Goal: Complete application form: Complete application form

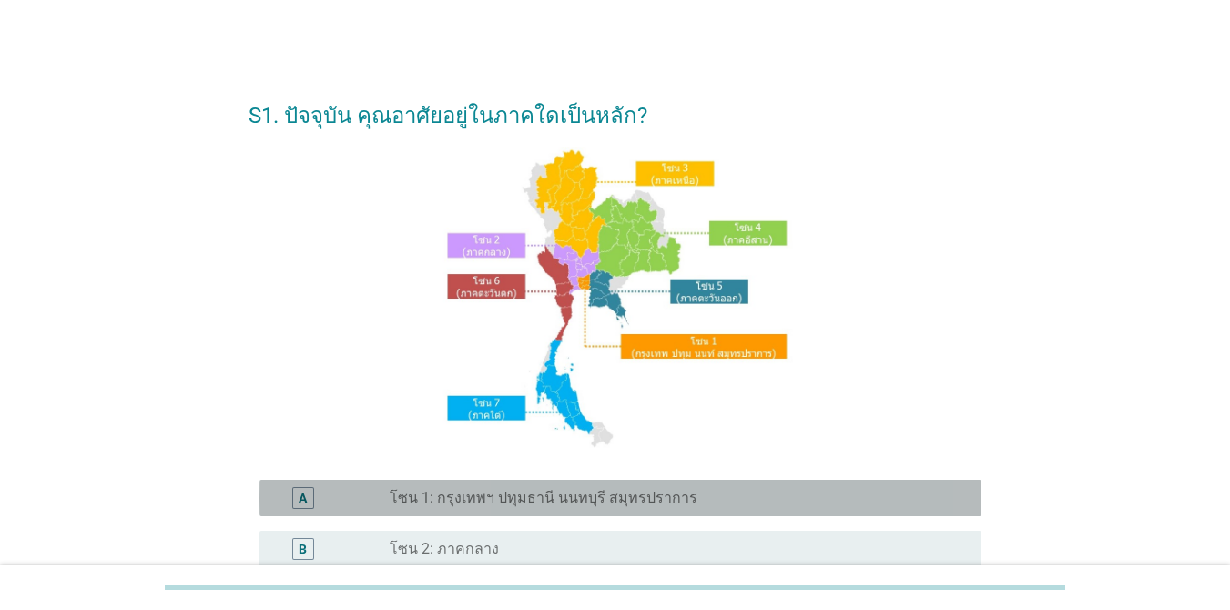
click at [596, 494] on label "โซน 1: กรุงเทพฯ ปทุมธานี นนทบุรี สมุทรปราการ" at bounding box center [544, 498] width 308 height 18
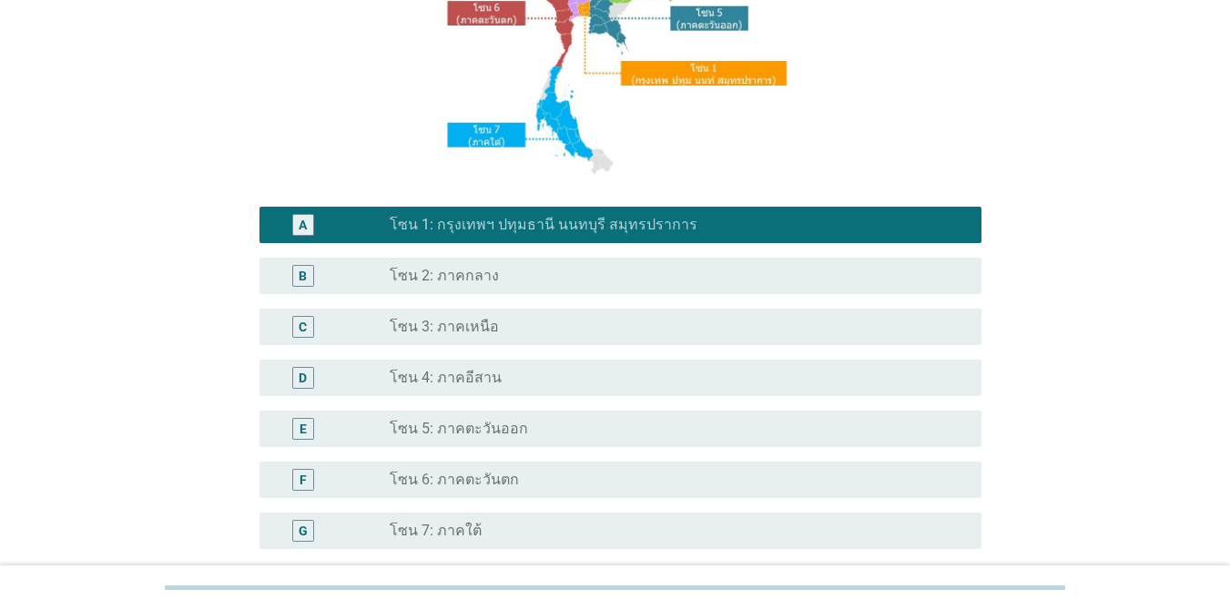
scroll to position [364, 0]
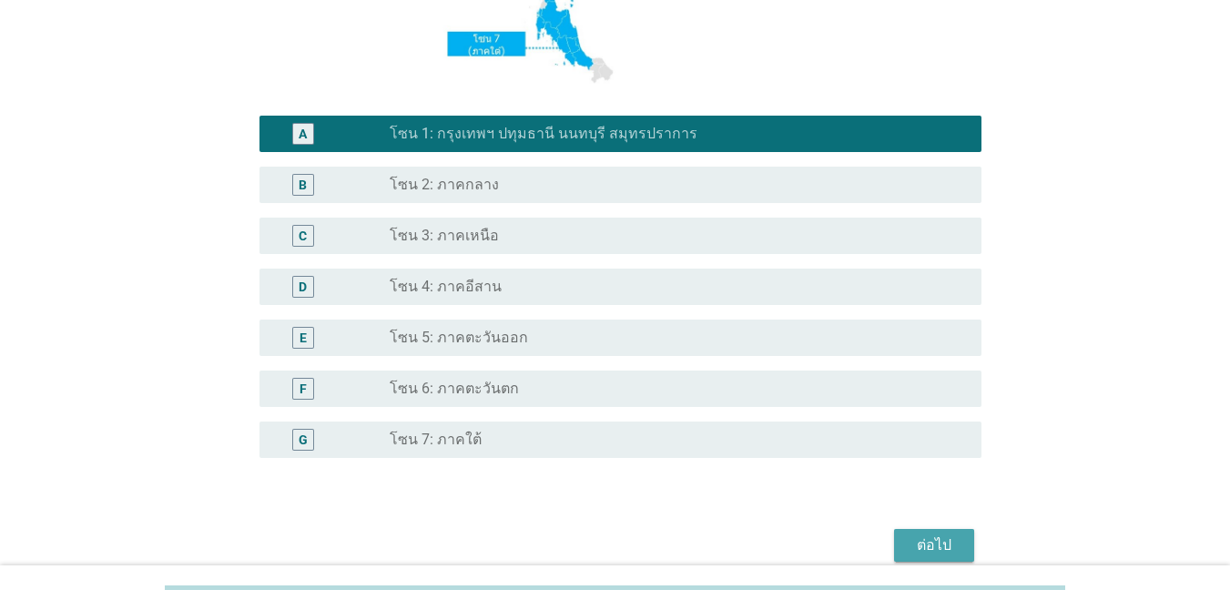
click at [896, 538] on div "ต่อไป" at bounding box center [934, 545] width 51 height 22
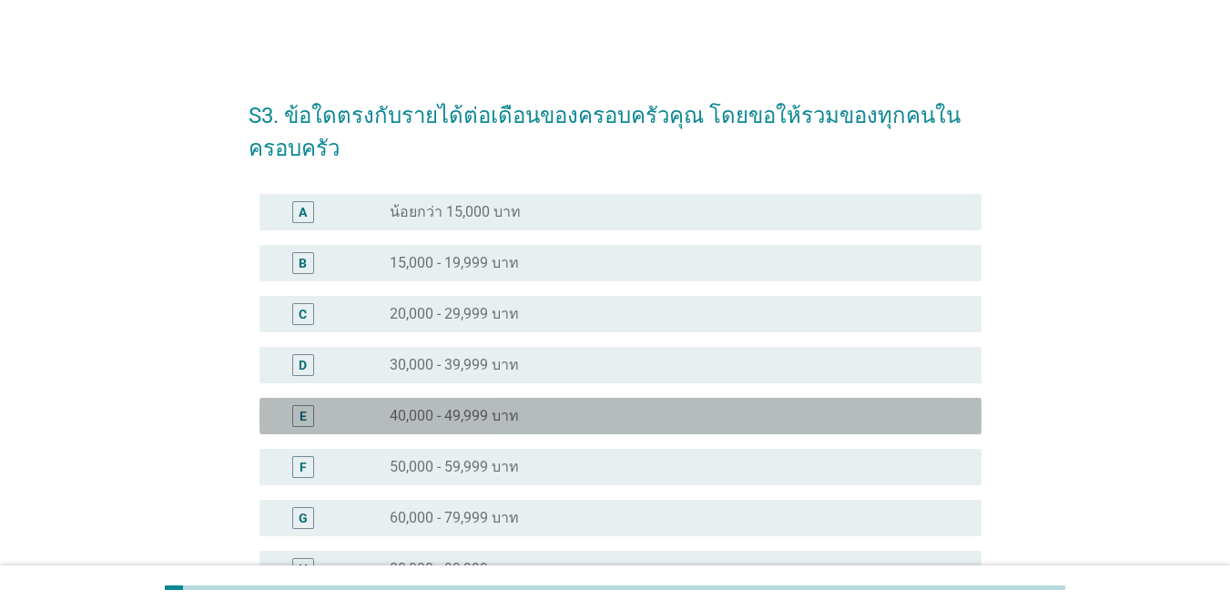
click at [622, 412] on div "radio_button_unchecked 40,000 - 49,999 บาท" at bounding box center [671, 416] width 563 height 18
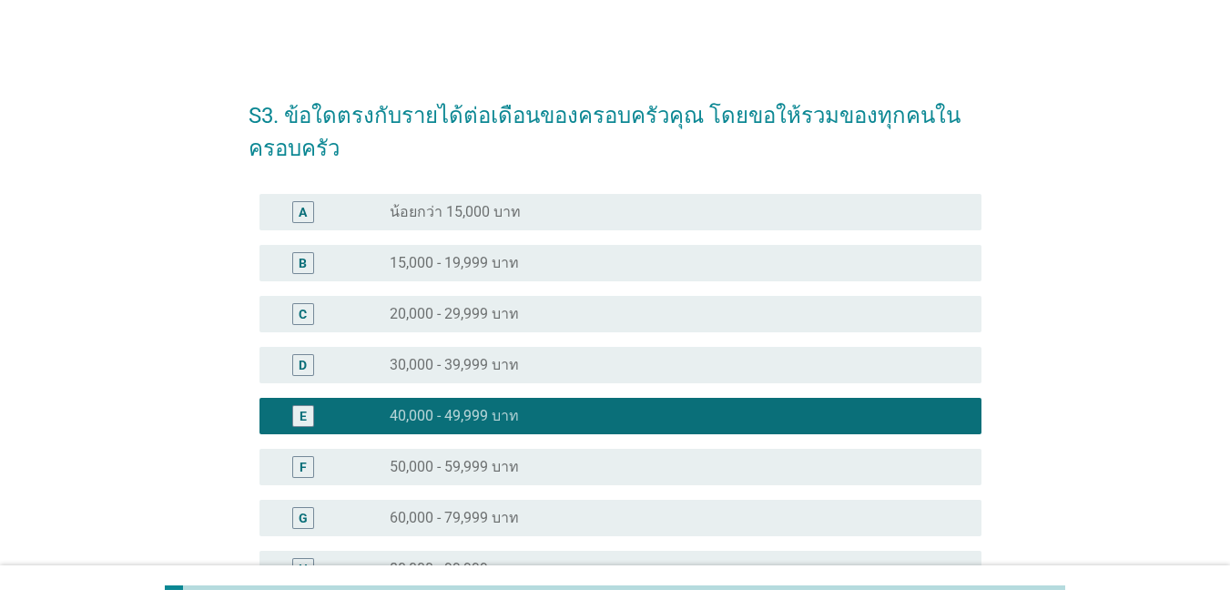
scroll to position [273, 0]
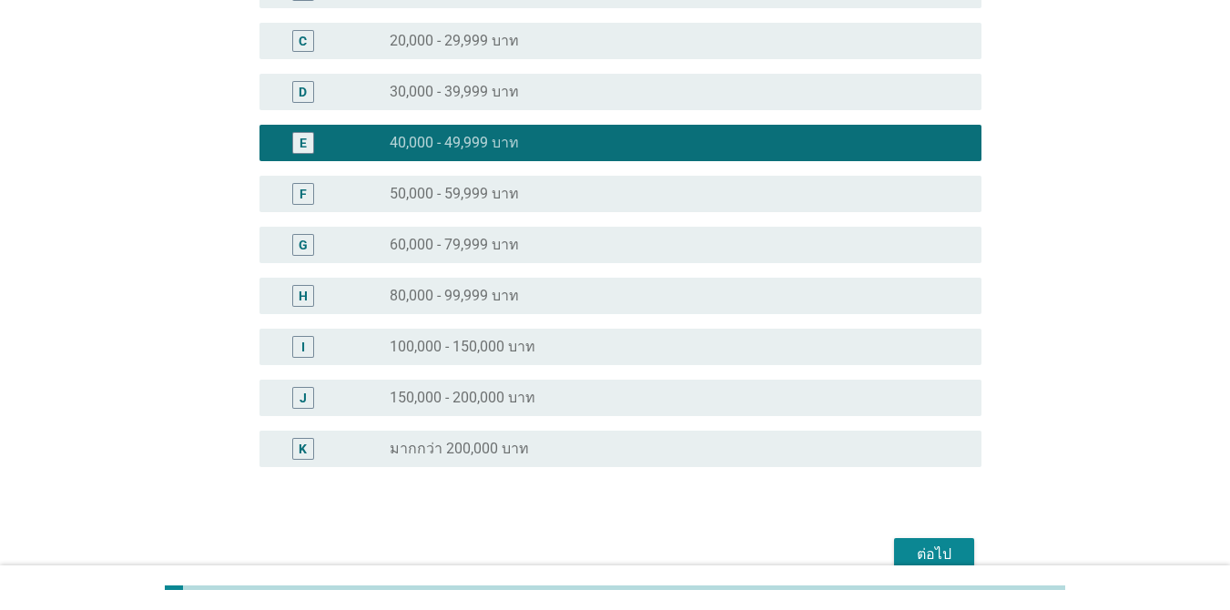
click at [896, 549] on div "ต่อไป" at bounding box center [934, 554] width 51 height 22
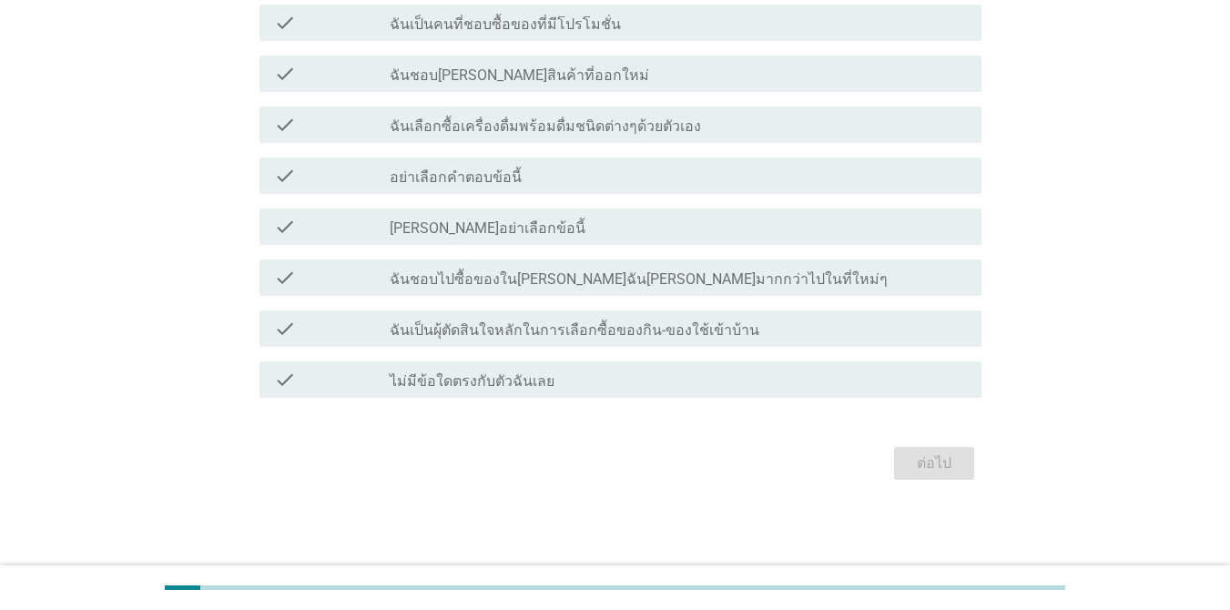
scroll to position [0, 0]
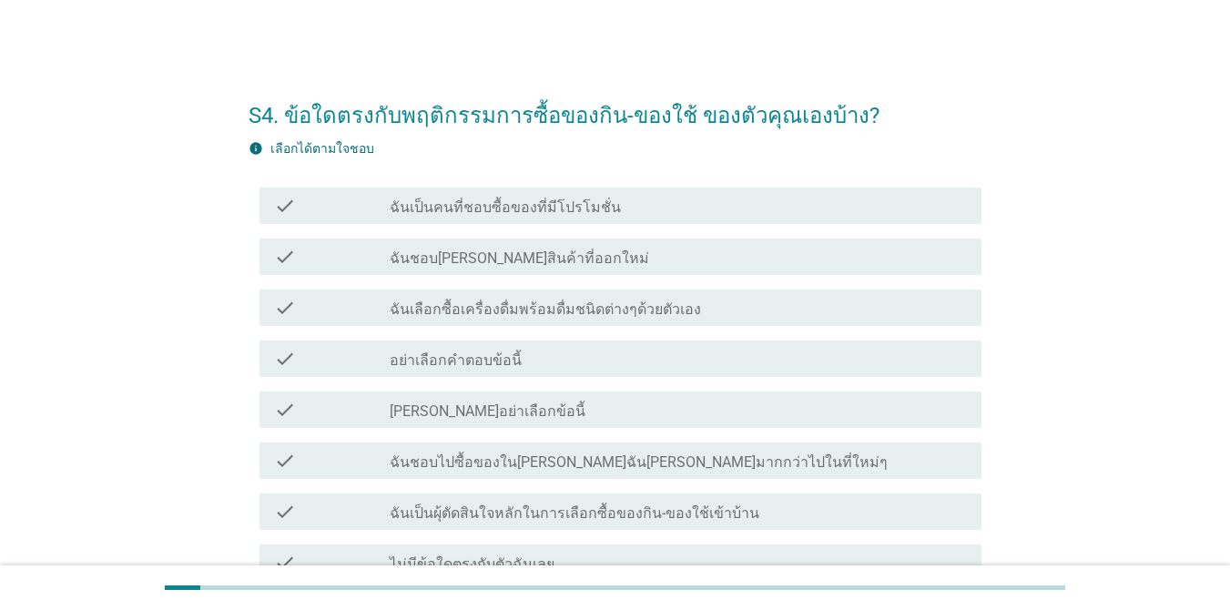
click at [481, 213] on label "ฉันเป็นคนที่ชอบซื้อของที่มีโปรโมชั่น" at bounding box center [505, 207] width 231 height 18
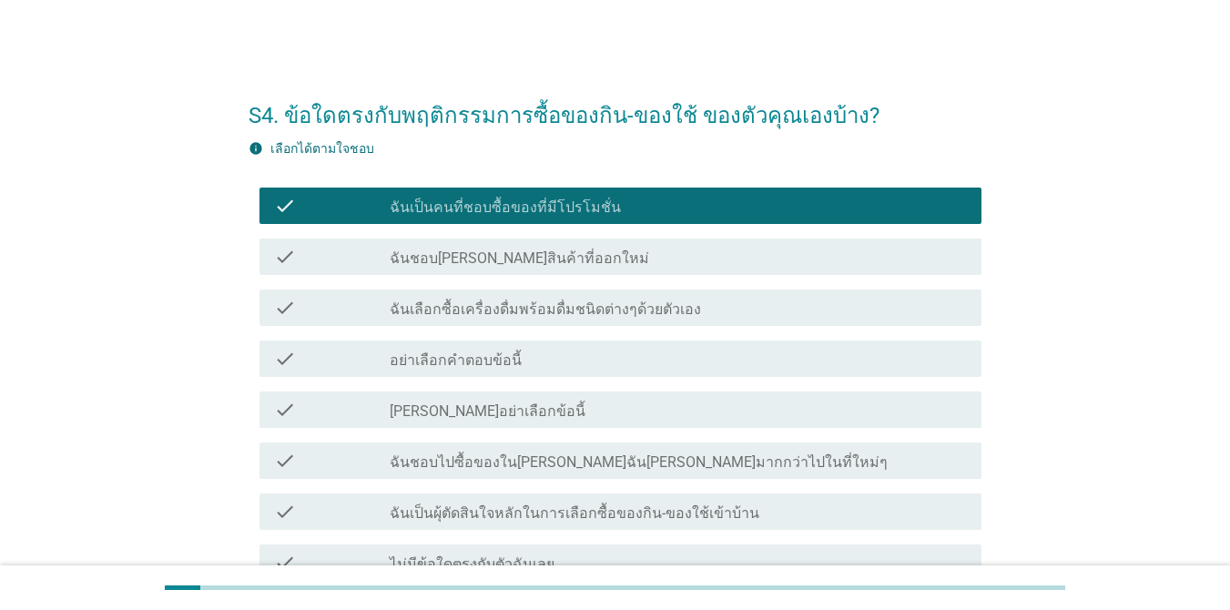
click at [650, 304] on label "ฉันเลือกซื้อเครื่องดื่มพร้อมดื่มชนิดต่างๆด้วยตัวเอง" at bounding box center [545, 309] width 311 height 18
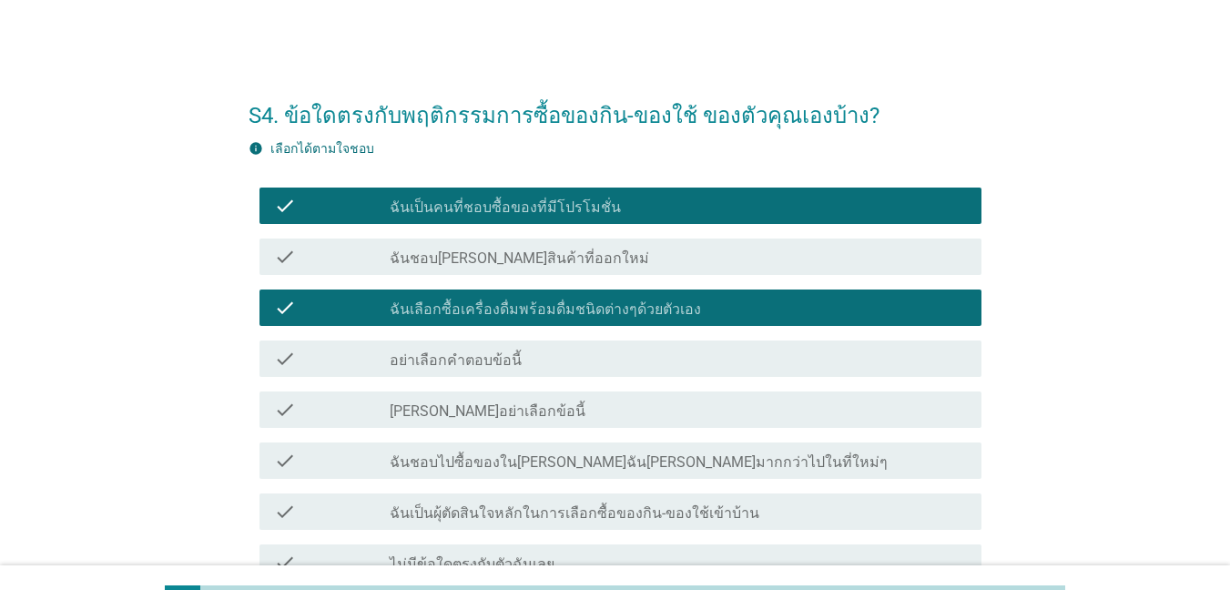
scroll to position [182, 0]
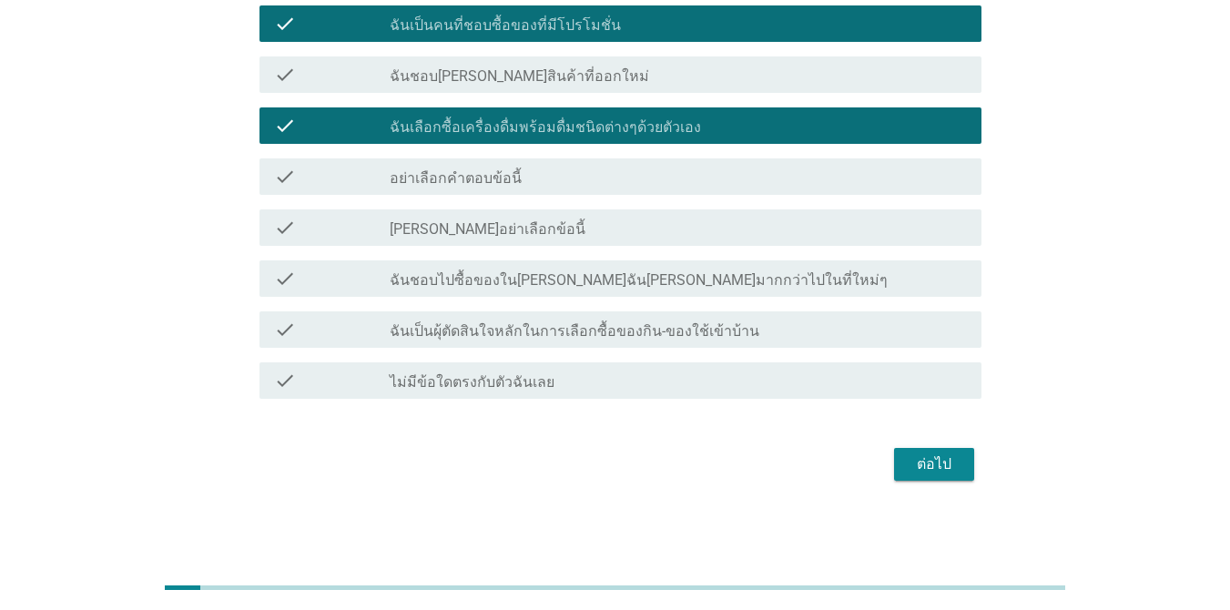
click at [695, 327] on label "ฉันเป็นผุ้ตัดสินใจหลักในการเลือกซื้อของกิน-ของใช้เข้าบ้าน" at bounding box center [575, 331] width 370 height 18
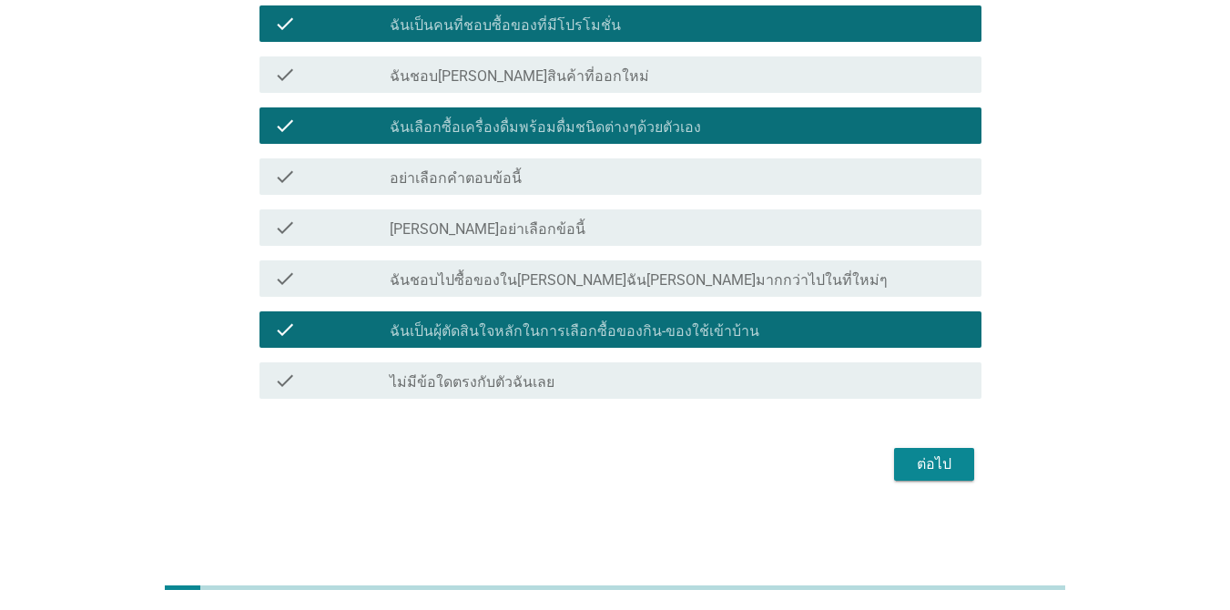
click at [896, 462] on div "ต่อไป" at bounding box center [934, 464] width 51 height 22
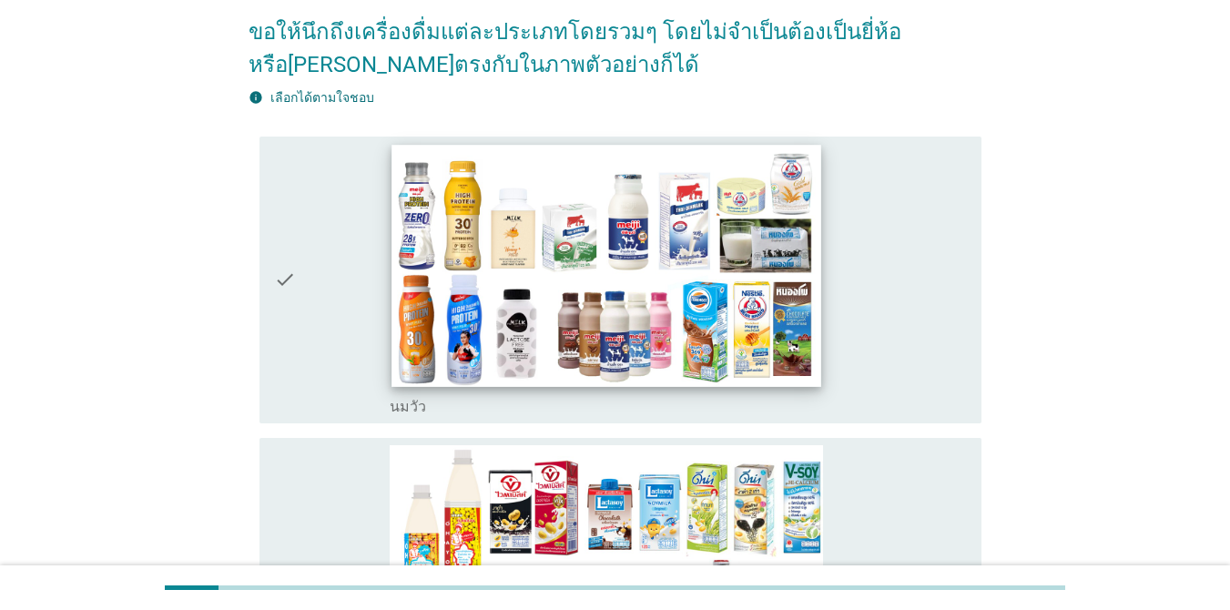
scroll to position [273, 0]
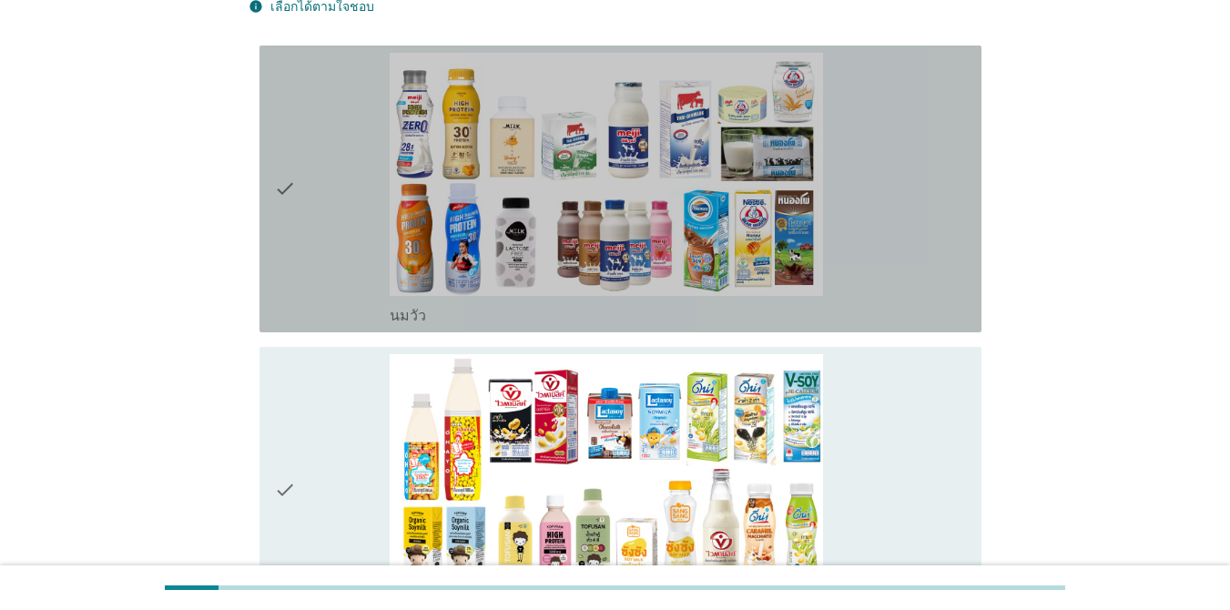
click at [896, 264] on div "check_box_outline_blank [PERSON_NAME]" at bounding box center [678, 189] width 577 height 272
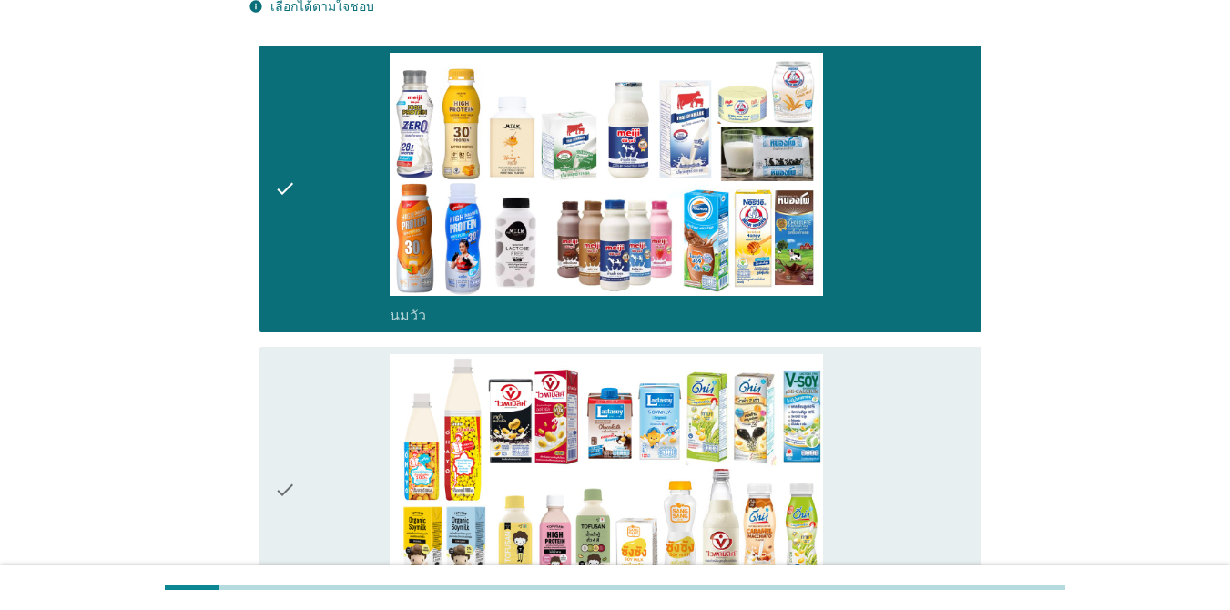
click at [896, 412] on div "check_box_outline_blank นมถั่วเหลือง-น้ำเต้าหู้พร้อมดื่ม" at bounding box center [678, 490] width 577 height 272
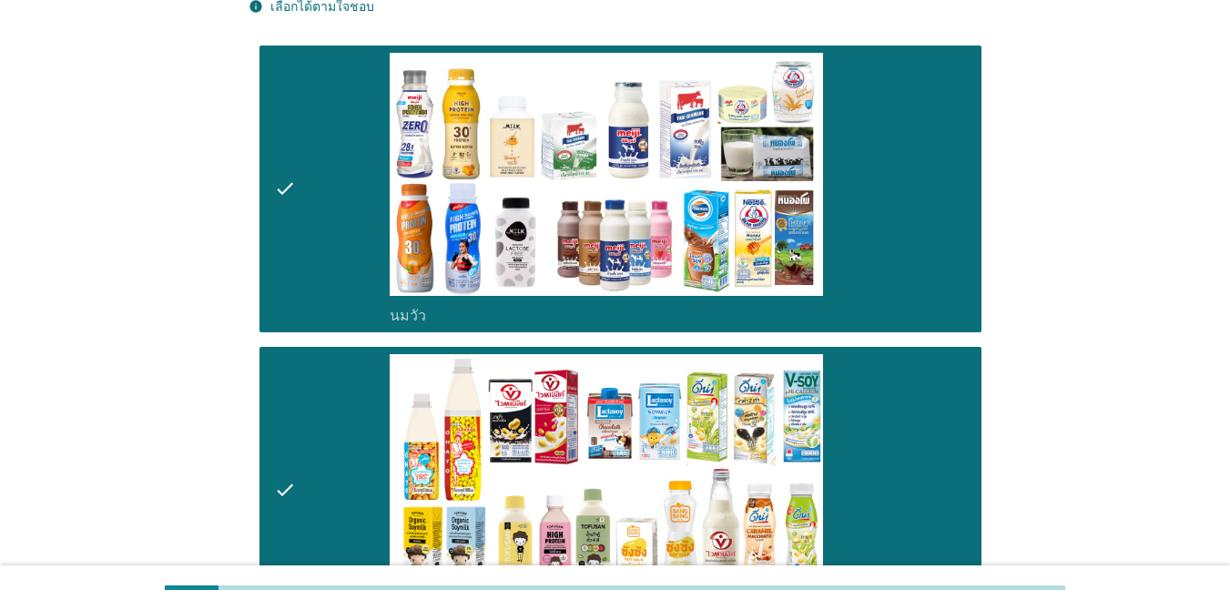
scroll to position [0, 0]
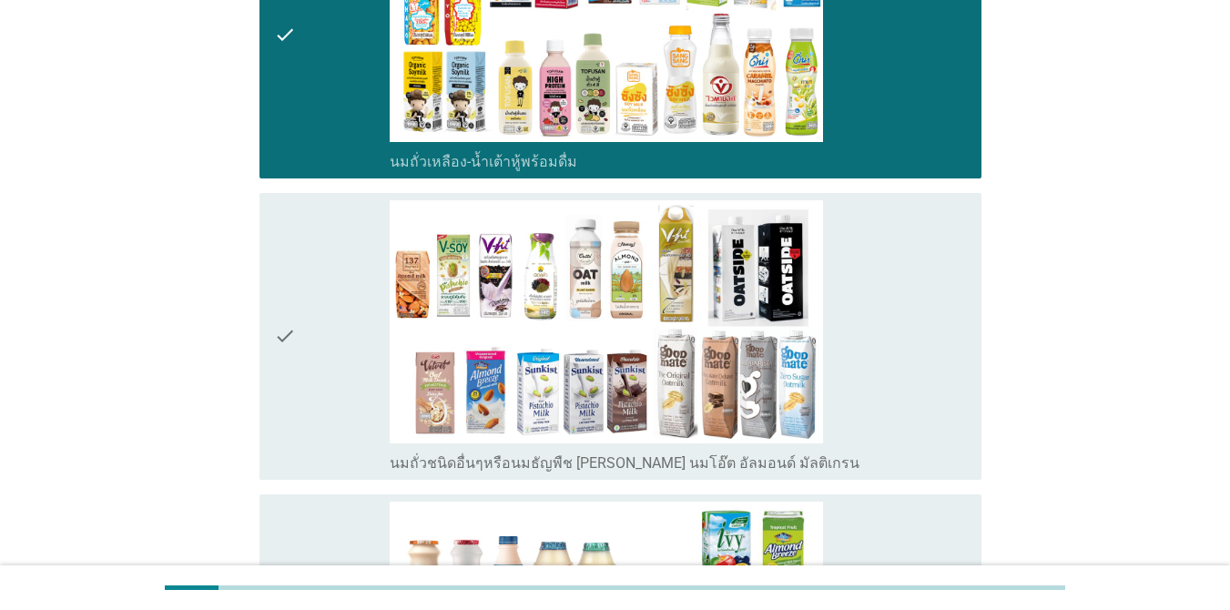
click at [896, 374] on div "check_box_outline_blank นมถั่วชนิดอื่นๆหรือนมธัญพืช [PERSON_NAME] นมโอ๊ต อัลมอน…" at bounding box center [678, 336] width 577 height 272
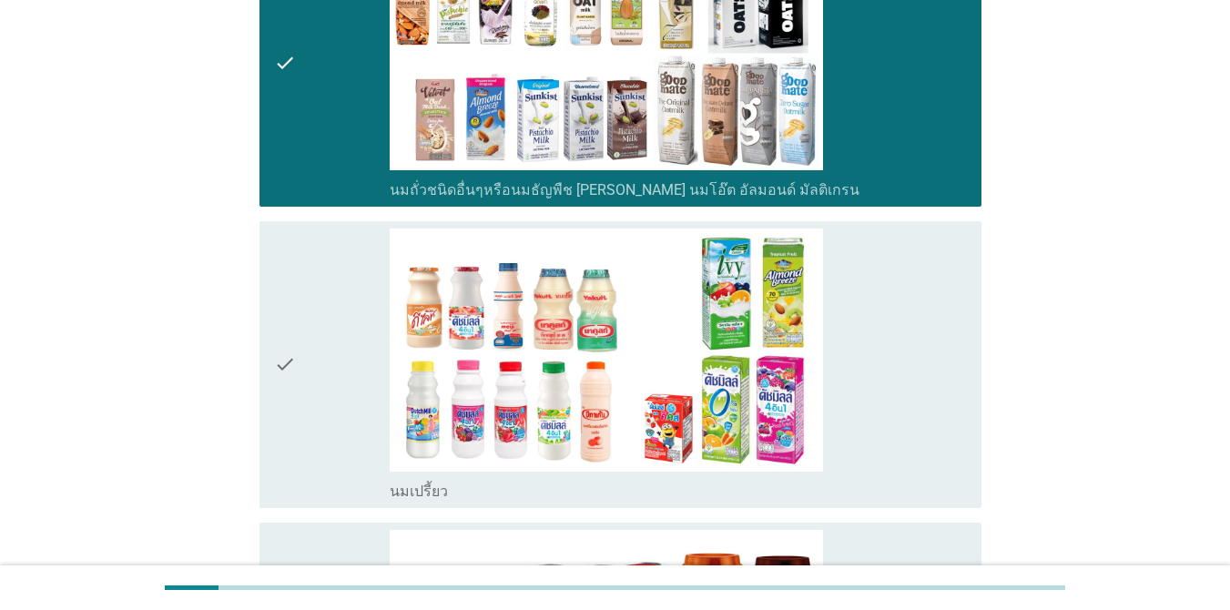
click at [896, 381] on div "check_box_outline_blank นมเปรี้ยว" at bounding box center [678, 364] width 577 height 272
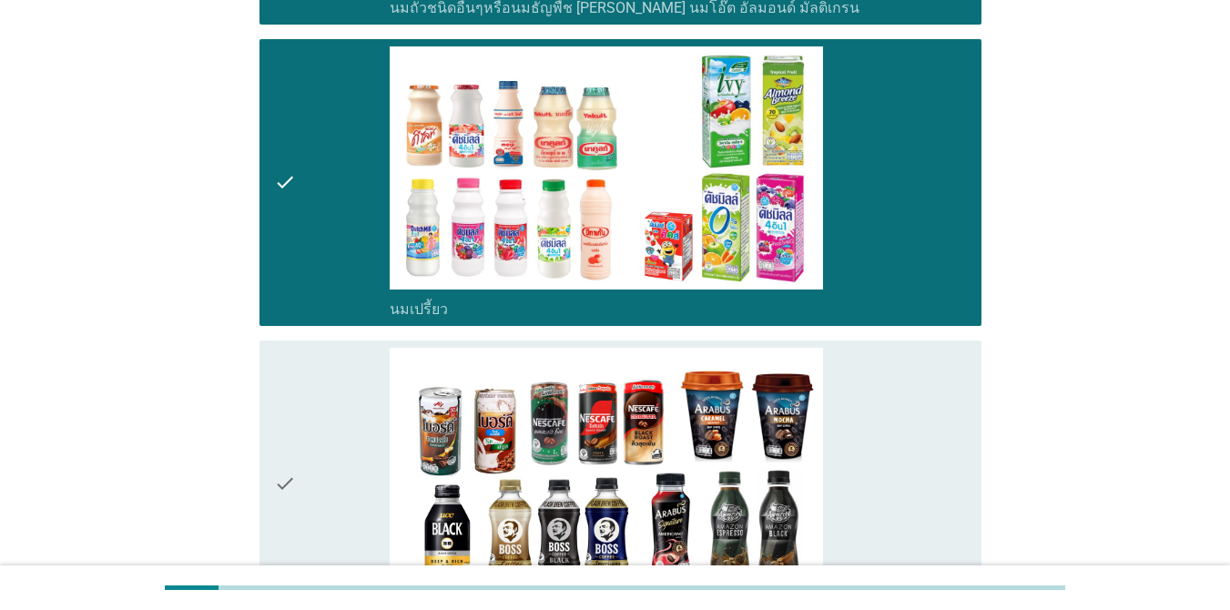
click at [896, 395] on div "check_box_outline_blank กาแฟพร้อมดื่ม" at bounding box center [678, 484] width 577 height 272
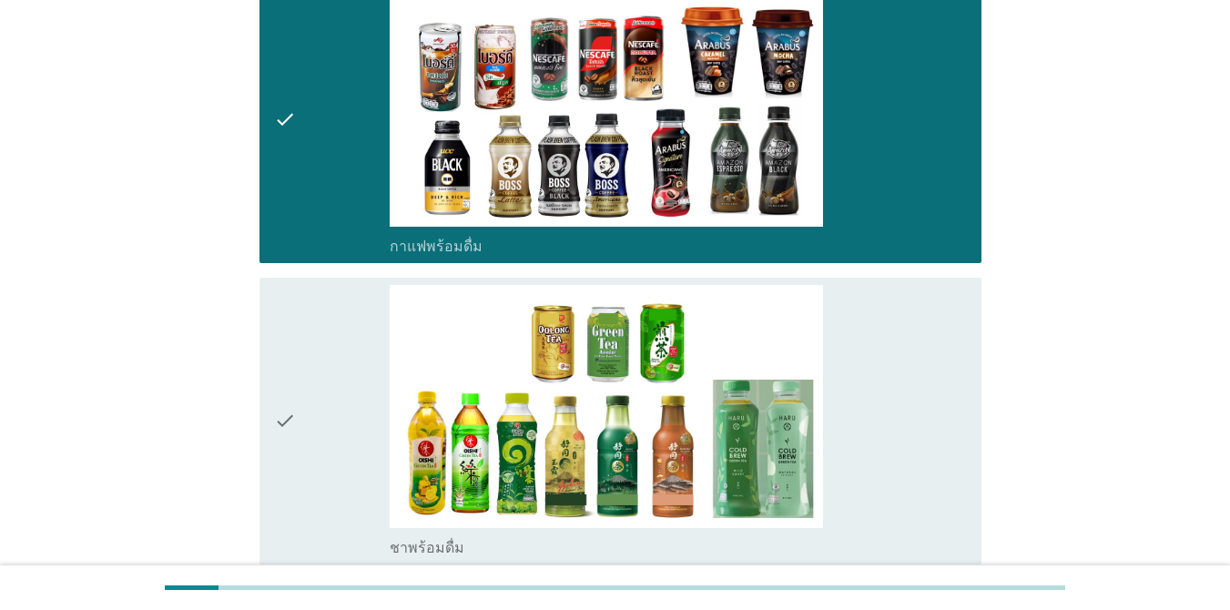
click at [896, 407] on div "check_box_outline_blank ชาพร้อมดื่ม" at bounding box center [678, 421] width 577 height 272
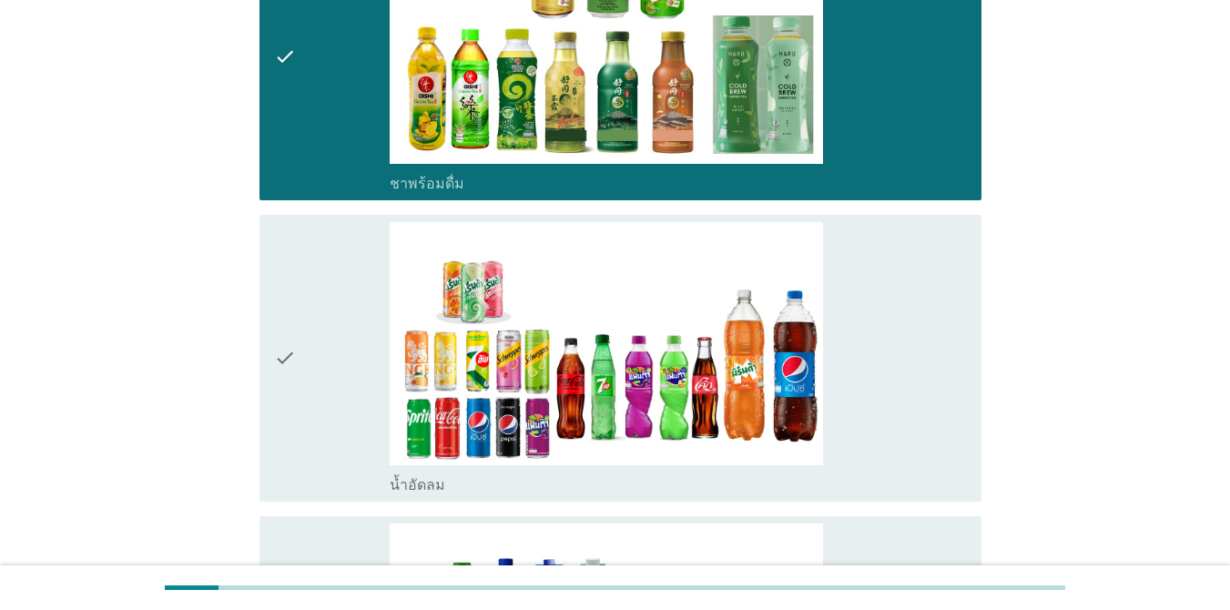
click at [896, 407] on div "check_box_outline_blank น้ำอัดลม" at bounding box center [678, 358] width 577 height 272
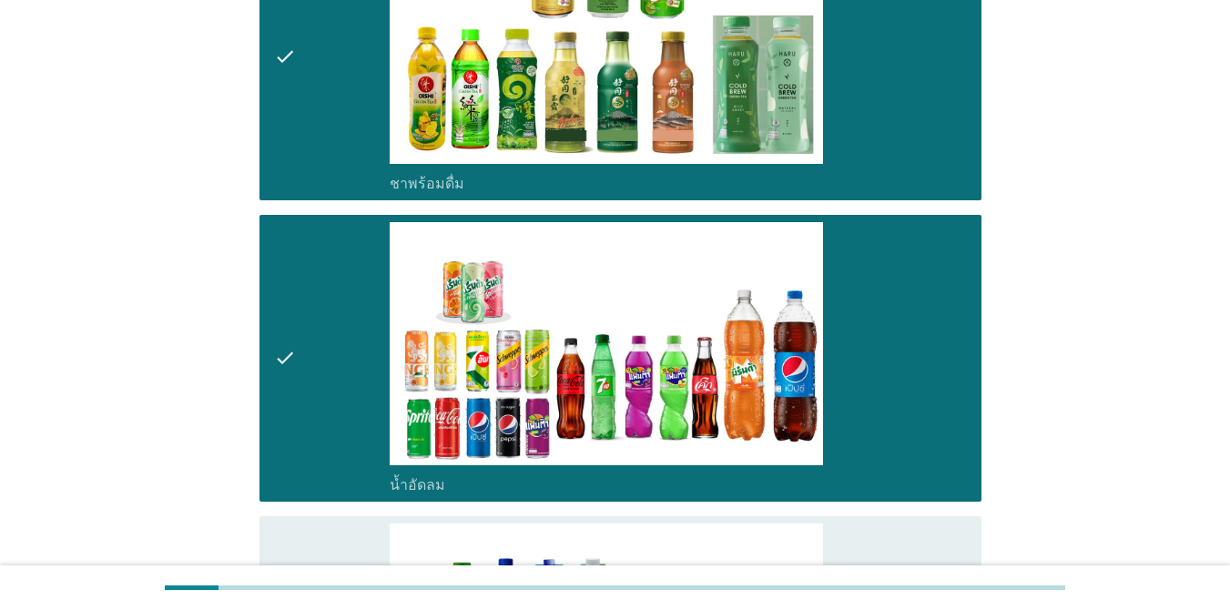
scroll to position [2276, 0]
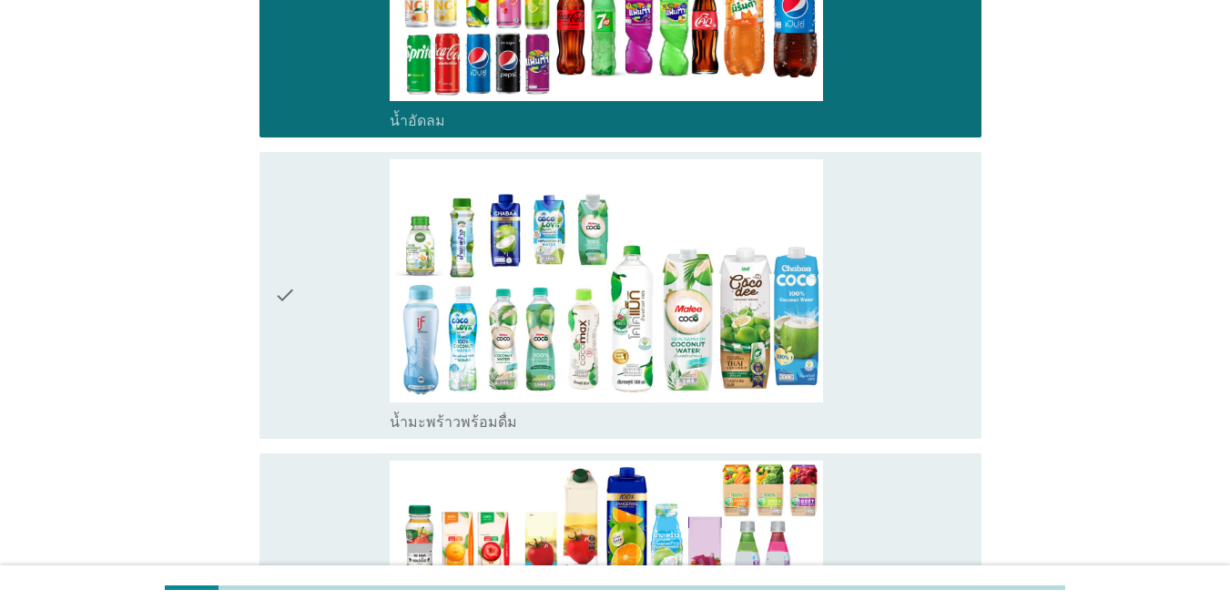
click at [896, 408] on div "check check_box_outline_blank น้ำมะพร้าวพร้อมดื่ม" at bounding box center [615, 295] width 733 height 301
click at [896, 368] on div "check_box_outline_blank น้ำมะพร้าวพร้อมดื่ม" at bounding box center [678, 295] width 577 height 272
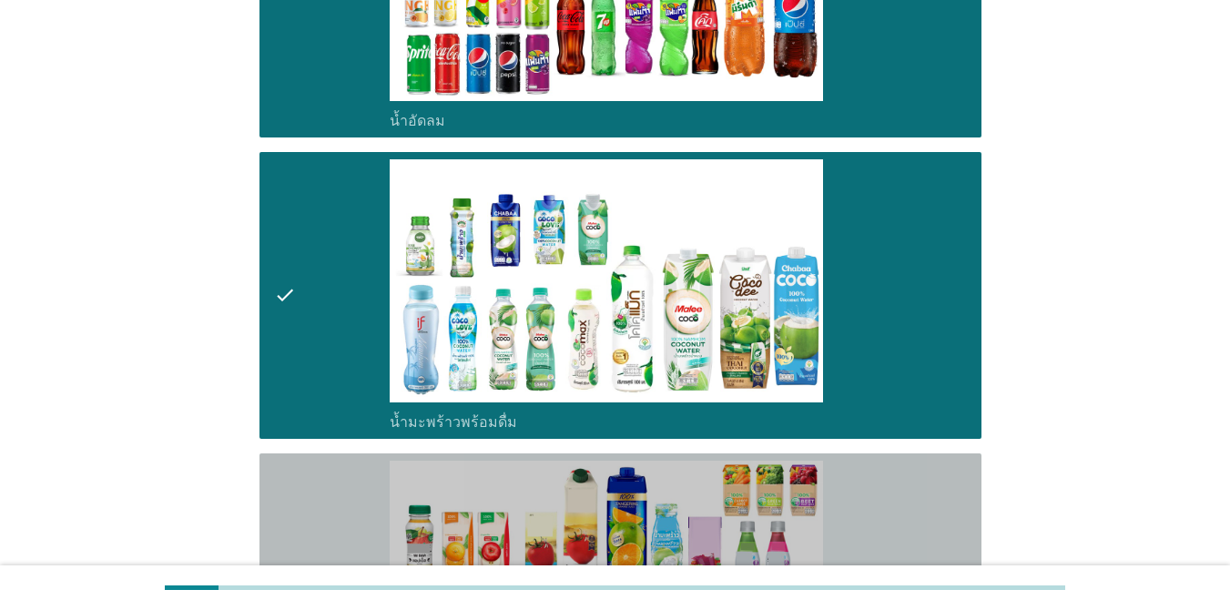
click at [896, 482] on div "check_box_outline_blank น้ำผลไม้-น้ำผักผลไม้พร้อมดื่ม" at bounding box center [678, 597] width 577 height 272
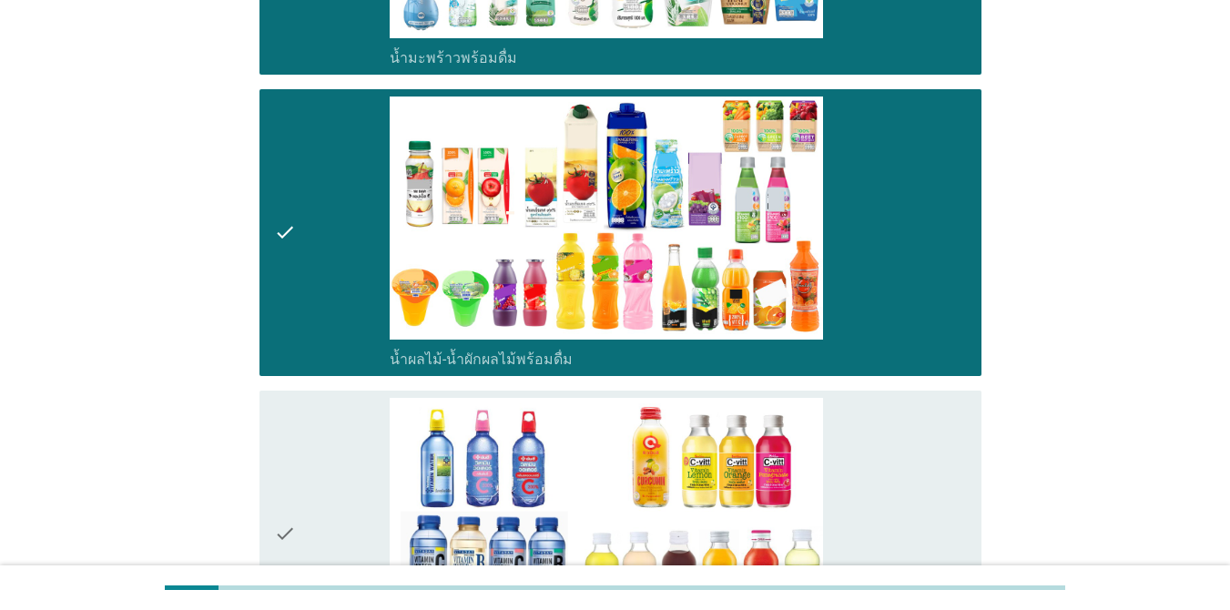
scroll to position [2913, 0]
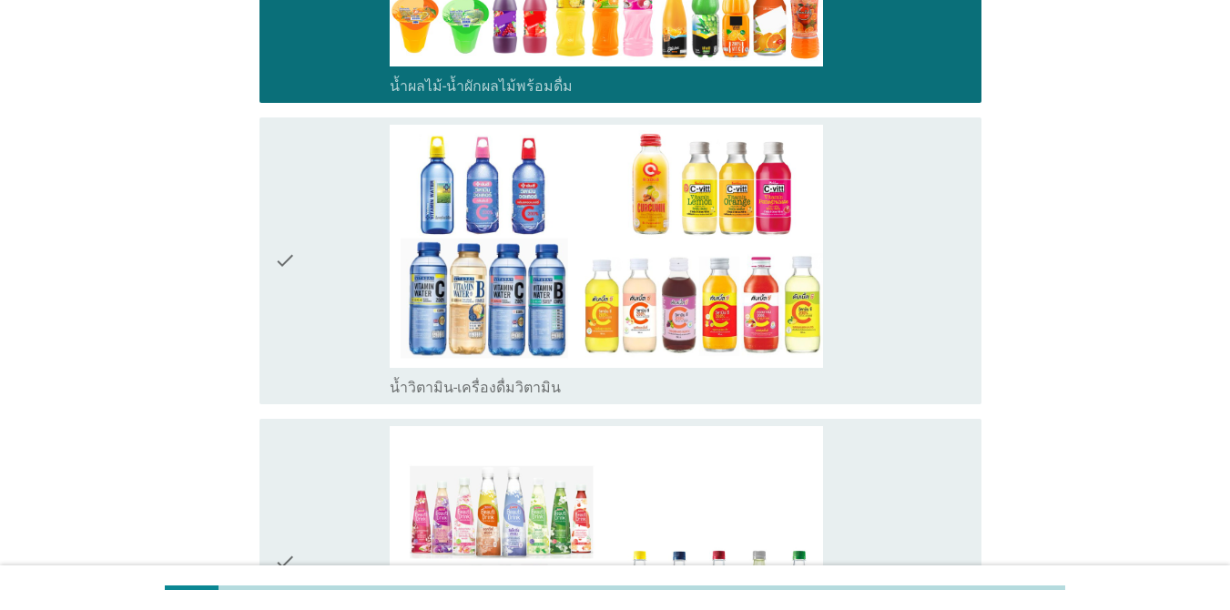
click at [896, 288] on div "check_box_outline_blank น้ำวิตามิน-เครื่องดื่มวิตามิน" at bounding box center [678, 261] width 577 height 272
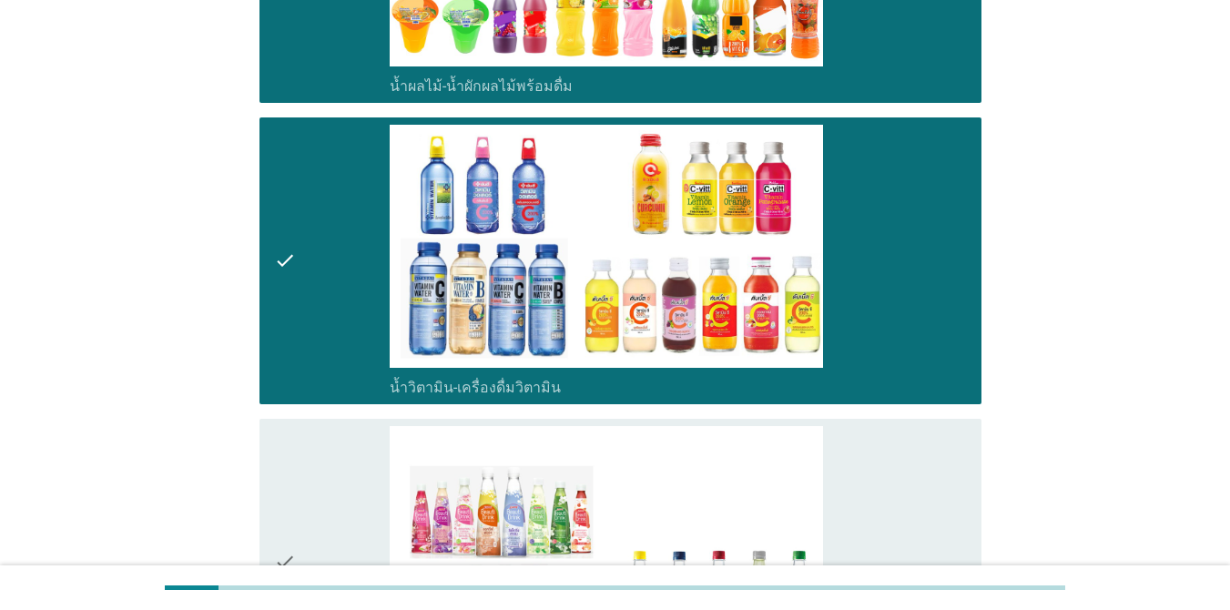
click at [896, 467] on div "check_box_outline_blank เครื่องดื่มเพื่อสุขภาพและความงาม [PERSON_NAME] เซ็ปเป้ …" at bounding box center [678, 562] width 577 height 272
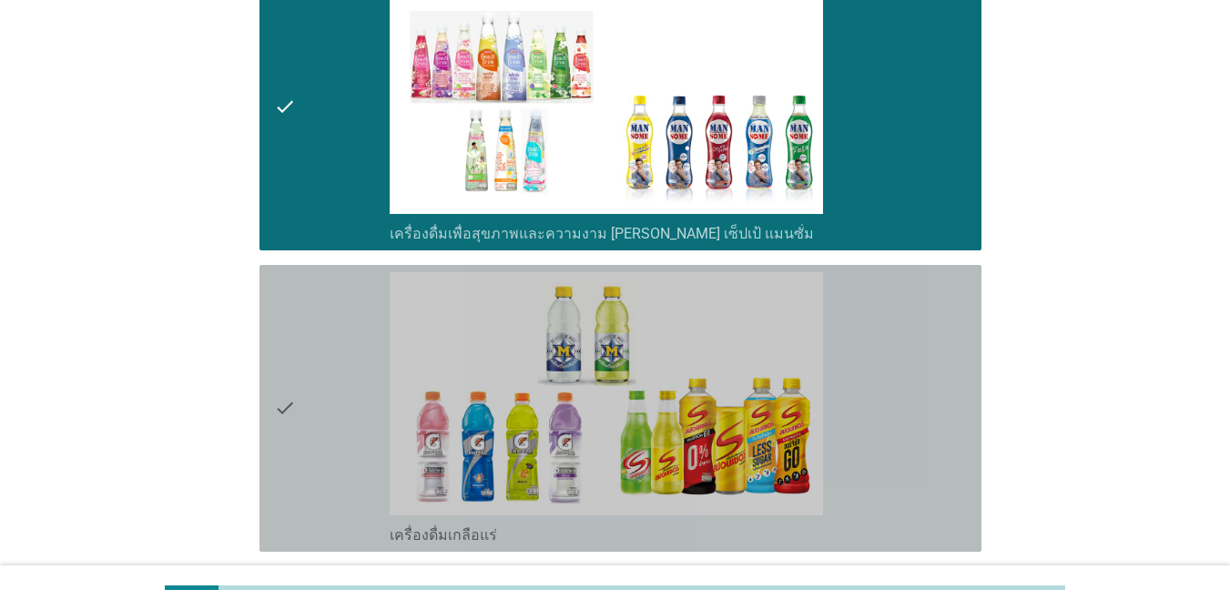
click at [896, 368] on div "check_box_outline_blank เครื่องดื่มเกลือแร่" at bounding box center [678, 408] width 577 height 272
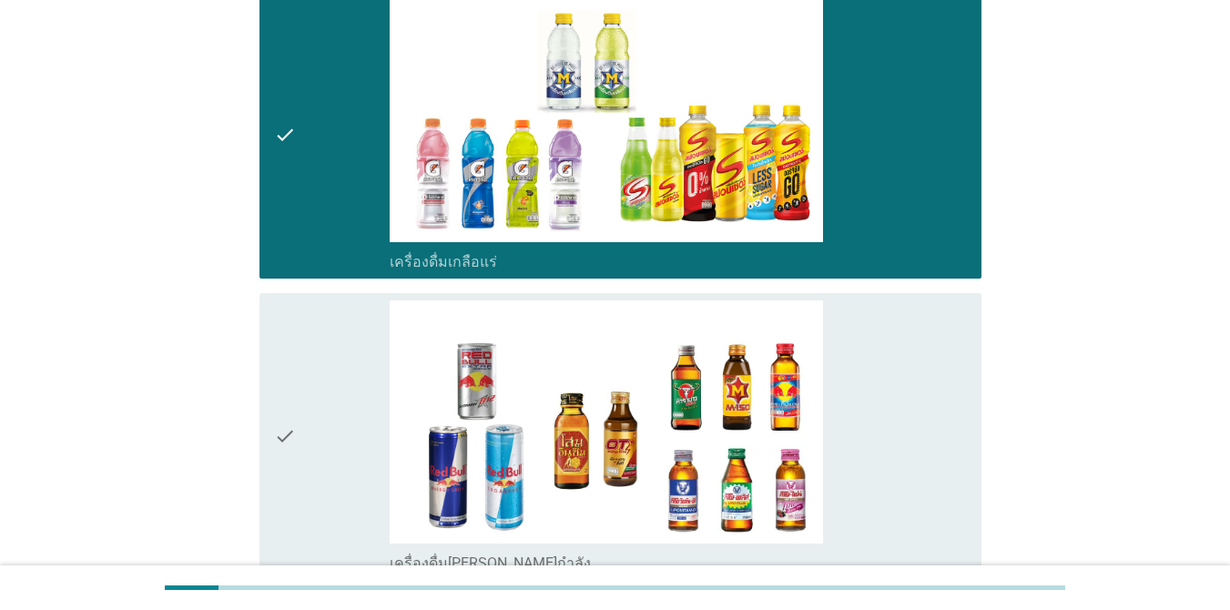
scroll to position [3823, 0]
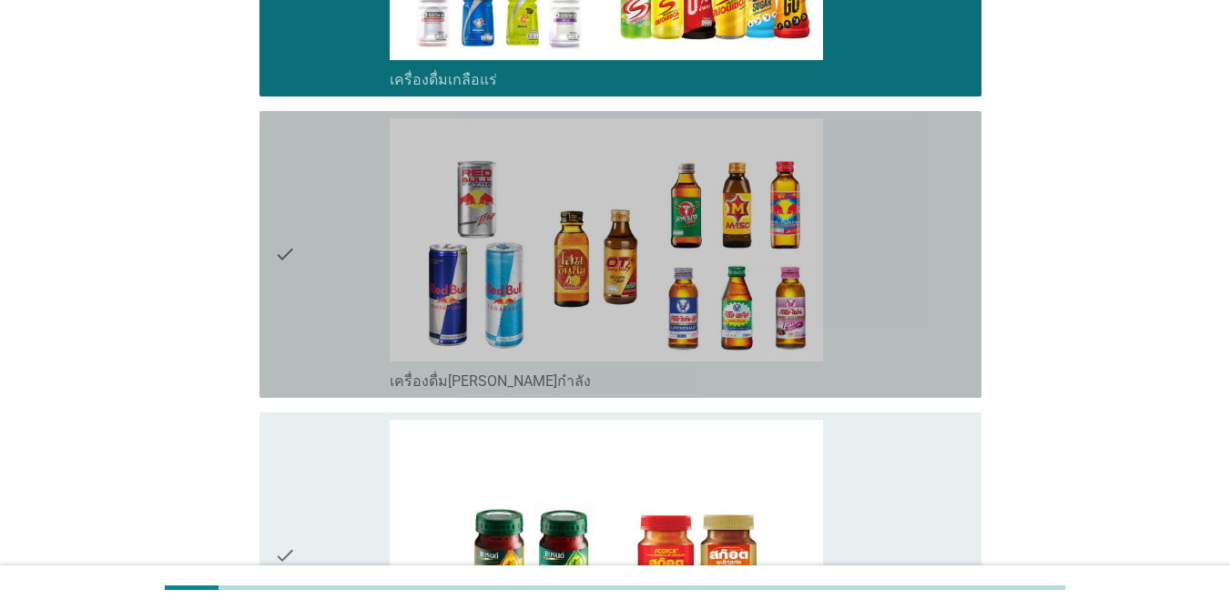
click at [896, 279] on div "check_box_outline_blank เครื่องดื่ม[PERSON_NAME]กำลัง" at bounding box center [678, 254] width 577 height 272
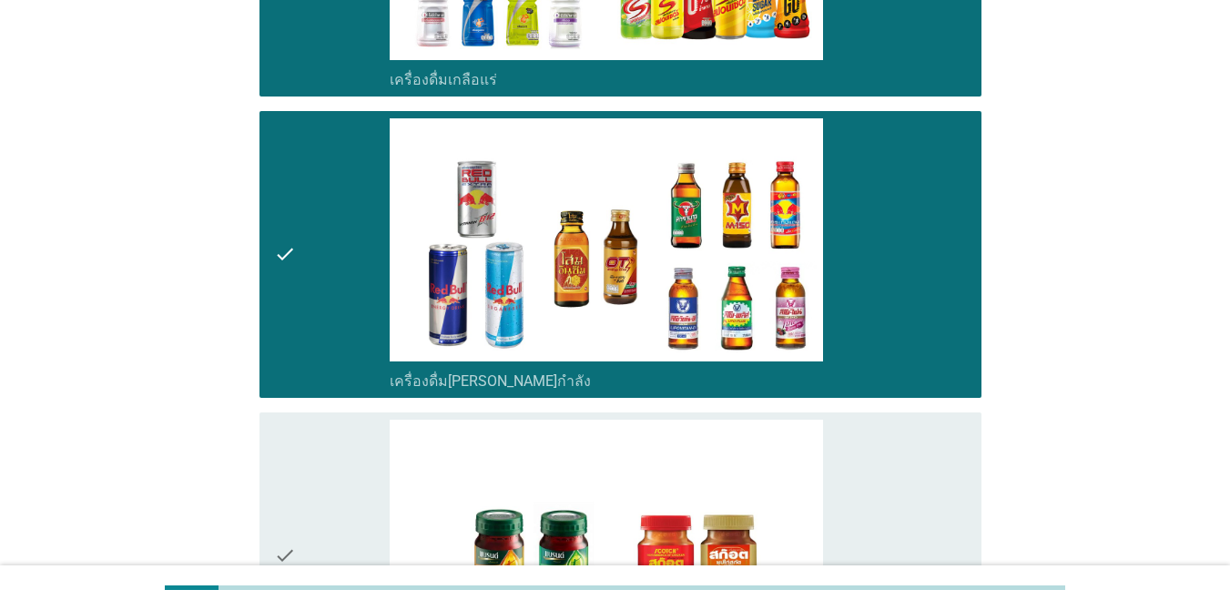
click at [896, 449] on div "check_box_outline_blank ซุปไก่สกัด-[PERSON_NAME]สำเร็จรูป" at bounding box center [678, 556] width 577 height 272
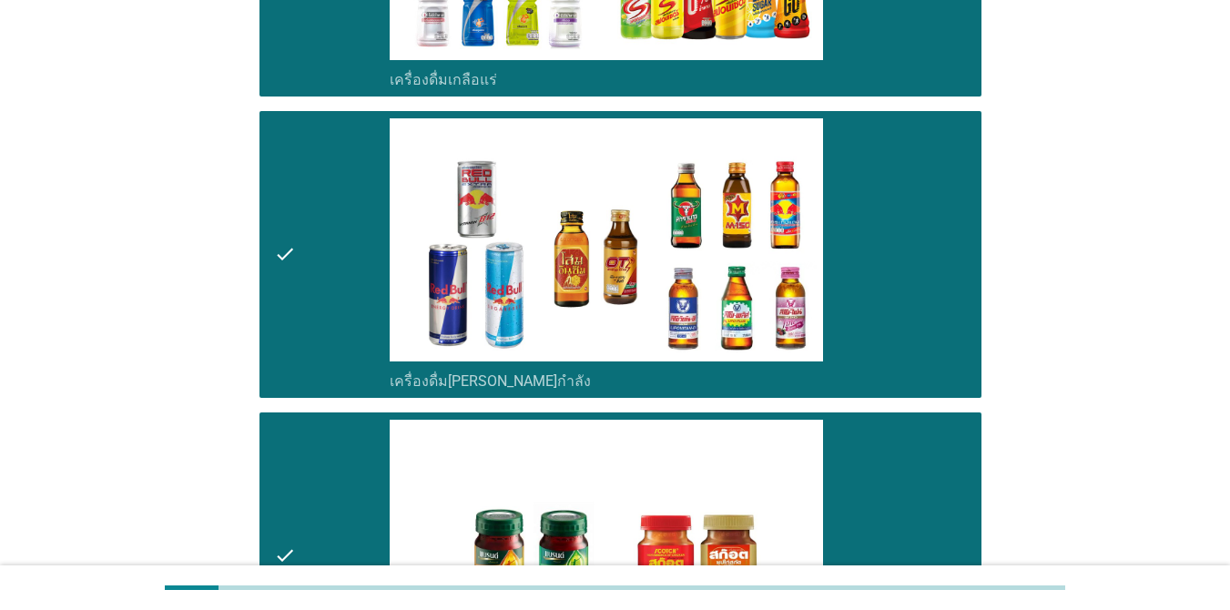
scroll to position [4143, 0]
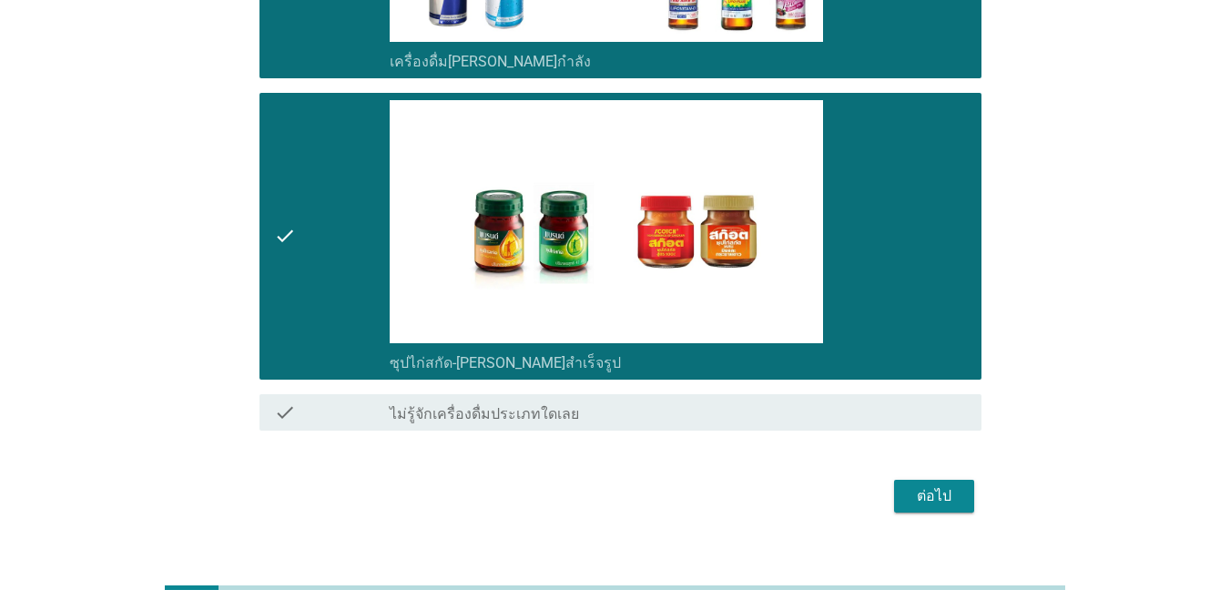
click at [896, 485] on div "ต่อไป" at bounding box center [934, 496] width 51 height 22
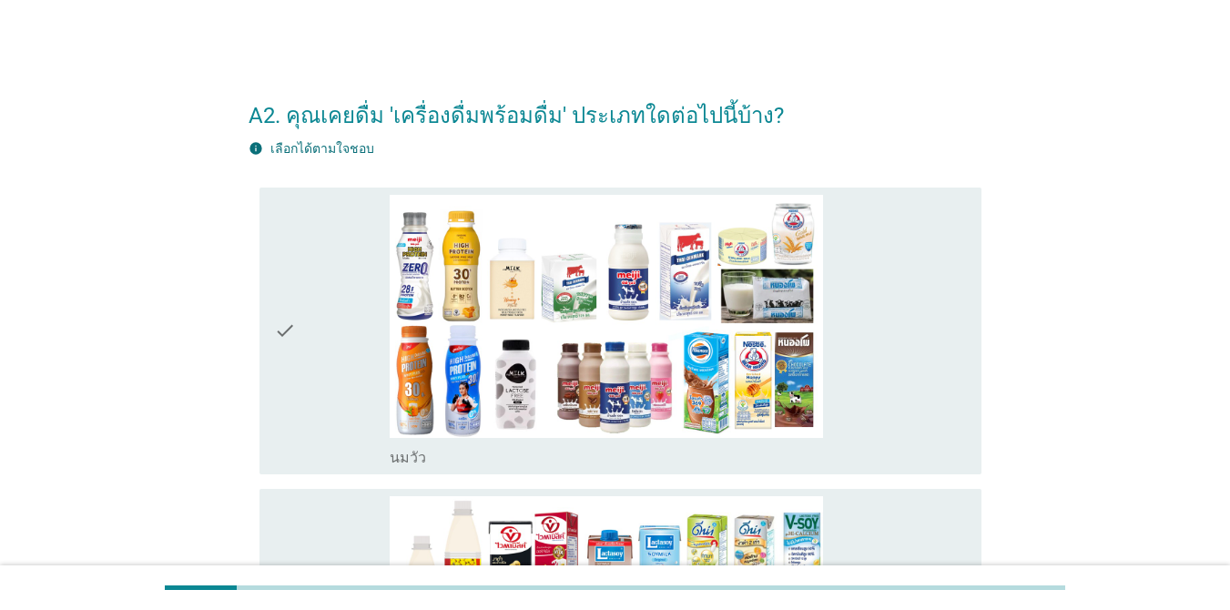
scroll to position [273, 0]
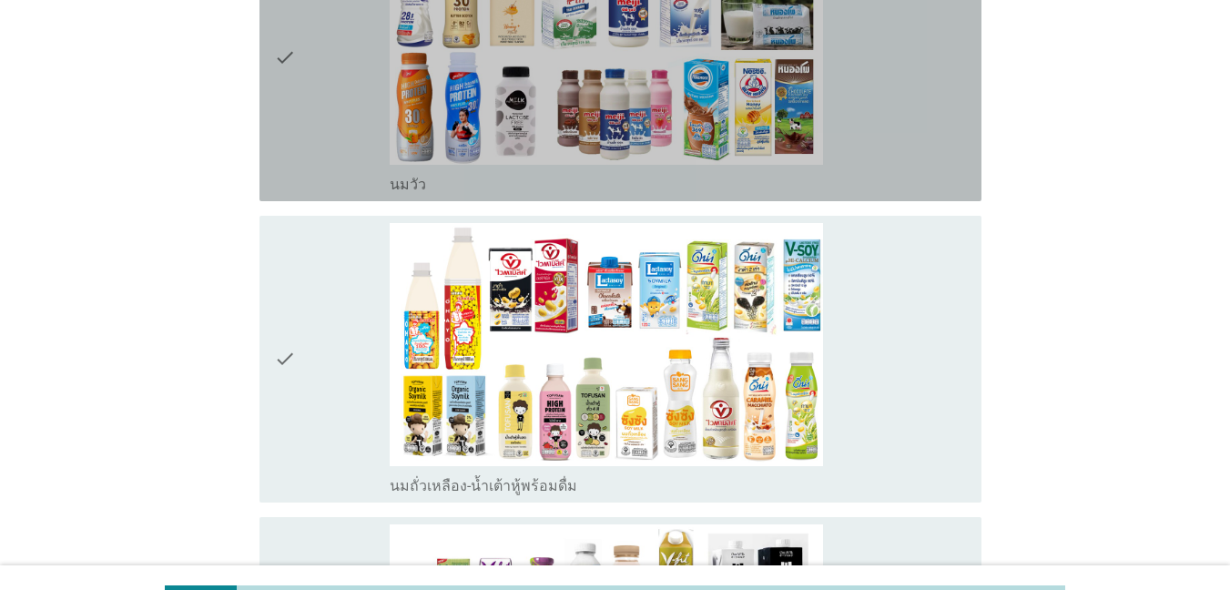
drag, startPoint x: 903, startPoint y: 141, endPoint x: 912, endPoint y: 167, distance: 27.1
click at [896, 141] on div "check_box_outline_blank [PERSON_NAME]" at bounding box center [678, 58] width 577 height 272
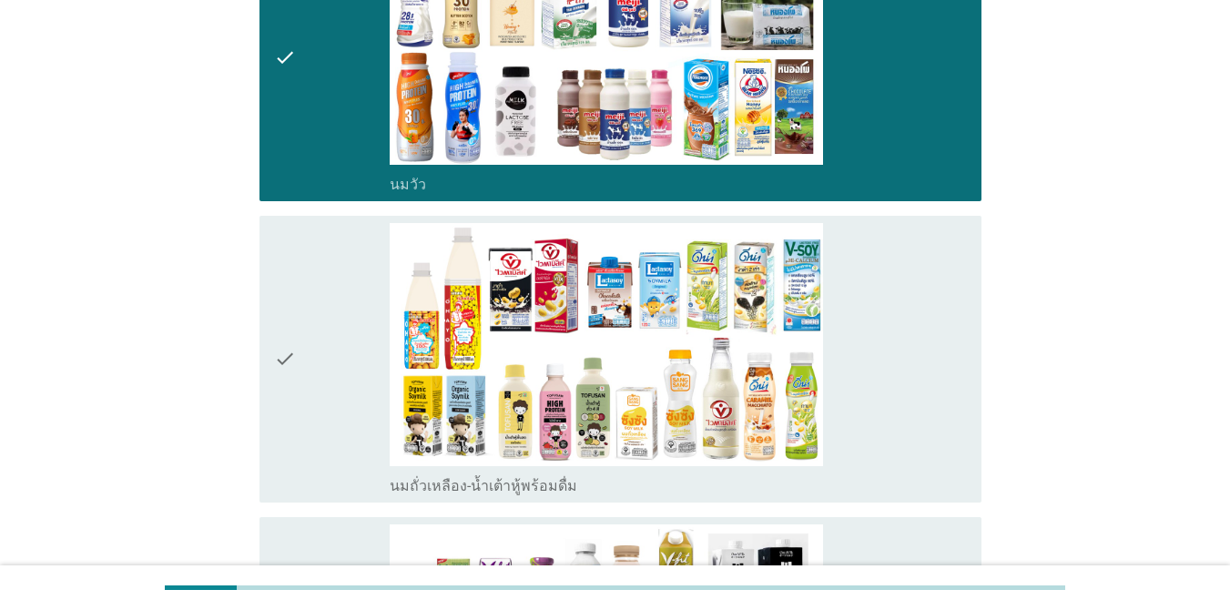
click at [896, 340] on div "check_box_outline_blank นมถั่วเหลือง-น้ำเต้าหู้พร้อมดื่ม" at bounding box center [678, 359] width 577 height 272
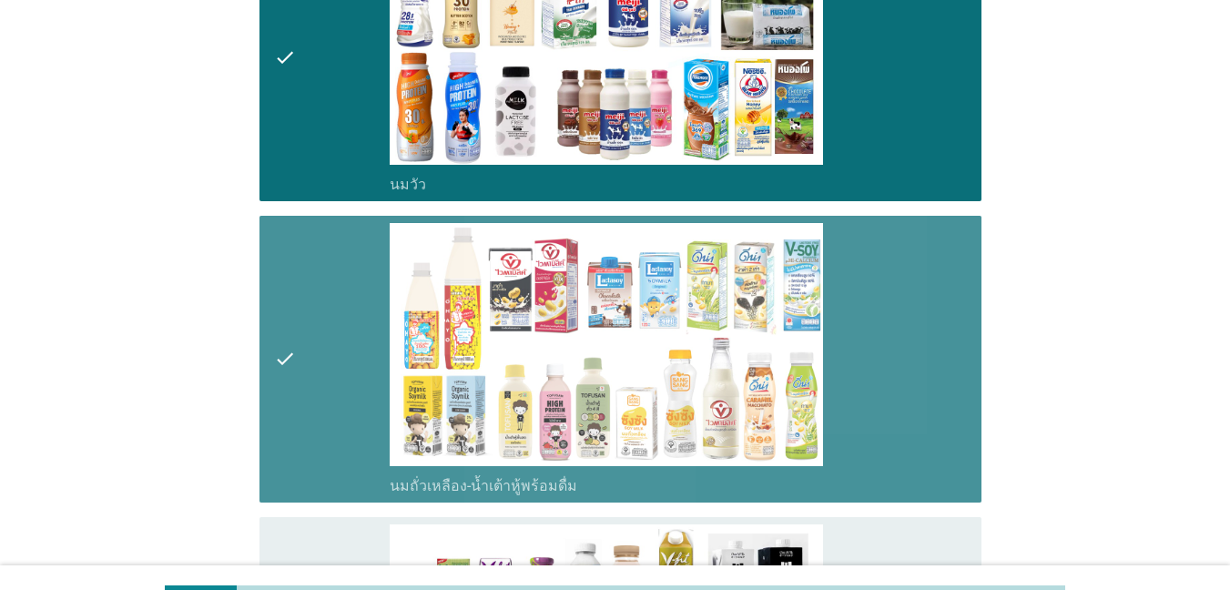
scroll to position [637, 0]
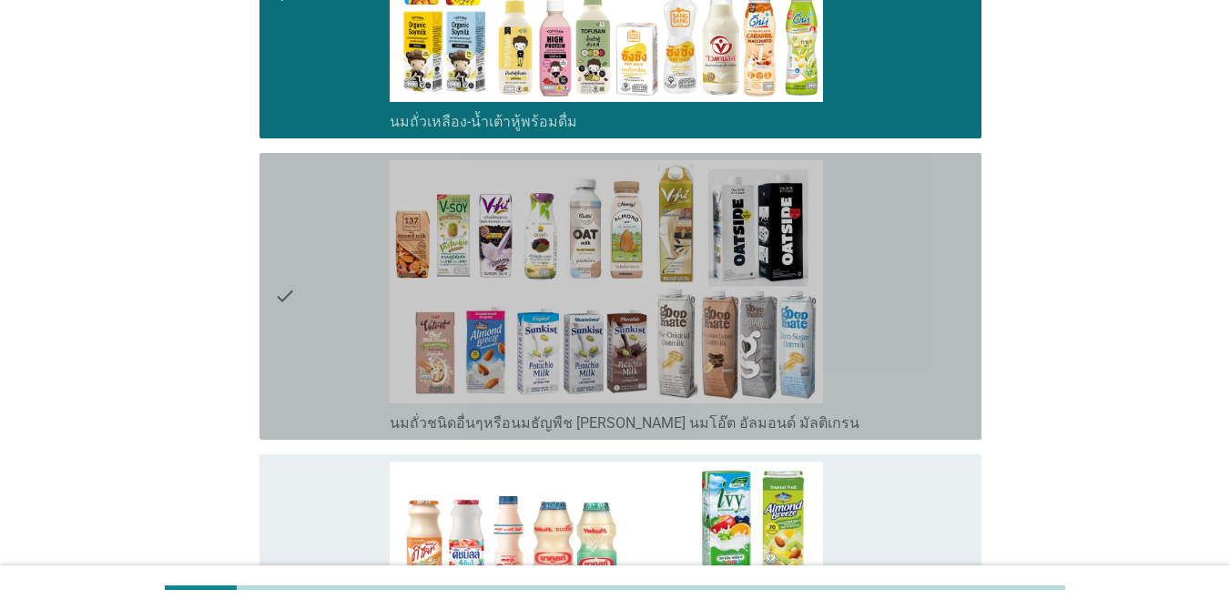
click at [896, 340] on div "check_box_outline_blank นมถั่วชนิดอื่นๆหรือนมธัญพืช [PERSON_NAME] นมโอ๊ต อัลมอน…" at bounding box center [678, 296] width 577 height 272
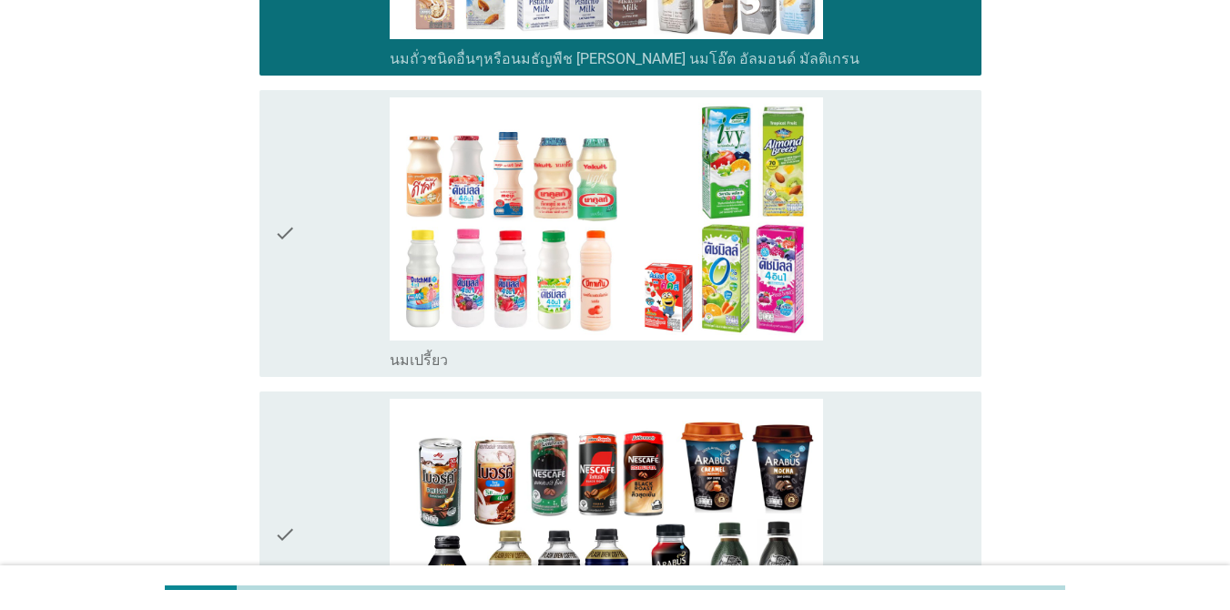
click at [896, 287] on div "check_box_outline_blank นมเปรี้ยว" at bounding box center [678, 233] width 577 height 272
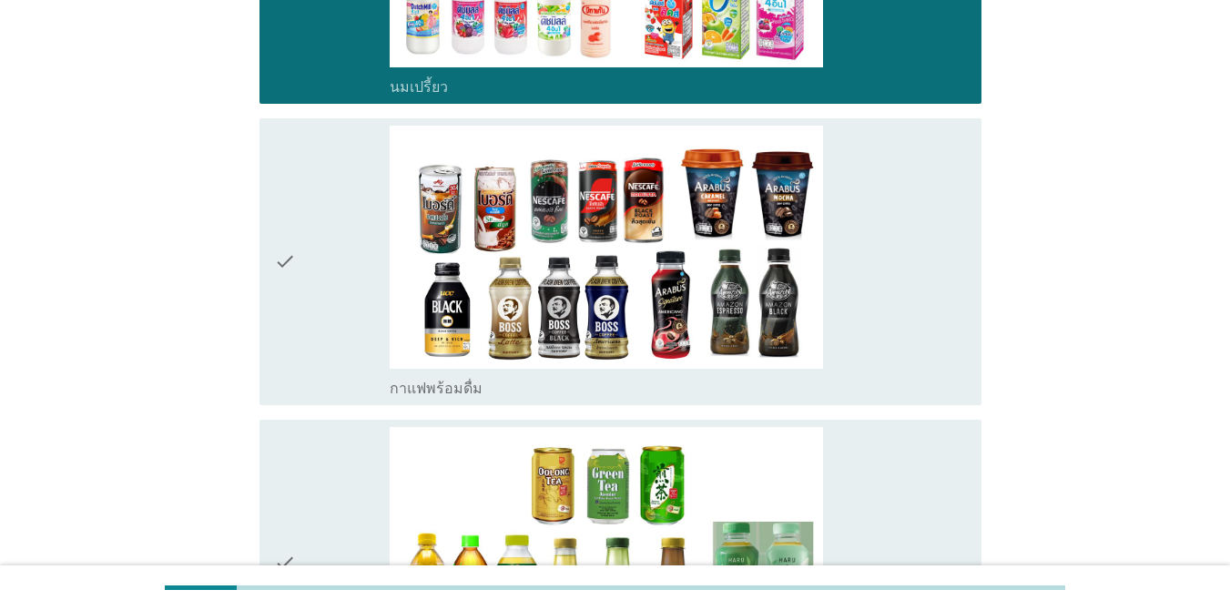
click at [896, 316] on div "check_box_outline_blank กาแฟพร้อมดื่ม" at bounding box center [678, 262] width 577 height 272
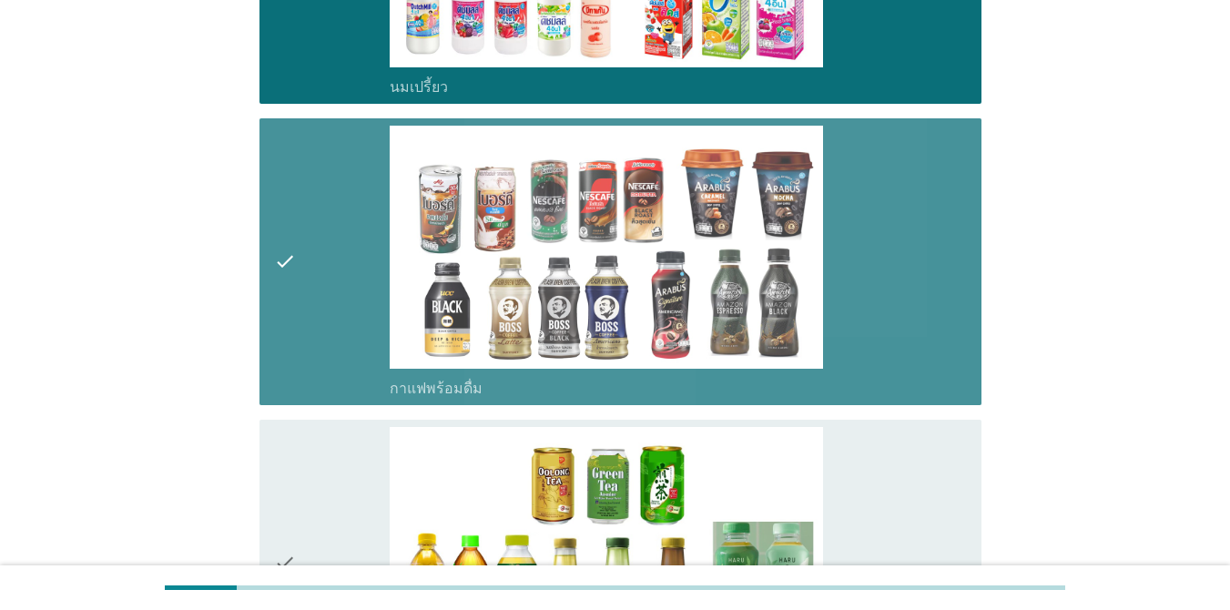
scroll to position [1548, 0]
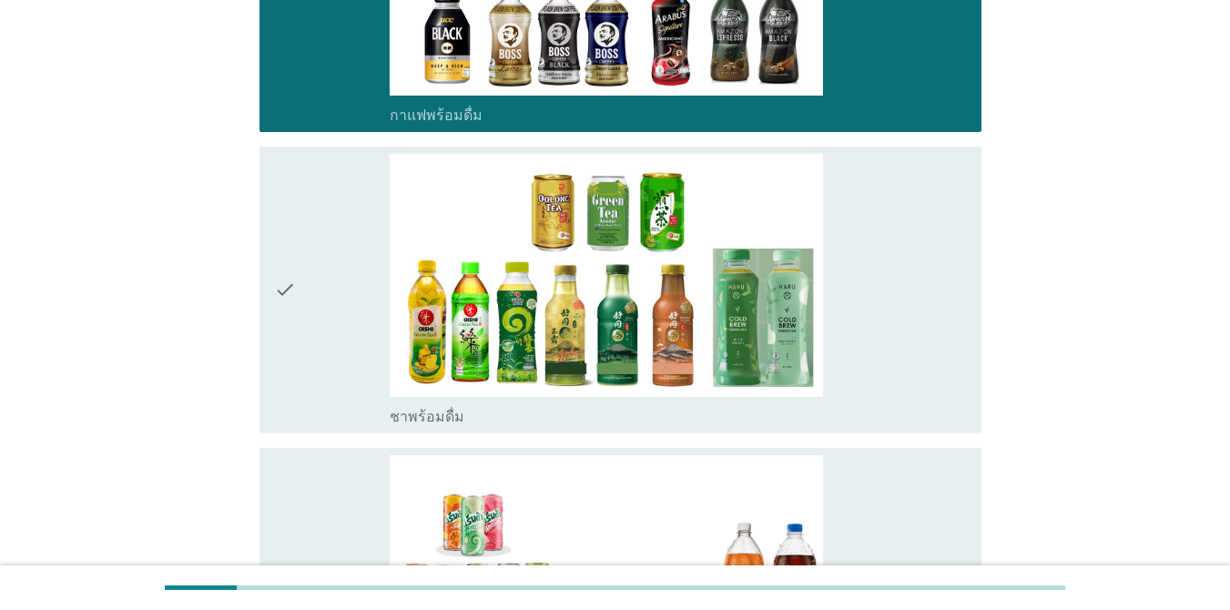
click at [896, 320] on div "check_box_outline_blank ชาพร้อมดื่ม" at bounding box center [678, 290] width 577 height 272
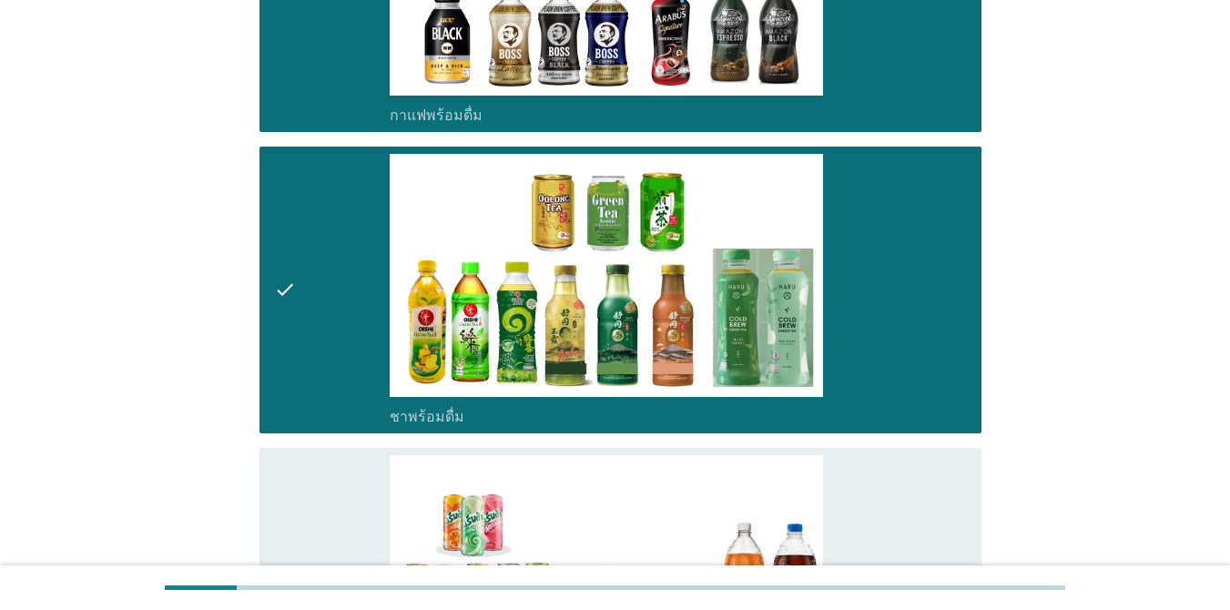
scroll to position [1912, 0]
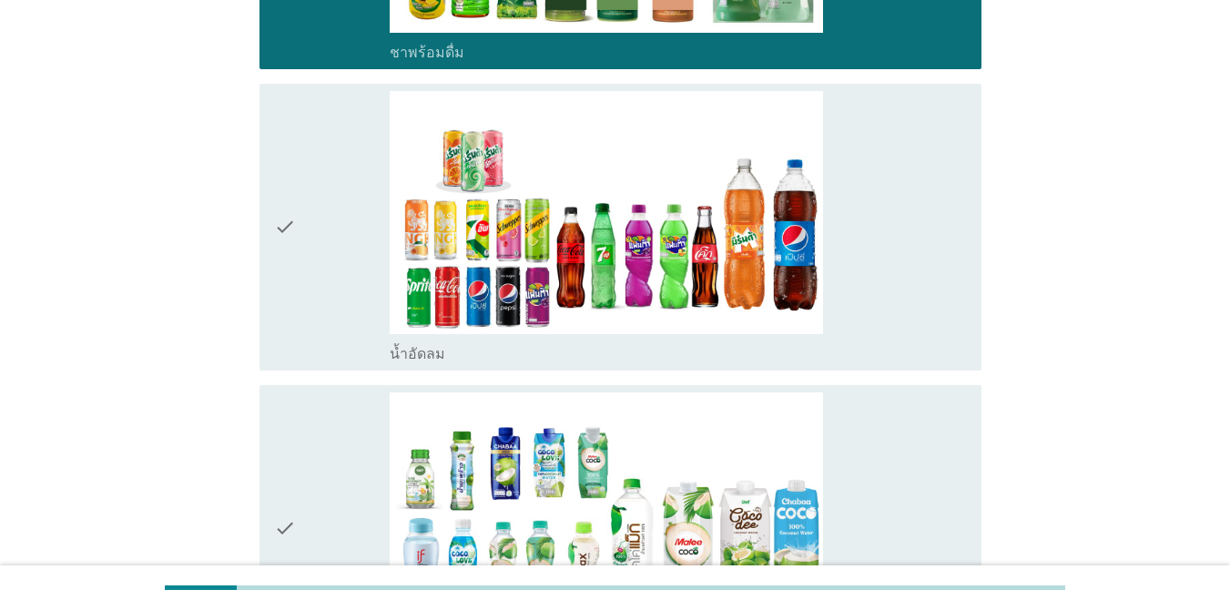
click at [896, 300] on div "check_box_outline_blank น้ำอัดลม" at bounding box center [678, 227] width 577 height 272
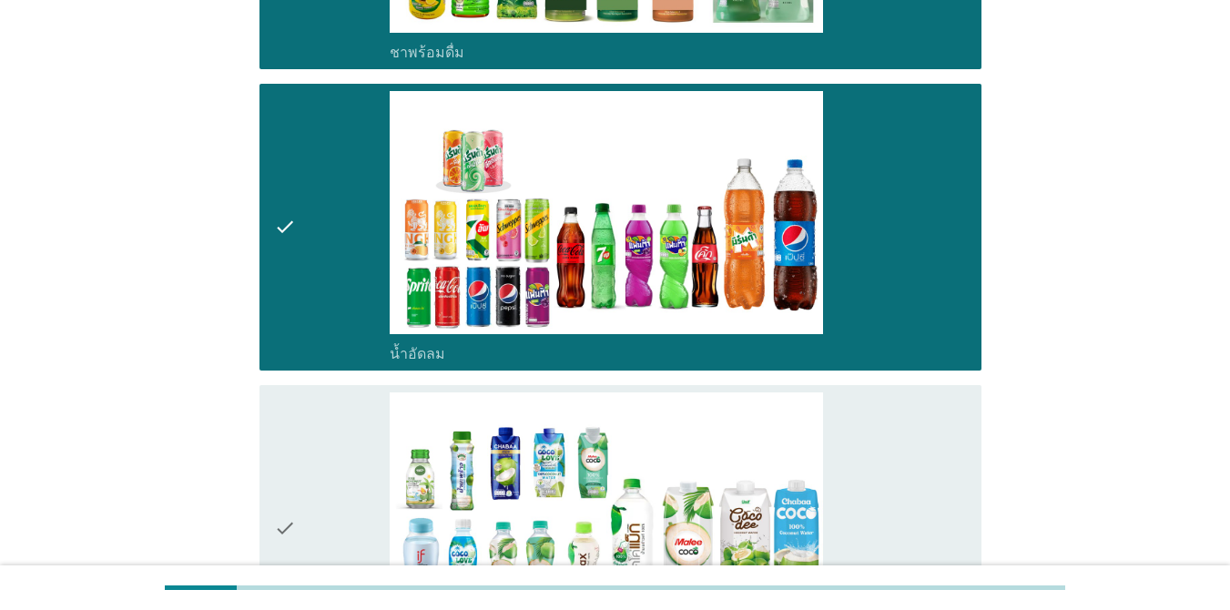
scroll to position [2185, 0]
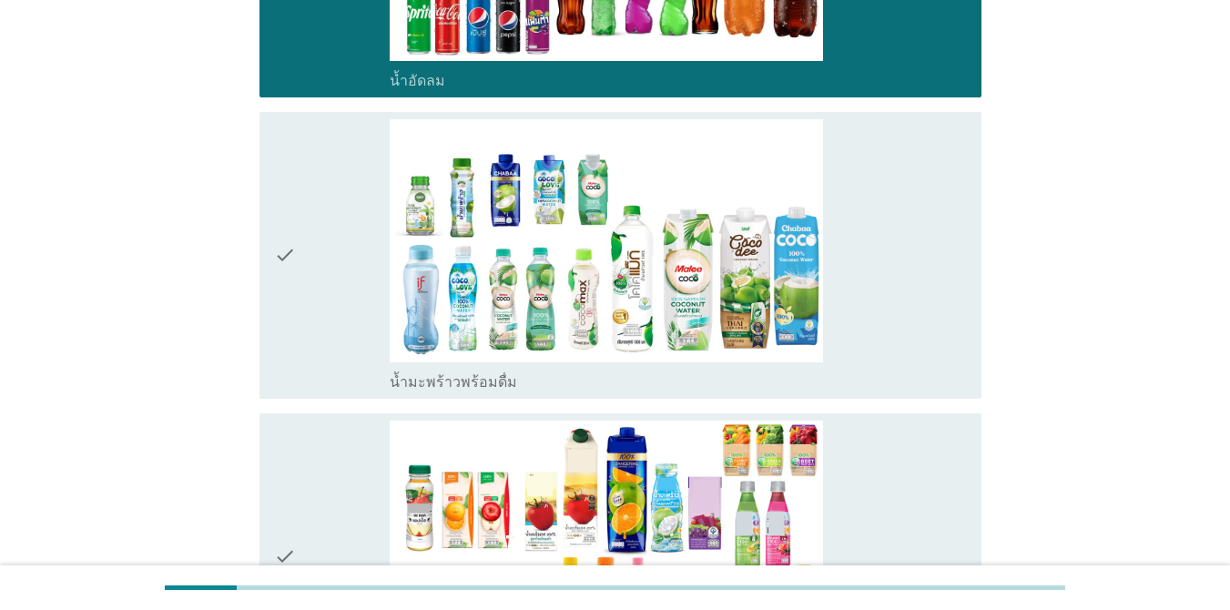
click at [896, 307] on div "check_box_outline_blank น้ำมะพร้าวพร้อมดื่ม" at bounding box center [678, 255] width 577 height 272
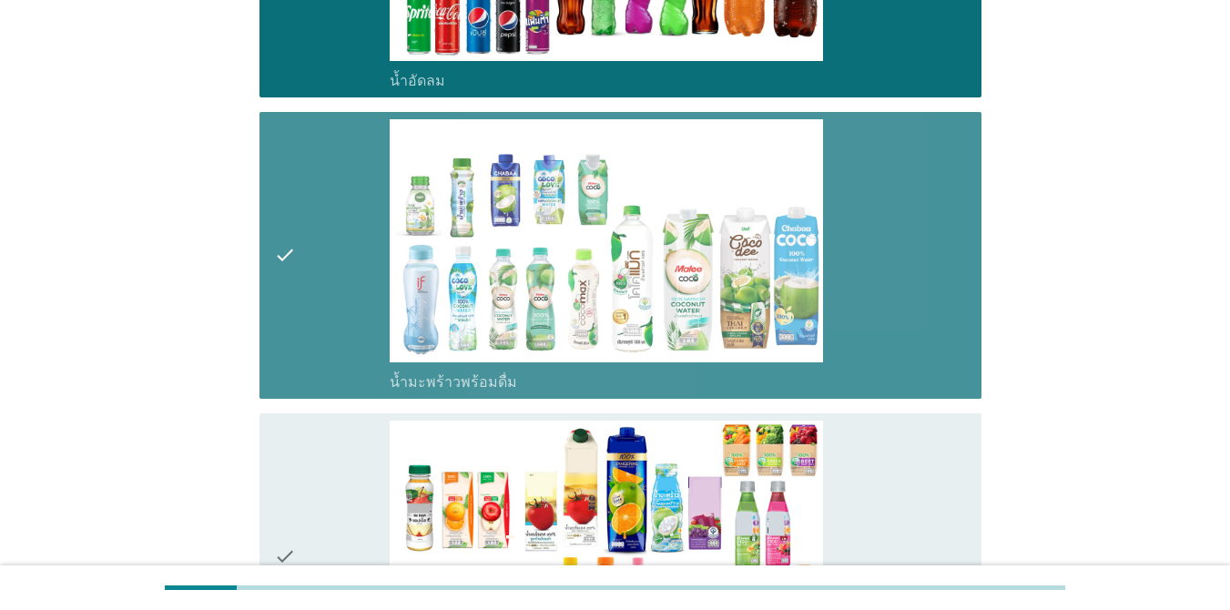
scroll to position [2549, 0]
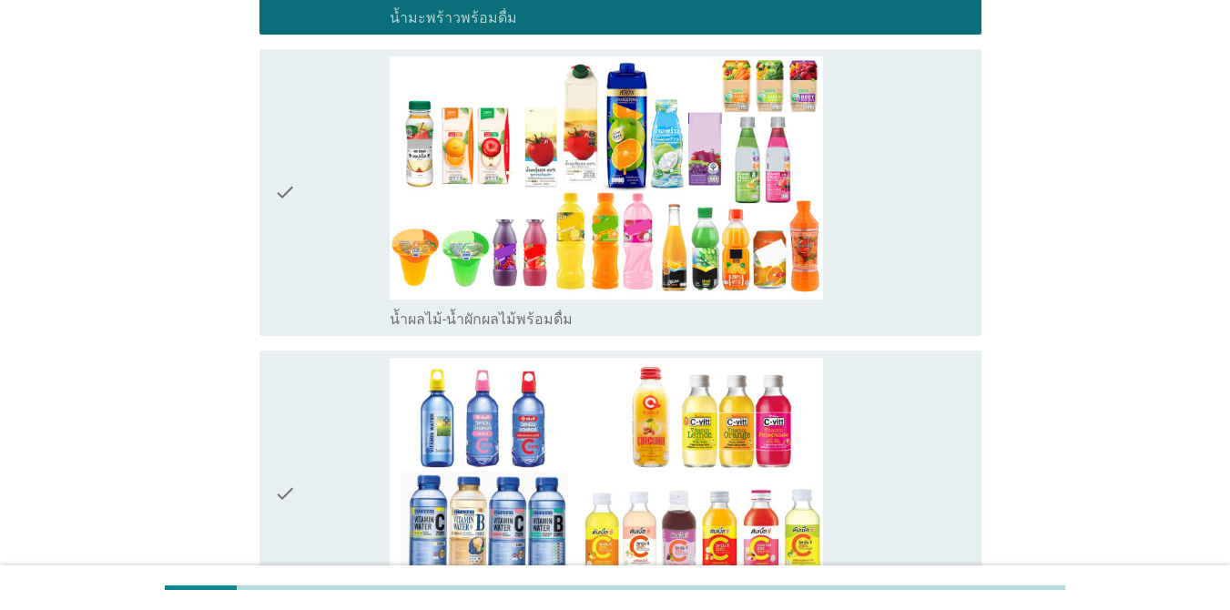
click at [892, 244] on div "check_box_outline_blank น้ำผลไม้-น้ำผักผลไม้พร้อมดื่ม" at bounding box center [678, 192] width 577 height 272
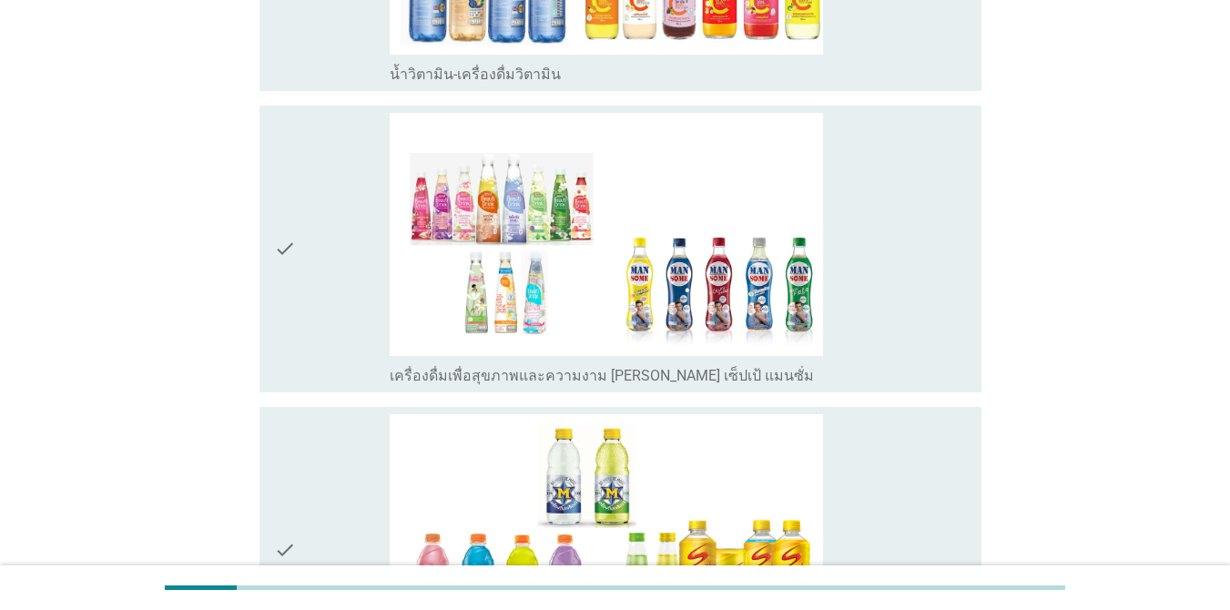
scroll to position [3368, 0]
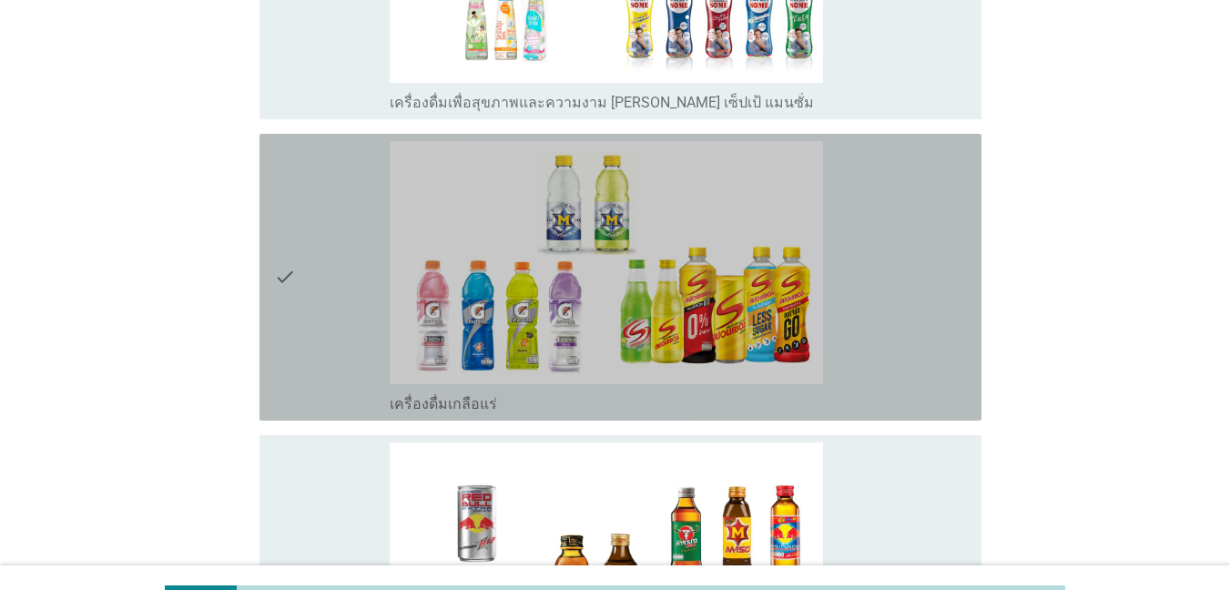
click at [896, 279] on div "check_box_outline_blank เครื่องดื่มเกลือแร่" at bounding box center [678, 277] width 577 height 272
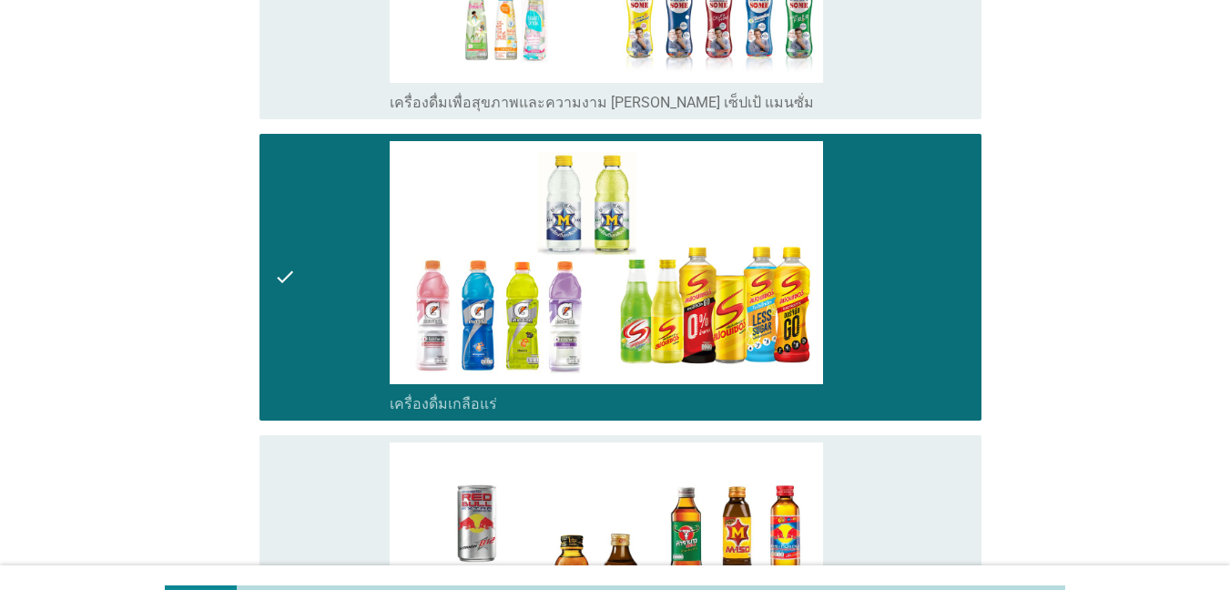
scroll to position [3732, 0]
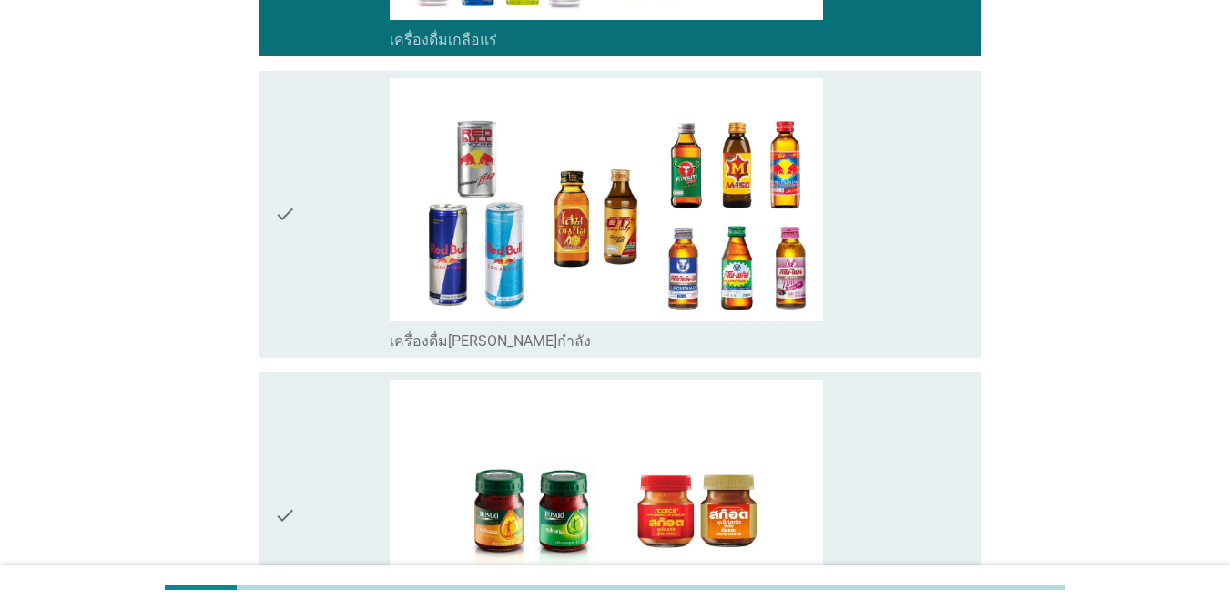
click at [896, 284] on div "check_box_outline_blank เครื่องดื่ม[PERSON_NAME]กำลัง" at bounding box center [678, 214] width 577 height 272
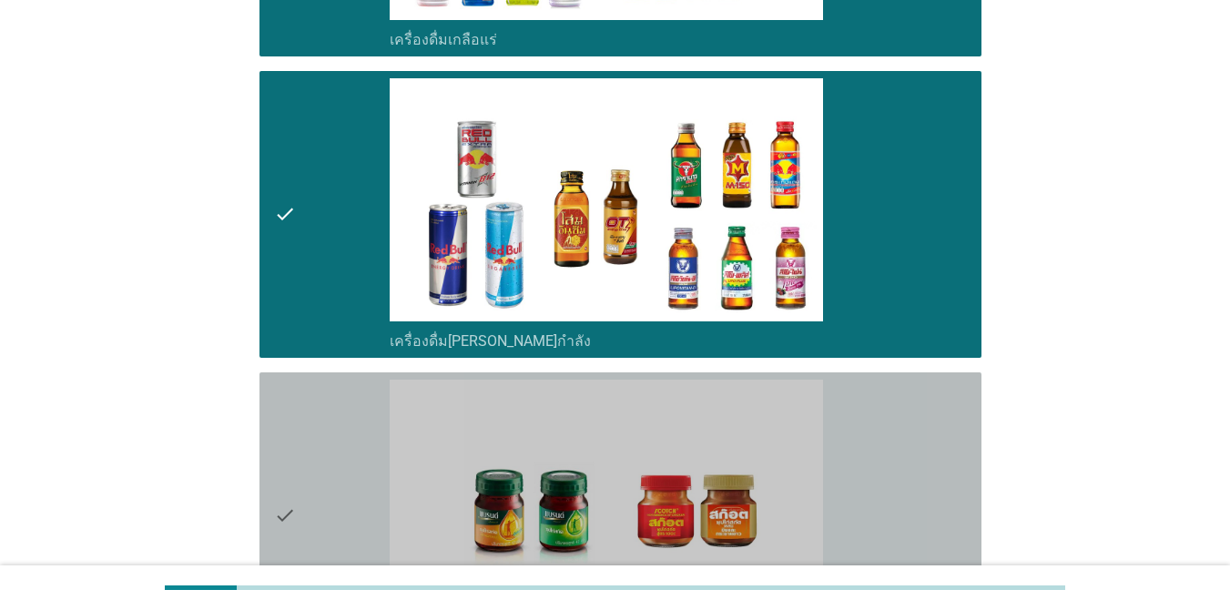
click at [896, 421] on div "check_box_outline_blank ซุปไก่สกัด-[PERSON_NAME]สำเร็จรูป" at bounding box center [678, 516] width 577 height 272
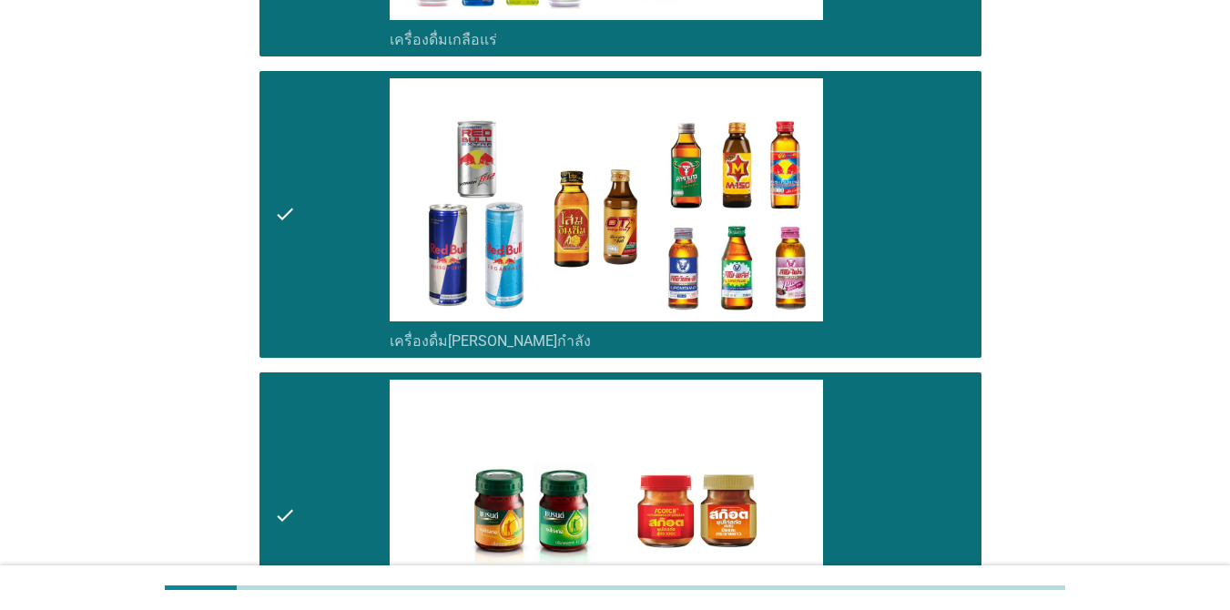
scroll to position [4045, 0]
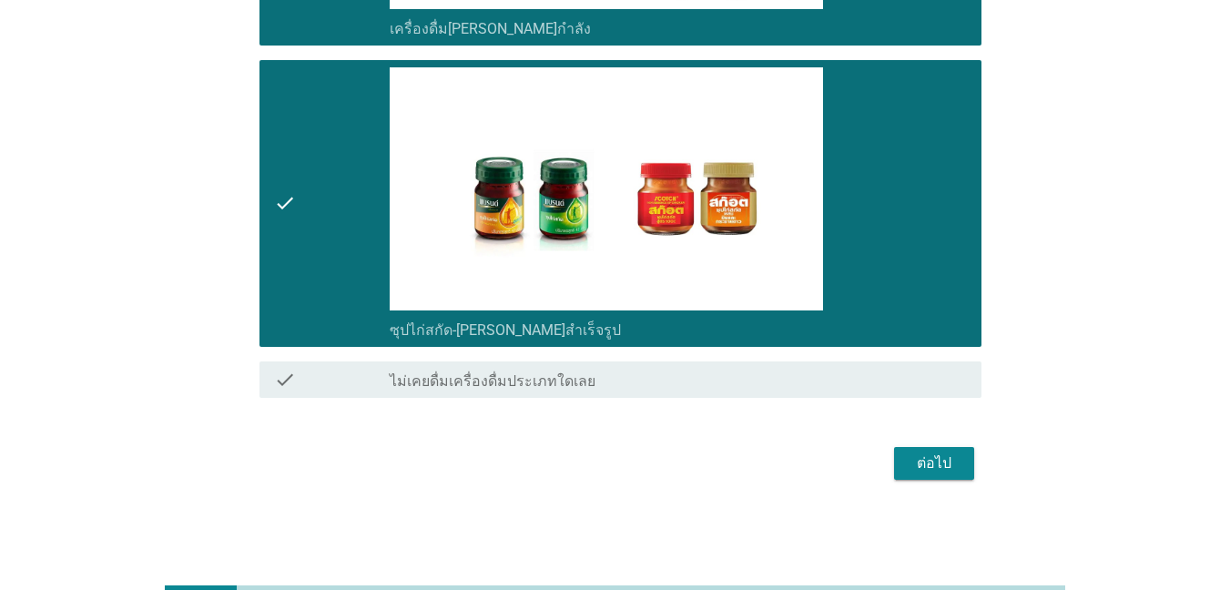
click at [896, 466] on div "ต่อไป" at bounding box center [934, 463] width 51 height 22
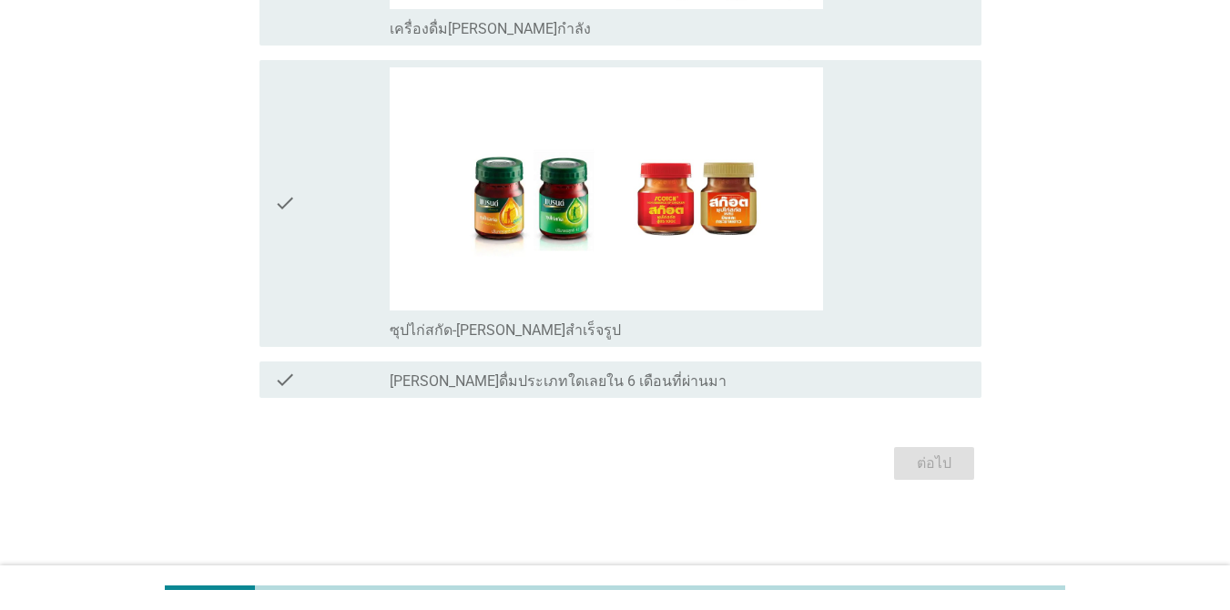
scroll to position [0, 0]
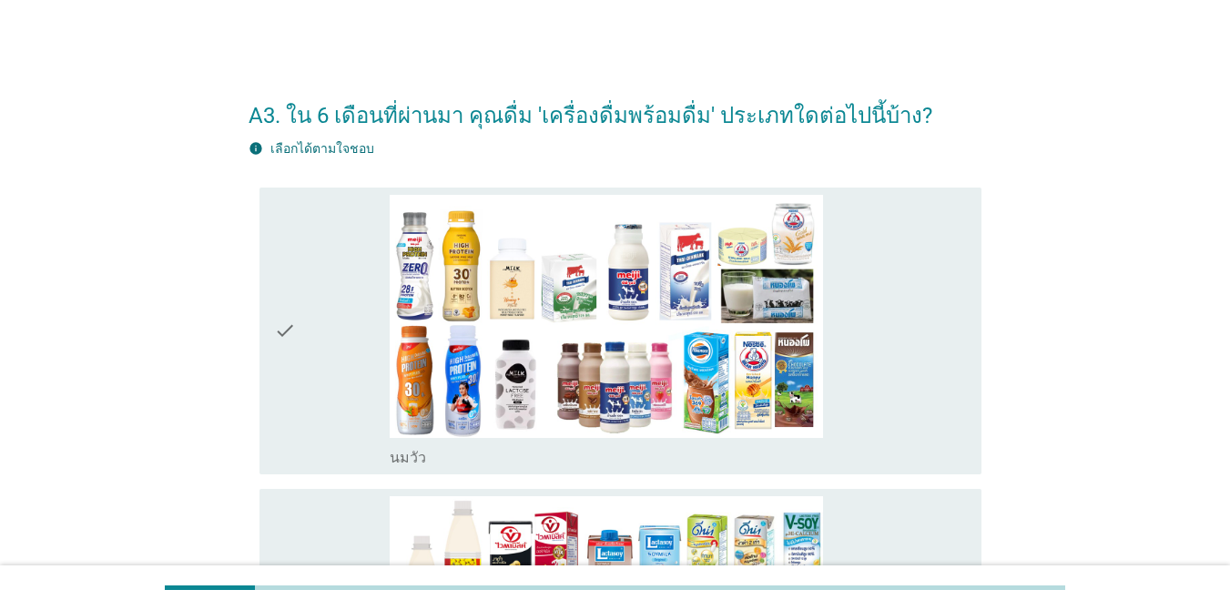
click at [896, 401] on div "check_box_outline_blank [PERSON_NAME]" at bounding box center [678, 331] width 577 height 272
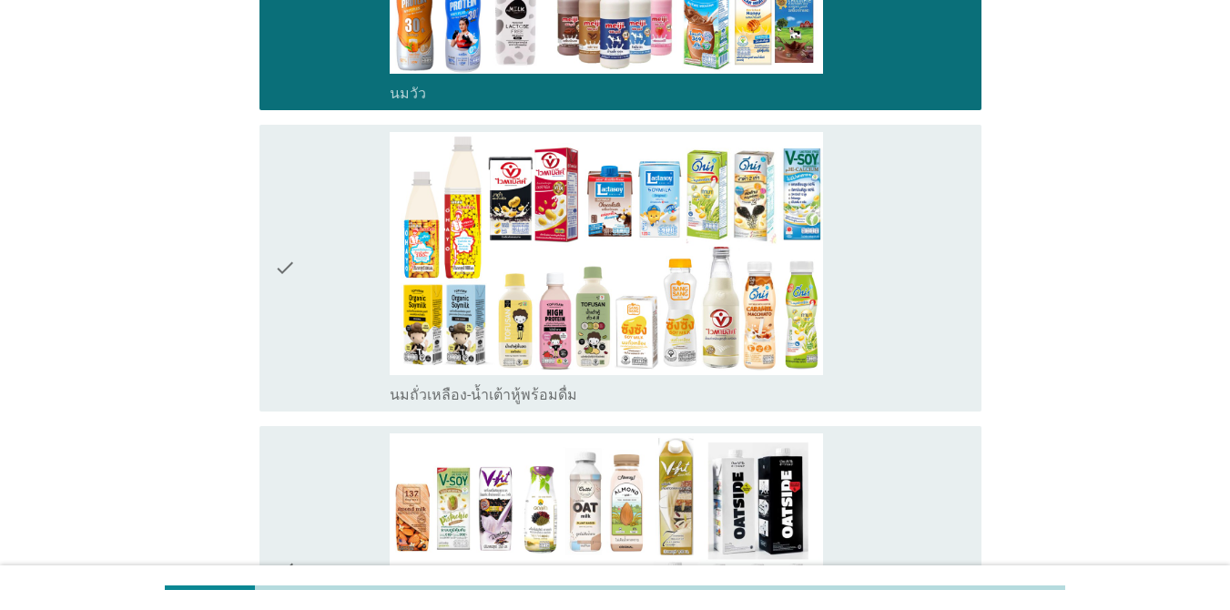
scroll to position [637, 0]
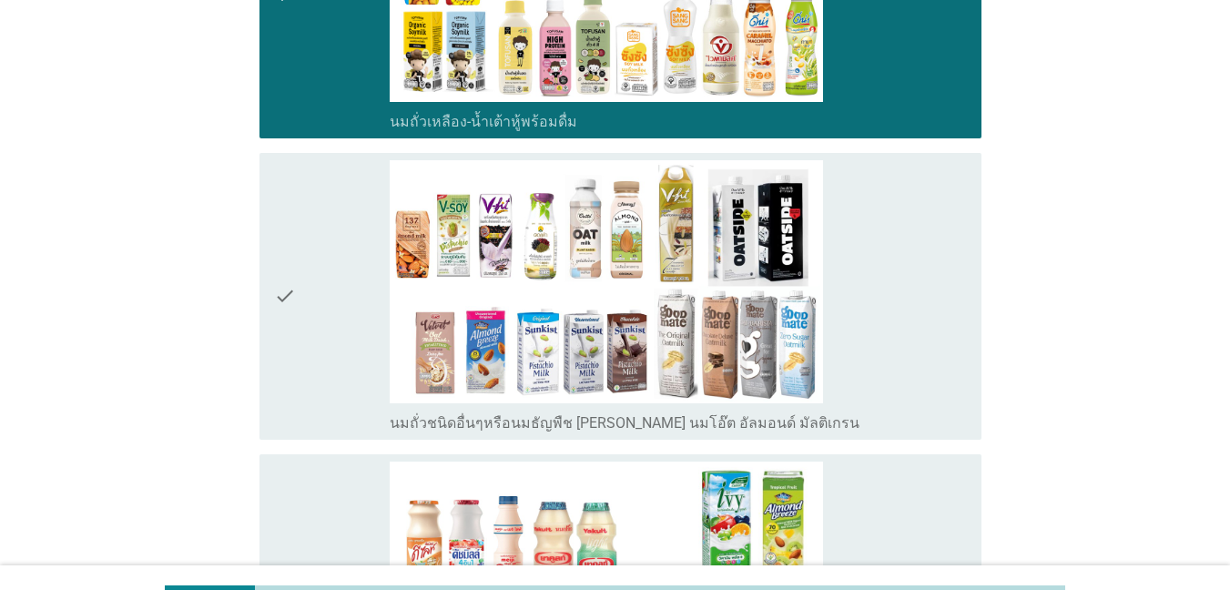
scroll to position [819, 0]
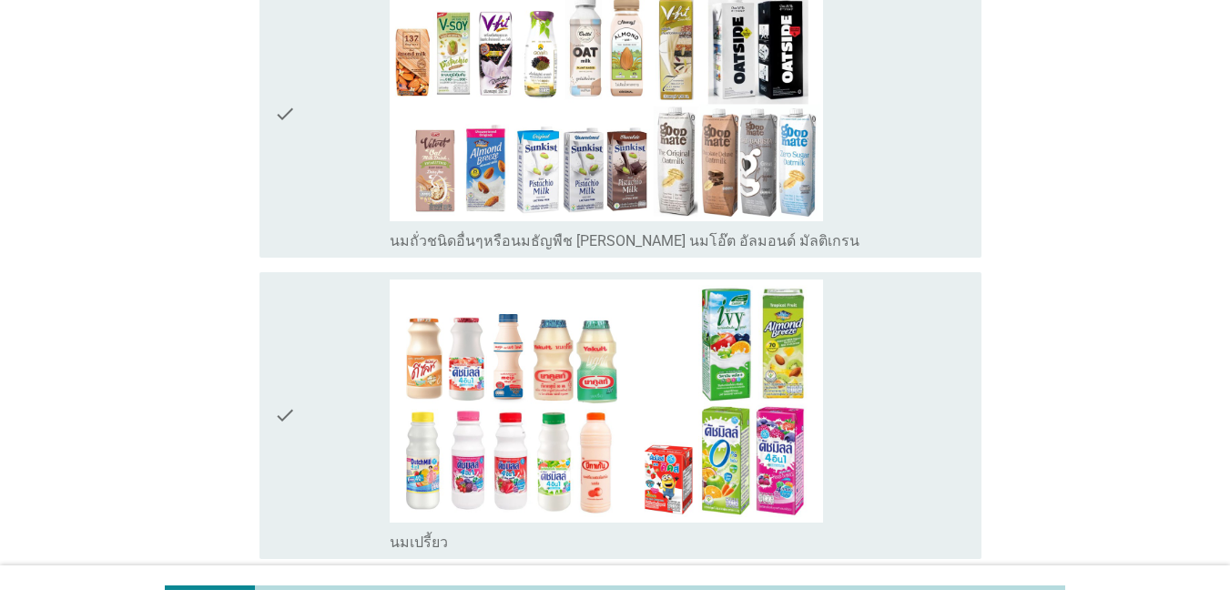
click at [896, 218] on div "check_box_outline_blank นมถั่วชนิดอื่นๆหรือนมธัญพืช [PERSON_NAME] นมโอ๊ต อัลมอน…" at bounding box center [678, 114] width 577 height 272
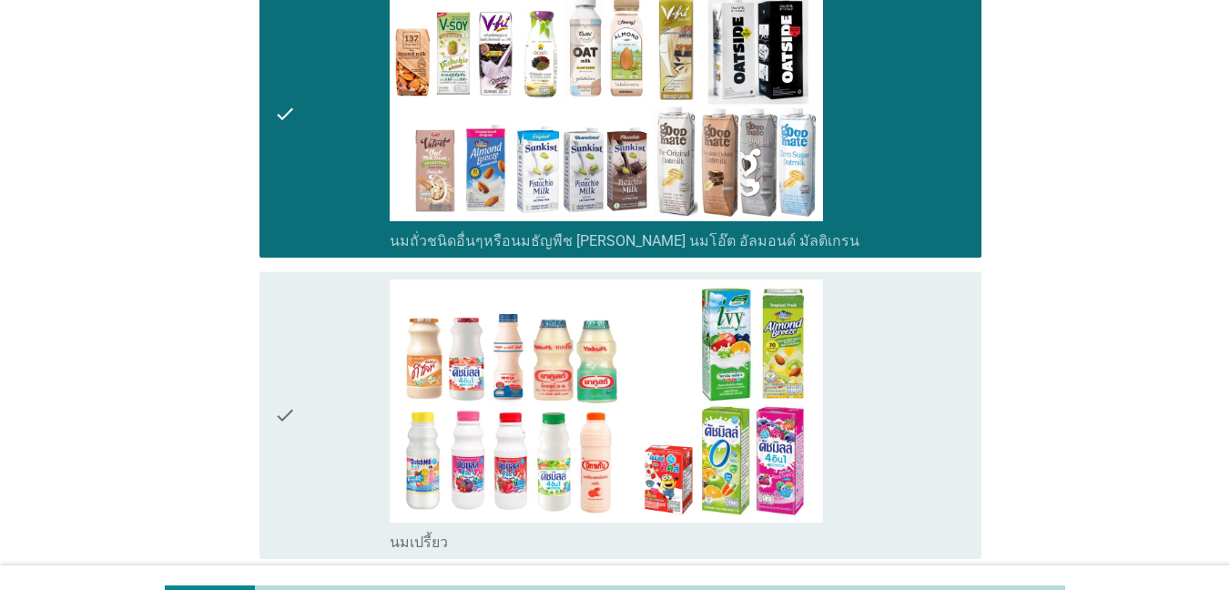
click at [896, 337] on div "check_box_outline_blank นมเปรี้ยว" at bounding box center [678, 415] width 577 height 272
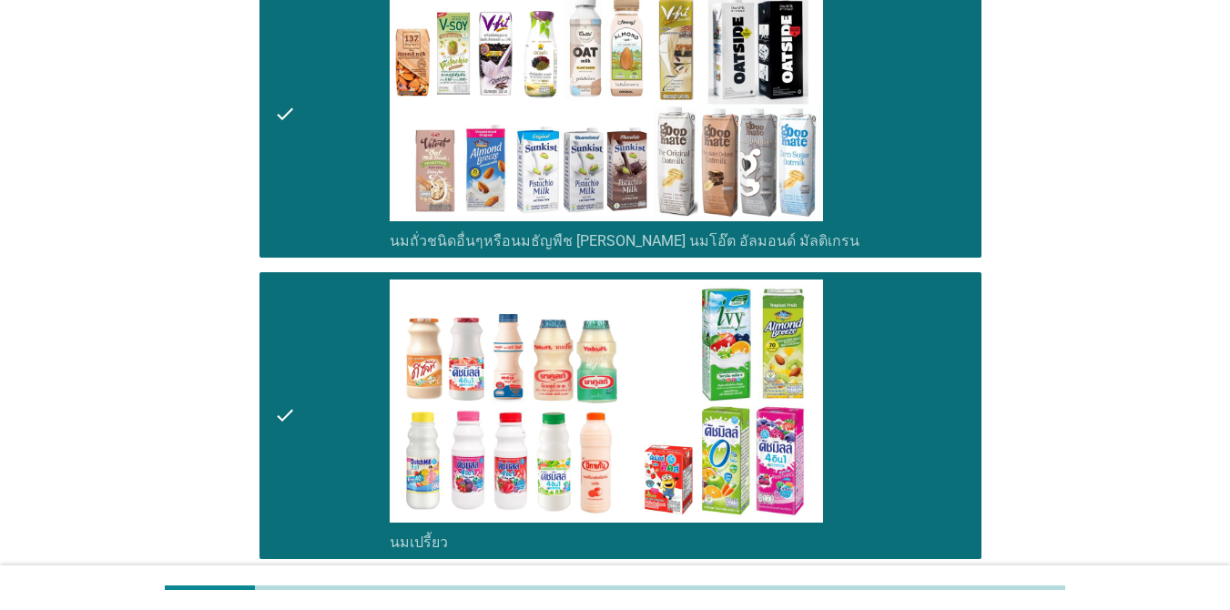
scroll to position [1183, 0]
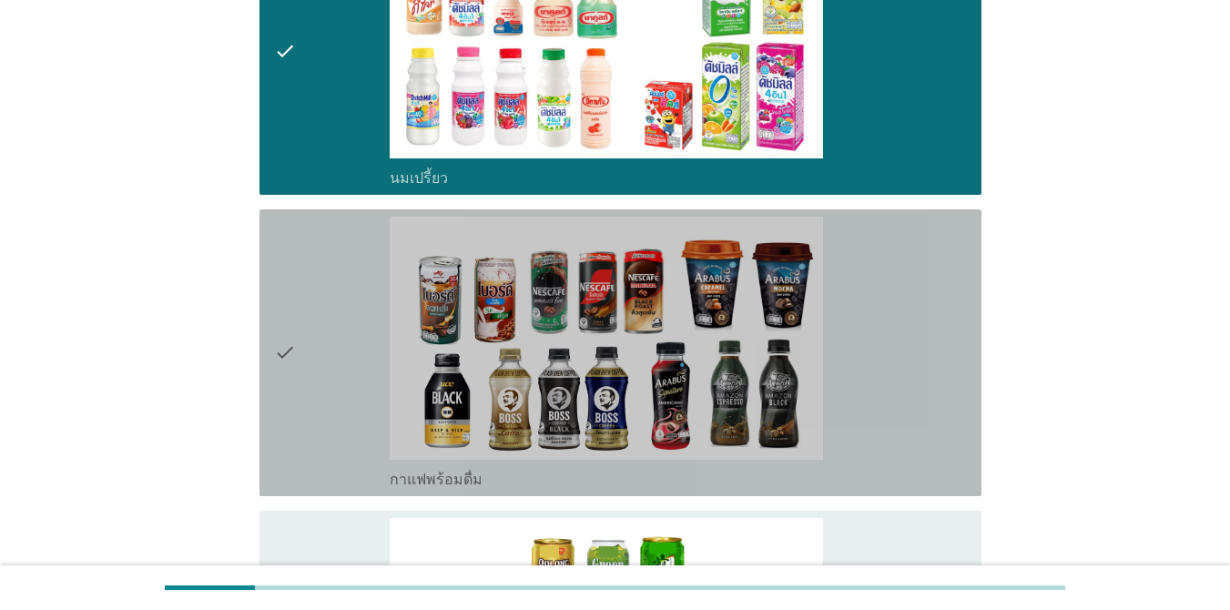
click at [896, 348] on div "check_box_outline_blank กาแฟพร้อมดื่ม" at bounding box center [678, 353] width 577 height 272
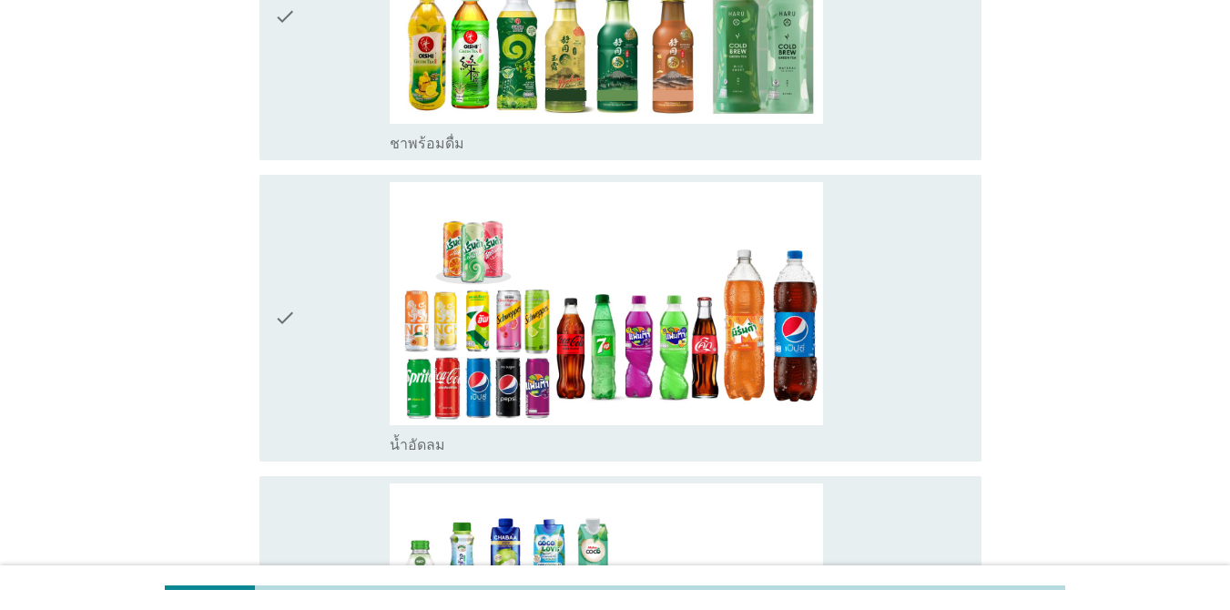
click at [896, 348] on div "check_box_outline_blank น้ำอัดลม" at bounding box center [678, 318] width 577 height 272
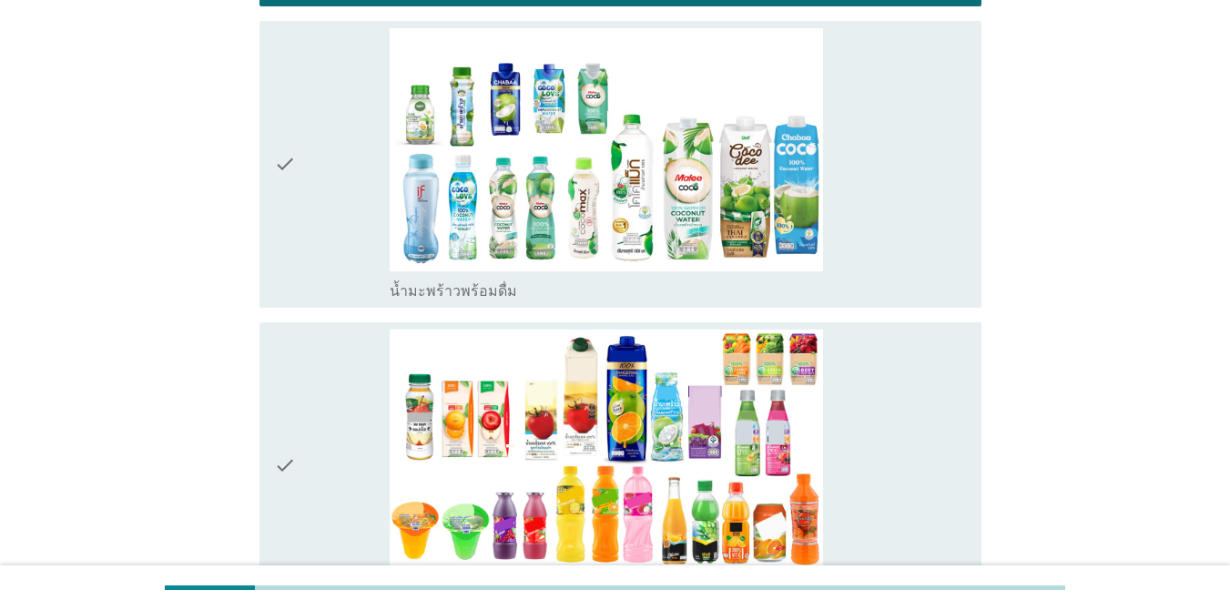
scroll to position [2549, 0]
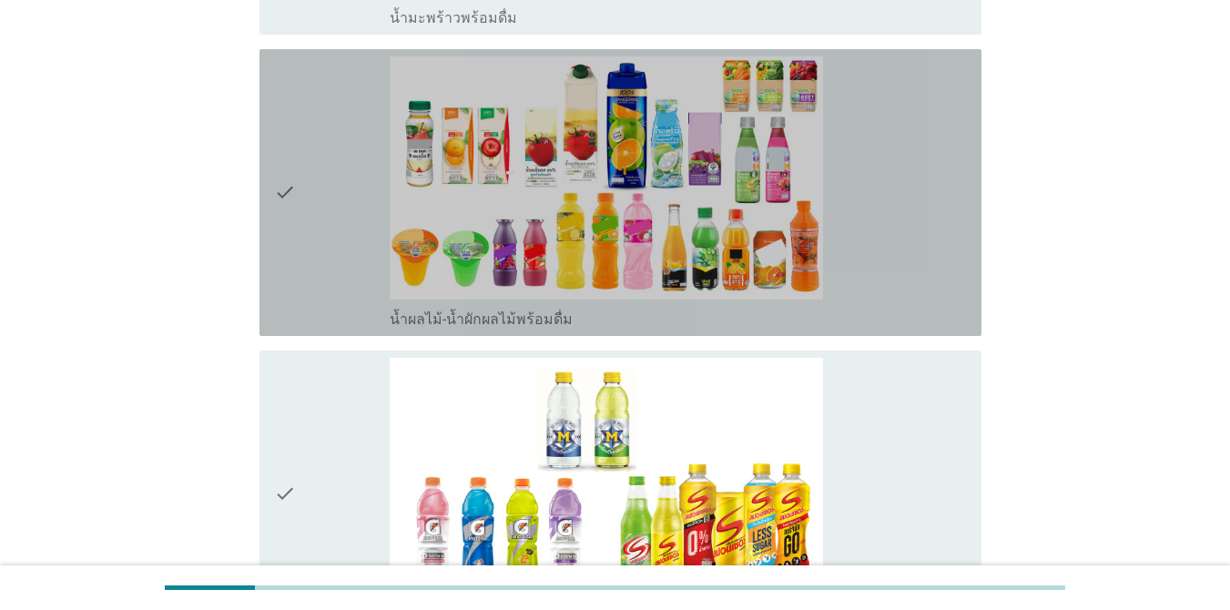
click at [882, 228] on div "check_box_outline_blank น้ำผลไม้-น้ำผักผลไม้พร้อมดื่ม" at bounding box center [678, 192] width 577 height 272
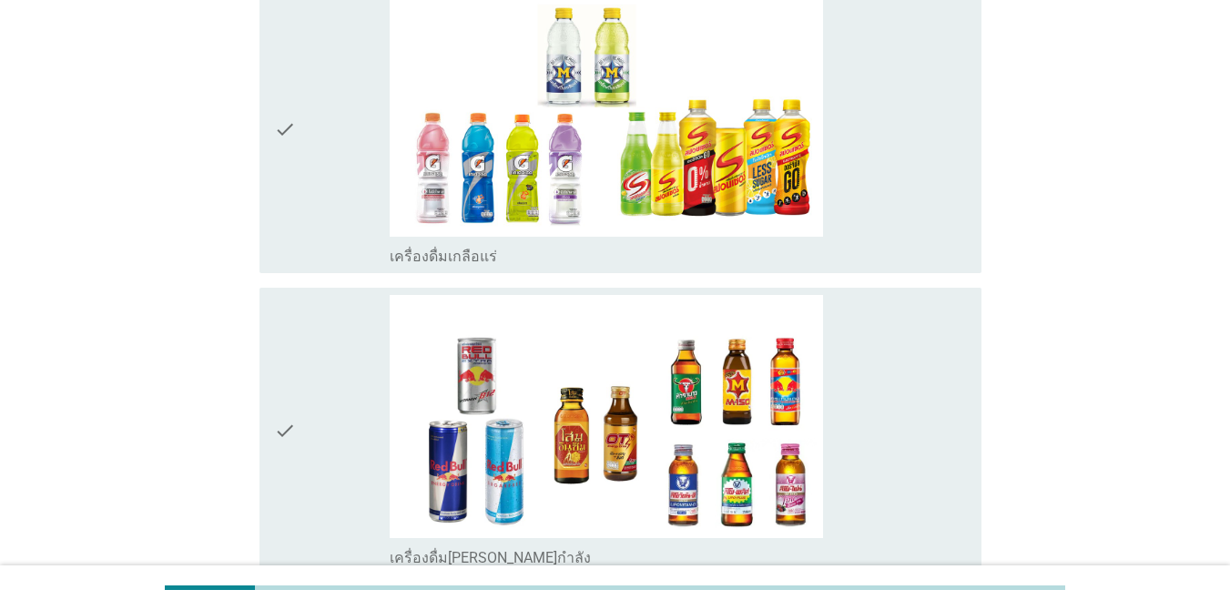
scroll to position [3186, 0]
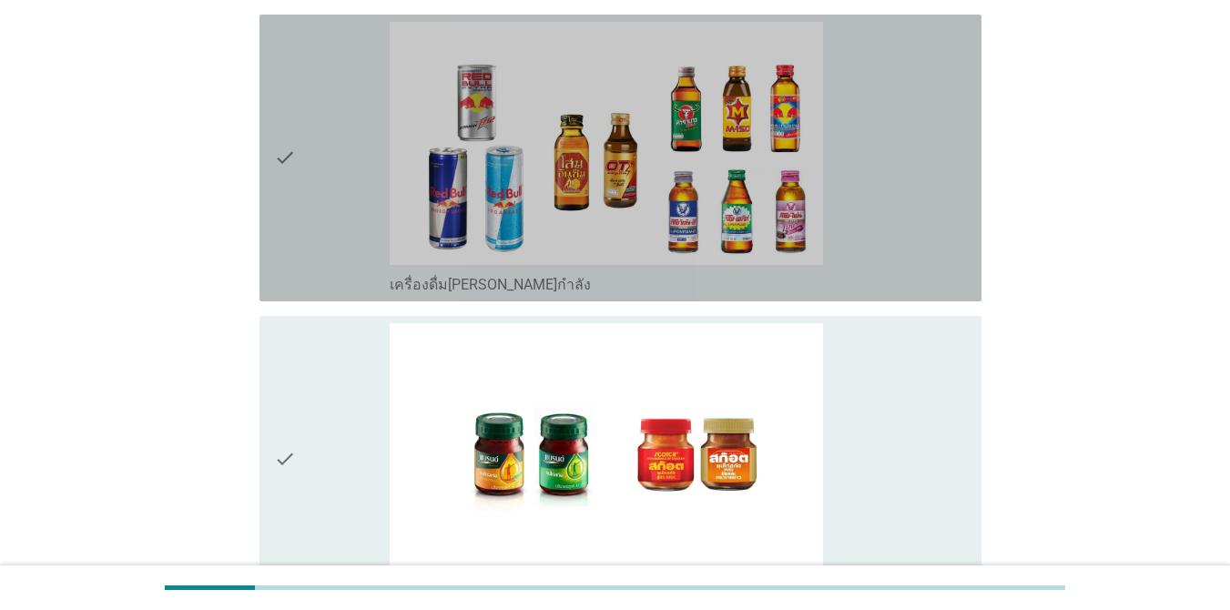
click at [896, 235] on div "check_box เครื่องดื่ม[PERSON_NAME]กำลัง" at bounding box center [678, 158] width 577 height 272
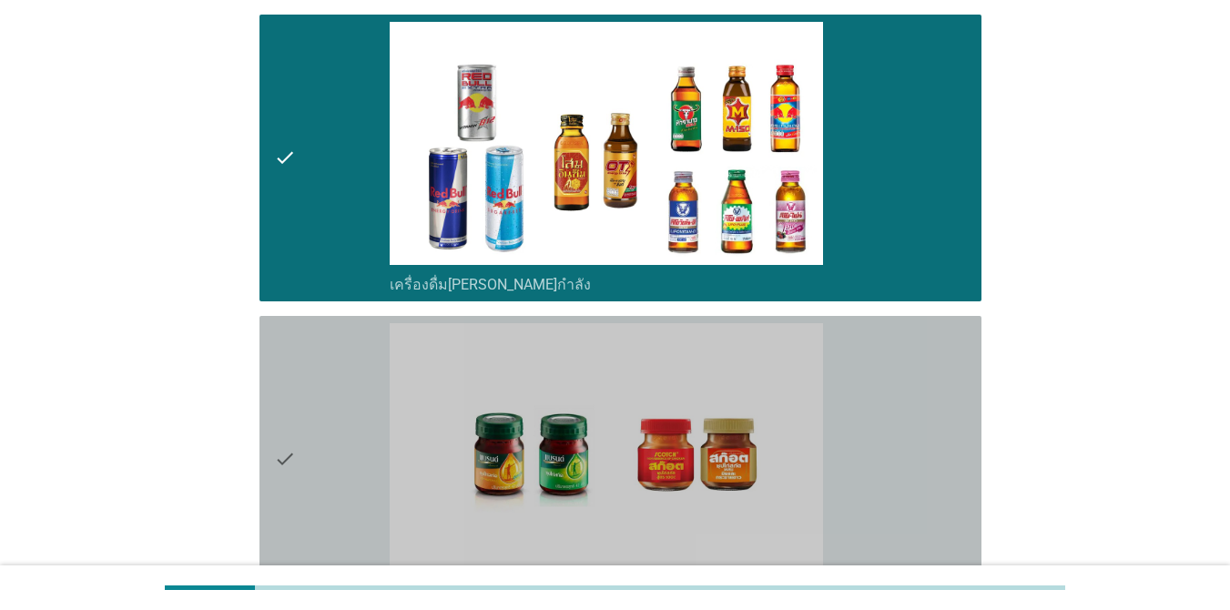
click at [896, 426] on div "check_box ซุปไก่สกัด-[PERSON_NAME]สำเร็จรูป" at bounding box center [678, 459] width 577 height 272
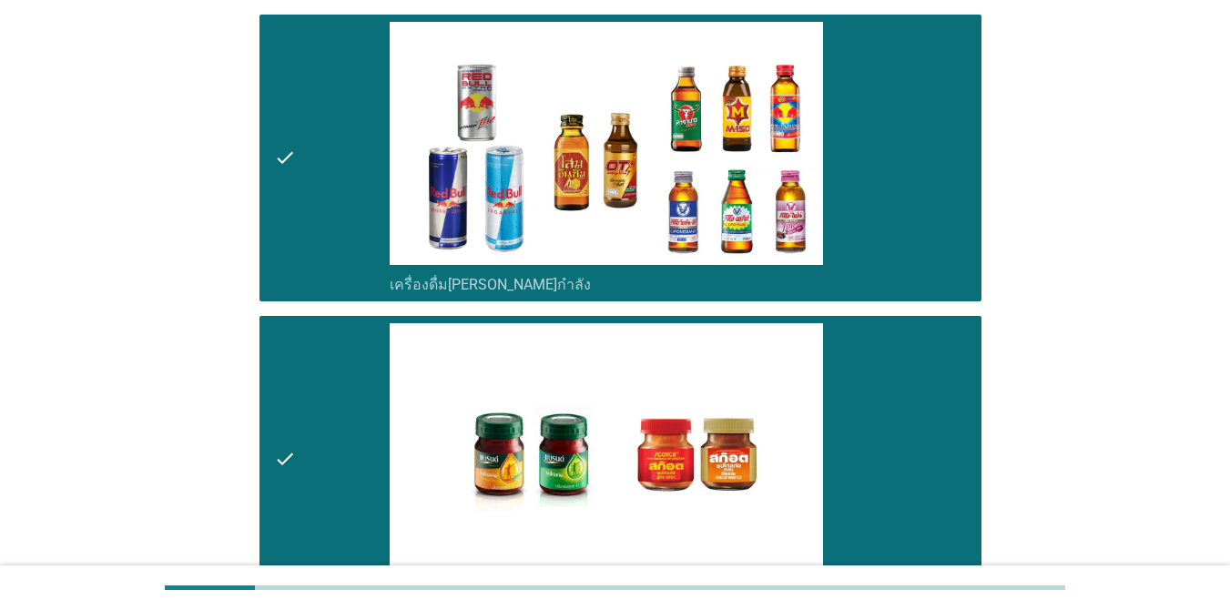
scroll to position [3442, 0]
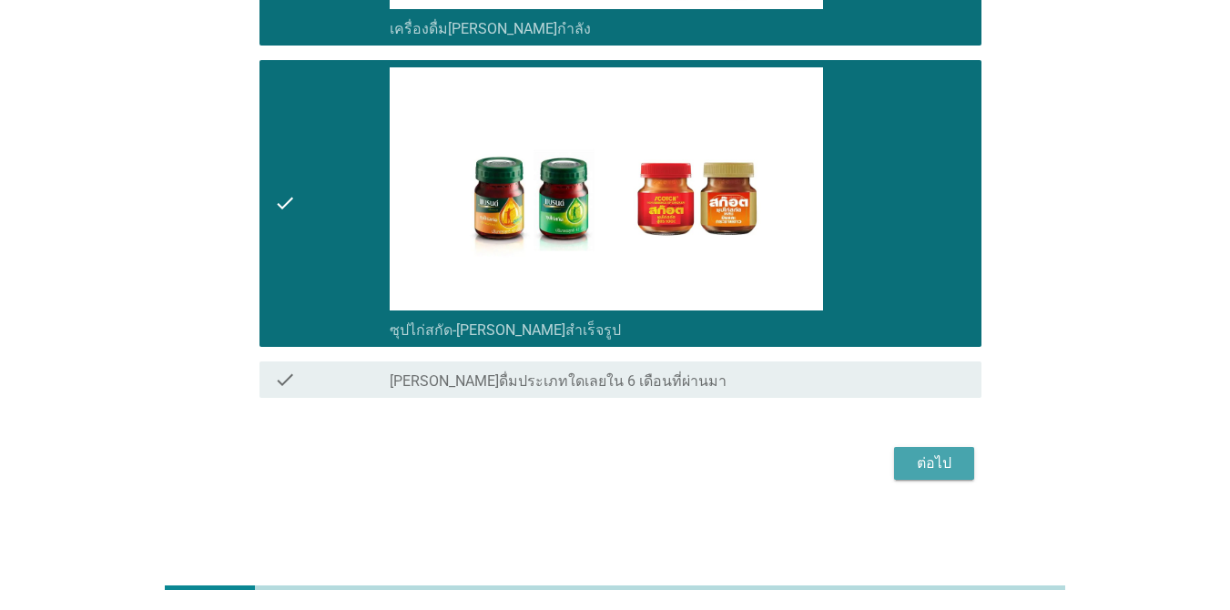
click at [896, 457] on div "ต่อไป" at bounding box center [934, 463] width 51 height 22
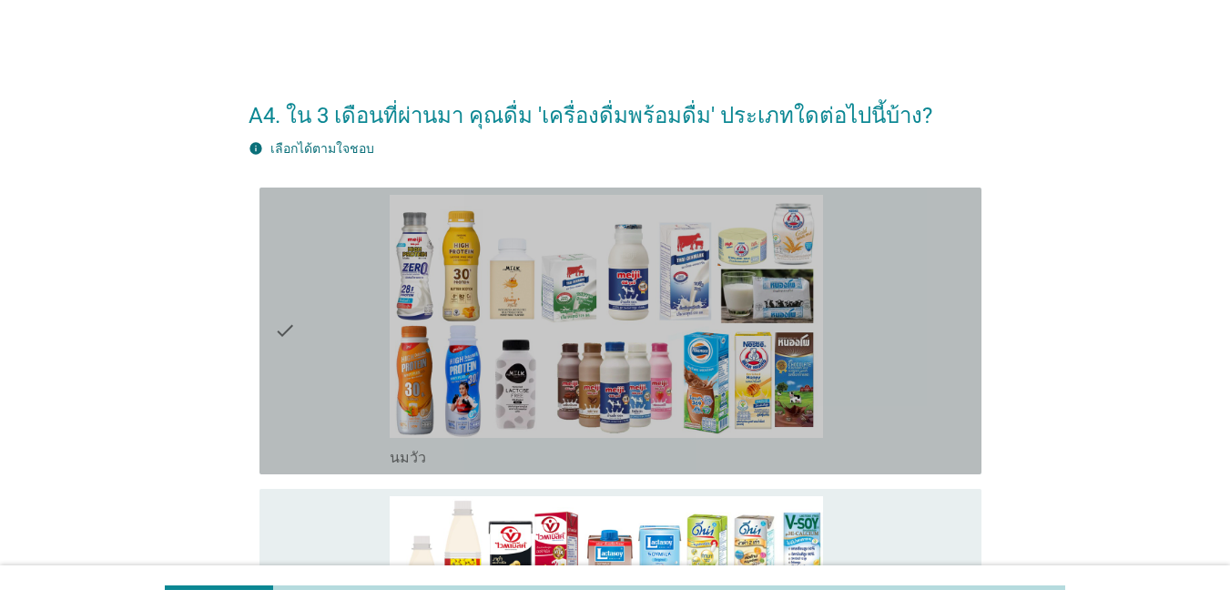
click at [896, 379] on div "check_box_outline_blank [PERSON_NAME]" at bounding box center [678, 331] width 577 height 272
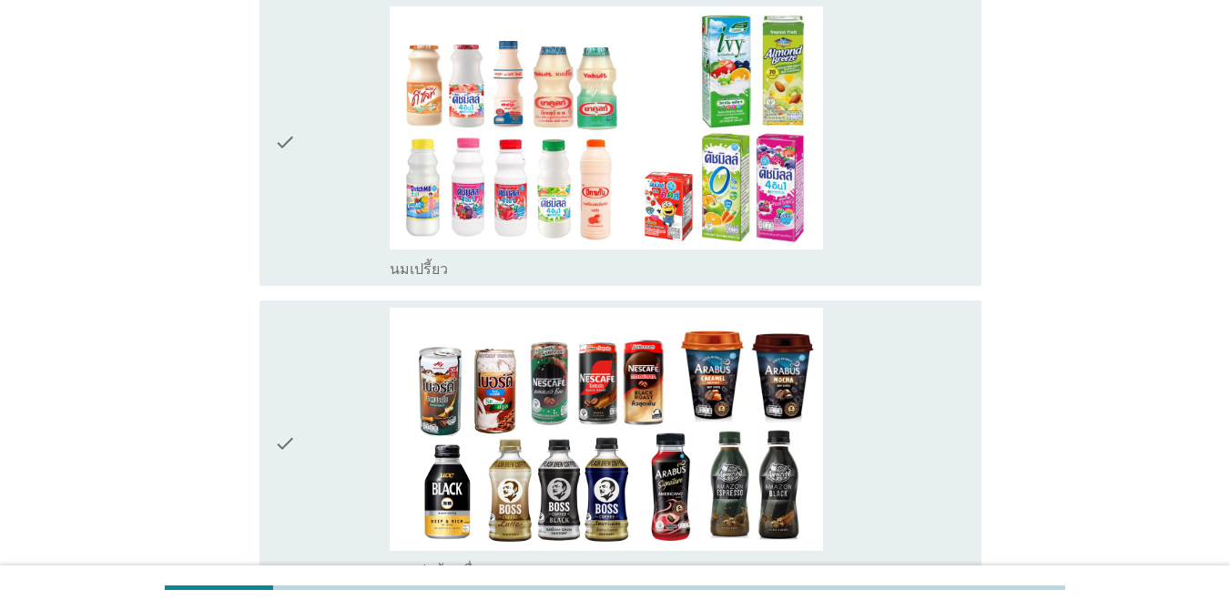
scroll to position [1183, 0]
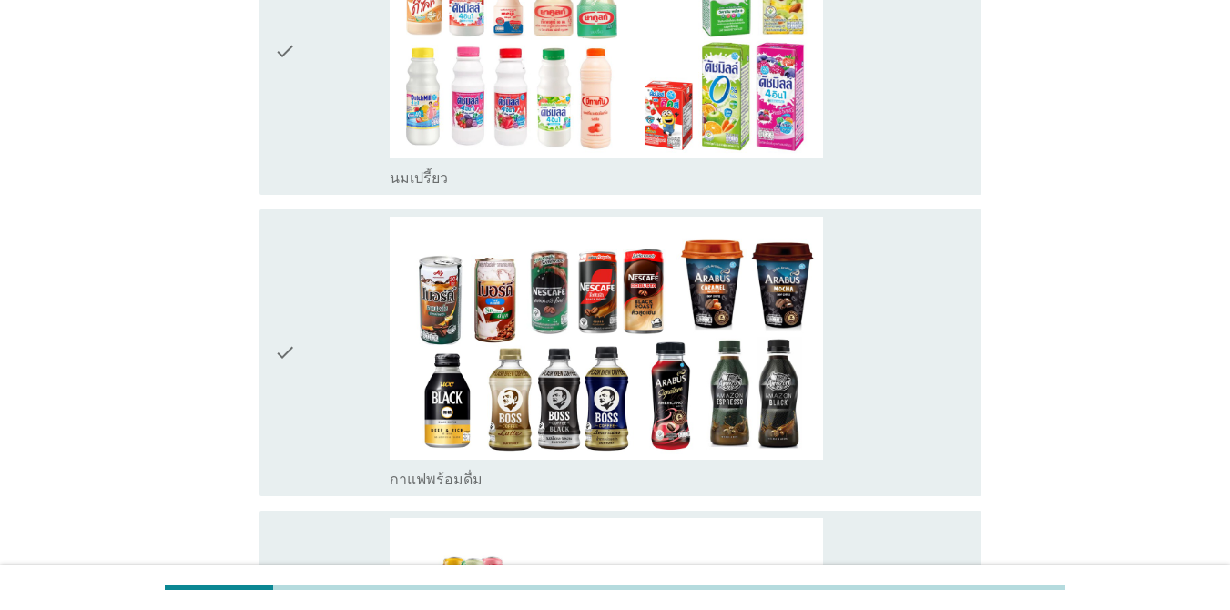
click at [896, 359] on div "check_box_outline_blank กาแฟพร้อมดื่ม" at bounding box center [678, 353] width 577 height 272
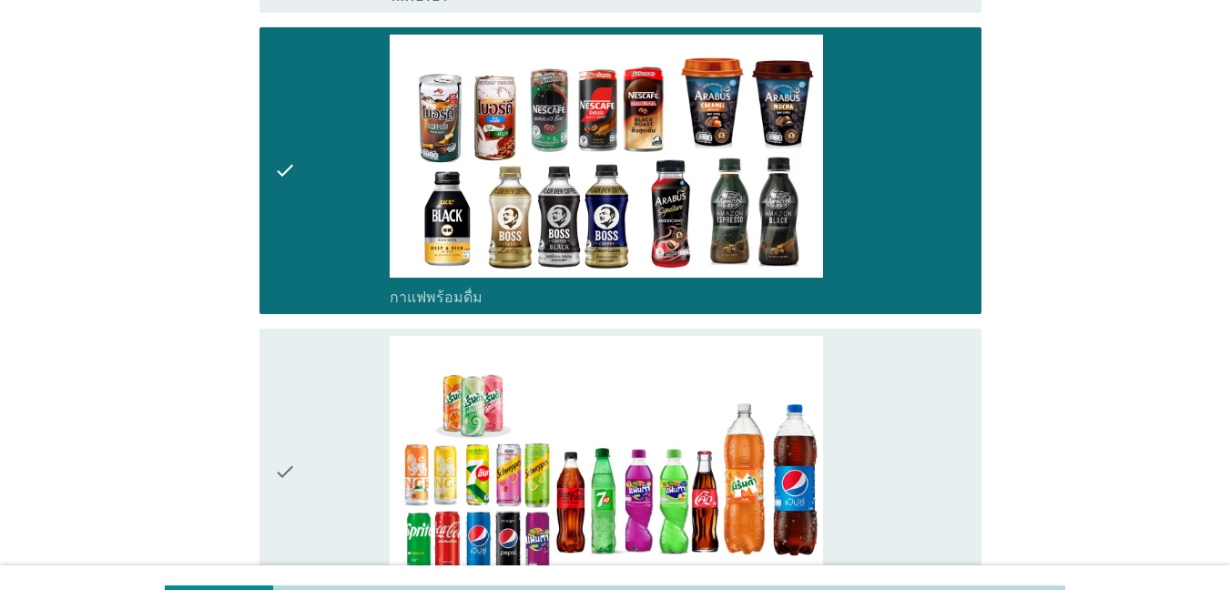
scroll to position [1639, 0]
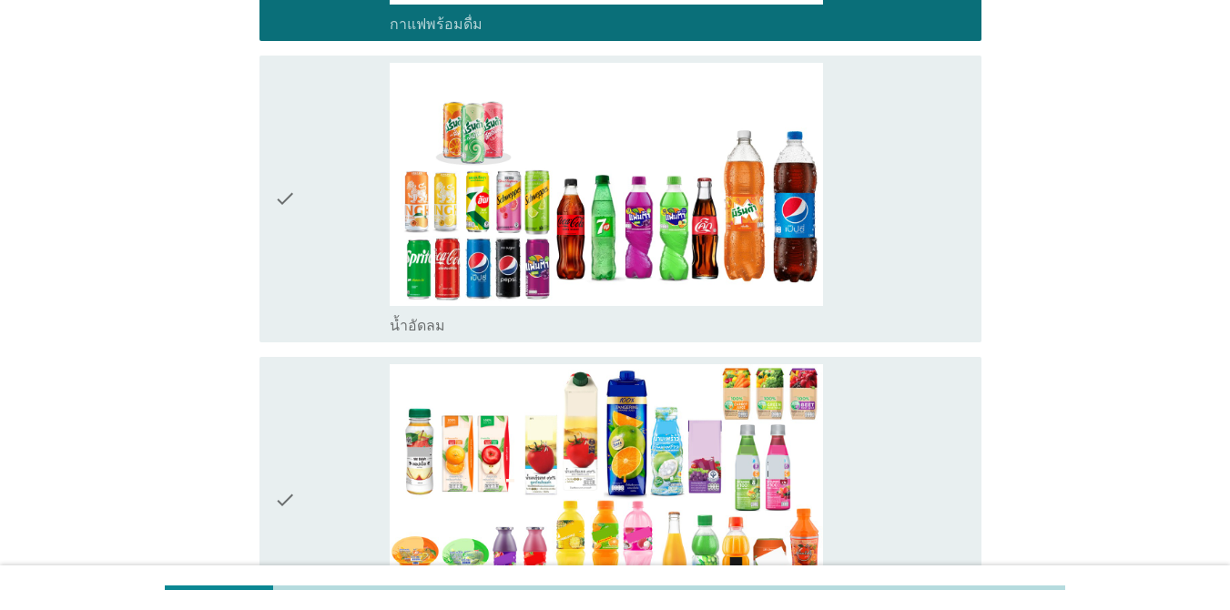
click at [896, 256] on div "check_box น้ำอัดลม" at bounding box center [678, 199] width 577 height 272
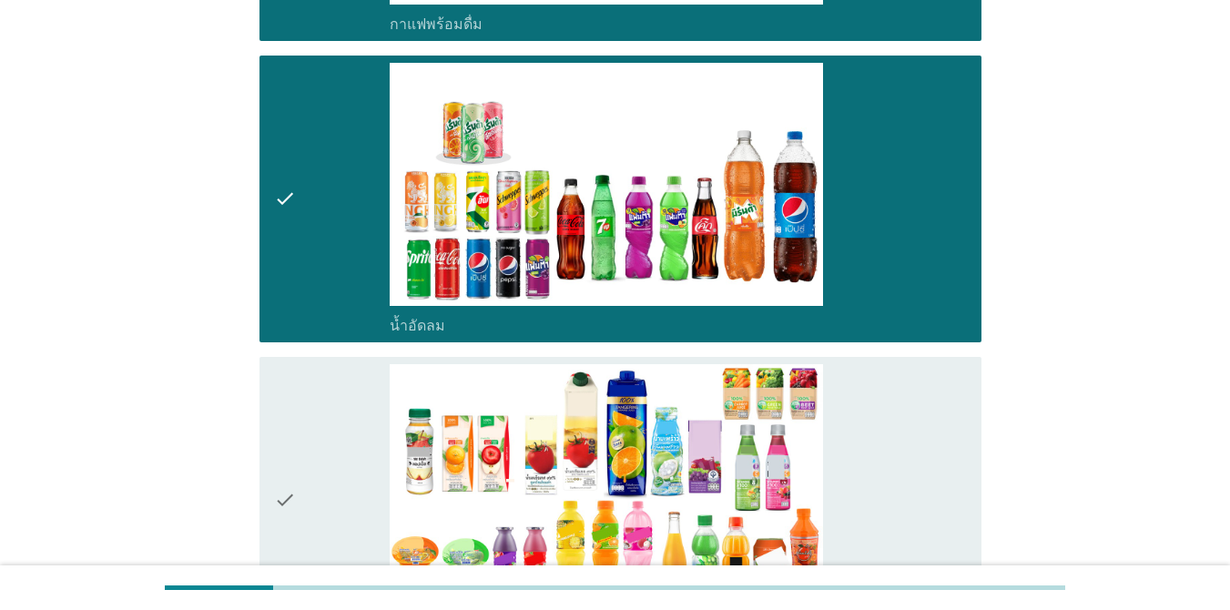
scroll to position [1912, 0]
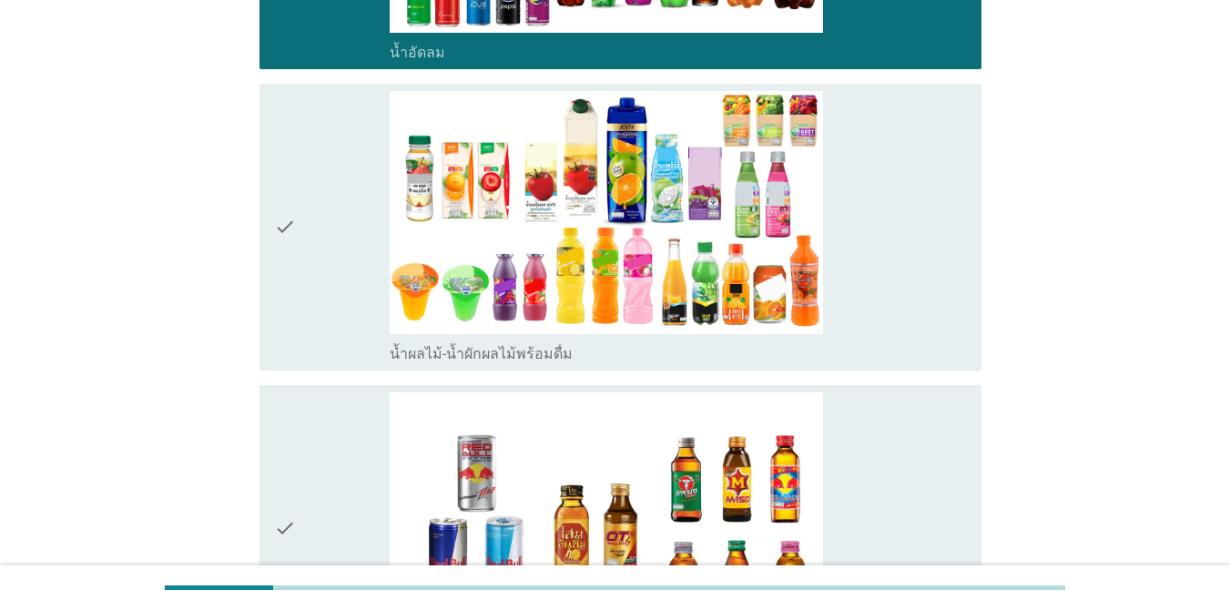
click at [896, 301] on div "check_box น้ำผลไม้-น้ำผักผลไม้พร้อมดื่ม" at bounding box center [678, 227] width 577 height 272
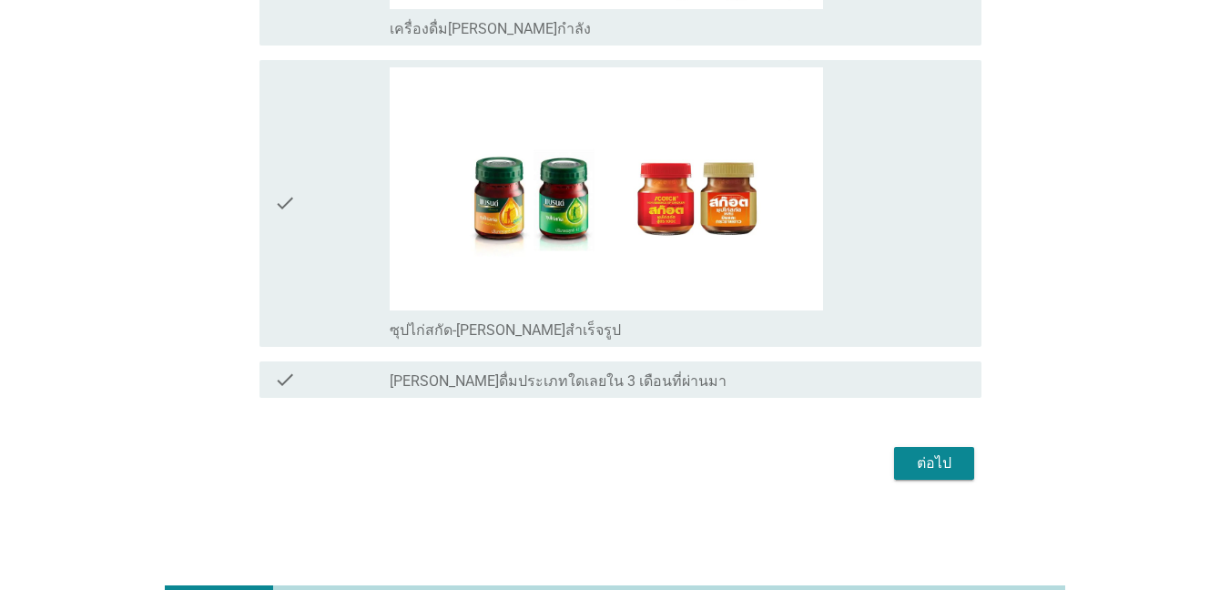
scroll to position [2265, 0]
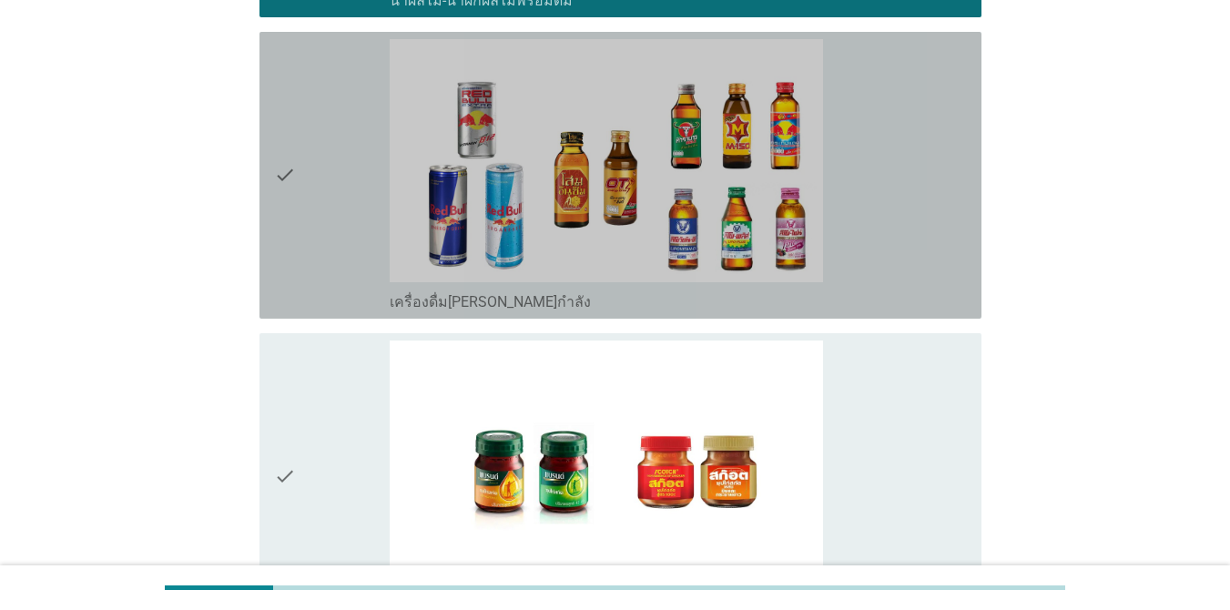
click at [896, 298] on div "check_box เครื่องดื่ม[PERSON_NAME]กำลัง" at bounding box center [678, 300] width 577 height 22
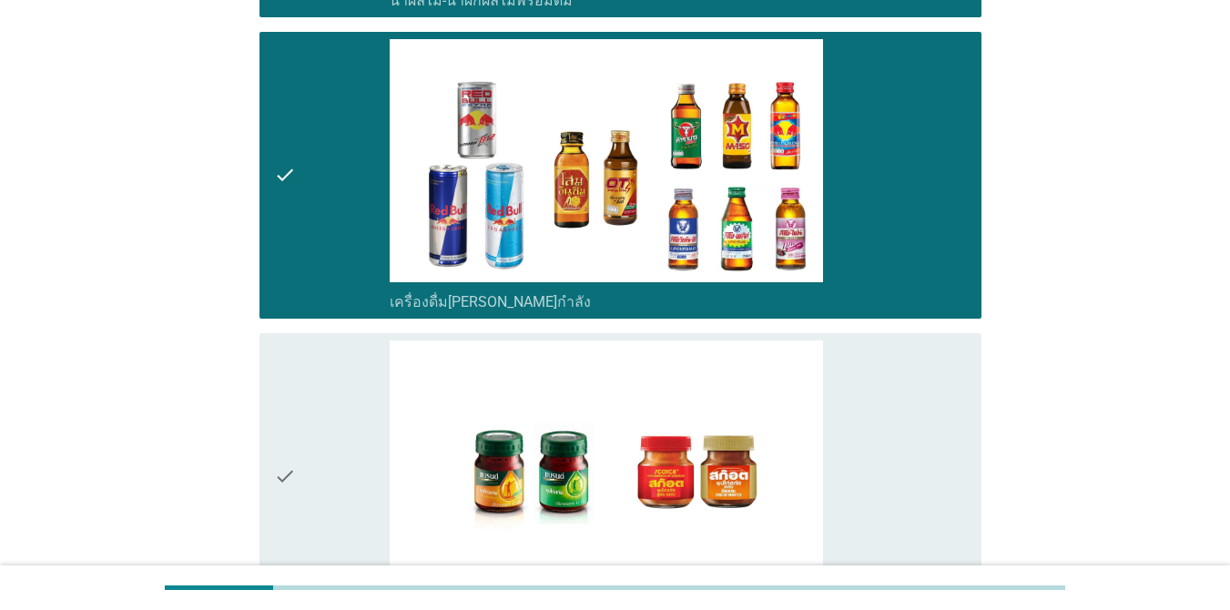
scroll to position [2538, 0]
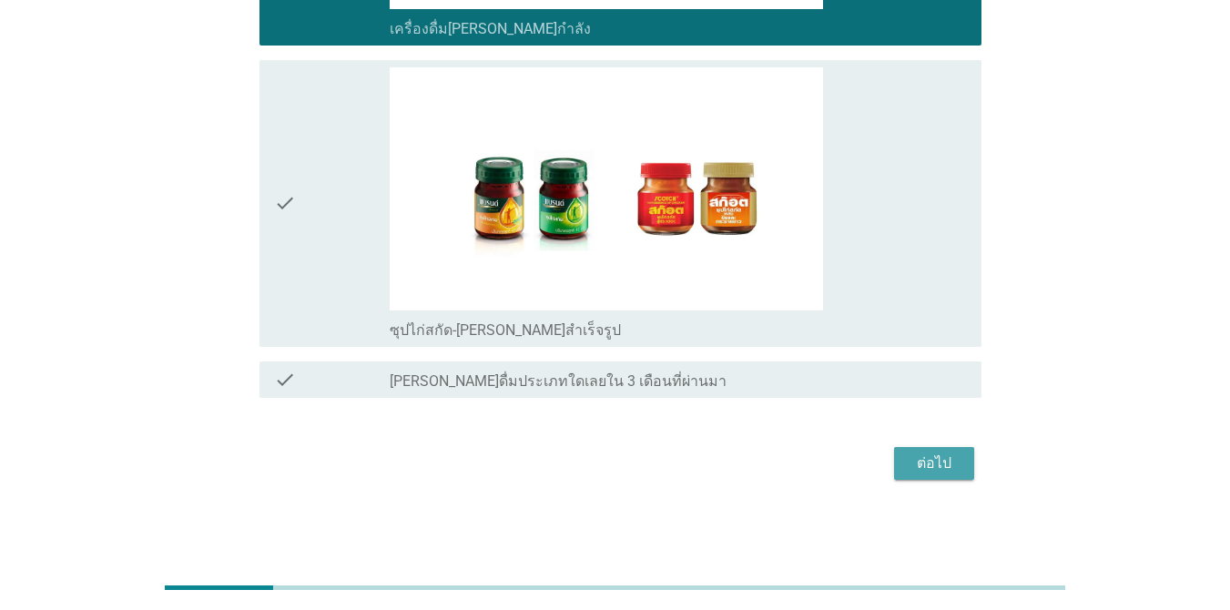
click at [896, 462] on div "ต่อไป" at bounding box center [934, 463] width 51 height 22
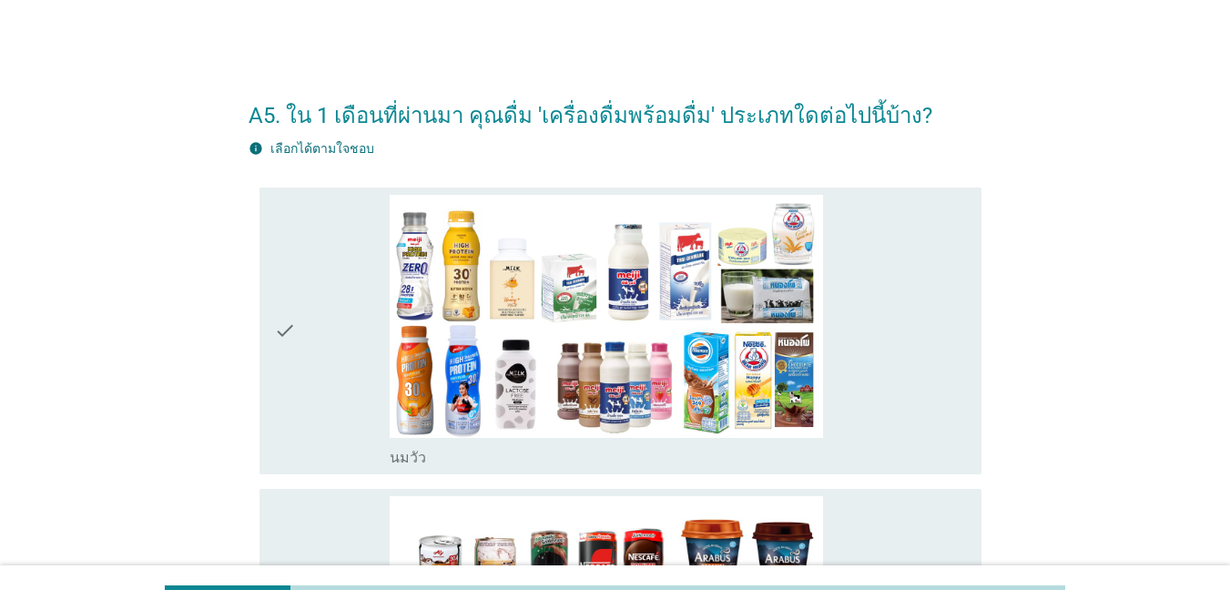
scroll to position [273, 0]
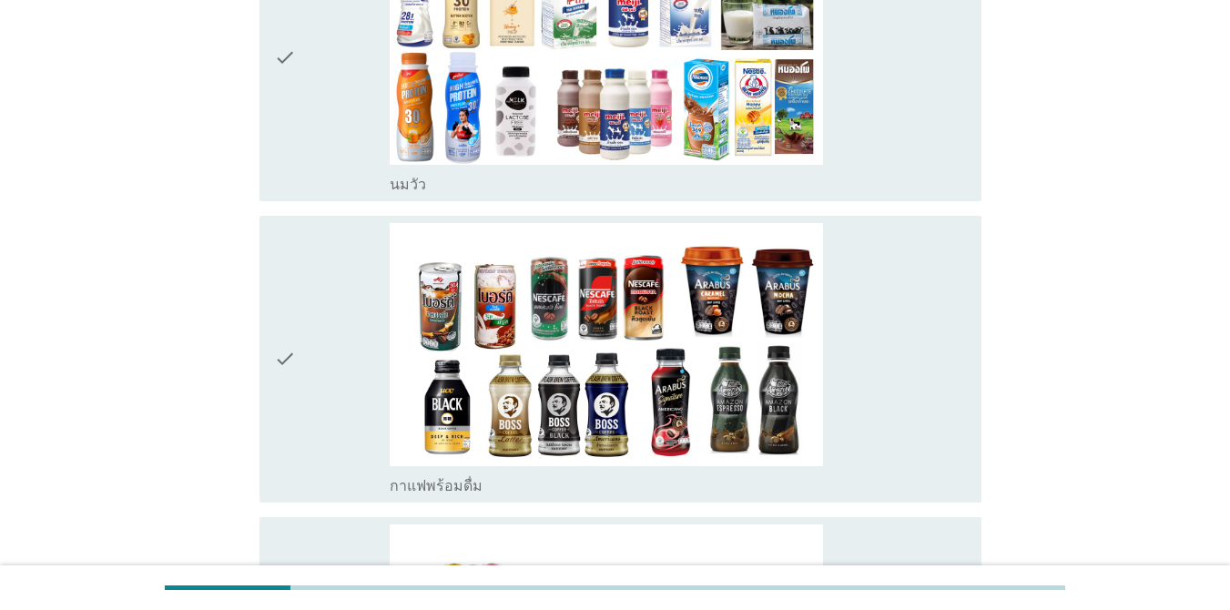
click at [896, 151] on div "check_box_outline_blank [PERSON_NAME]" at bounding box center [678, 58] width 577 height 272
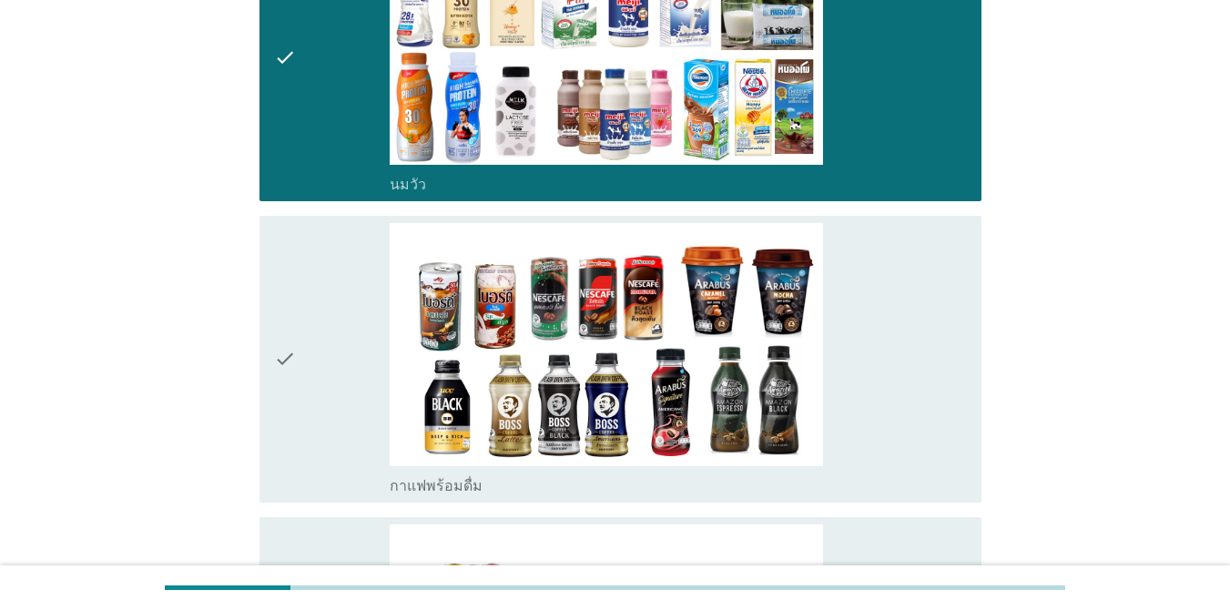
click at [896, 320] on div "check_box กาแฟพร้อมดื่ม" at bounding box center [678, 359] width 577 height 272
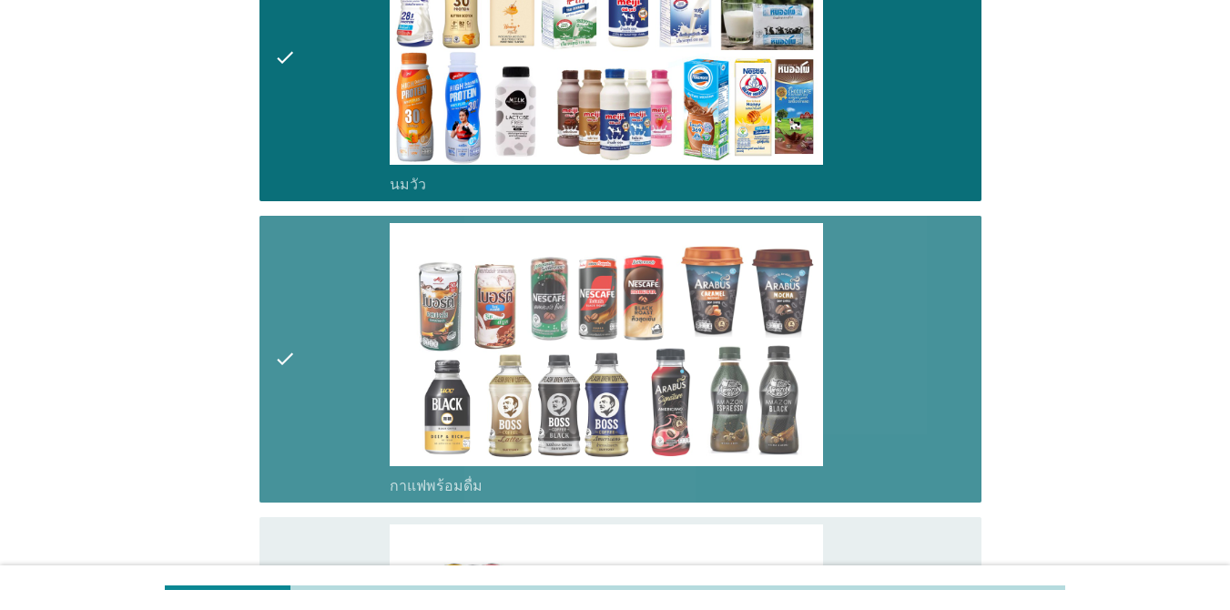
scroll to position [637, 0]
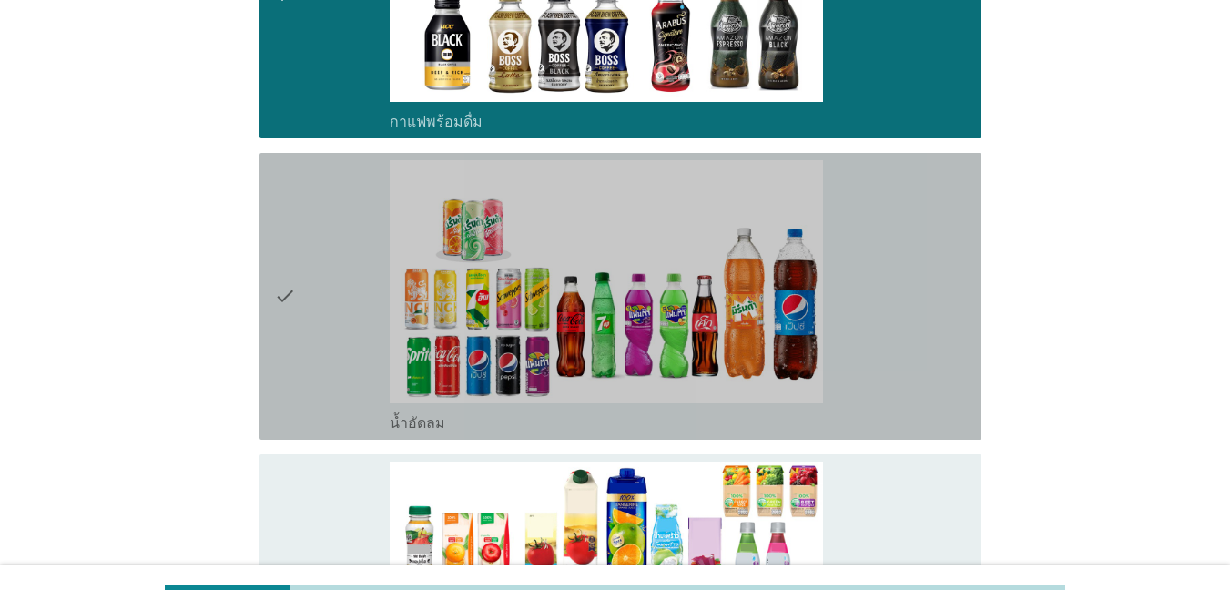
click at [896, 327] on div "check_box น้ำอัดลม" at bounding box center [678, 296] width 577 height 272
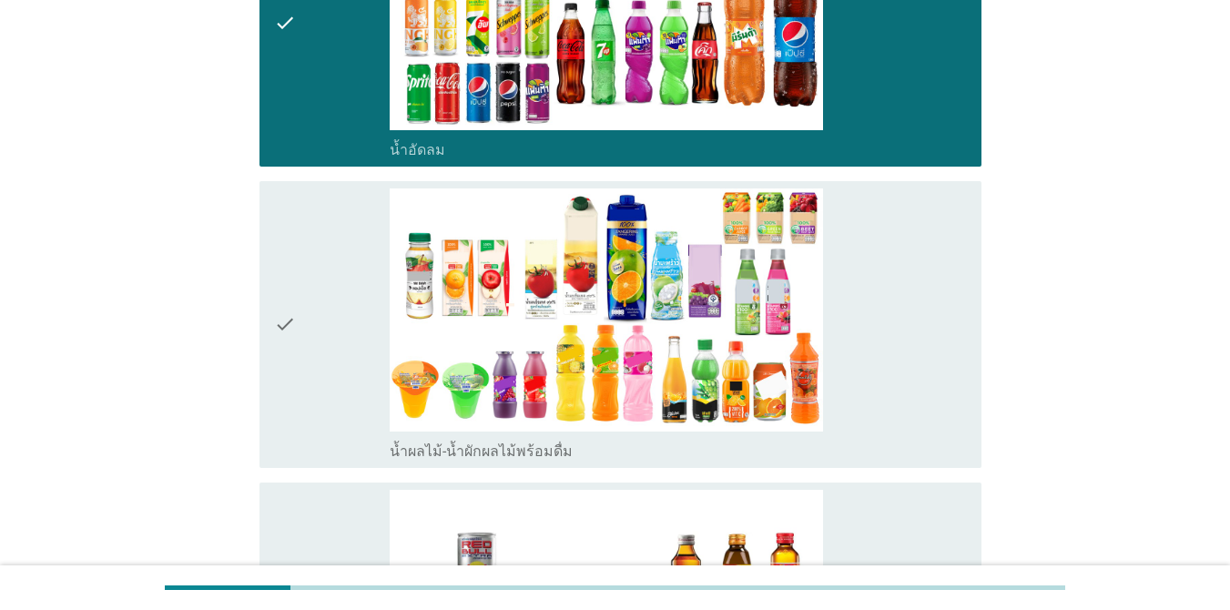
scroll to position [1183, 0]
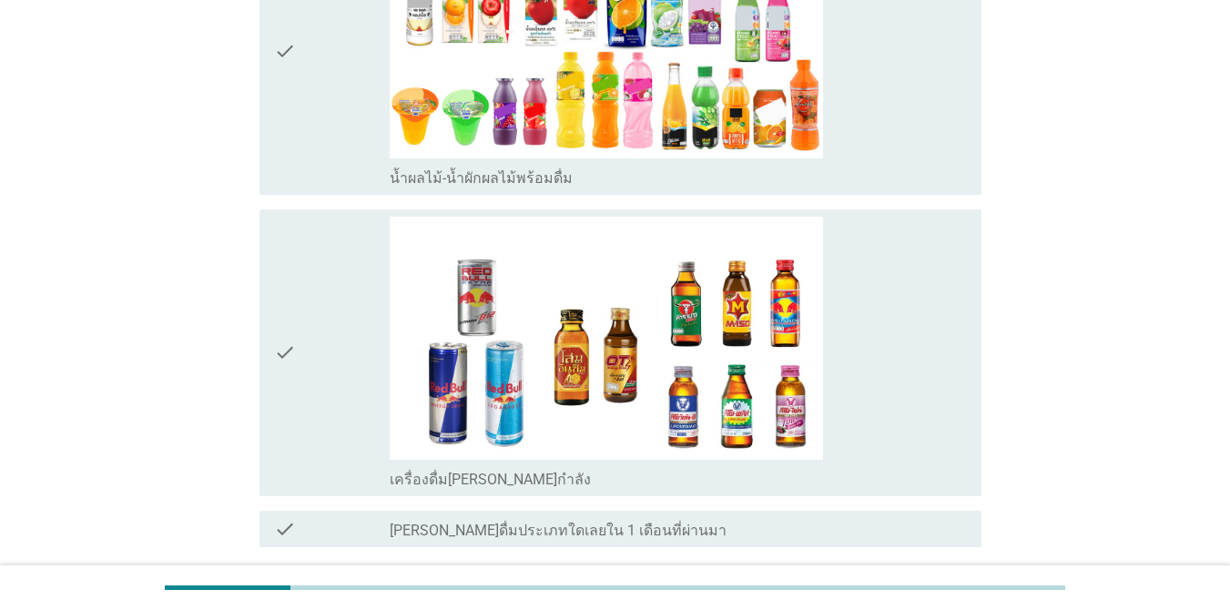
click at [896, 328] on div "check_box เครื่องดื่ม[PERSON_NAME]กำลัง" at bounding box center [678, 353] width 577 height 272
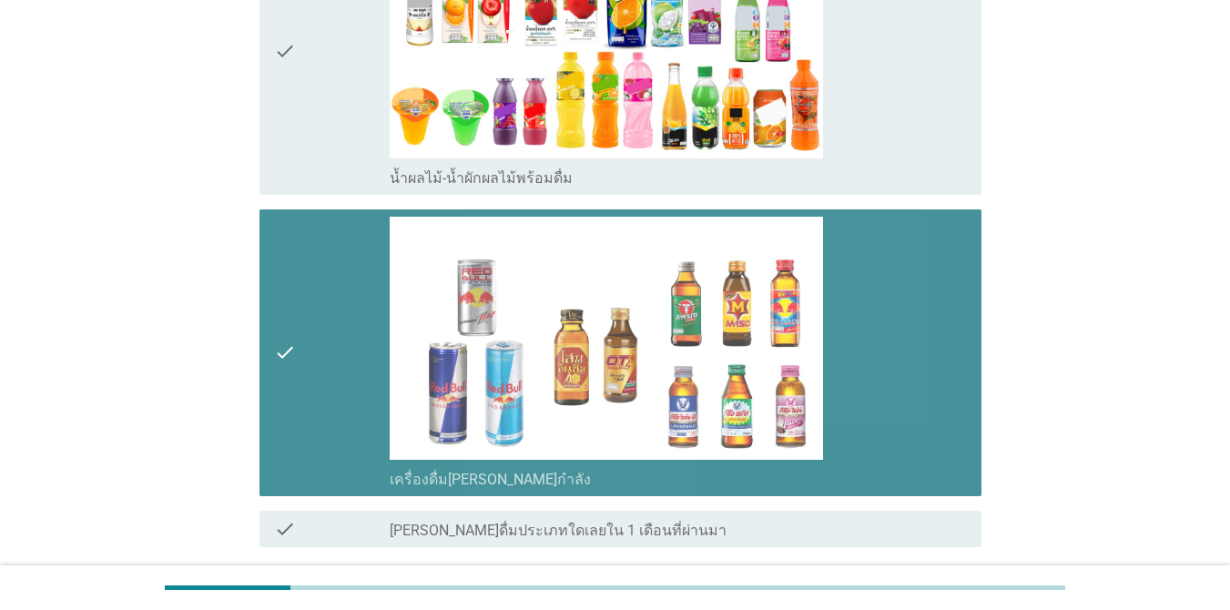
scroll to position [1333, 0]
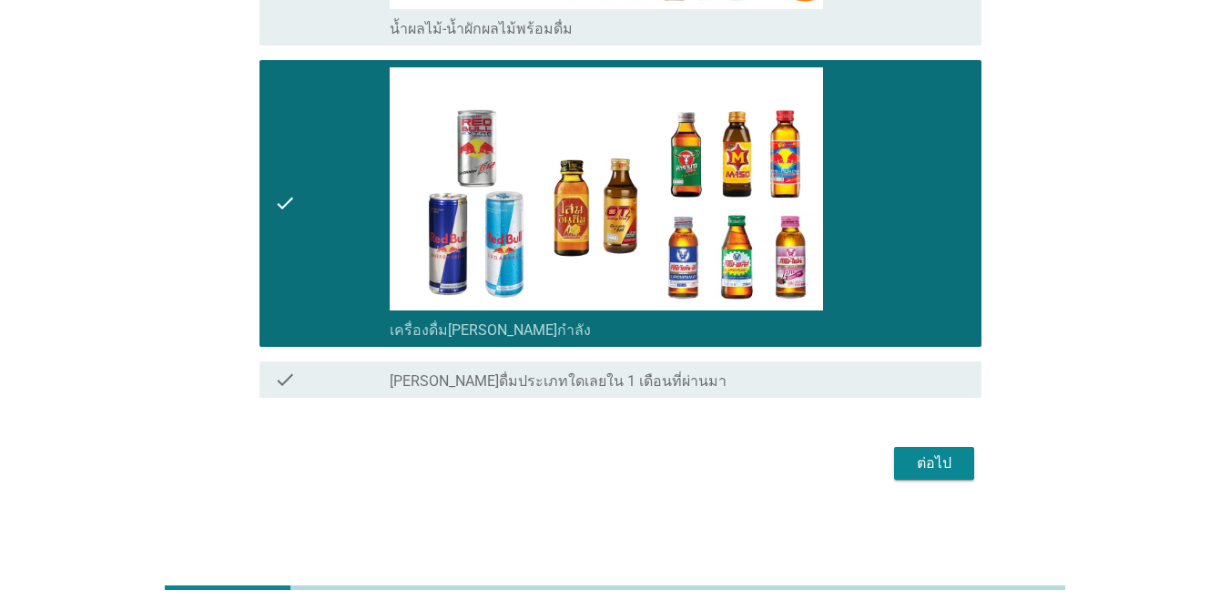
click at [896, 459] on div "ต่อไป" at bounding box center [934, 463] width 51 height 22
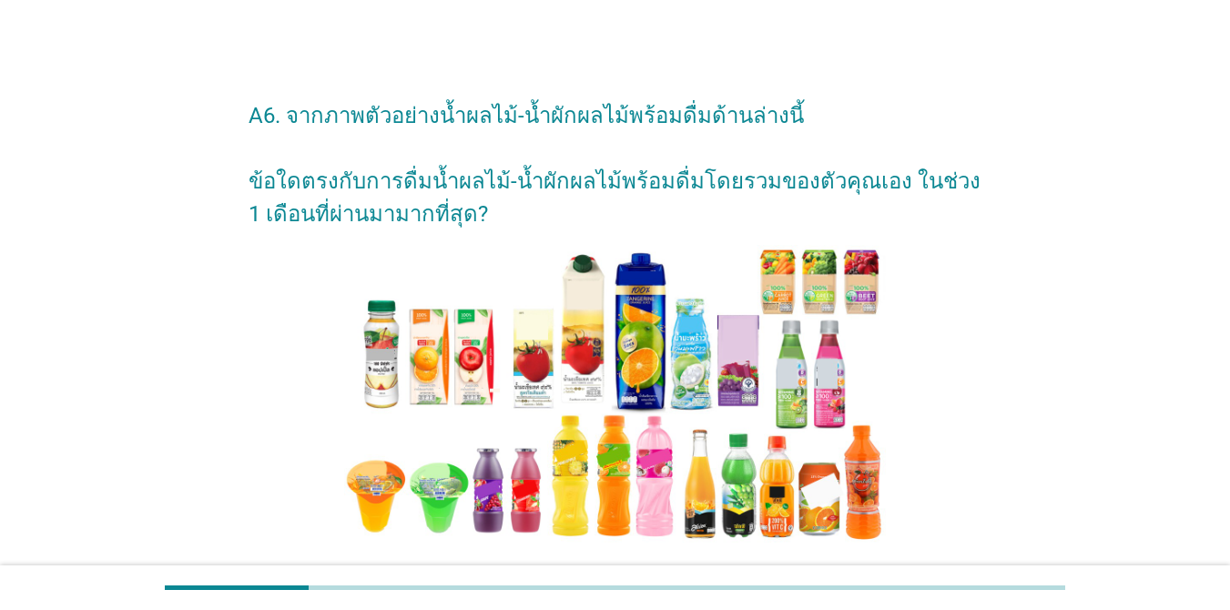
scroll to position [546, 0]
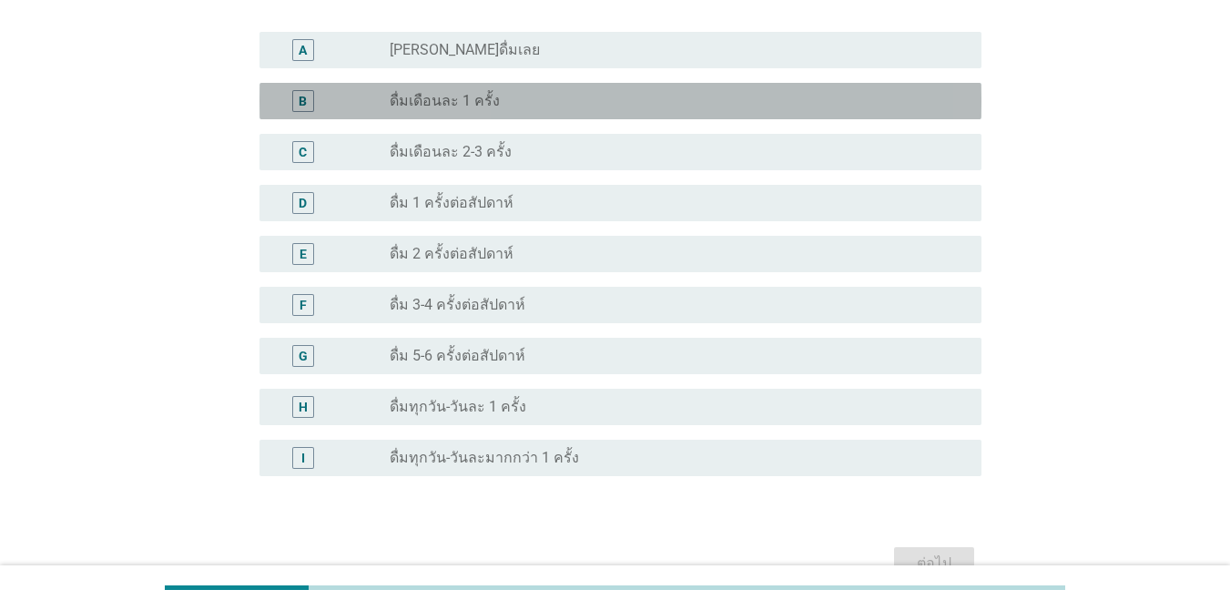
click at [680, 101] on div "radio_button_unchecked ดื่มเดือนละ 1 ครั้ง" at bounding box center [671, 101] width 563 height 18
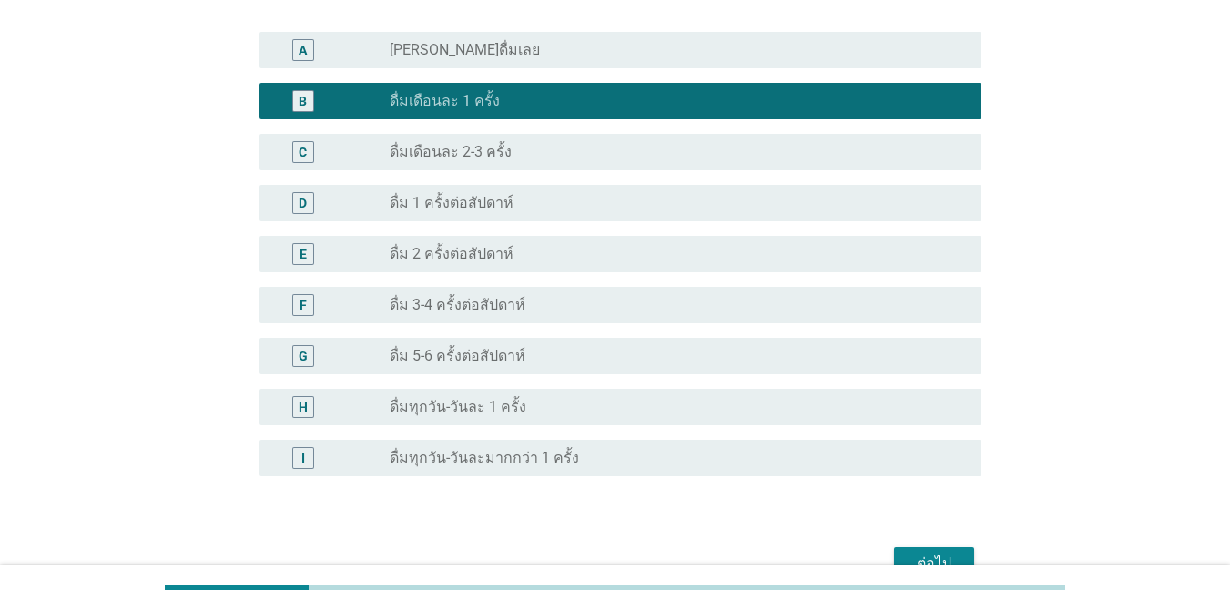
click at [896, 549] on button "ต่อไป" at bounding box center [934, 563] width 80 height 33
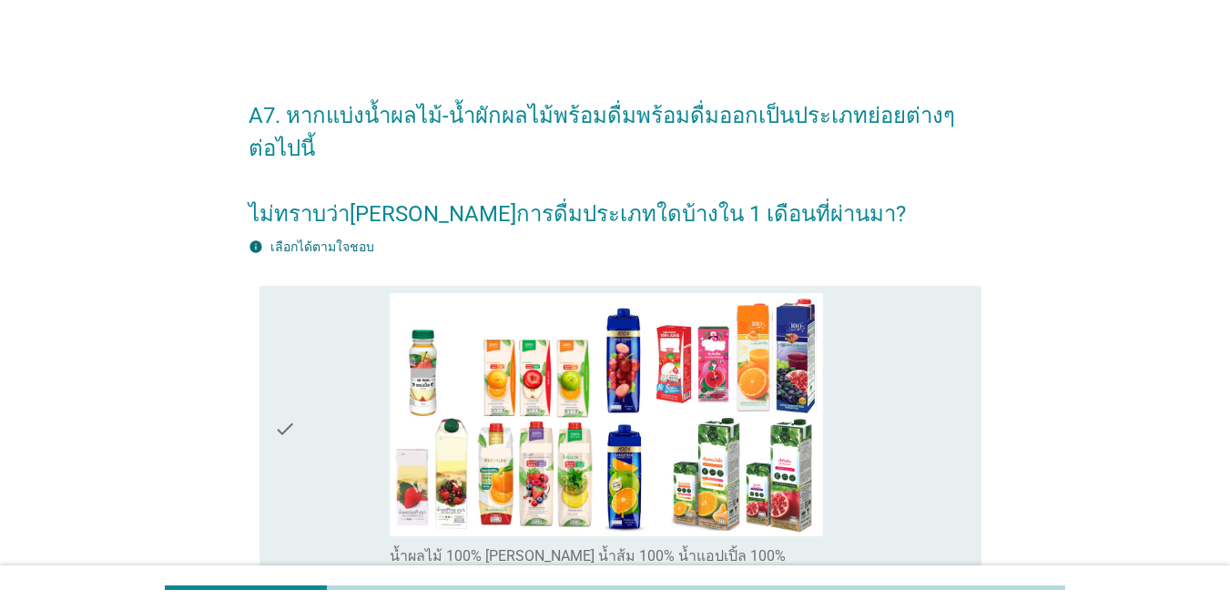
scroll to position [364, 0]
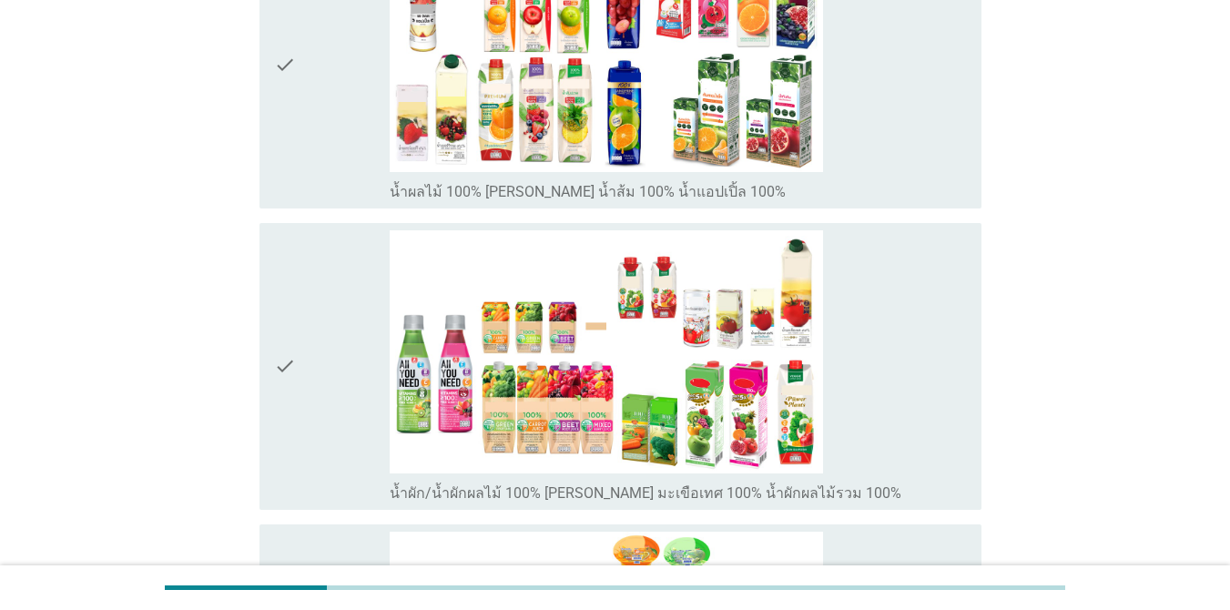
click at [878, 161] on div "check_box_outline_blank น้ำผลไม้ 100% [PERSON_NAME] น้ำส้ม 100% น้ำแอปเปิ้ล 100%" at bounding box center [678, 65] width 577 height 272
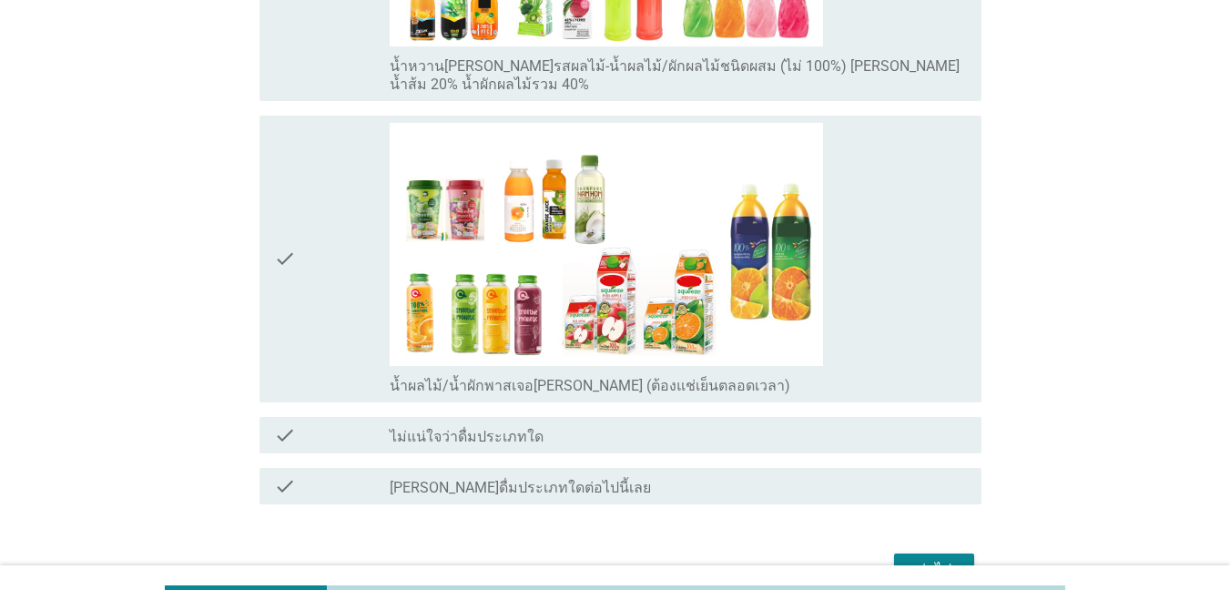
scroll to position [819, 0]
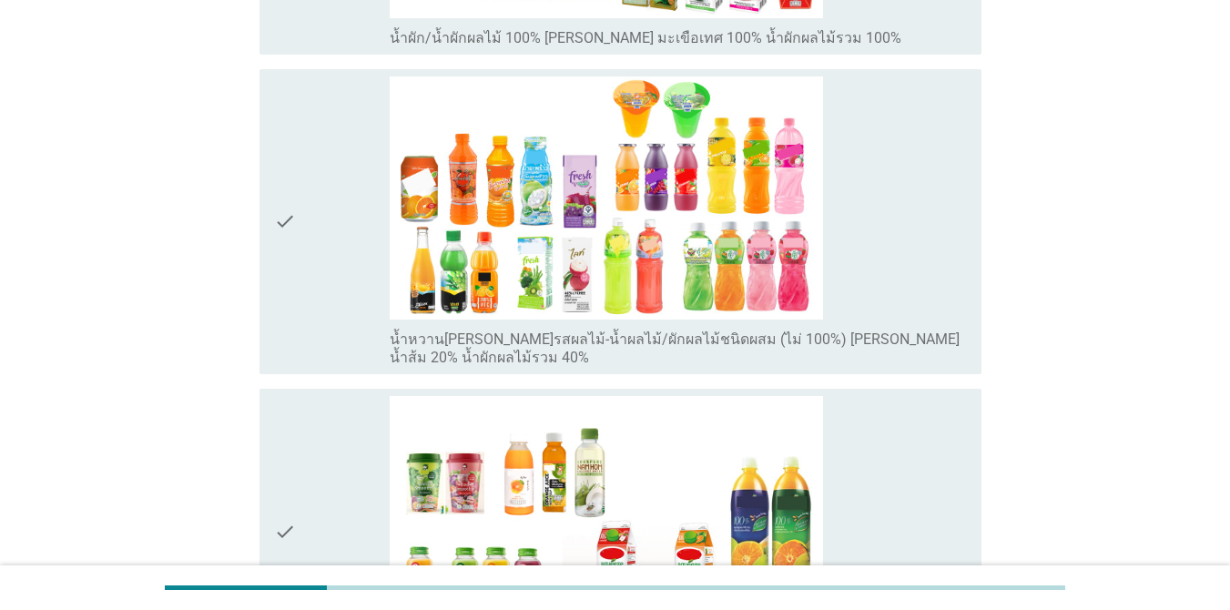
click at [896, 308] on div "check_box_outline_blank น้ำหวาน[PERSON_NAME]รสผลไม้-น้ำผลไม้/ผักผลไม้ชนิดผสม (ไ…" at bounding box center [678, 221] width 577 height 290
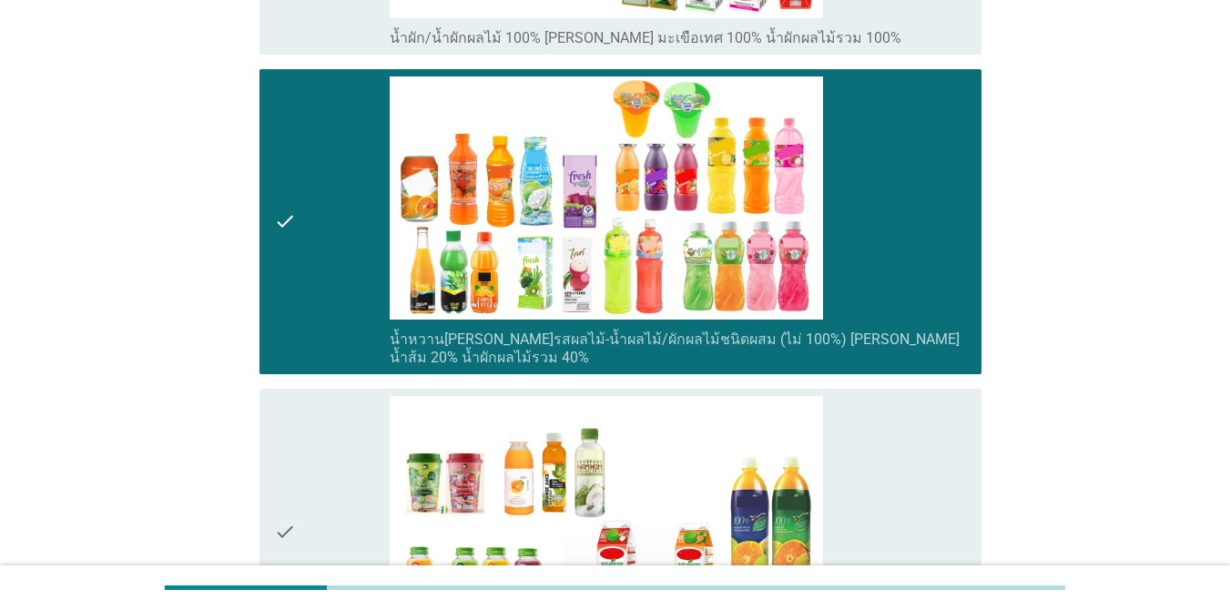
scroll to position [1183, 0]
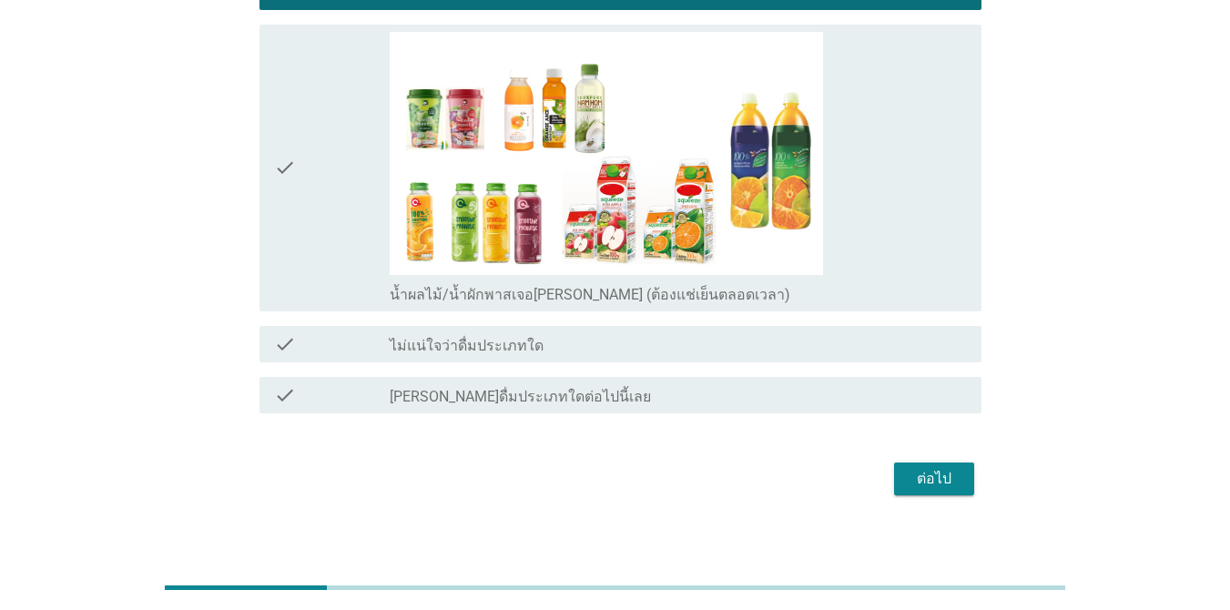
click at [896, 484] on div "ต่อไป" at bounding box center [934, 479] width 51 height 22
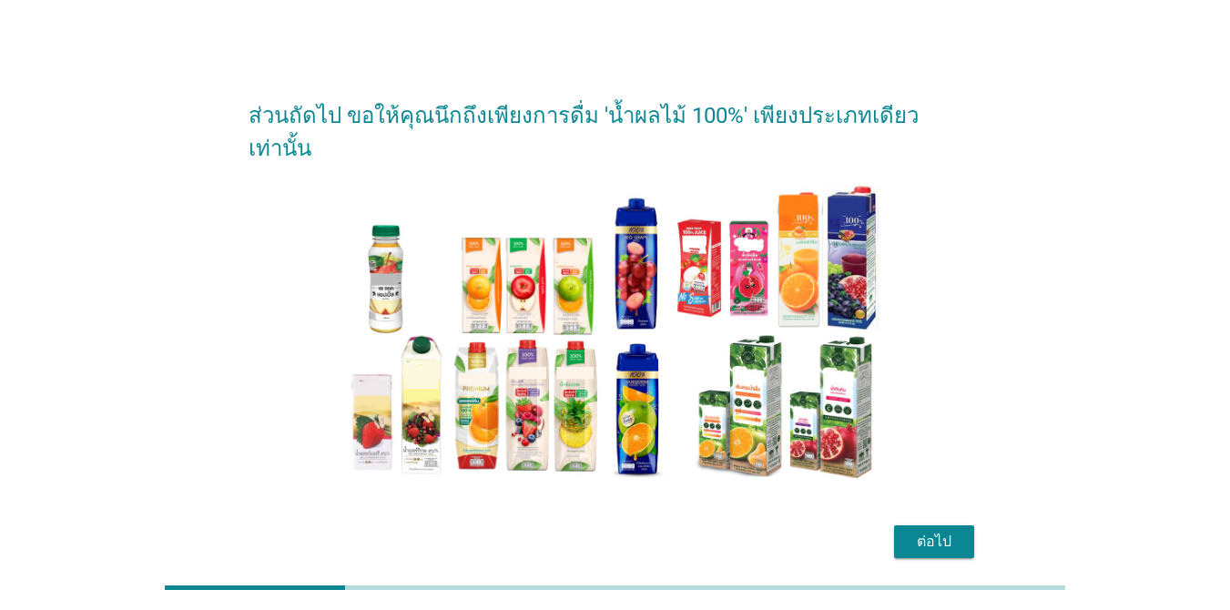
click at [896, 531] on div "ต่อไป" at bounding box center [934, 542] width 51 height 22
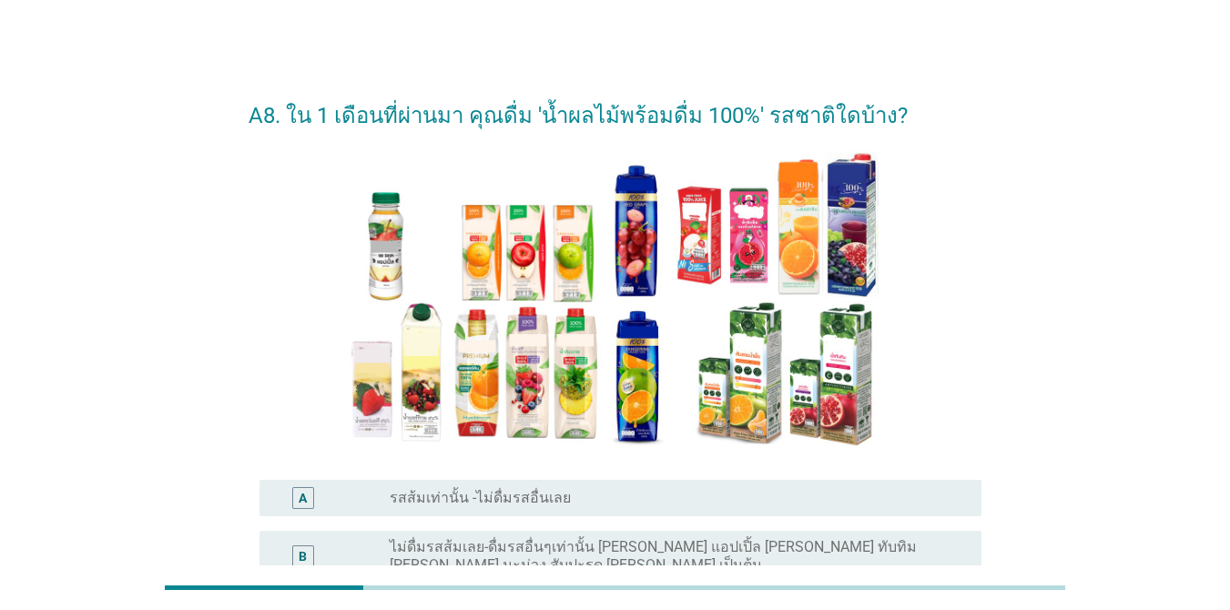
scroll to position [243, 0]
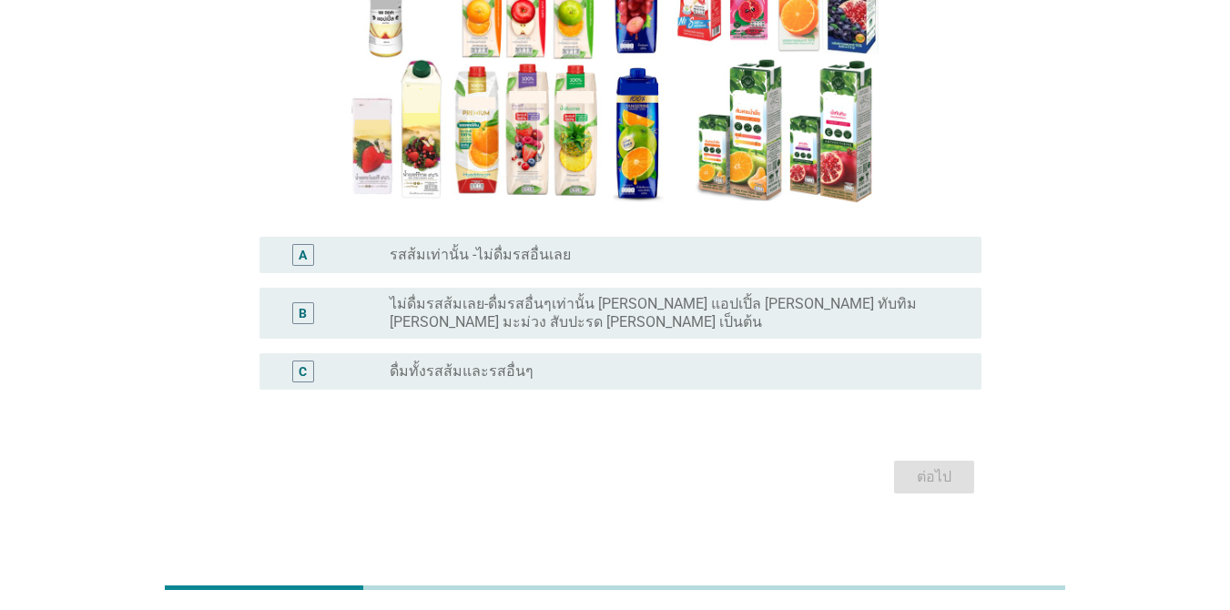
click at [726, 346] on div "C radio_button_unchecked ดื่มทั้งรสส้มและรสอื่นๆ" at bounding box center [615, 371] width 733 height 51
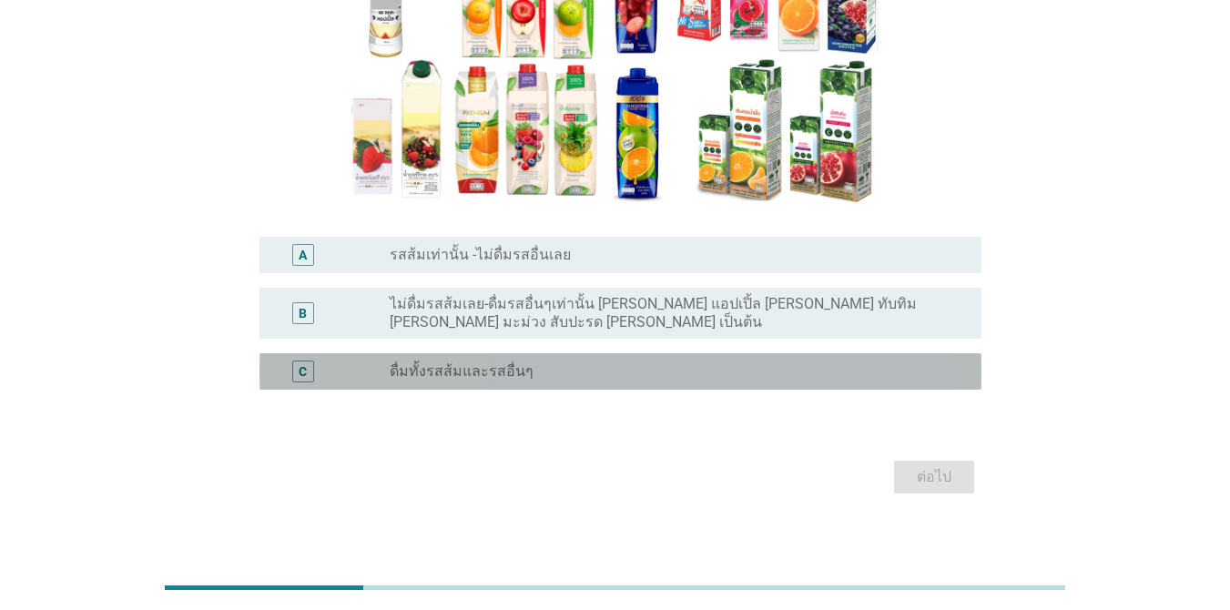
click at [725, 362] on div "radio_button_unchecked ดื่มทั้งรสส้มและรสอื่นๆ" at bounding box center [671, 371] width 563 height 18
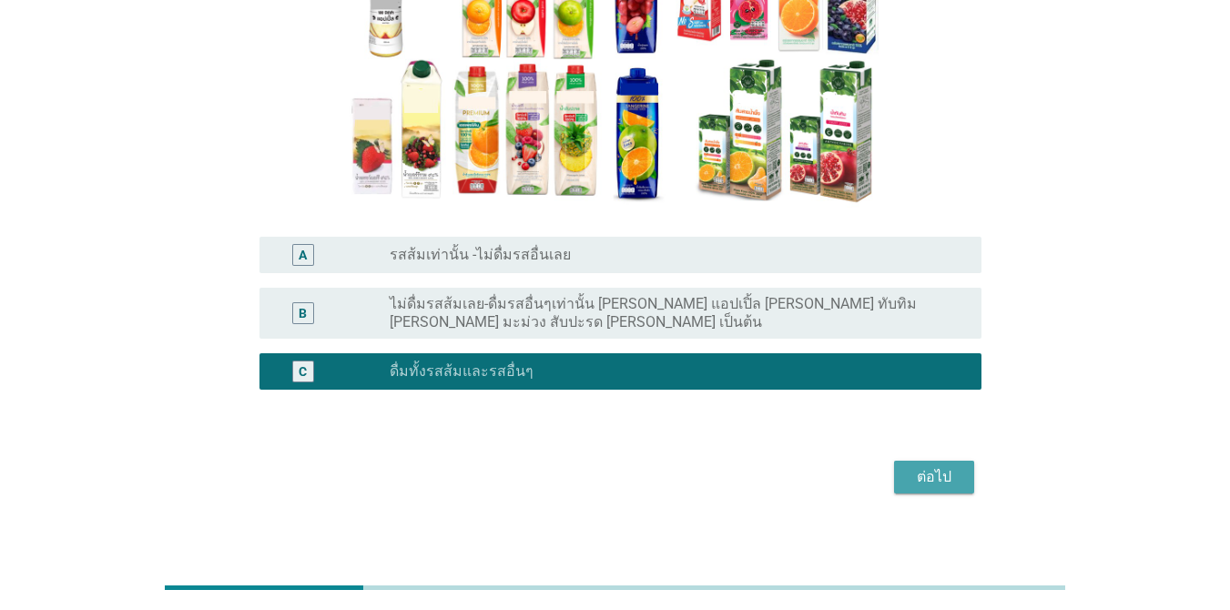
click at [896, 466] on div "ต่อไป" at bounding box center [934, 477] width 51 height 22
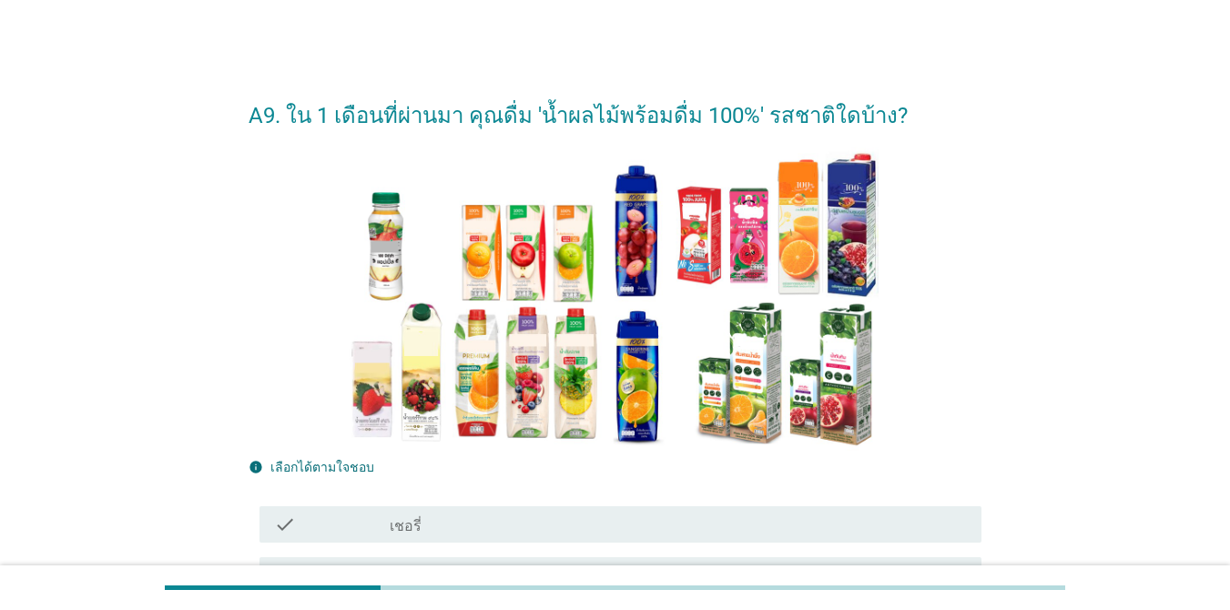
scroll to position [273, 0]
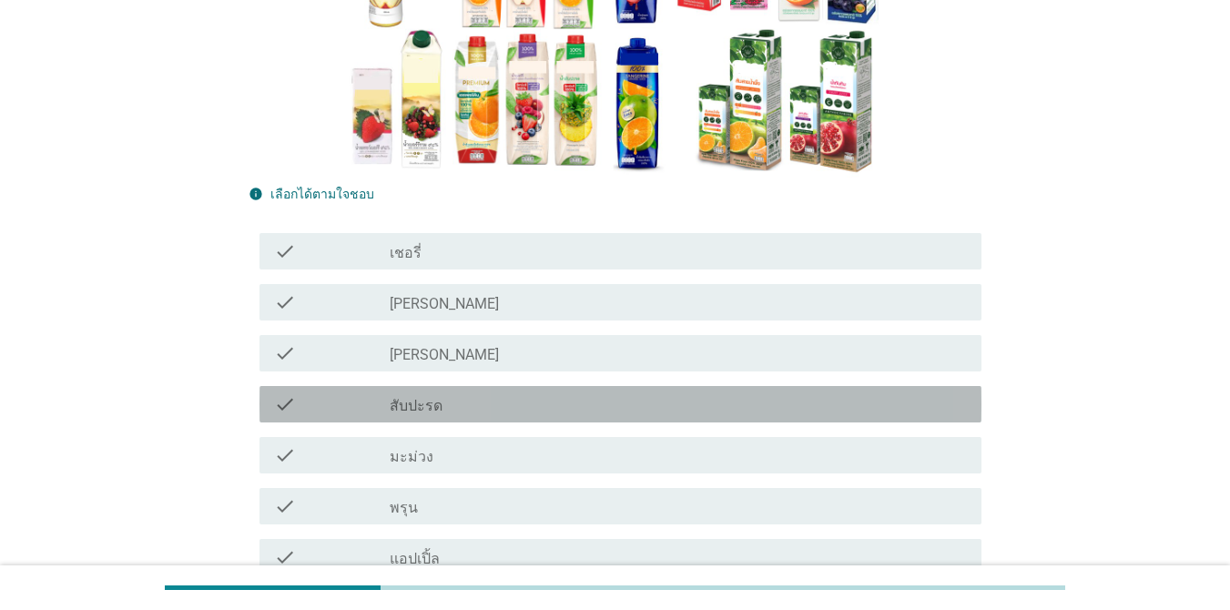
click at [678, 391] on div "check check_box_outline_blank สับปะรด" at bounding box center [620, 404] width 722 height 36
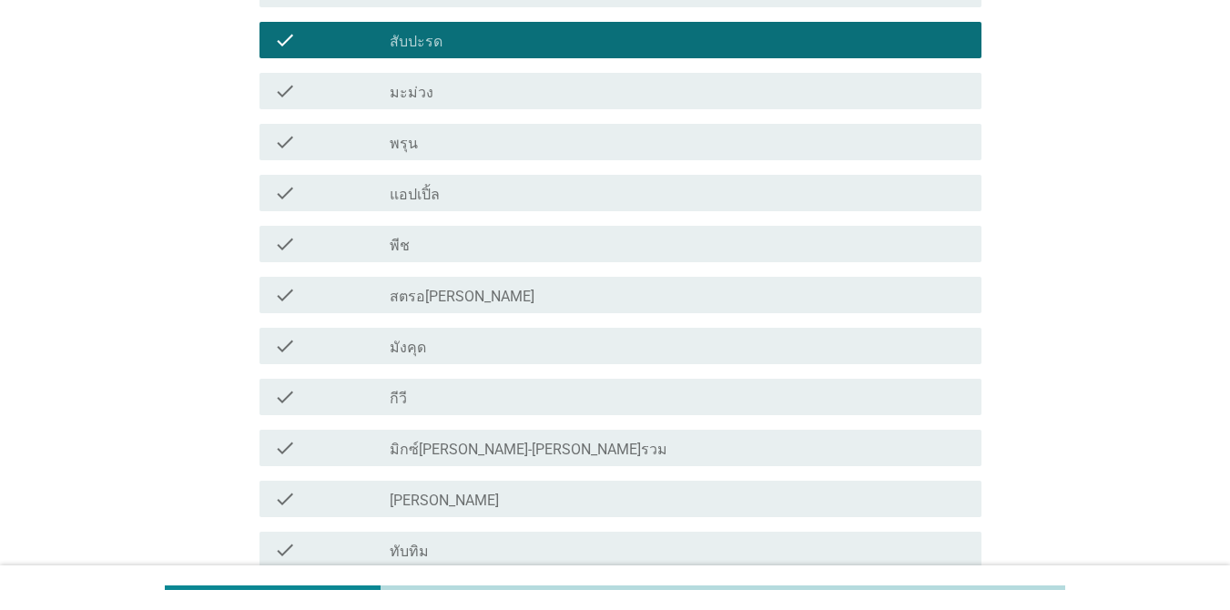
scroll to position [910, 0]
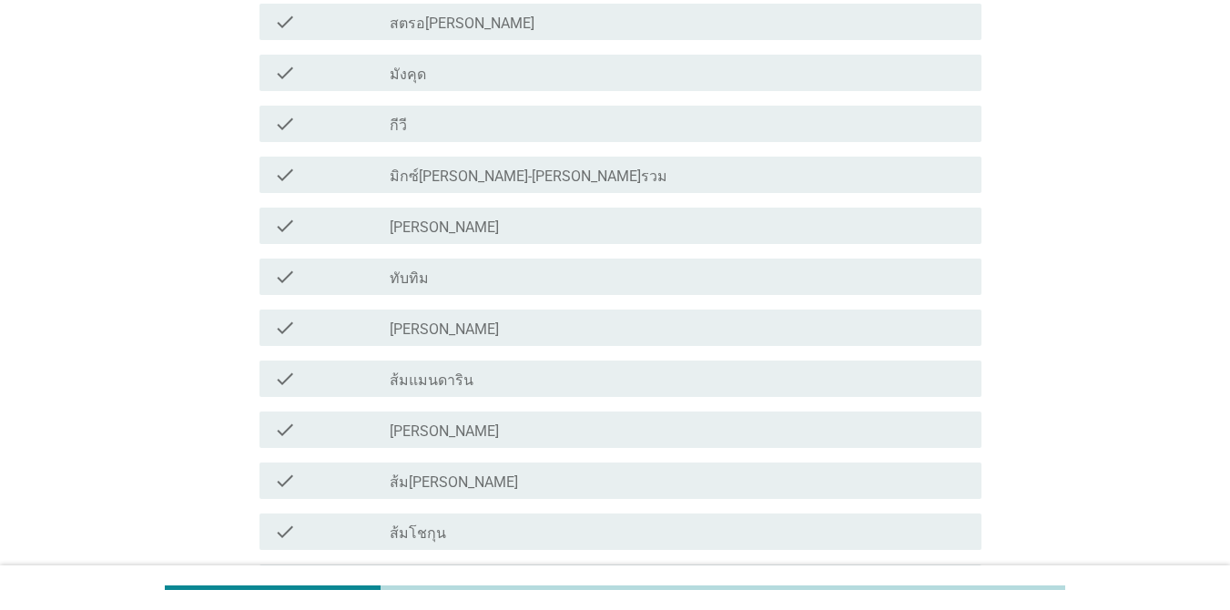
click at [684, 473] on div "check_box_outline_blank ส้ม[PERSON_NAME]" at bounding box center [678, 481] width 577 height 22
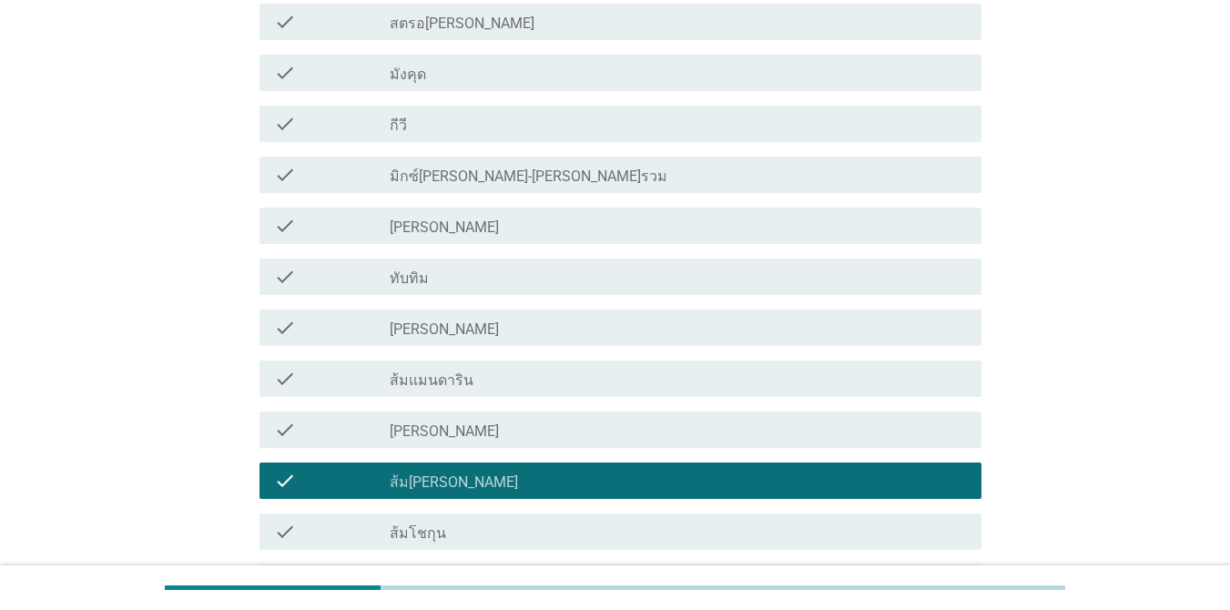
scroll to position [1274, 0]
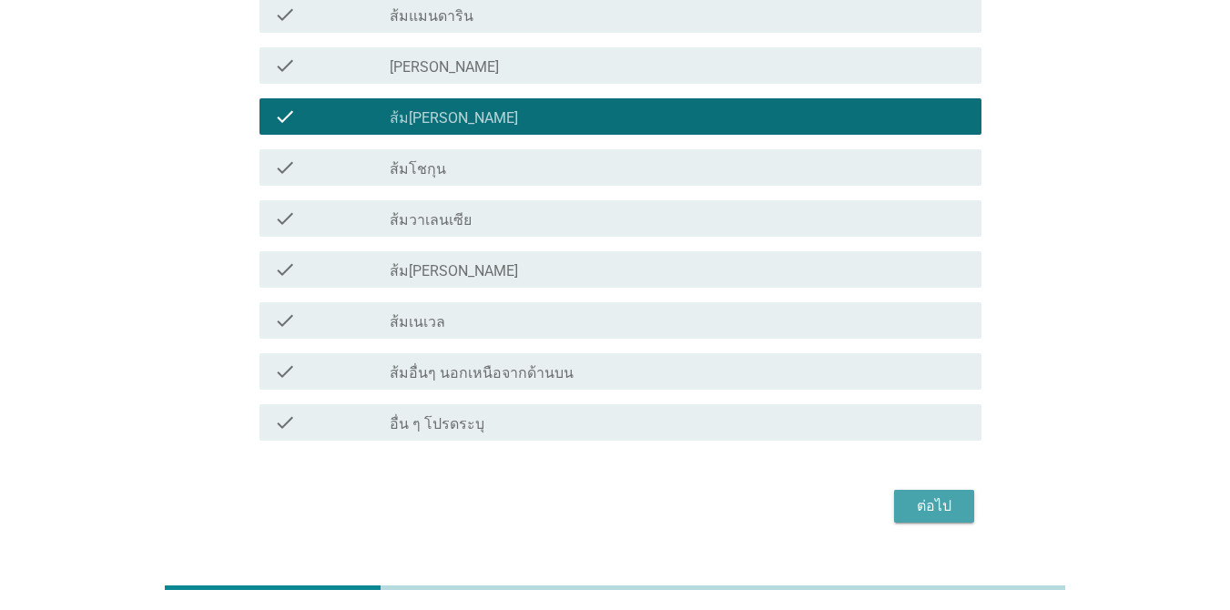
click at [896, 498] on div "ต่อไป" at bounding box center [934, 506] width 51 height 22
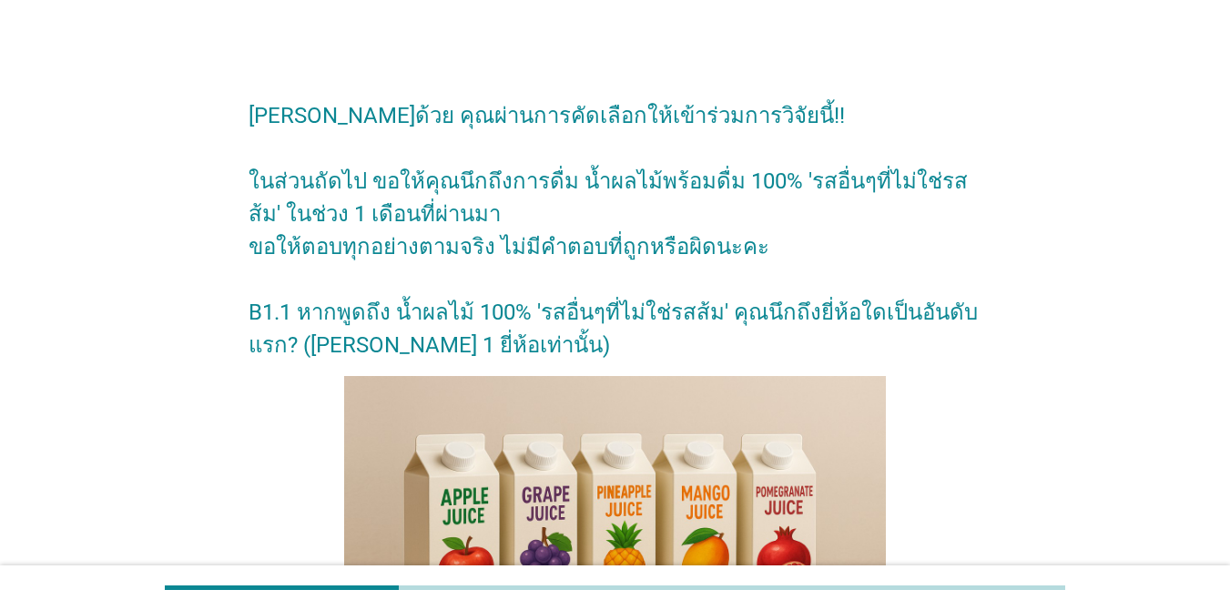
scroll to position [441, 0]
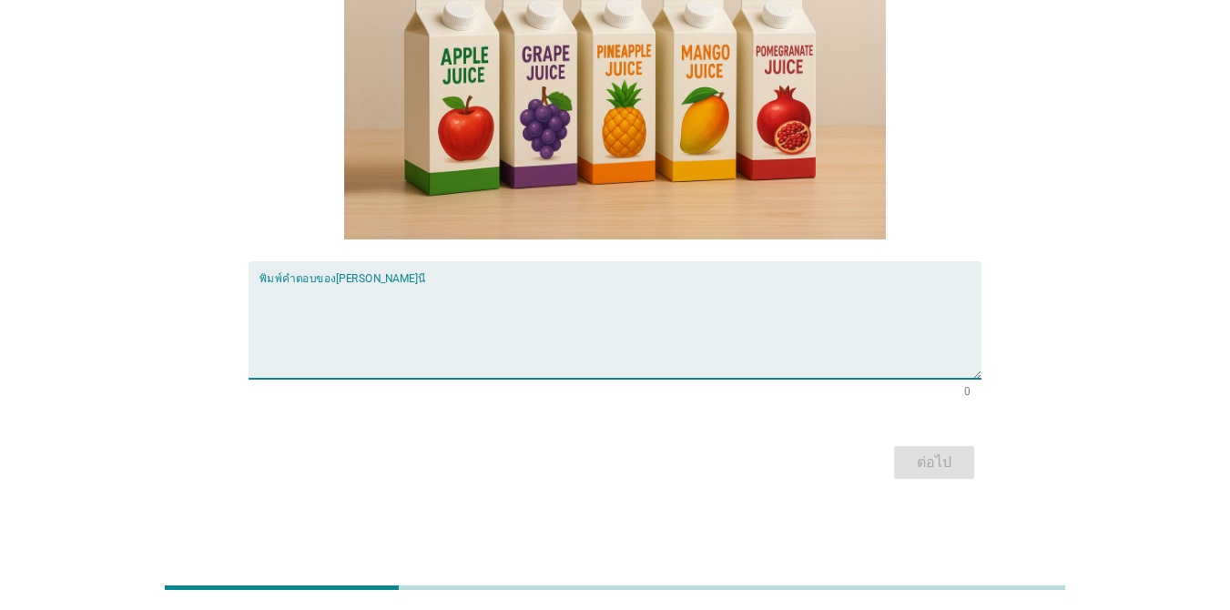
click at [675, 293] on textarea "พิมพ์คำตอบของคุณ ที่นี่" at bounding box center [620, 331] width 722 height 96
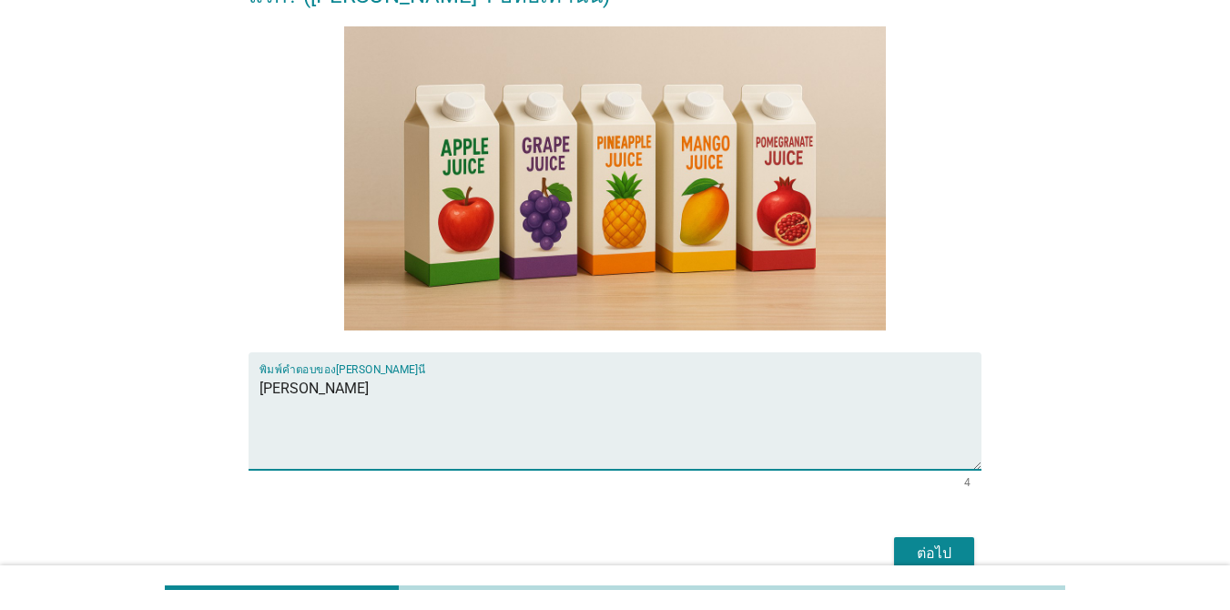
type textarea "[PERSON_NAME]"
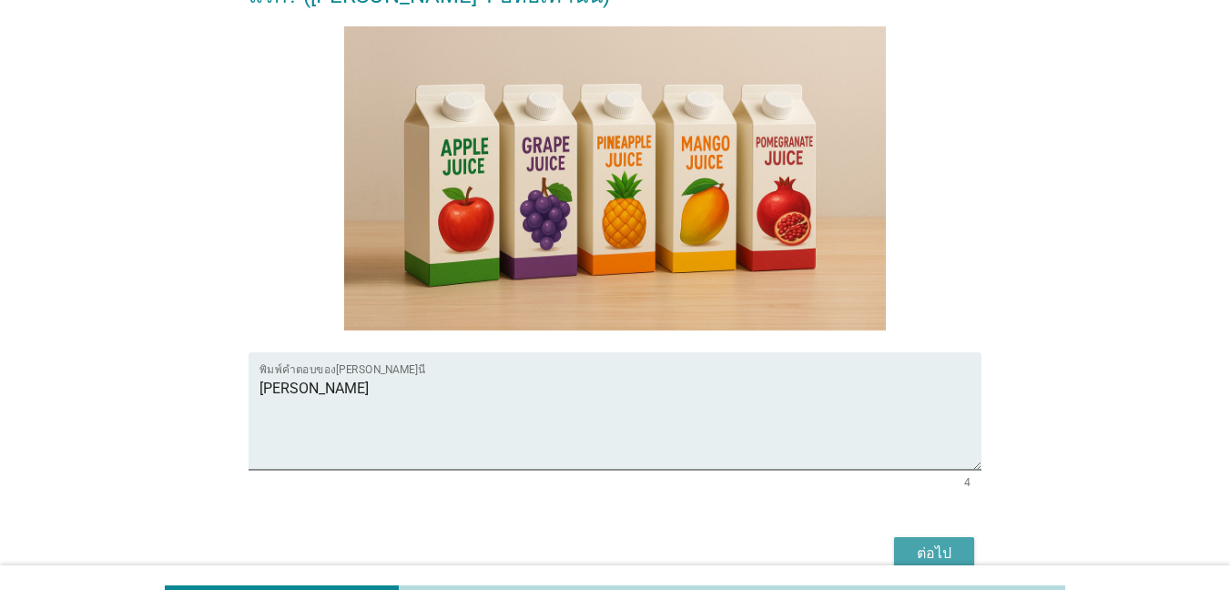
click at [896, 545] on button "ต่อไป" at bounding box center [934, 553] width 80 height 33
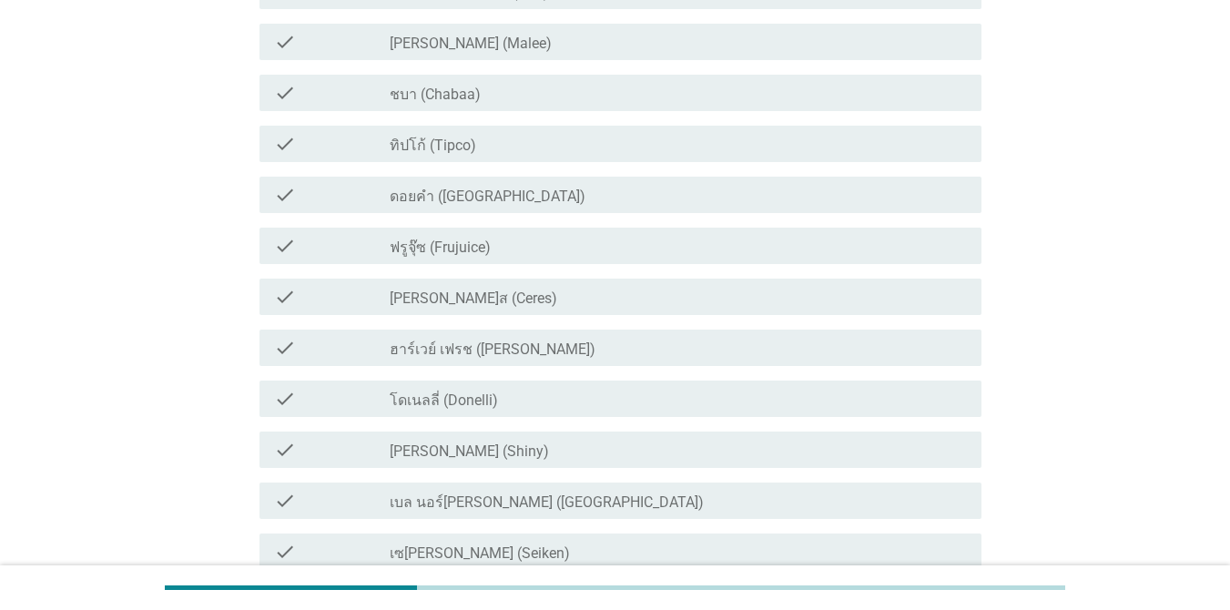
scroll to position [0, 0]
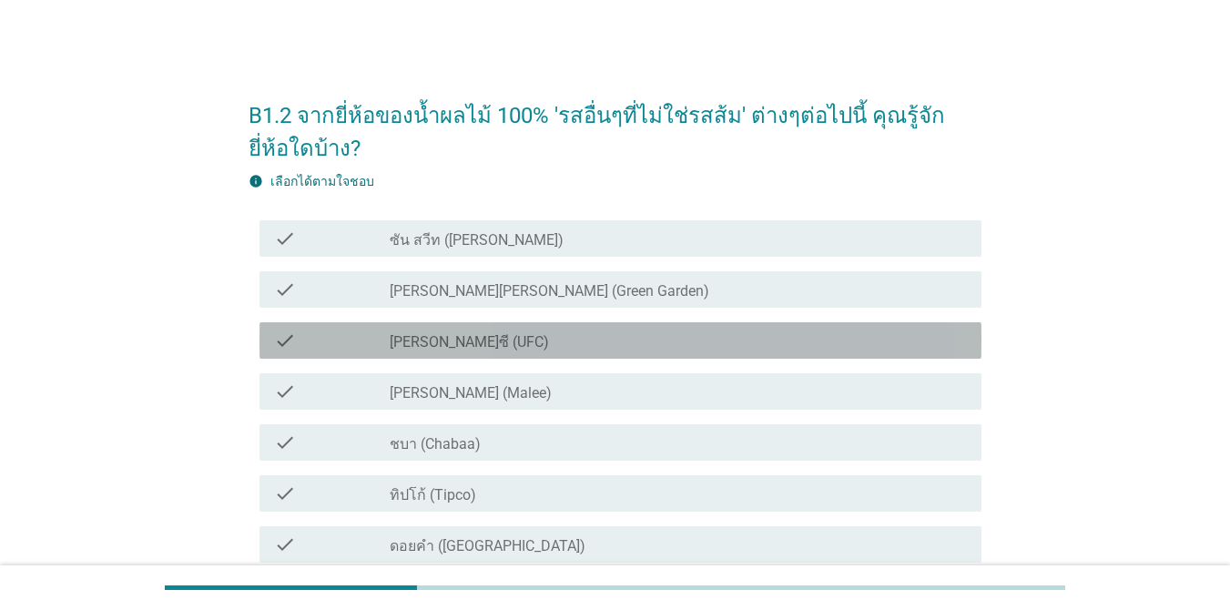
click at [612, 333] on div "check_box_outline_blank [PERSON_NAME]ซี (UFC)" at bounding box center [678, 341] width 577 height 22
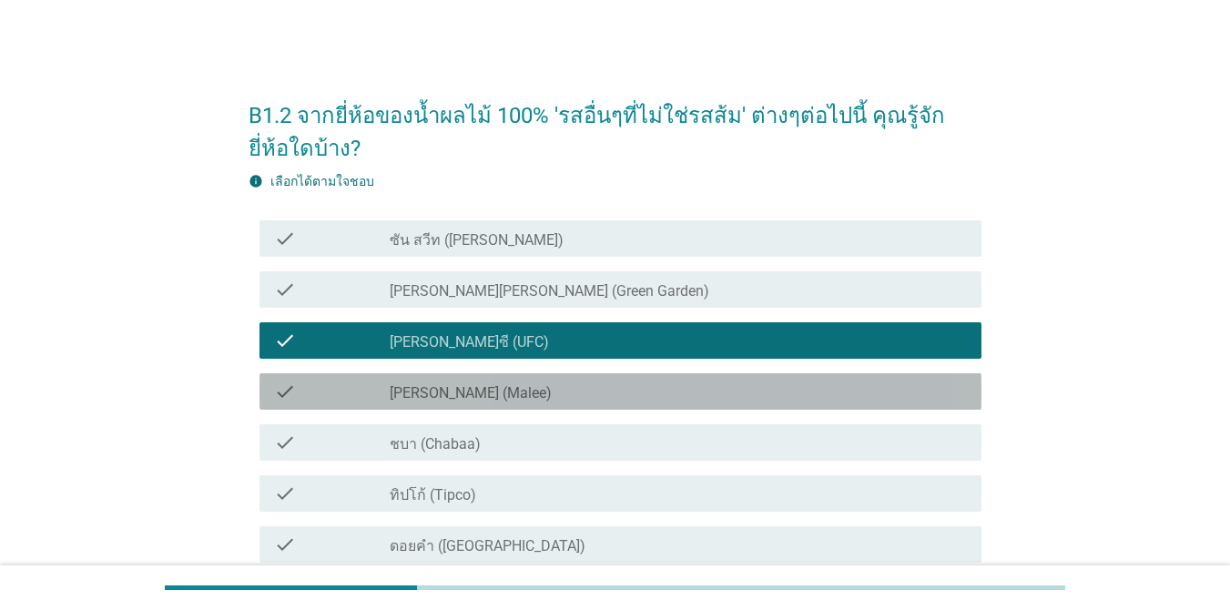
click at [604, 381] on div "check_box_outline_blank [PERSON_NAME] (Malee)" at bounding box center [678, 392] width 577 height 22
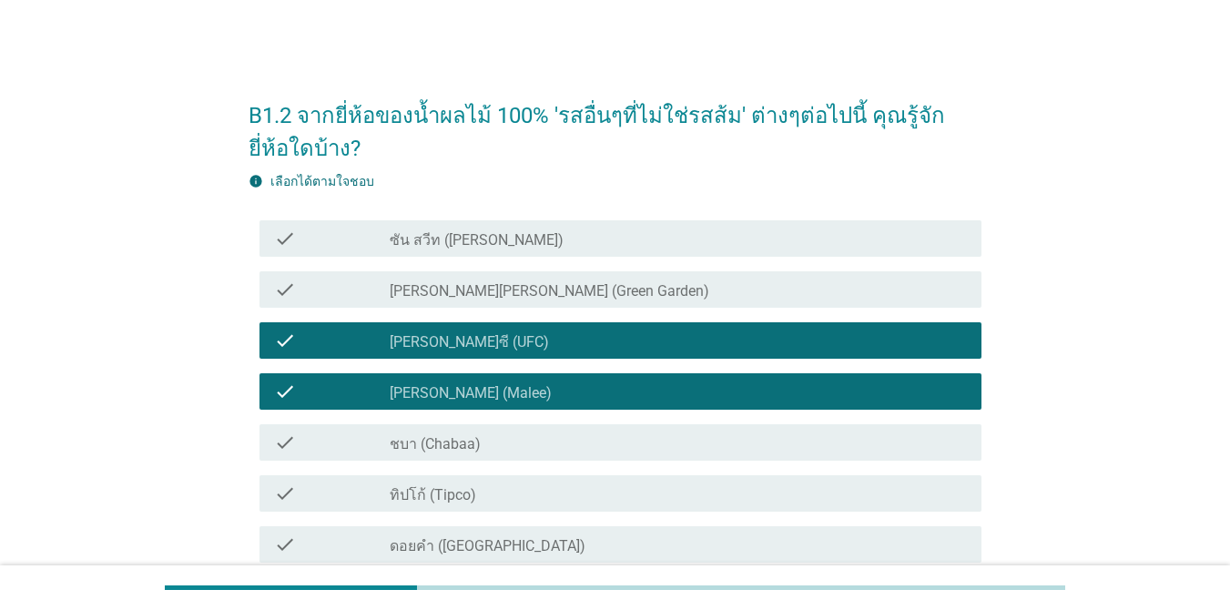
click at [604, 433] on div "check_box_outline_blank ชบา (Chabaa)" at bounding box center [678, 443] width 577 height 22
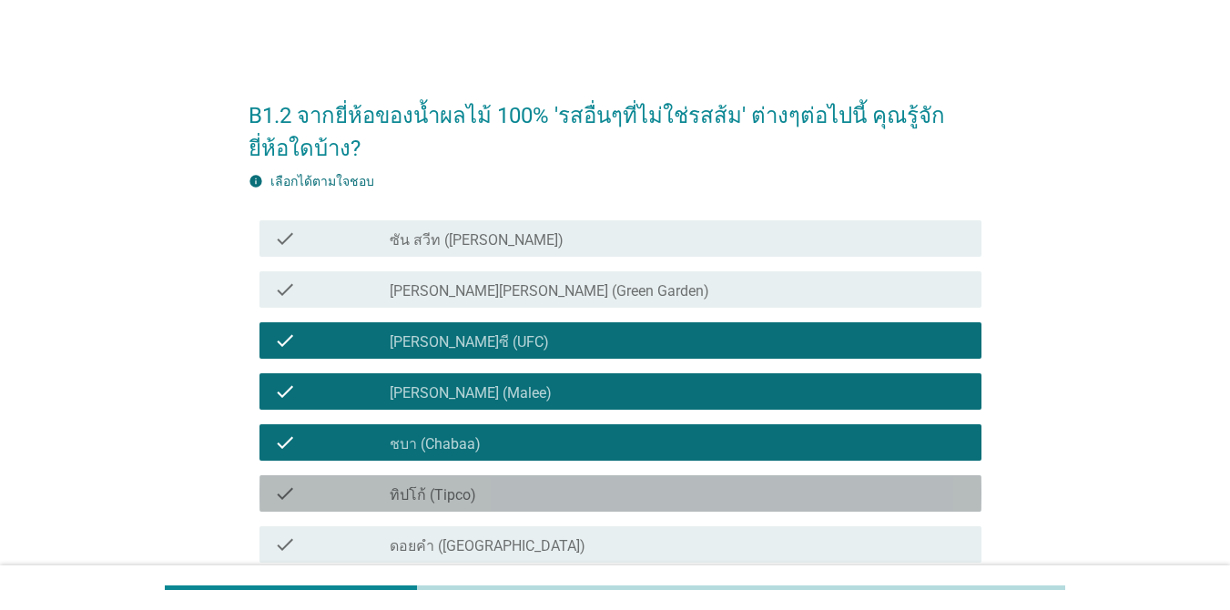
click at [602, 475] on div "check check_box_outline_blank ทิปโก้ (Tipco)" at bounding box center [620, 493] width 722 height 36
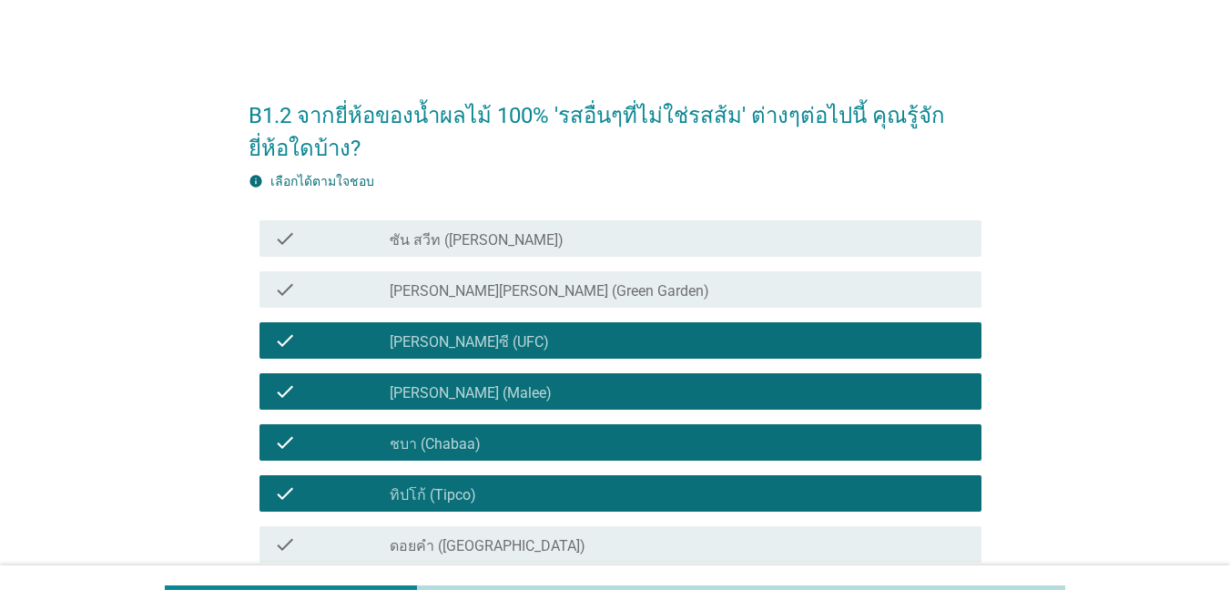
click at [602, 534] on div "check_box_outline_blank ดอยคำ (Doi-Khham)" at bounding box center [678, 544] width 577 height 22
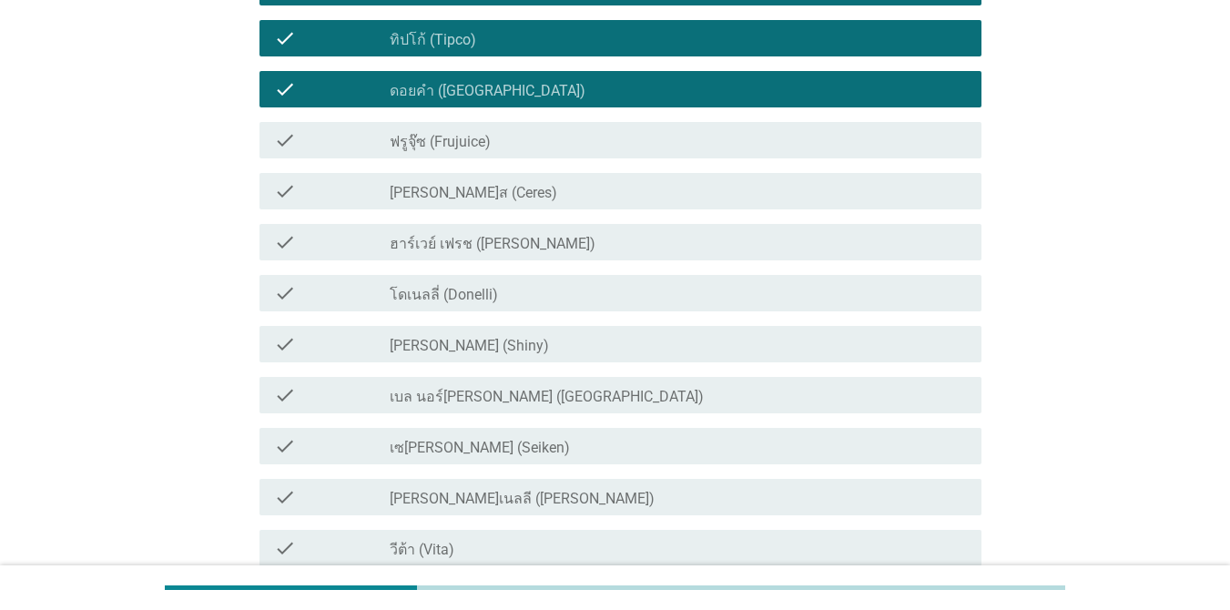
scroll to position [637, 0]
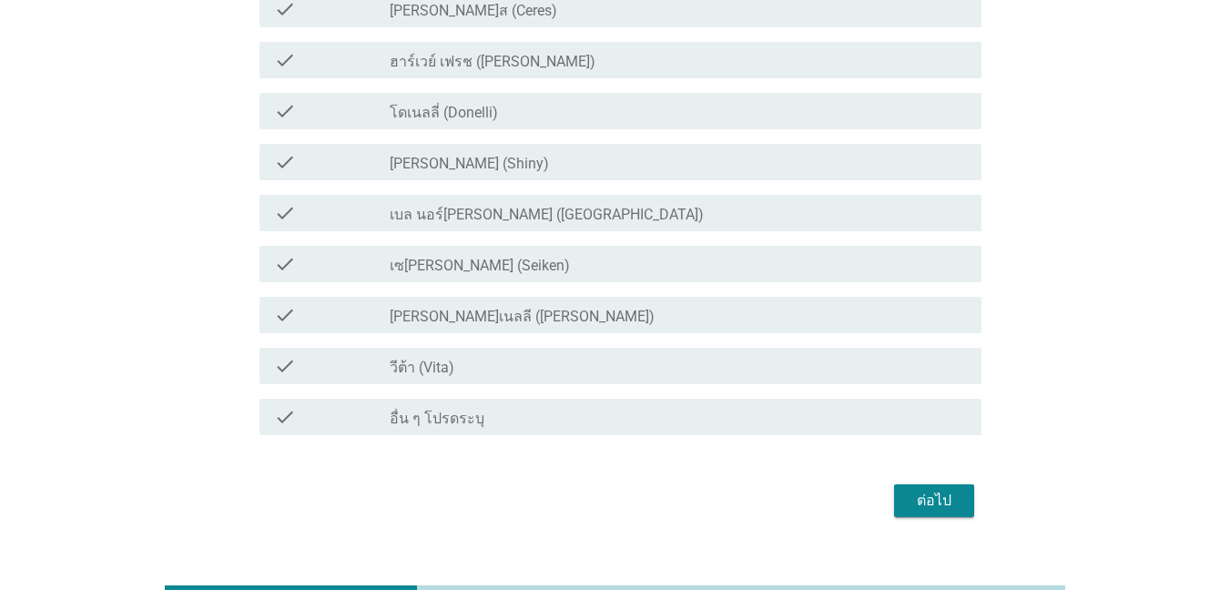
click at [896, 492] on button "ต่อไป" at bounding box center [934, 500] width 80 height 33
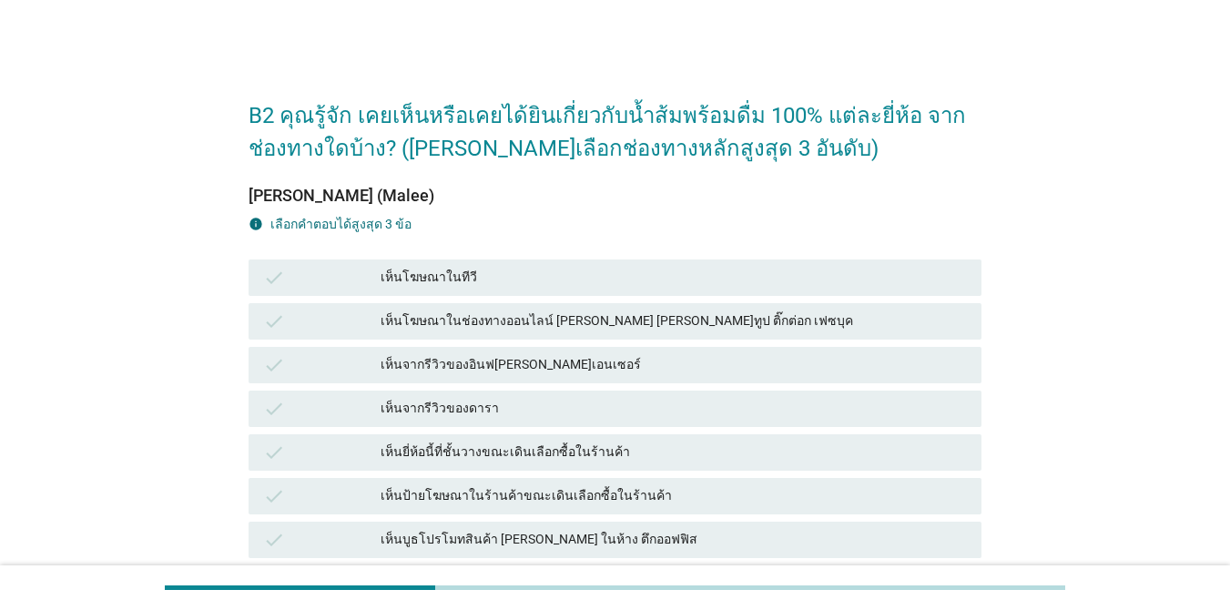
click at [601, 279] on div "เห็นโฆษณาในทีวี" at bounding box center [674, 278] width 586 height 22
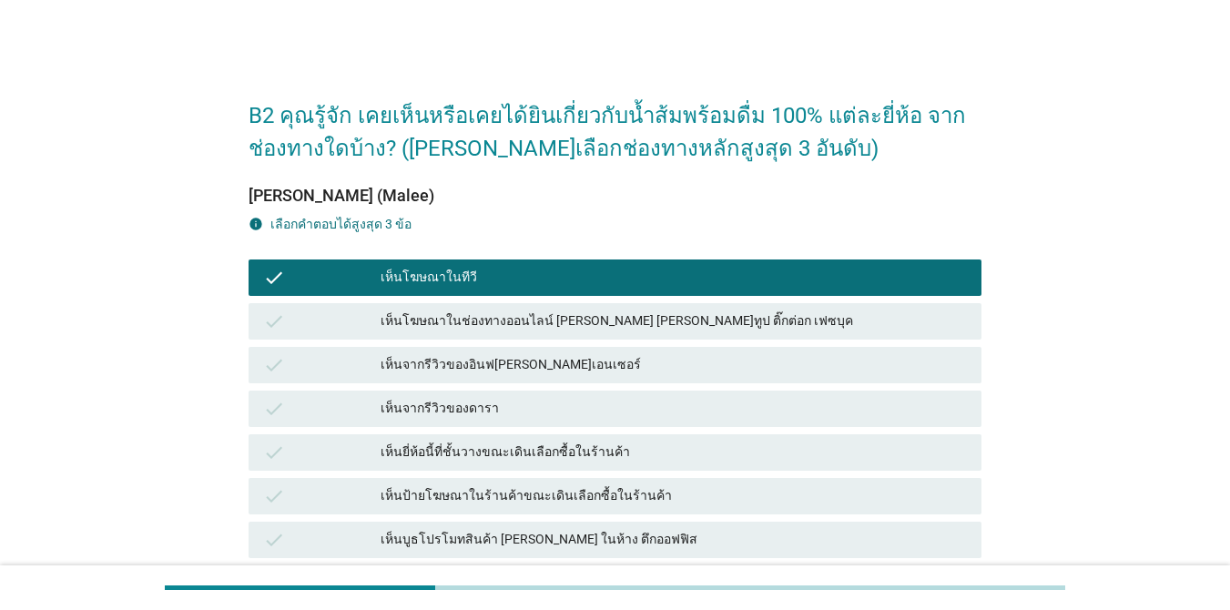
click at [639, 452] on div "เห็นยี่ห้อนี้ที่ชั้นวางขณะเดินเลือกซื้อในร้านค้า" at bounding box center [674, 453] width 586 height 22
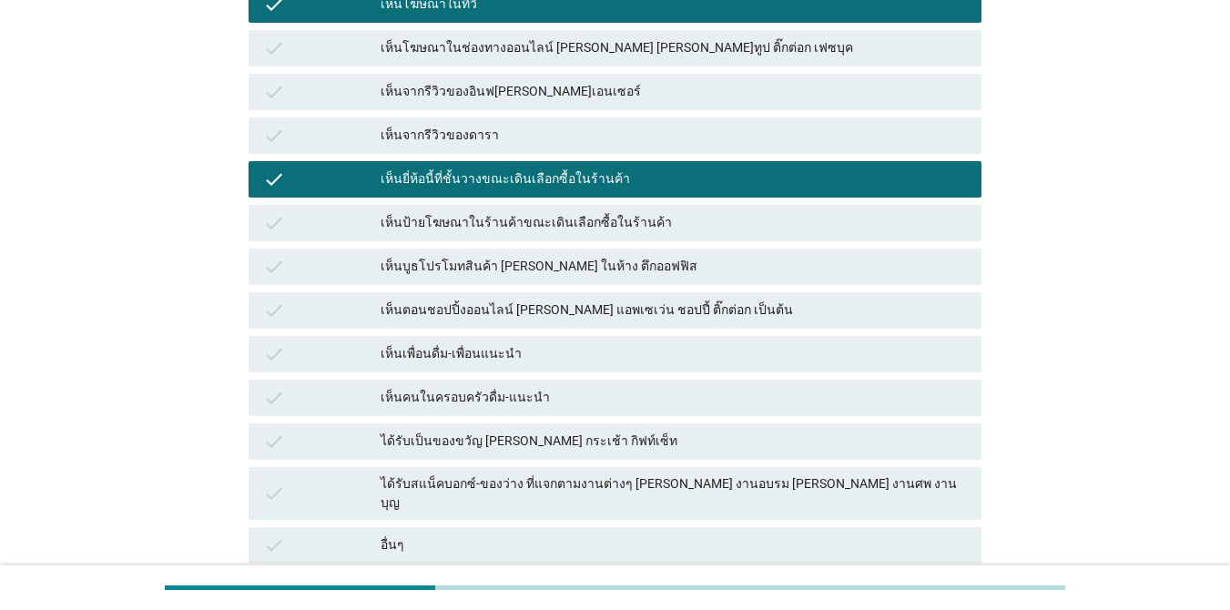
scroll to position [434, 0]
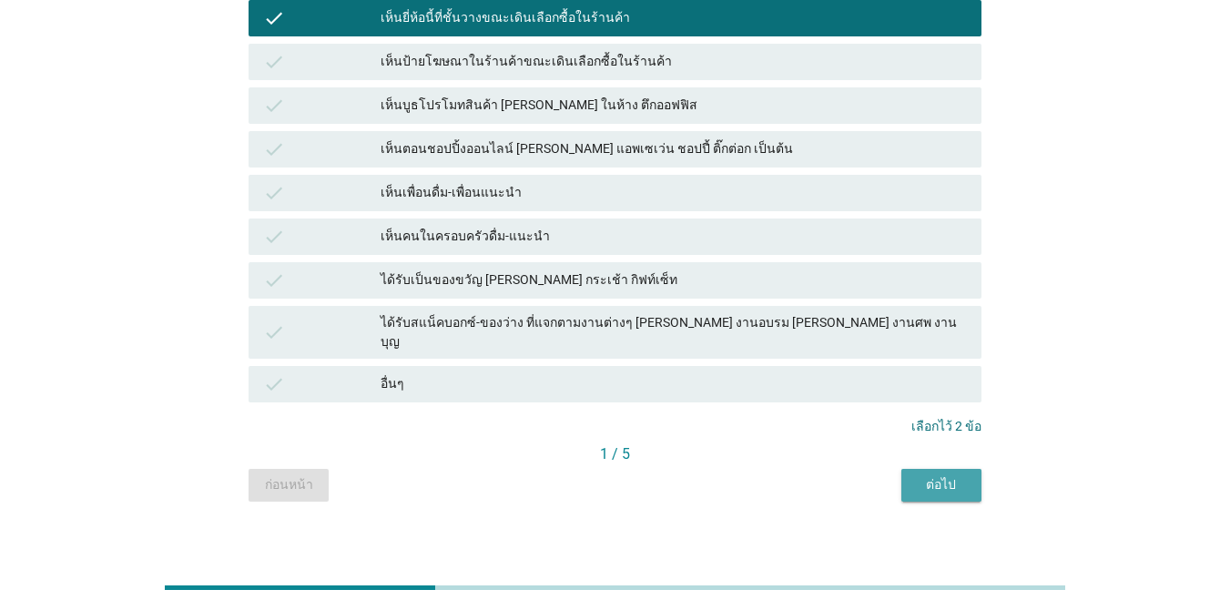
click at [896, 475] on div "ต่อไป" at bounding box center [941, 484] width 51 height 19
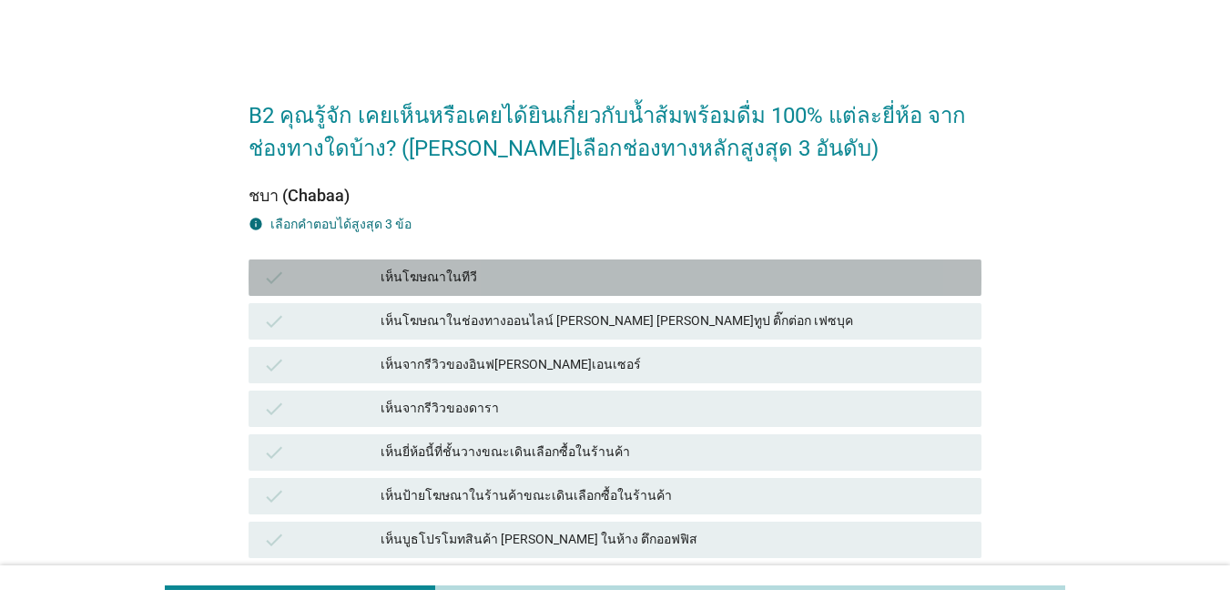
click at [584, 280] on div "เห็นโฆษณาในทีวี" at bounding box center [674, 278] width 586 height 22
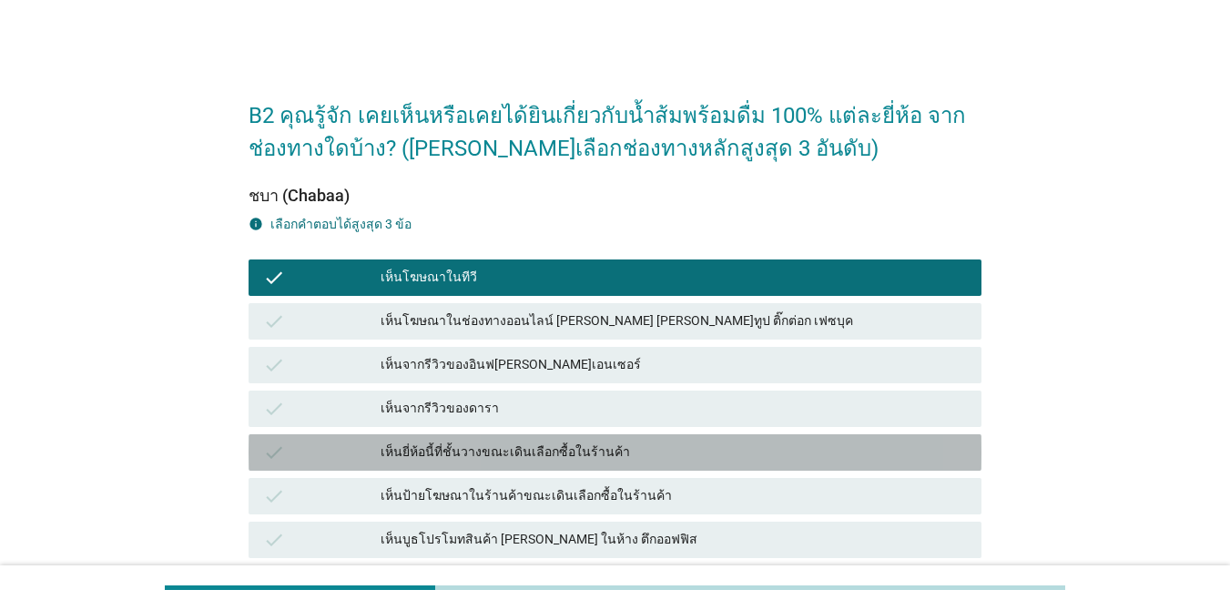
click at [658, 454] on div "เห็นยี่ห้อนี้ที่ชั้นวางขณะเดินเลือกซื้อในร้านค้า" at bounding box center [674, 453] width 586 height 22
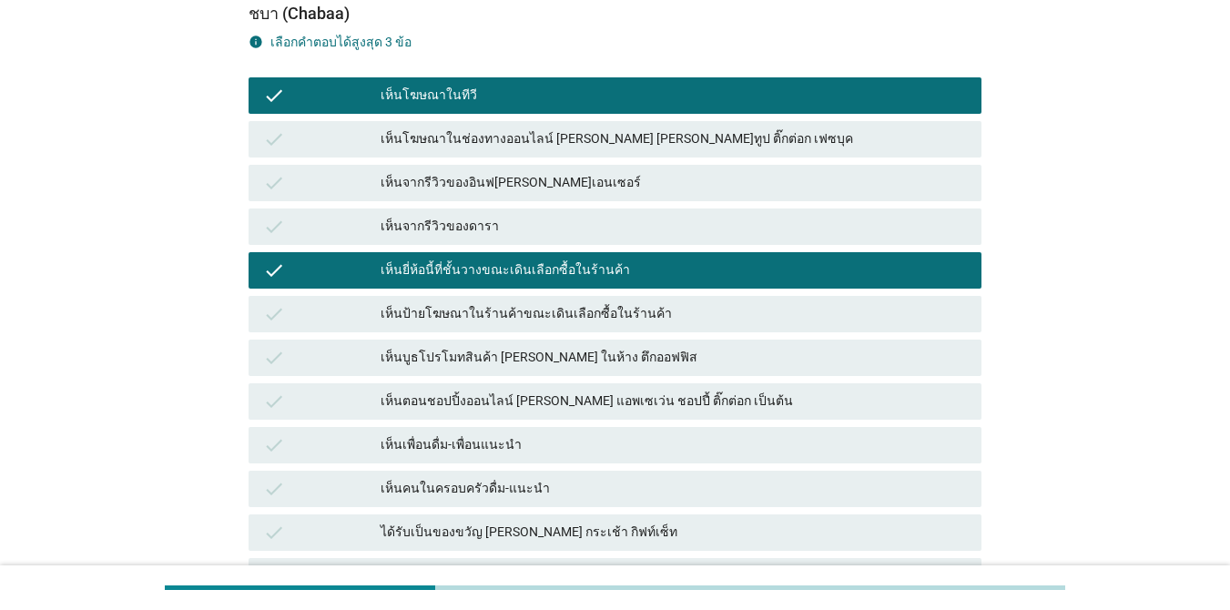
scroll to position [364, 0]
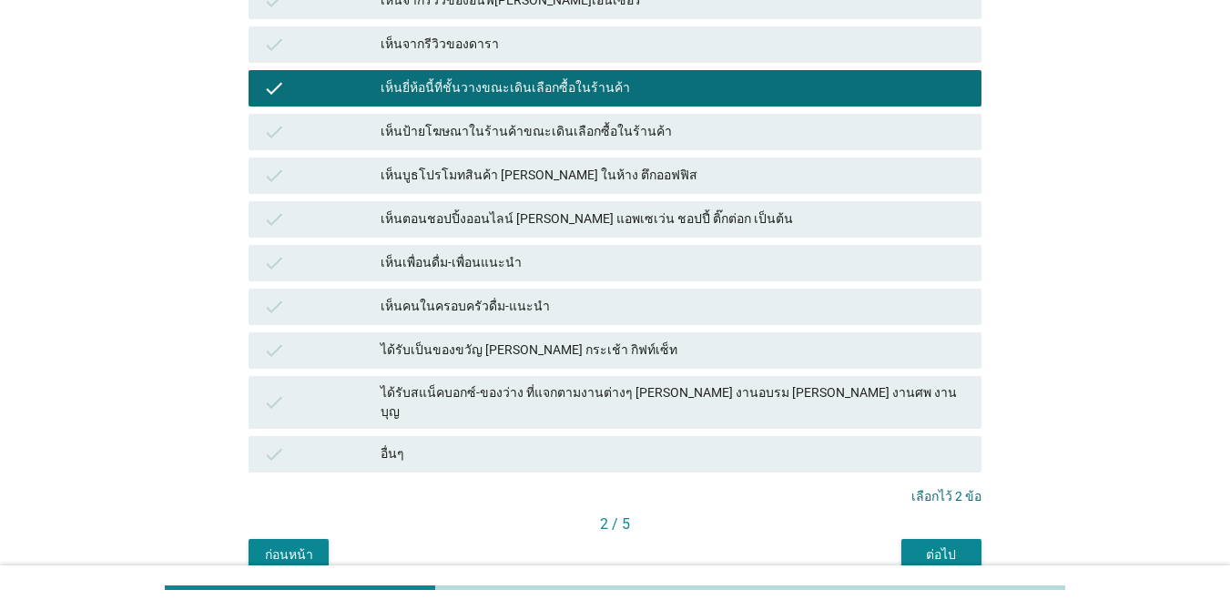
click at [896, 545] on div "ต่อไป" at bounding box center [941, 554] width 51 height 19
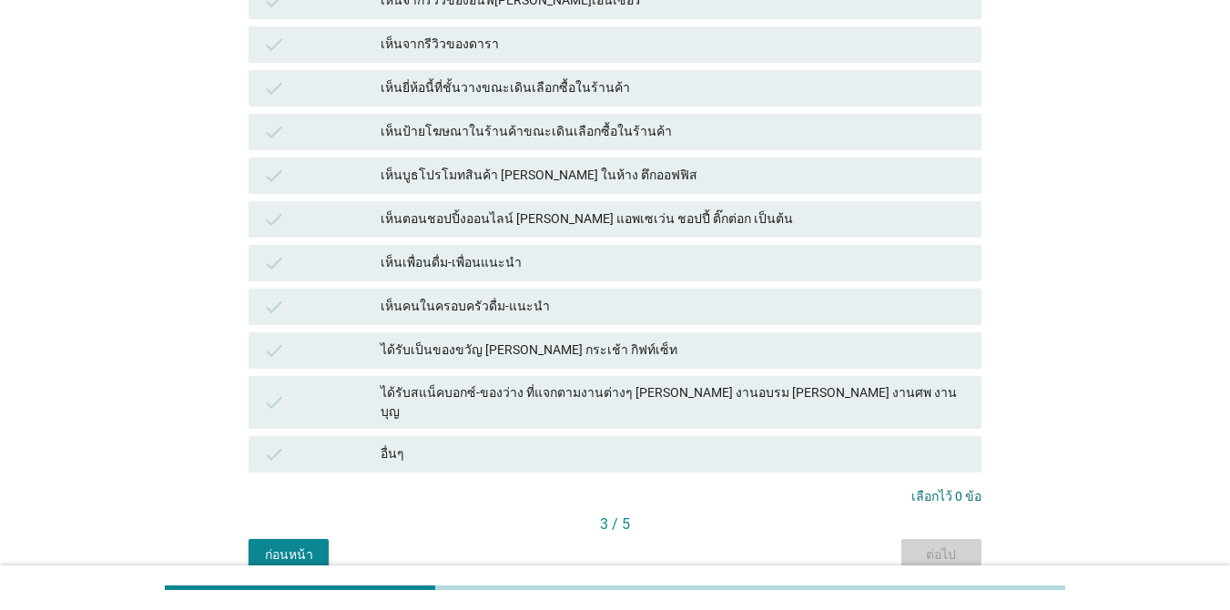
scroll to position [0, 0]
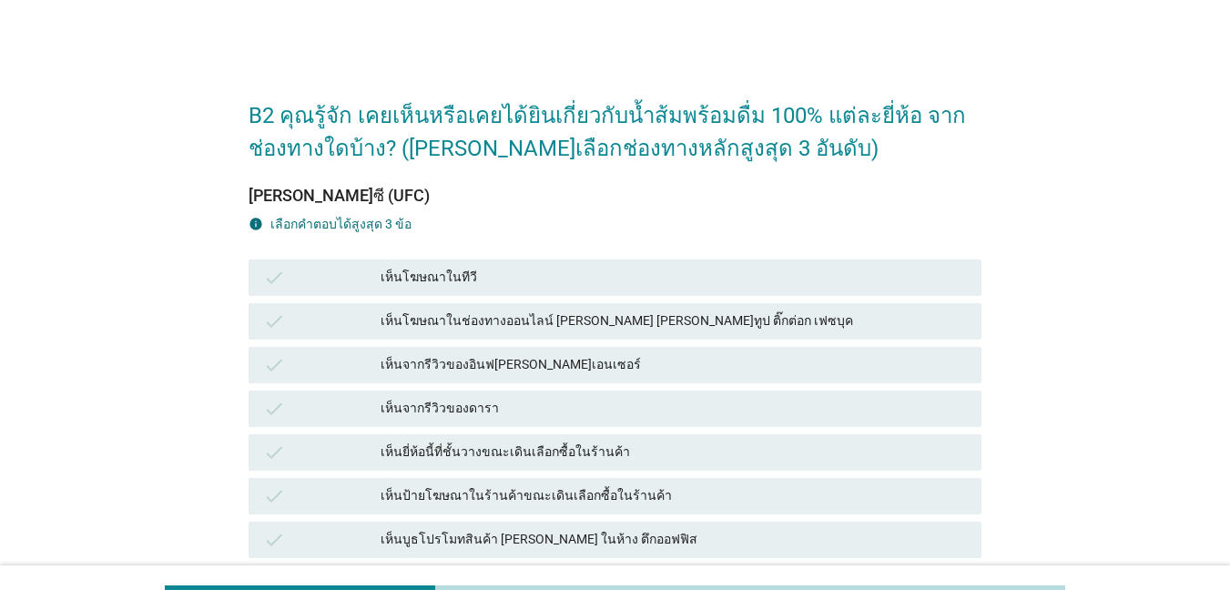
click at [581, 276] on div "เห็นโฆษณาในทีวี" at bounding box center [674, 278] width 586 height 22
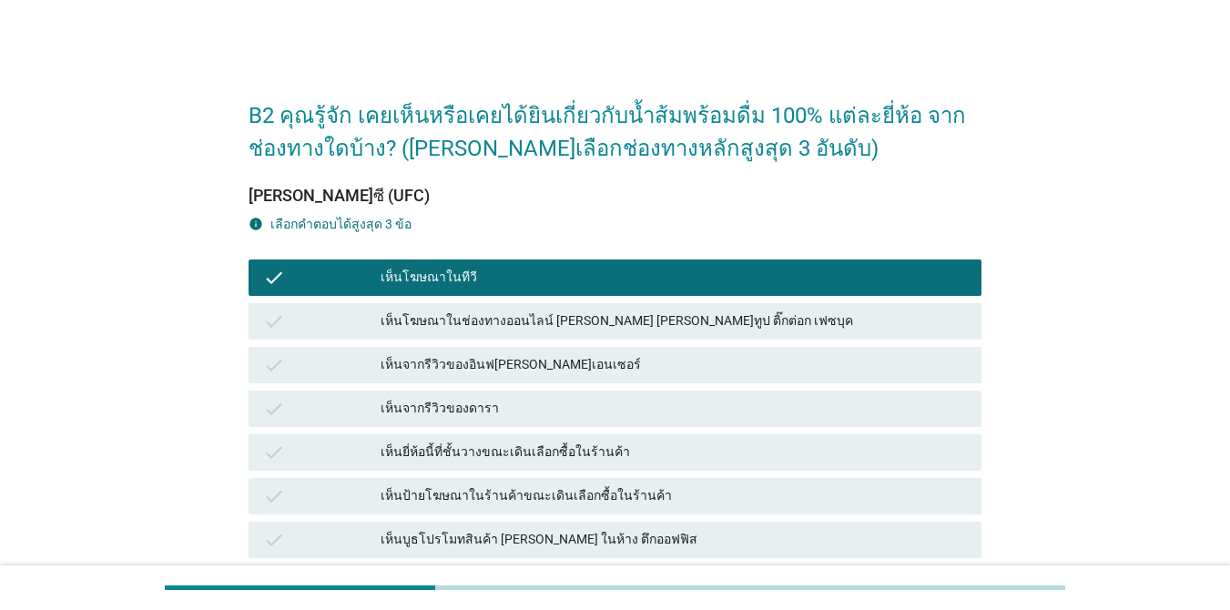
click at [609, 450] on div "เห็นยี่ห้อนี้ที่ชั้นวางขณะเดินเลือกซื้อในร้านค้า" at bounding box center [674, 453] width 586 height 22
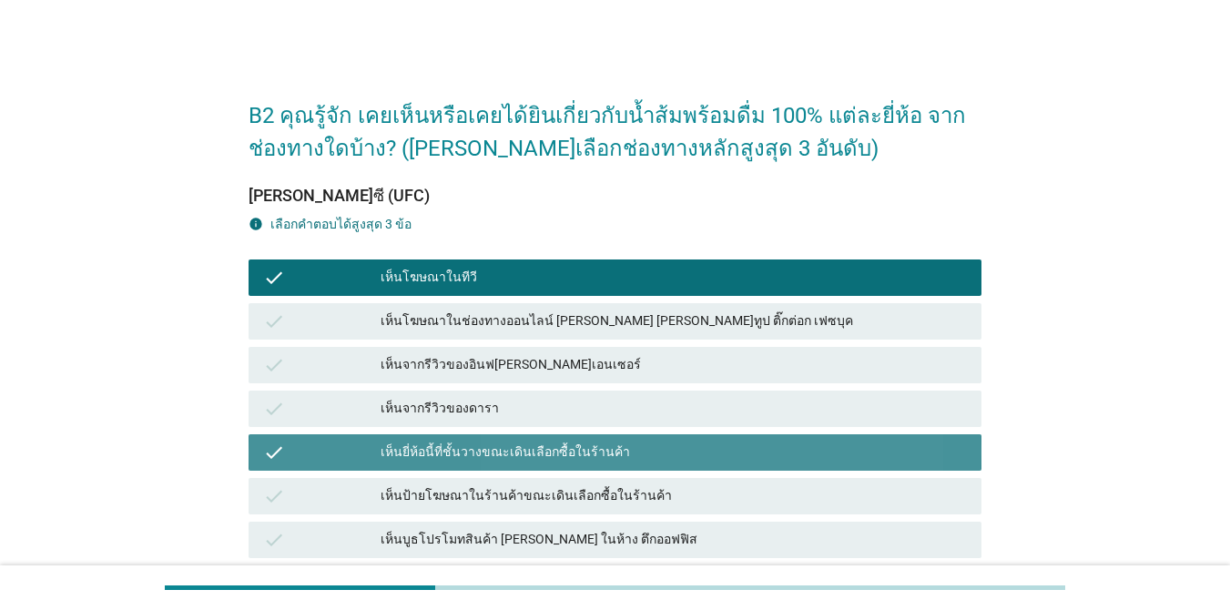
scroll to position [434, 0]
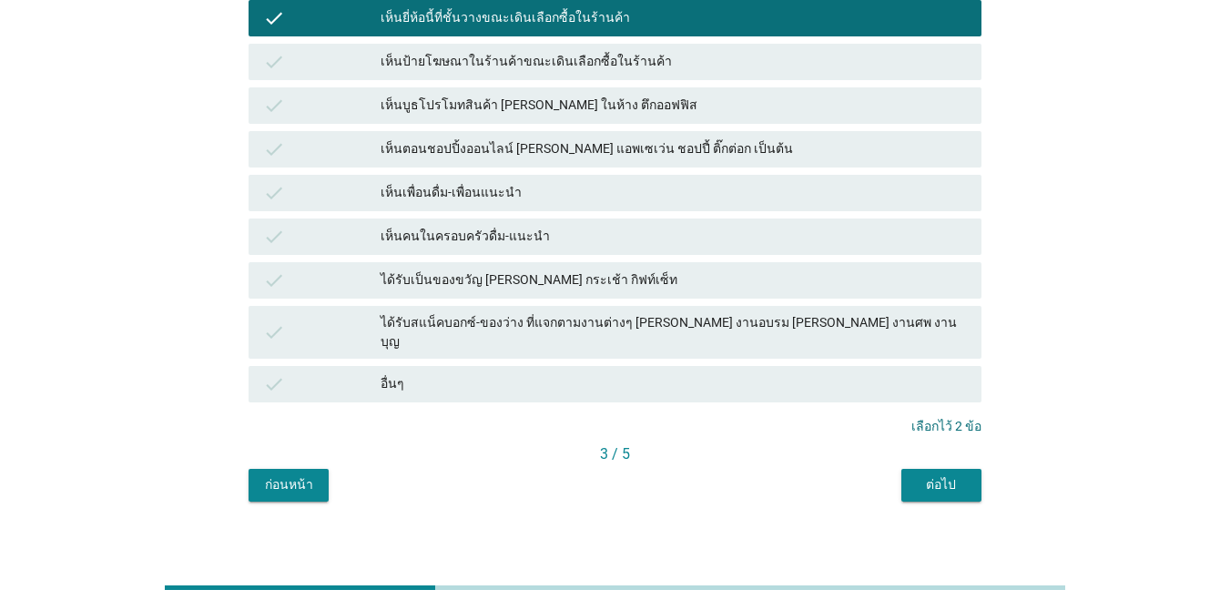
click at [896, 475] on div "ต่อไป" at bounding box center [941, 484] width 51 height 19
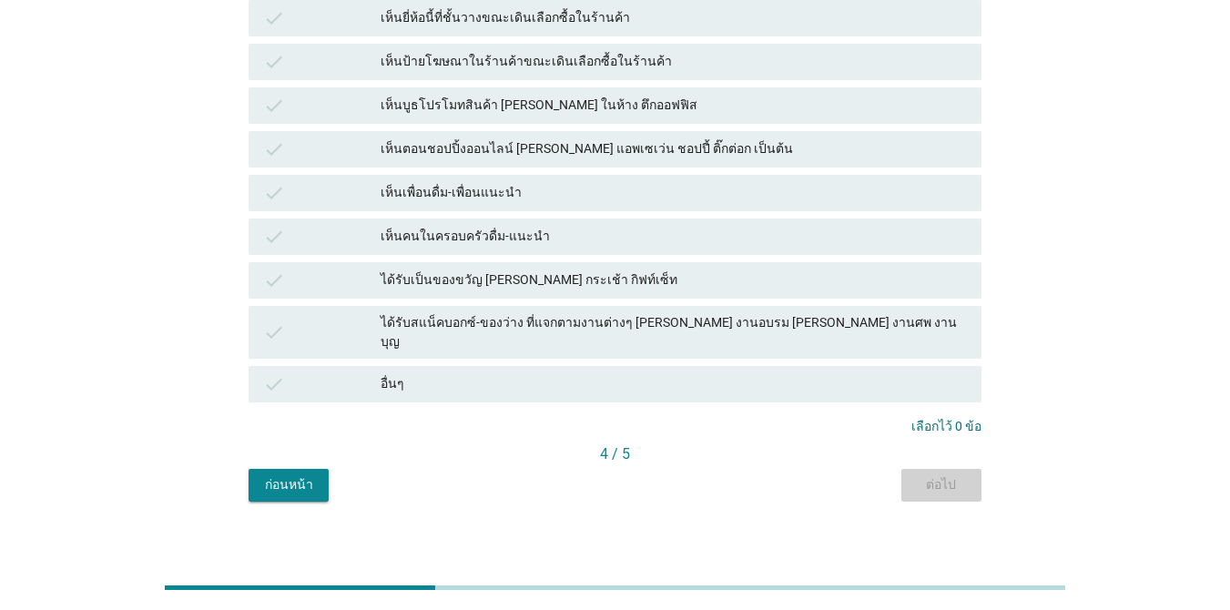
scroll to position [0, 0]
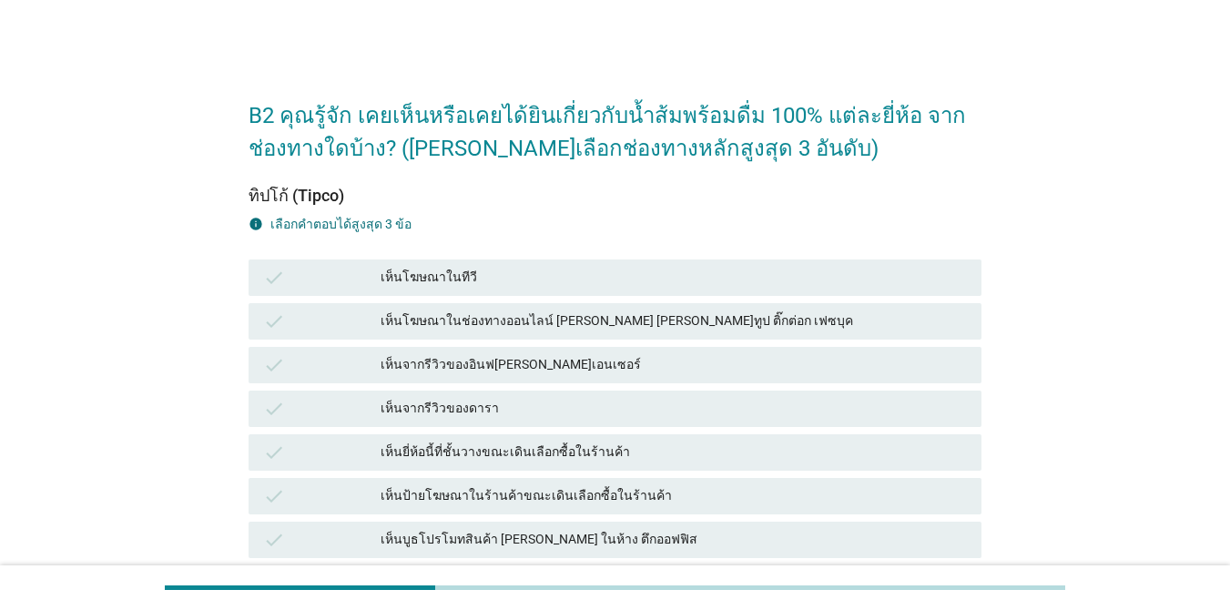
click at [621, 276] on div "เห็นโฆษณาในทีวี" at bounding box center [674, 278] width 586 height 22
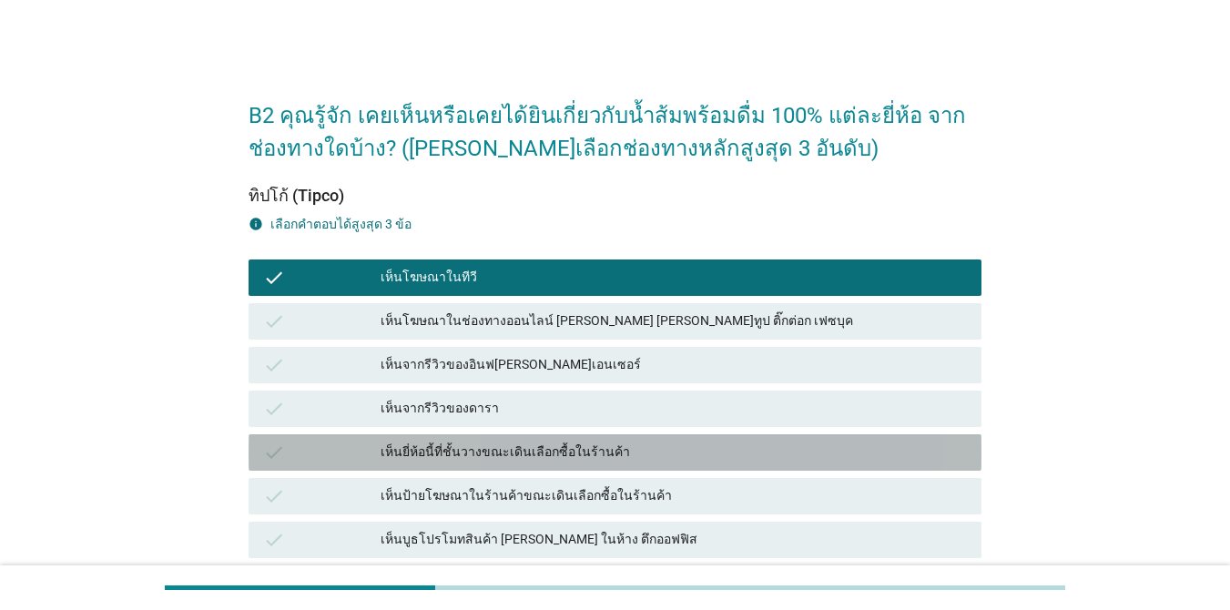
click at [647, 444] on div "เห็นยี่ห้อนี้ที่ชั้นวางขณะเดินเลือกซื้อในร้านค้า" at bounding box center [674, 453] width 586 height 22
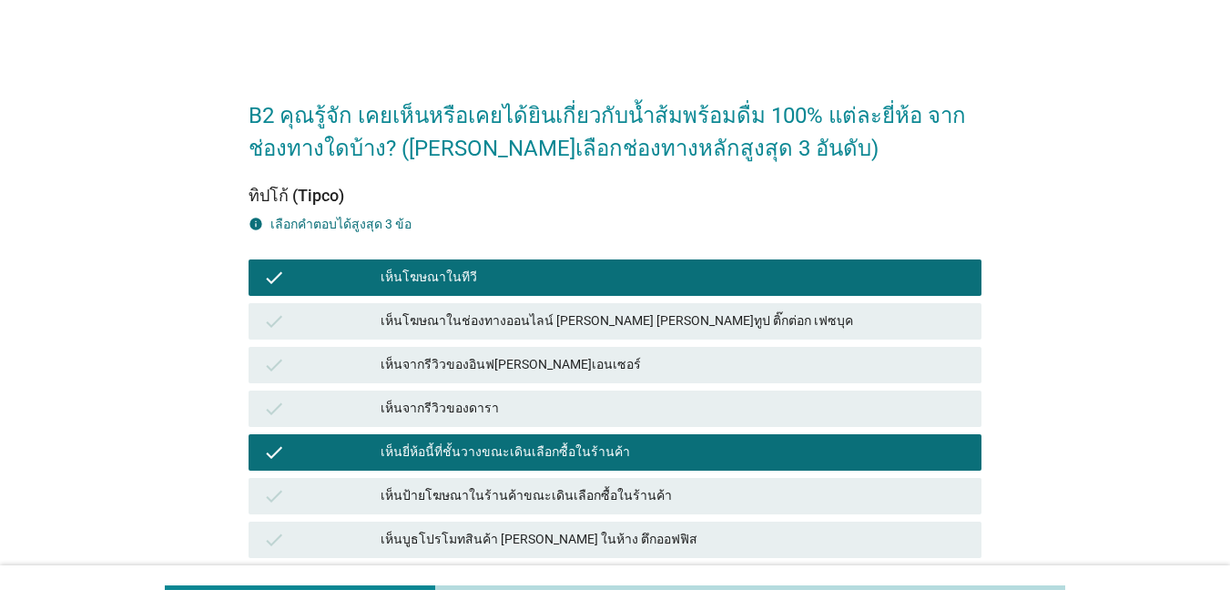
scroll to position [364, 0]
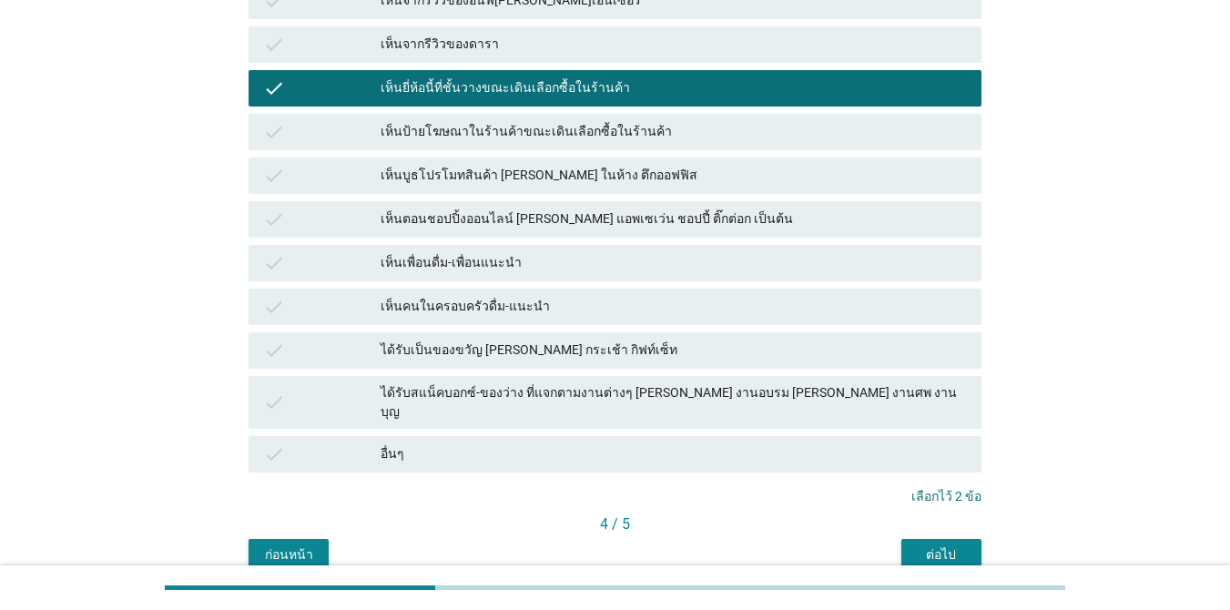
click at [896, 545] on div "ต่อไป" at bounding box center [941, 554] width 51 height 19
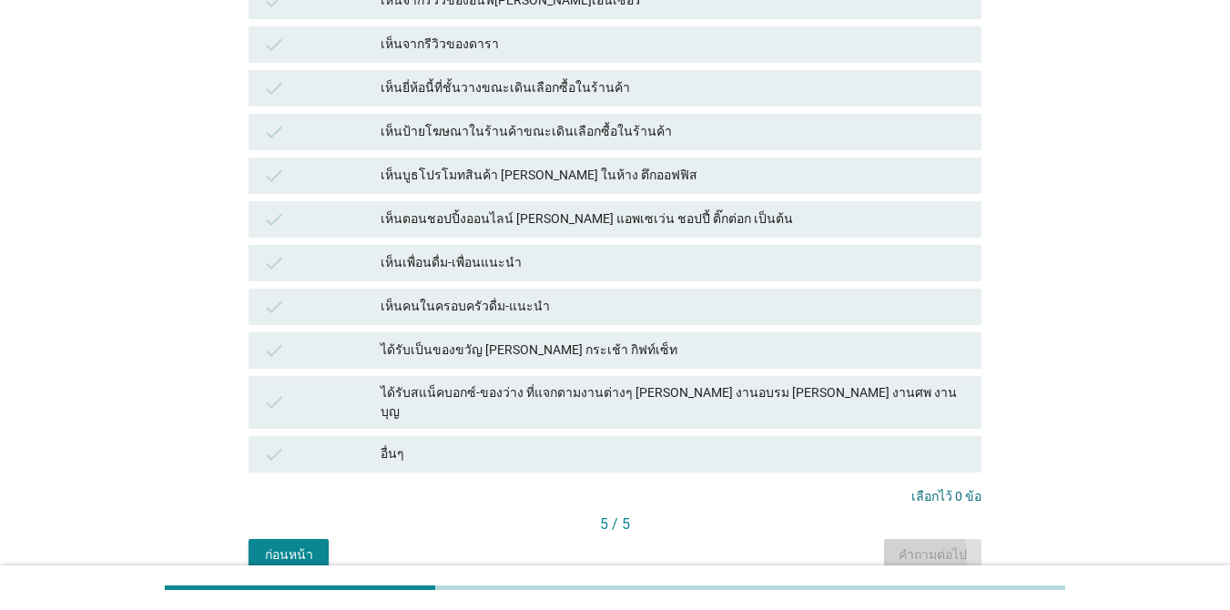
scroll to position [0, 0]
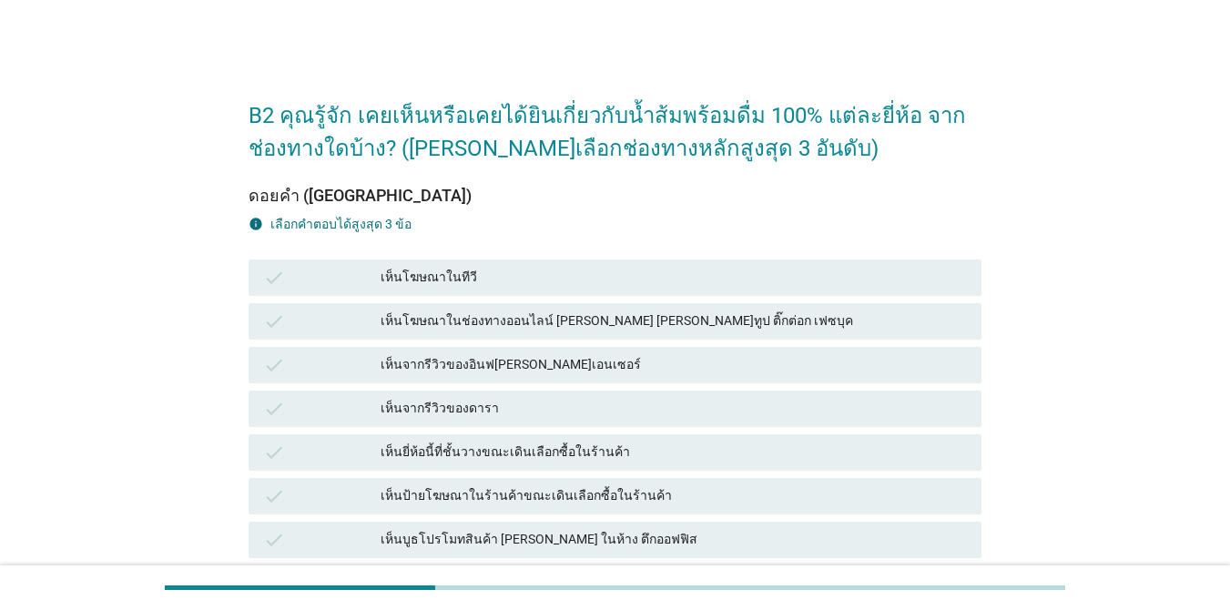
click at [609, 280] on div "เห็นโฆษณาในทีวี" at bounding box center [674, 278] width 586 height 22
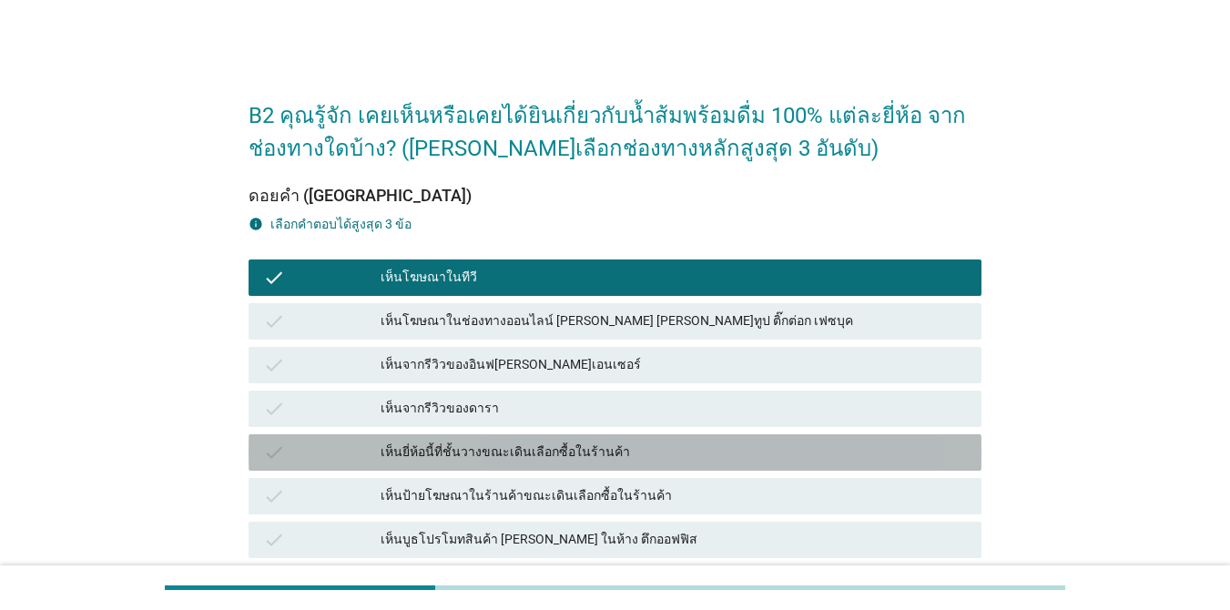
drag, startPoint x: 665, startPoint y: 455, endPoint x: 690, endPoint y: 456, distance: 25.5
click at [665, 455] on div "เห็นยี่ห้อนี้ที่ชั้นวางขณะเดินเลือกซื้อในร้านค้า" at bounding box center [674, 453] width 586 height 22
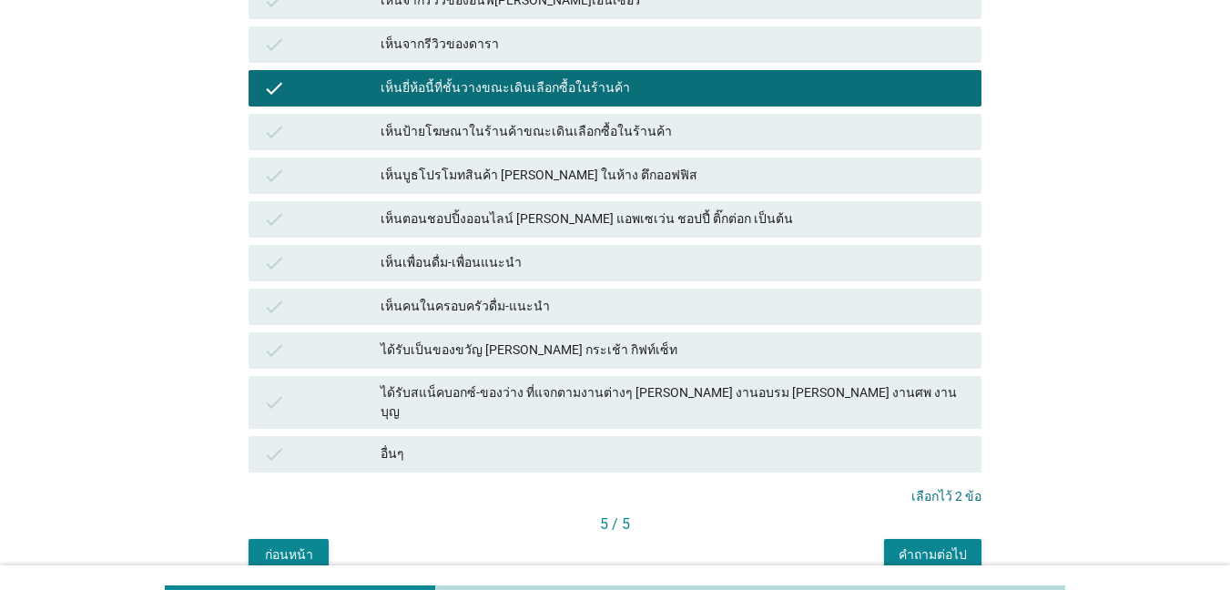
scroll to position [434, 0]
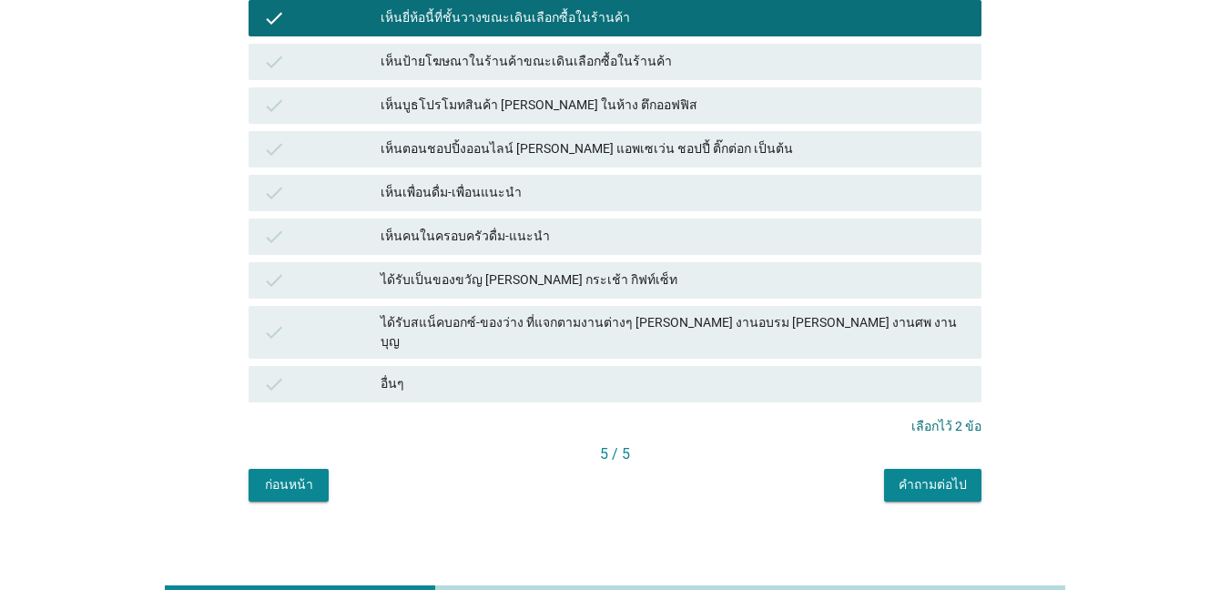
click at [896, 478] on button "คำถามต่อไป" at bounding box center [932, 485] width 97 height 33
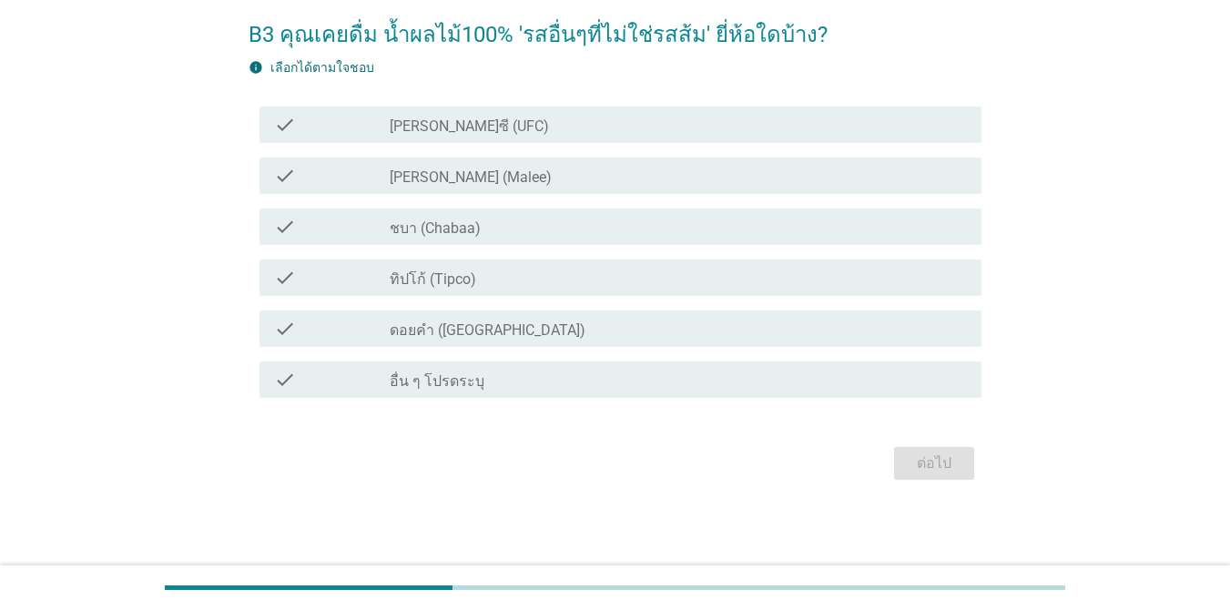
scroll to position [0, 0]
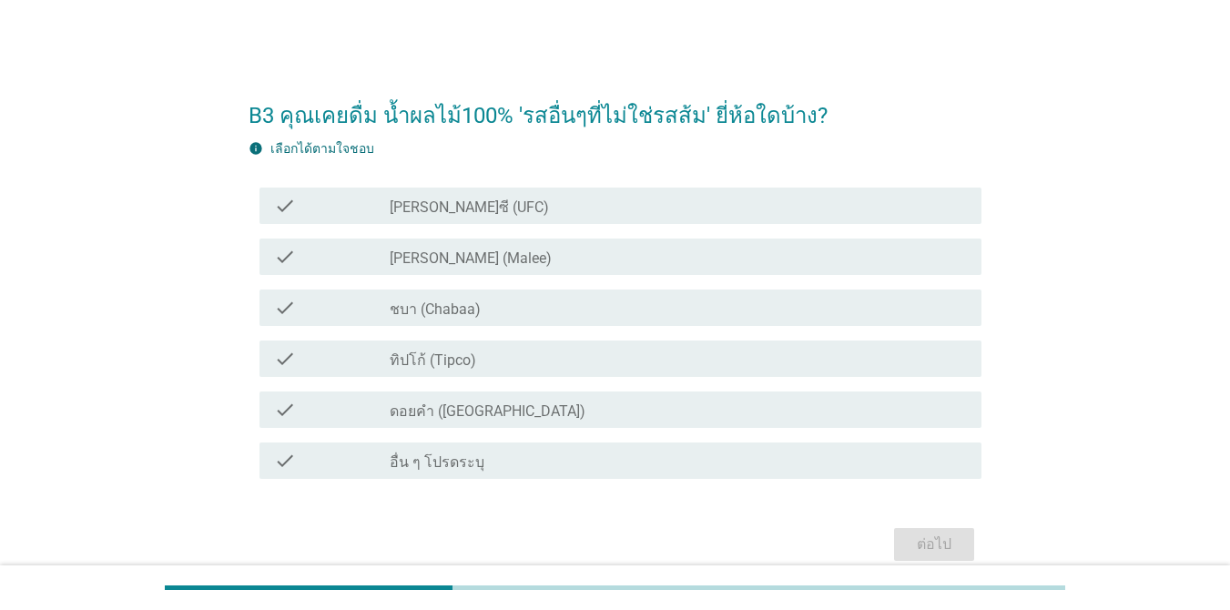
click at [553, 193] on div "check check_box_outline_blank [PERSON_NAME]ซี (UFC)" at bounding box center [620, 206] width 722 height 36
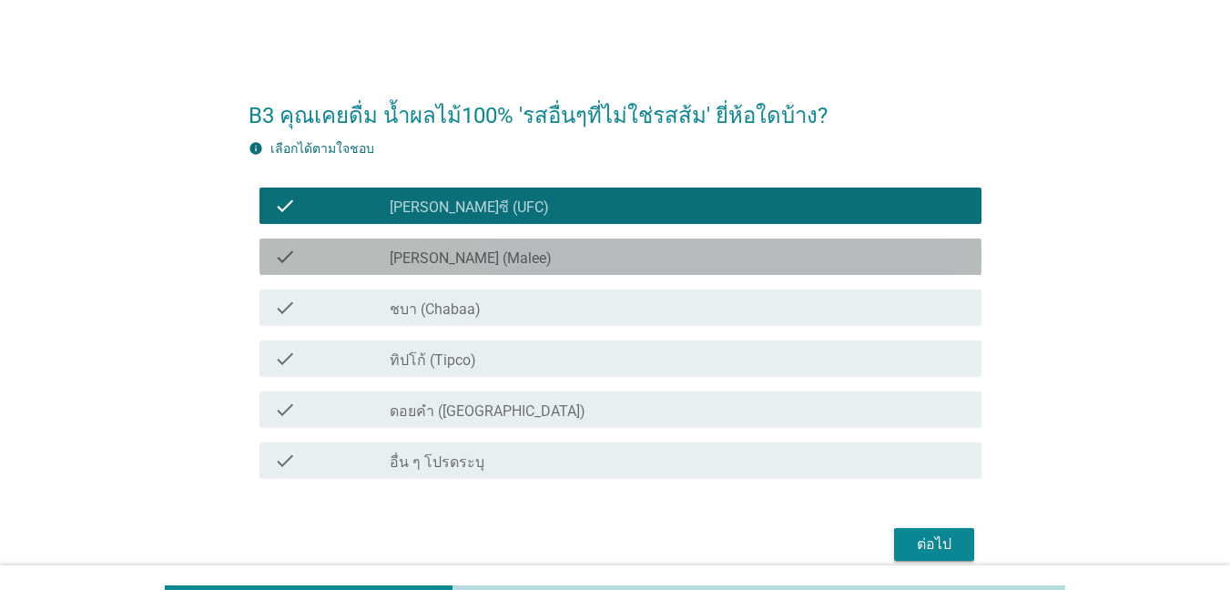
click at [535, 246] on div "check_box_outline_blank [PERSON_NAME] (Malee)" at bounding box center [678, 257] width 577 height 22
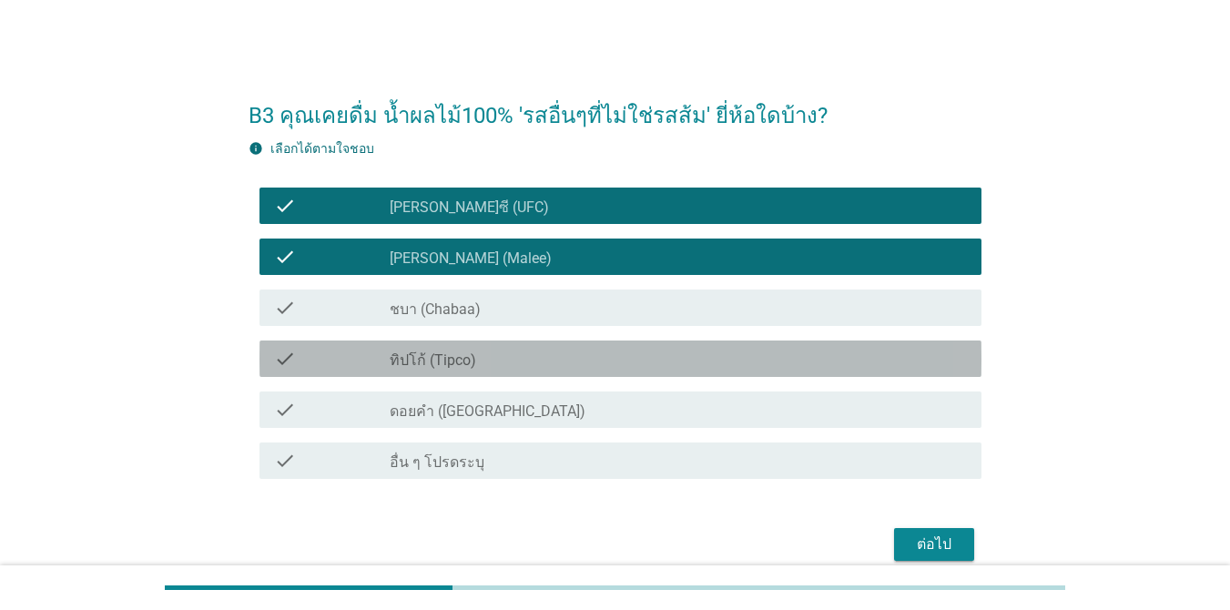
click at [564, 365] on div "check_box_outline_blank ทิปโก้ (Tipco)" at bounding box center [678, 359] width 577 height 22
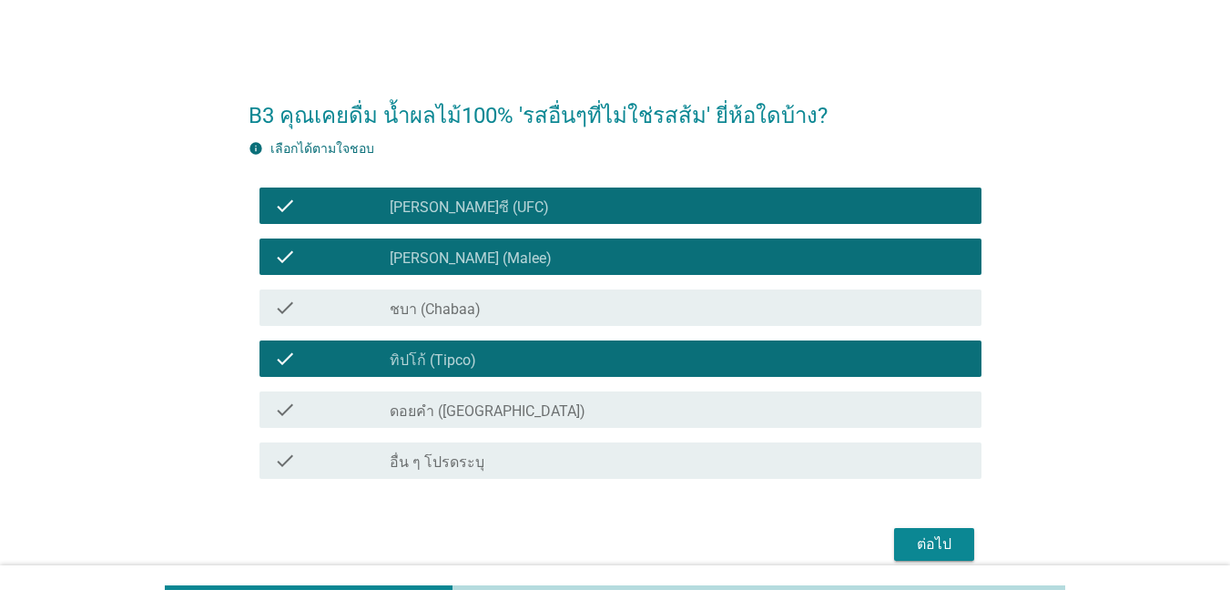
click at [601, 410] on div "check_box_outline_blank ดอยคำ (Doi-Khham)" at bounding box center [678, 410] width 577 height 22
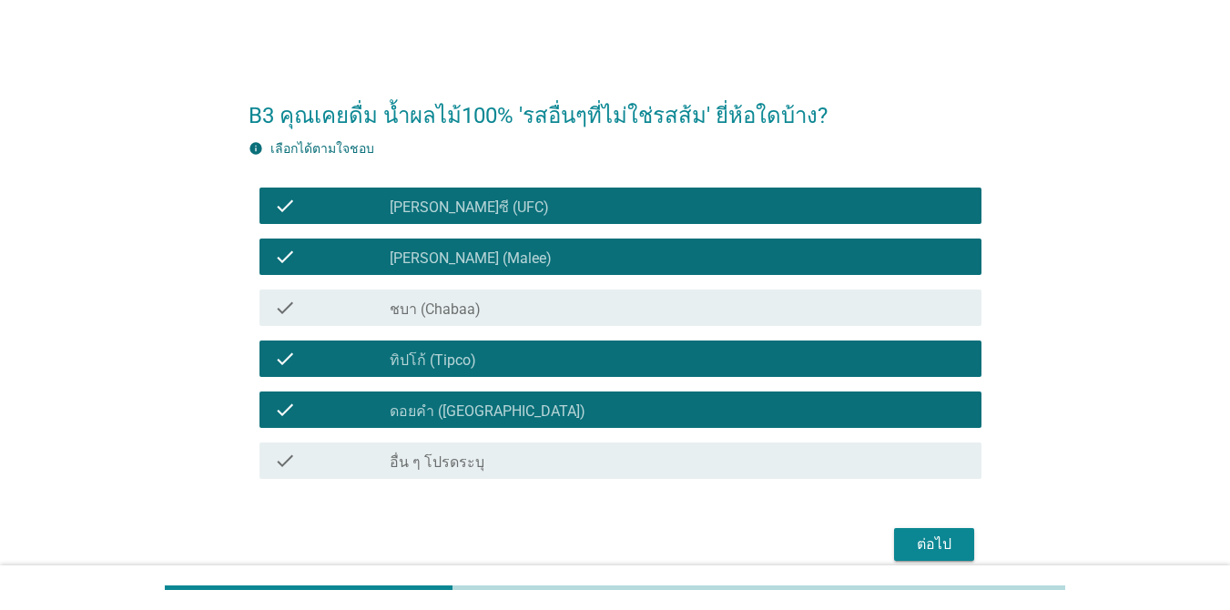
click at [896, 549] on div "ต่อไป" at bounding box center [934, 544] width 51 height 22
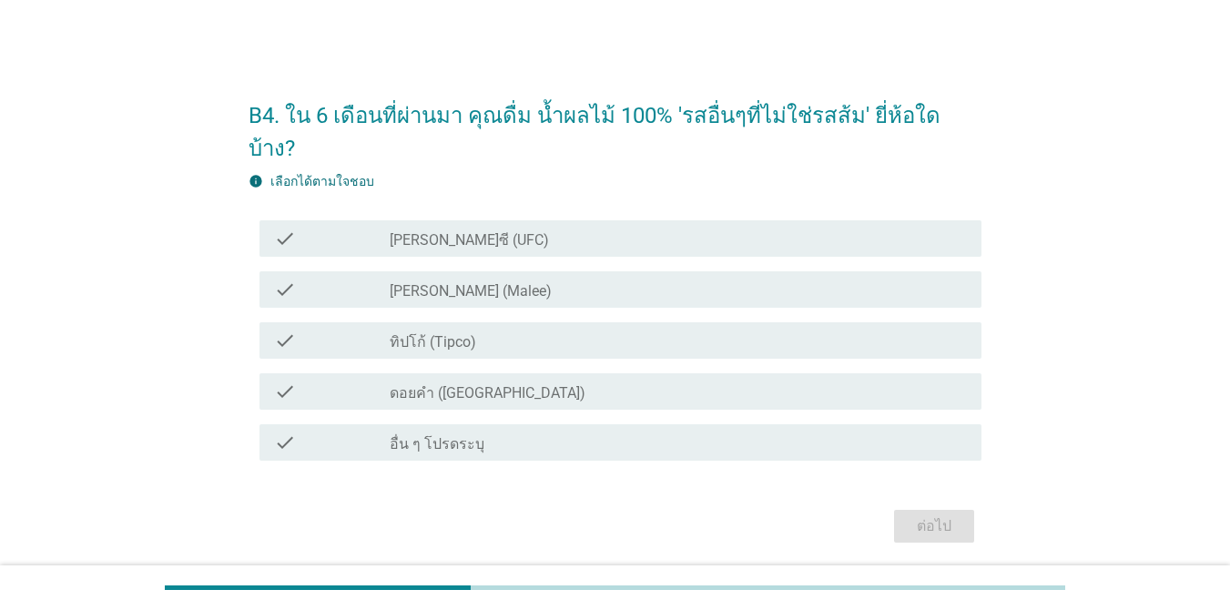
click at [515, 279] on div "check_box_outline_blank [PERSON_NAME] (Malee)" at bounding box center [678, 290] width 577 height 22
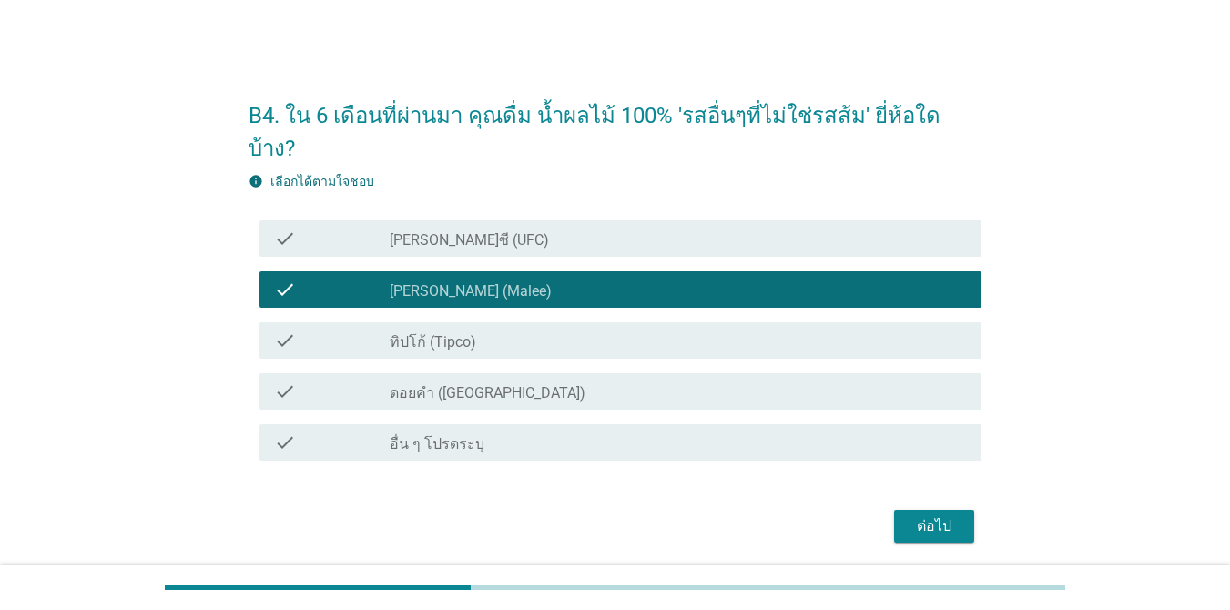
drag, startPoint x: 574, startPoint y: 367, endPoint x: 655, endPoint y: 397, distance: 85.6
click at [576, 381] on div "check_box ดอยคำ ([GEOGRAPHIC_DATA])" at bounding box center [678, 392] width 577 height 22
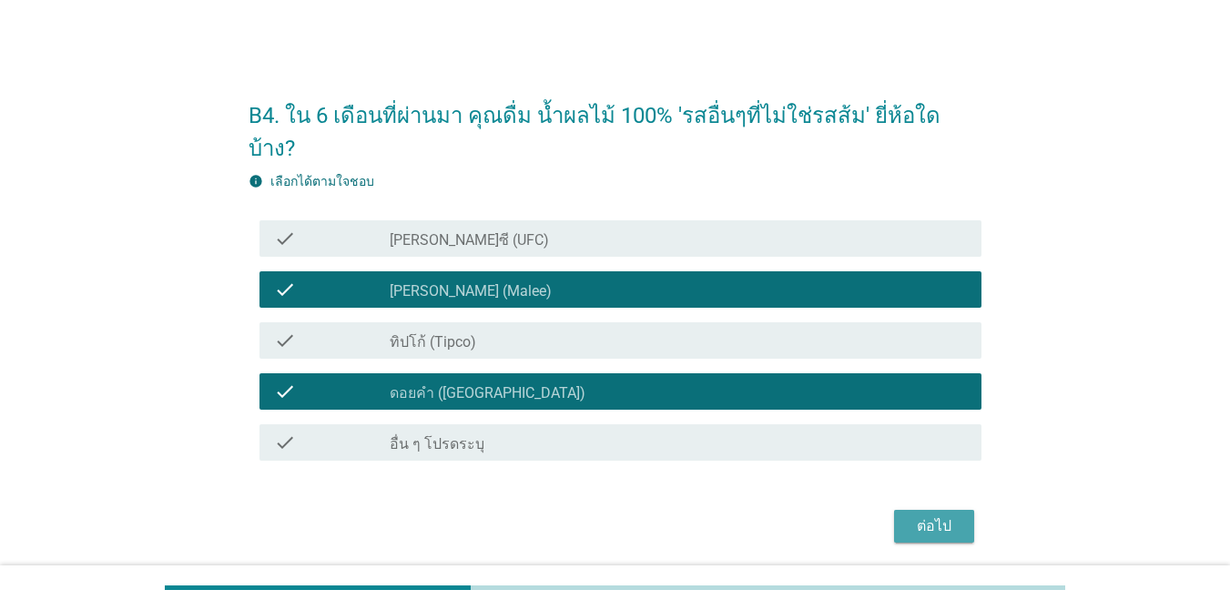
click at [896, 515] on div "ต่อไป" at bounding box center [934, 526] width 51 height 22
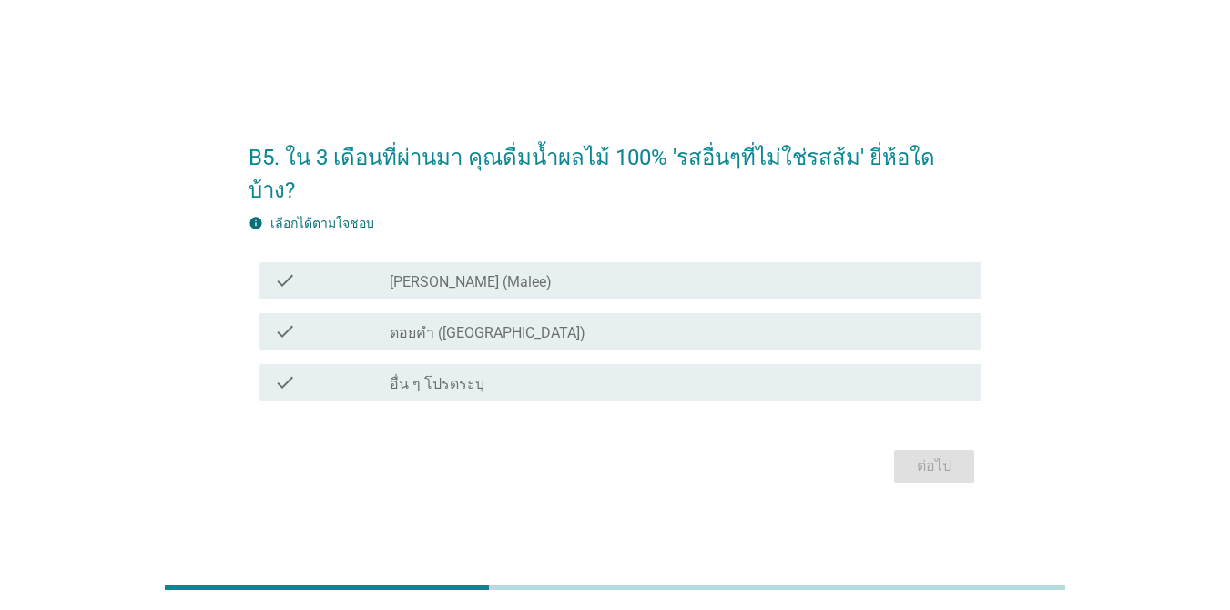
click at [542, 269] on div "check_box [PERSON_NAME] (Malee)" at bounding box center [678, 280] width 577 height 22
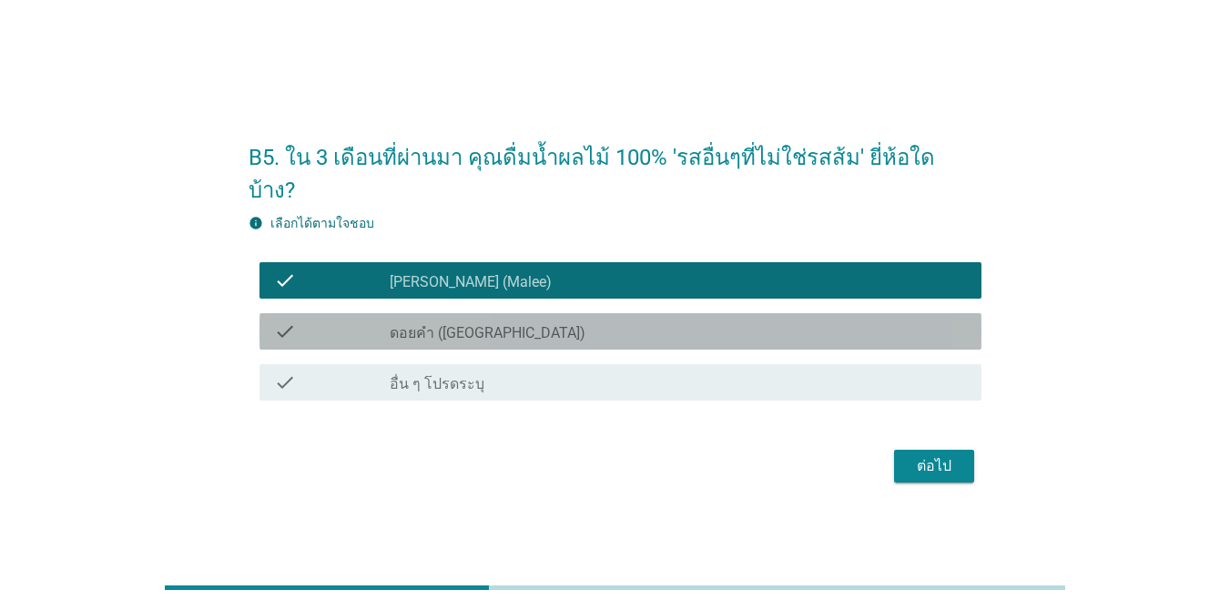
click at [777, 320] on div "check_box ดอยคำ ([GEOGRAPHIC_DATA])" at bounding box center [678, 331] width 577 height 22
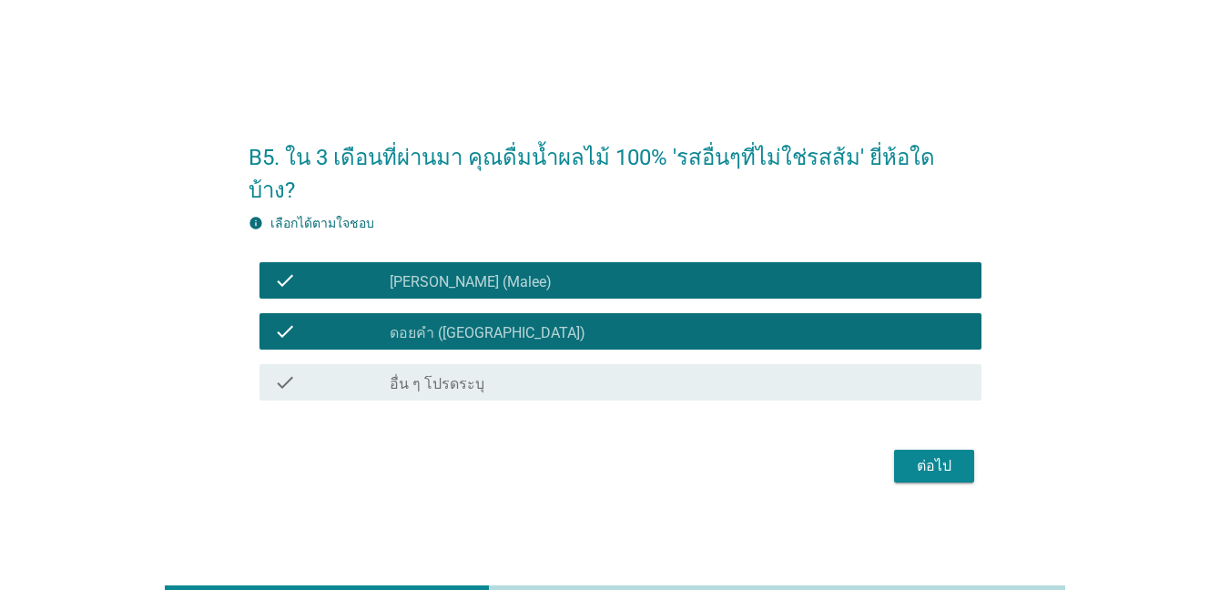
click at [896, 455] on div "ต่อไป" at bounding box center [934, 466] width 51 height 22
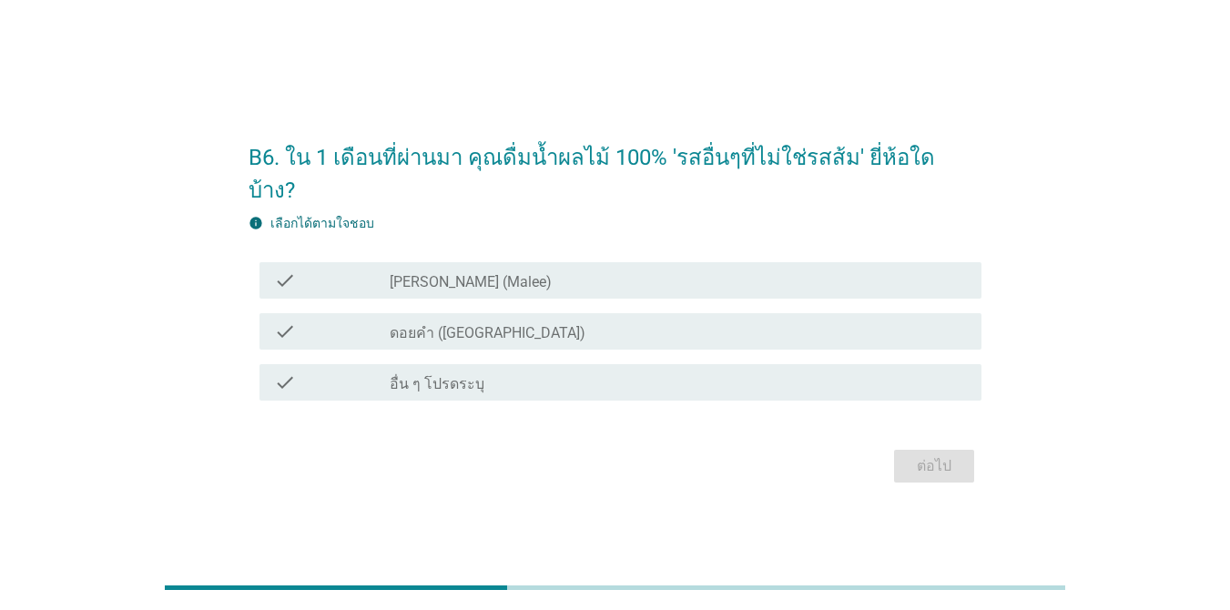
click at [571, 269] on div "check_box [PERSON_NAME] (Malee)" at bounding box center [678, 280] width 577 height 22
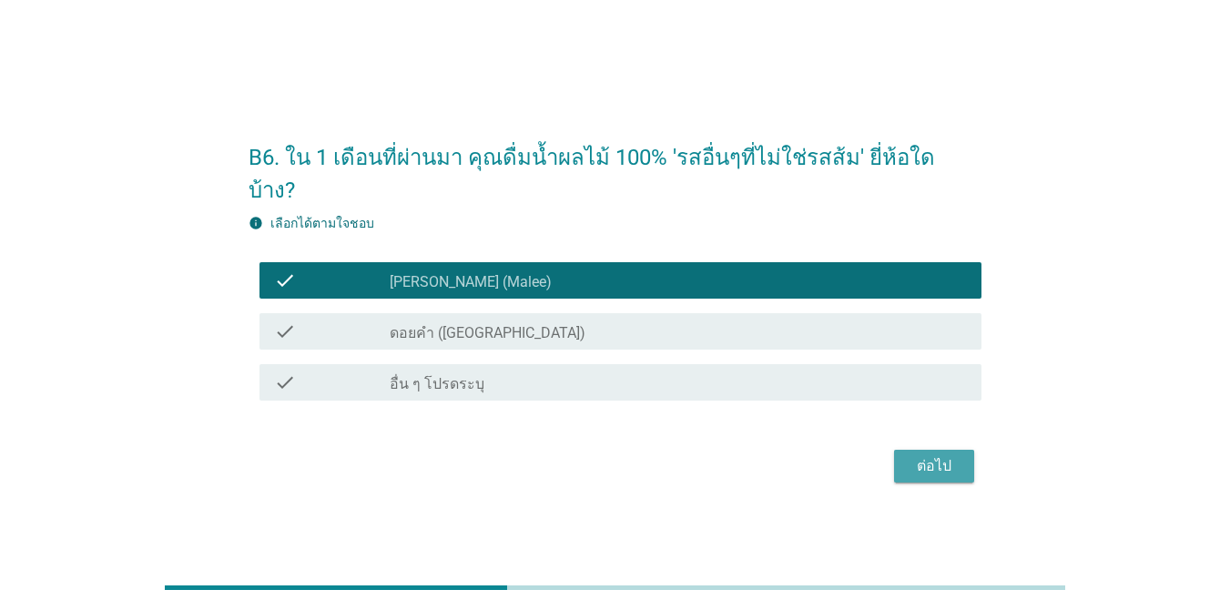
click at [896, 455] on div "ต่อไป" at bounding box center [934, 466] width 51 height 22
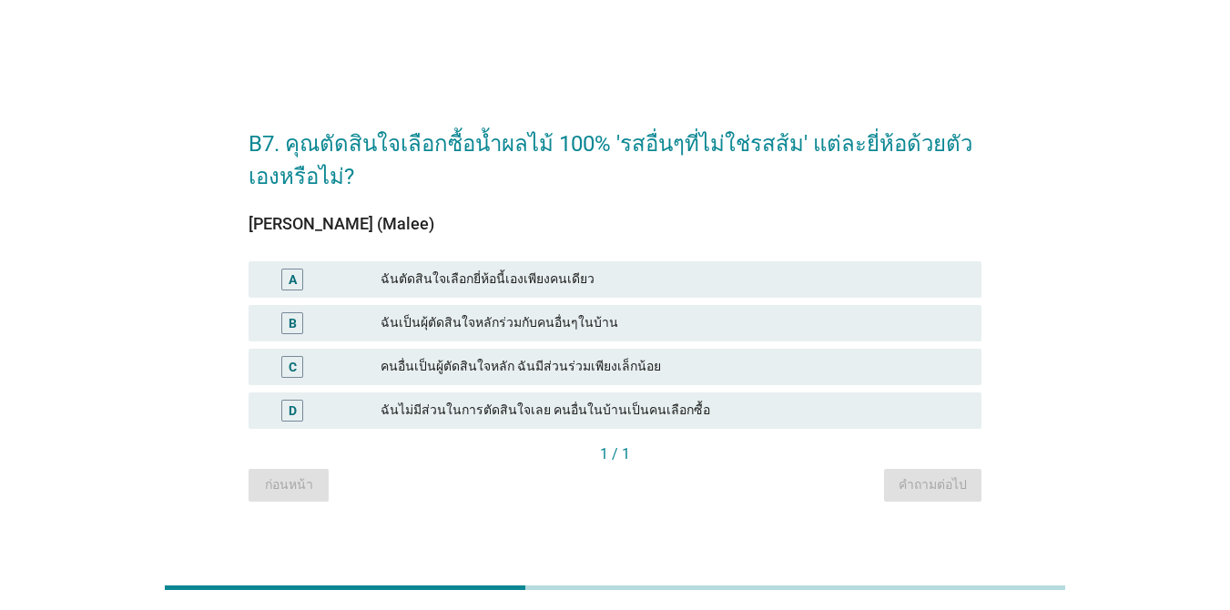
click at [711, 282] on div "ฉันตัดสินใจเลือกยี่ห้อนี้เองเพียงคนเดียว" at bounding box center [674, 280] width 586 height 22
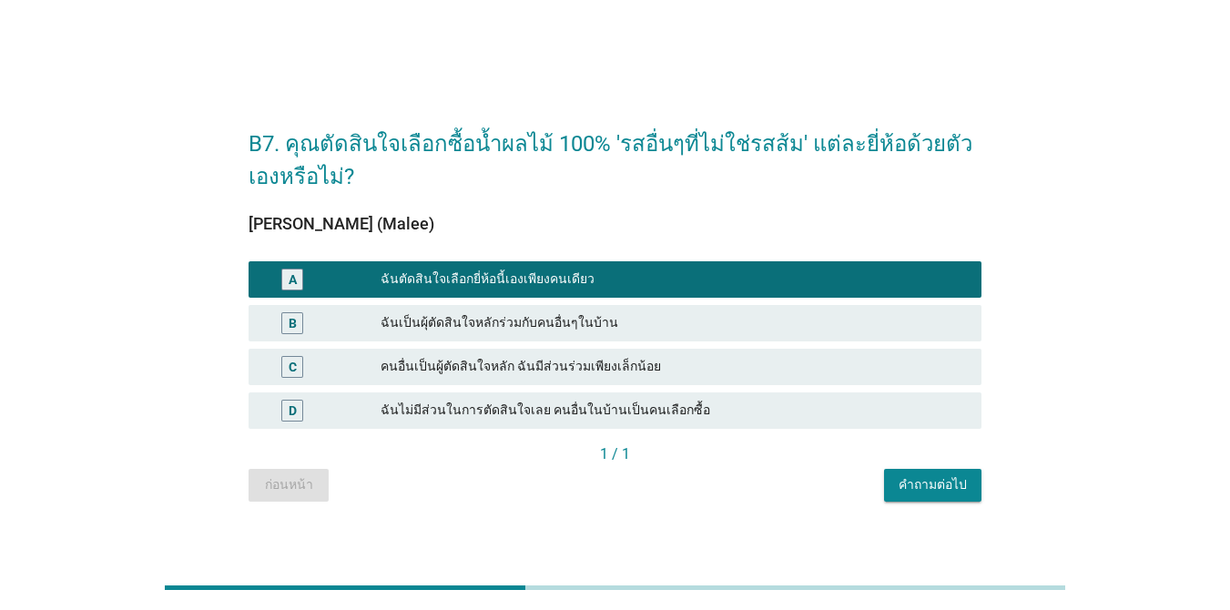
click at [896, 489] on div "คำถามต่อไป" at bounding box center [933, 484] width 68 height 19
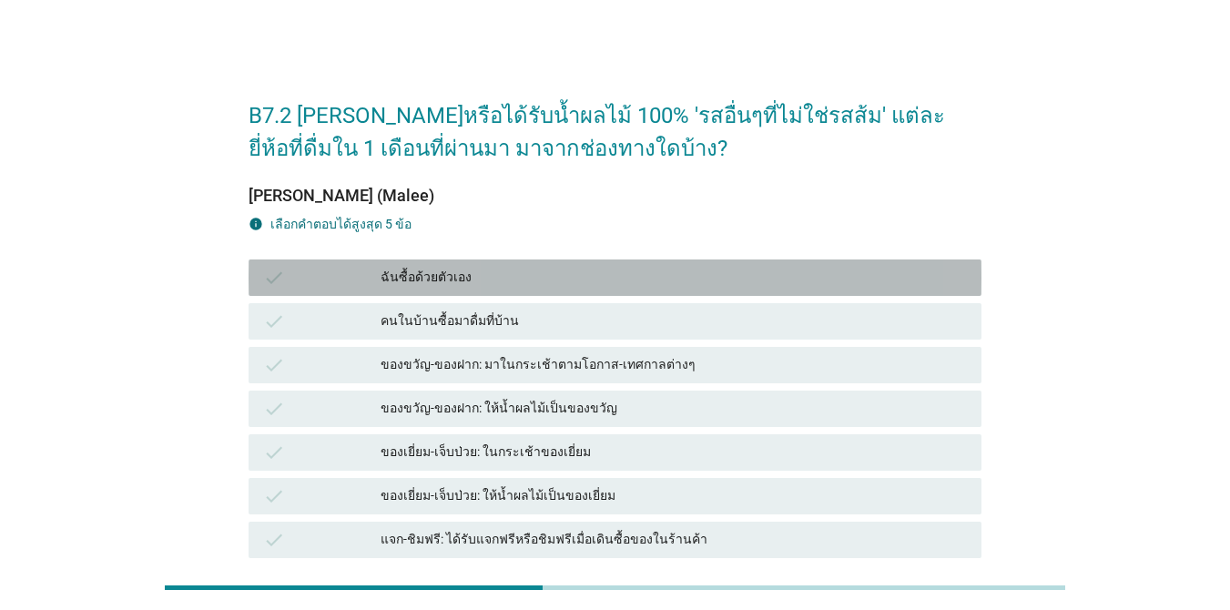
click at [561, 279] on div "ฉันซื้อด้วยตัวเอง" at bounding box center [674, 278] width 586 height 22
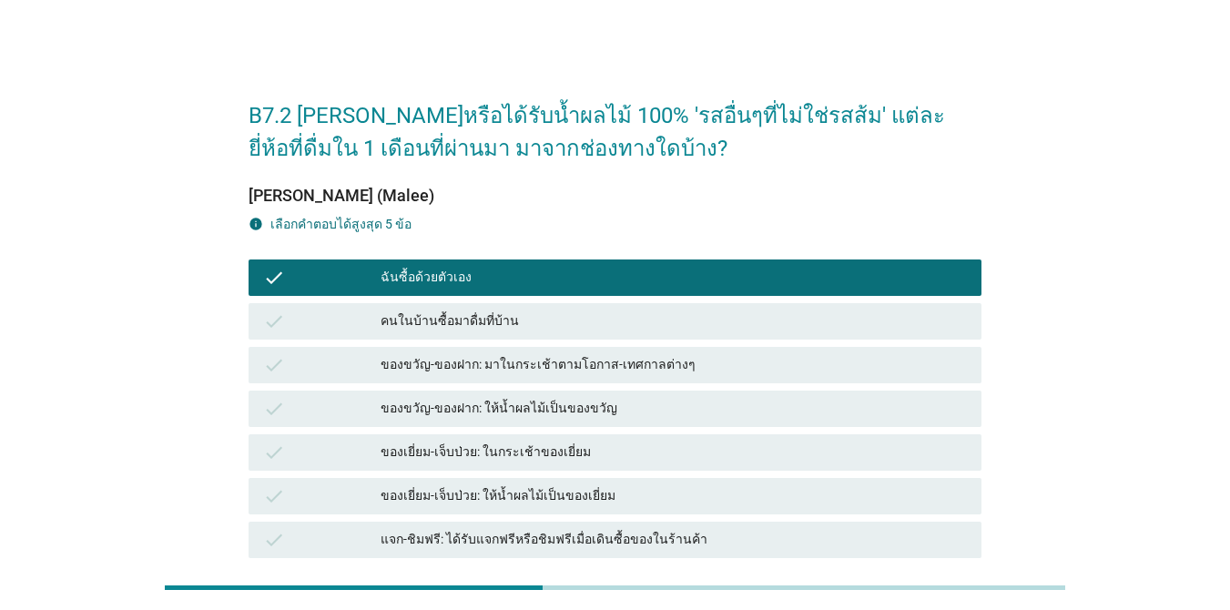
scroll to position [364, 0]
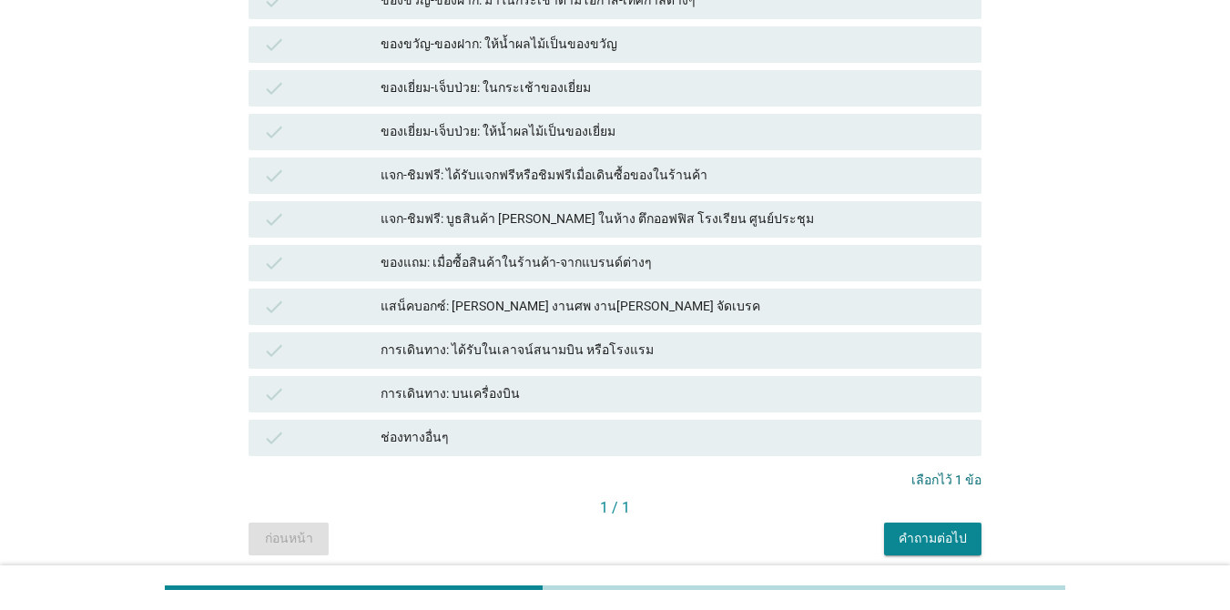
click at [896, 533] on div "คำถามต่อไป" at bounding box center [933, 538] width 68 height 19
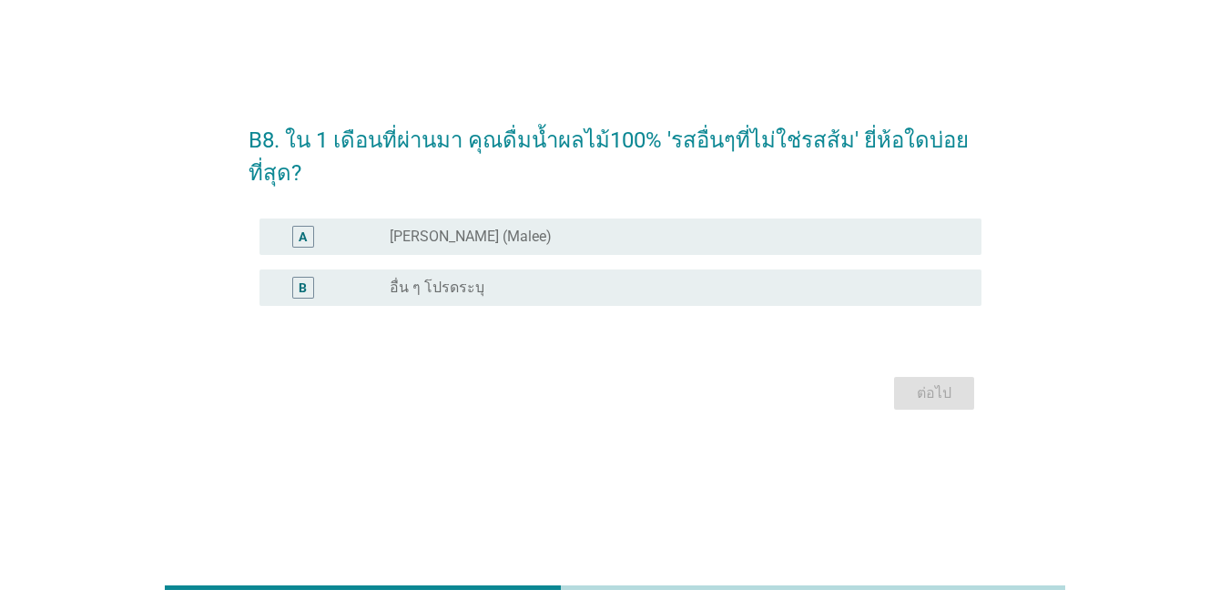
scroll to position [0, 0]
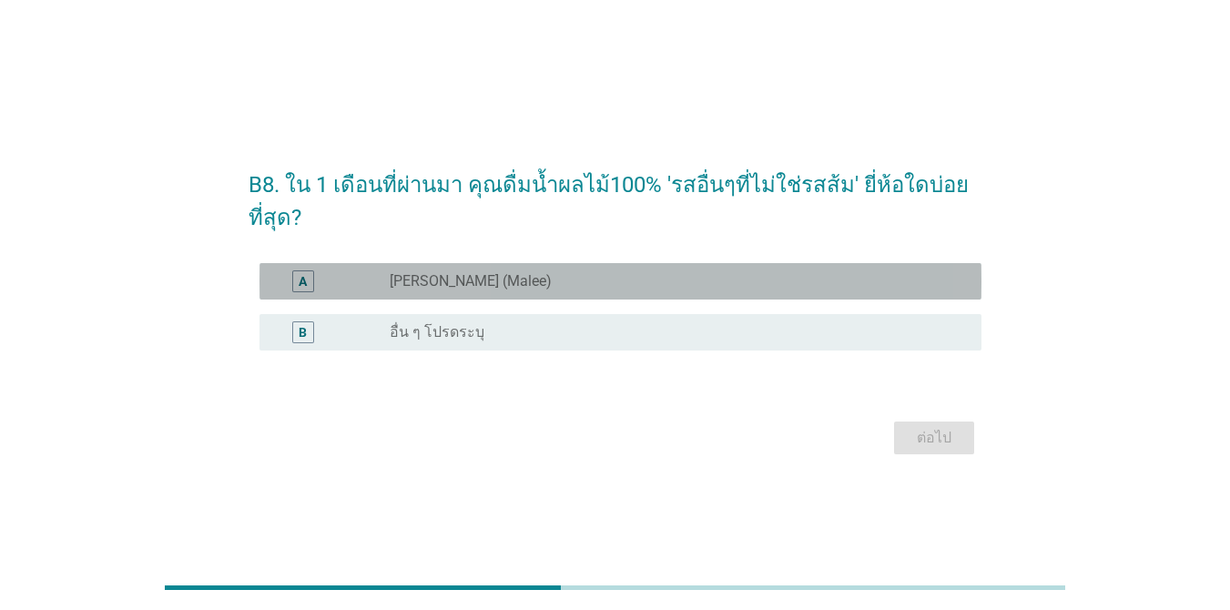
click at [588, 282] on div "radio_button_unchecked [PERSON_NAME] (Malee)" at bounding box center [671, 281] width 563 height 18
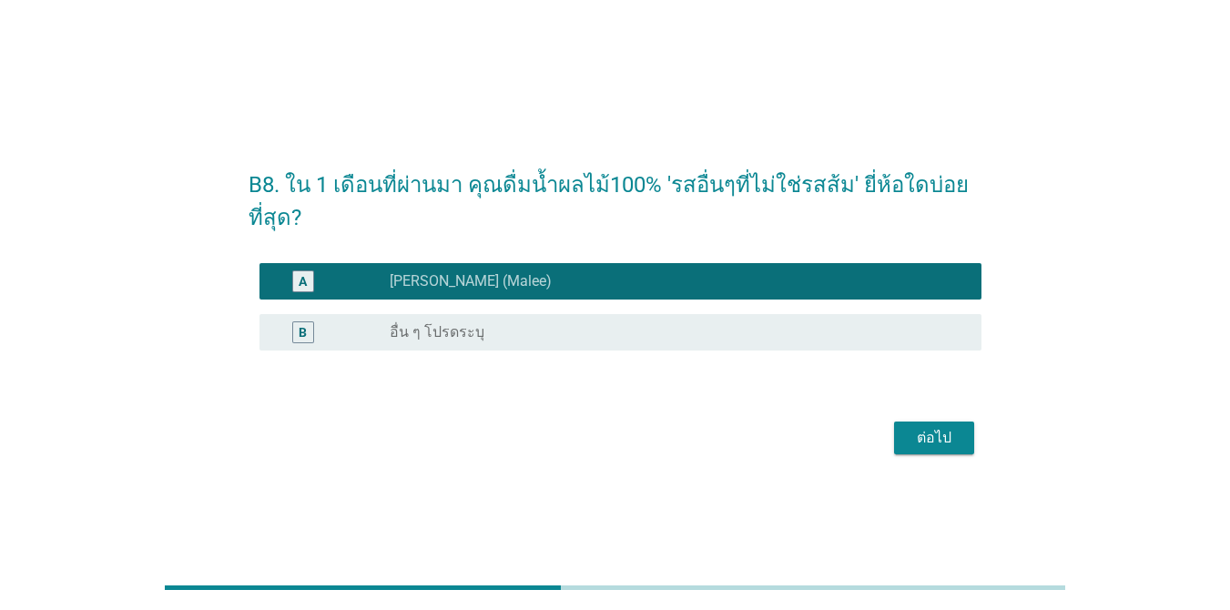
click at [896, 440] on div "ต่อไป" at bounding box center [934, 438] width 51 height 22
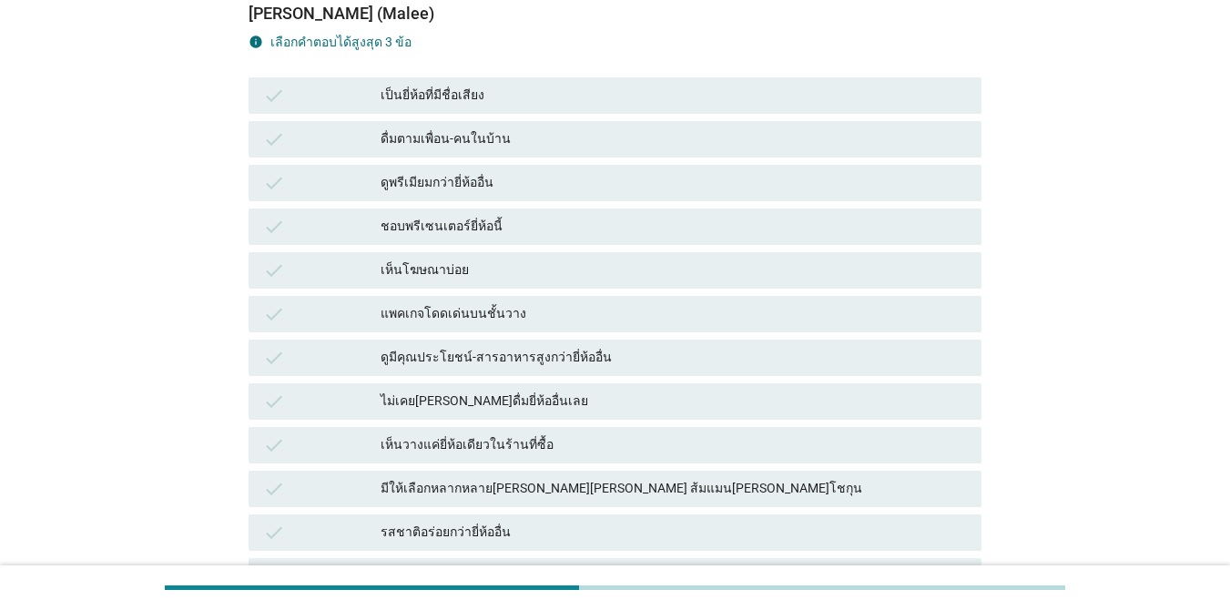
scroll to position [364, 0]
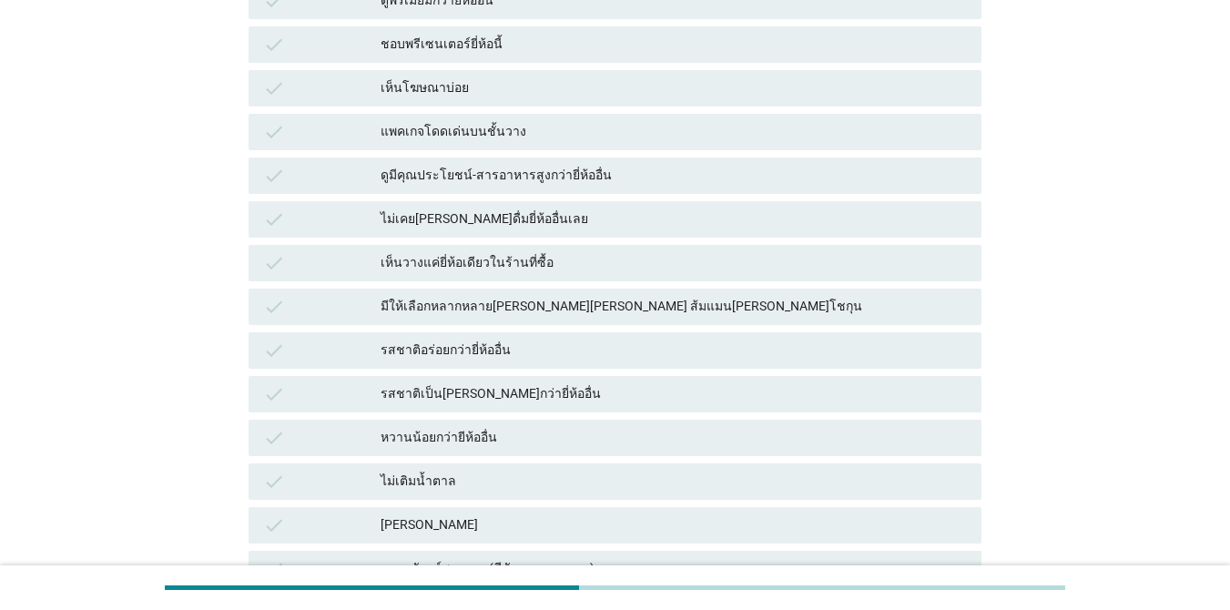
click at [496, 344] on div "รสชาติอร่อยกว่ายี่ห้ออื่น" at bounding box center [674, 351] width 586 height 22
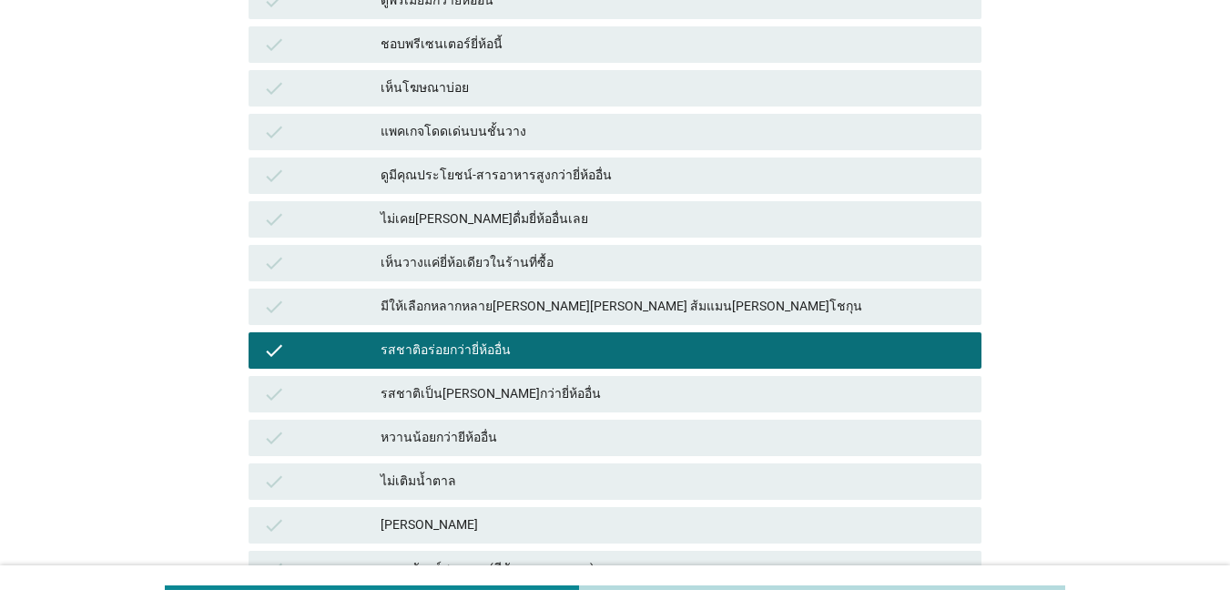
click at [529, 394] on div "รสชาติเป็น[PERSON_NAME]กว่ายี่ห้ออื่น" at bounding box center [674, 394] width 586 height 22
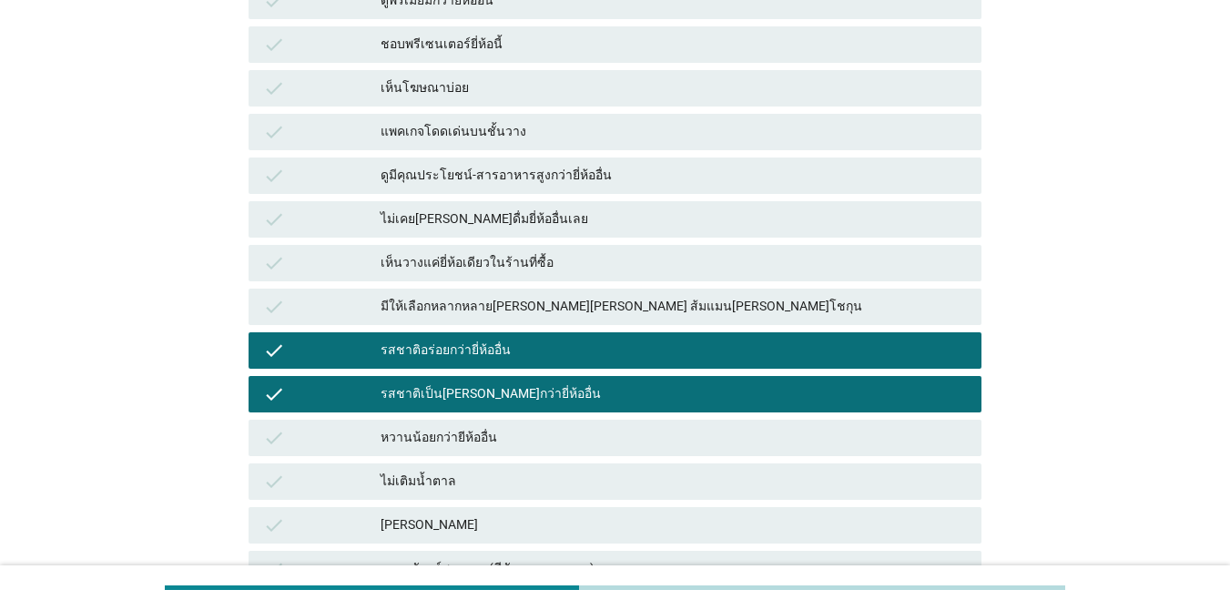
click at [696, 305] on div "มีให้เลือกหลากหลาย[PERSON_NAME][PERSON_NAME] ส้มแมน[PERSON_NAME]โชกุน" at bounding box center [674, 307] width 586 height 22
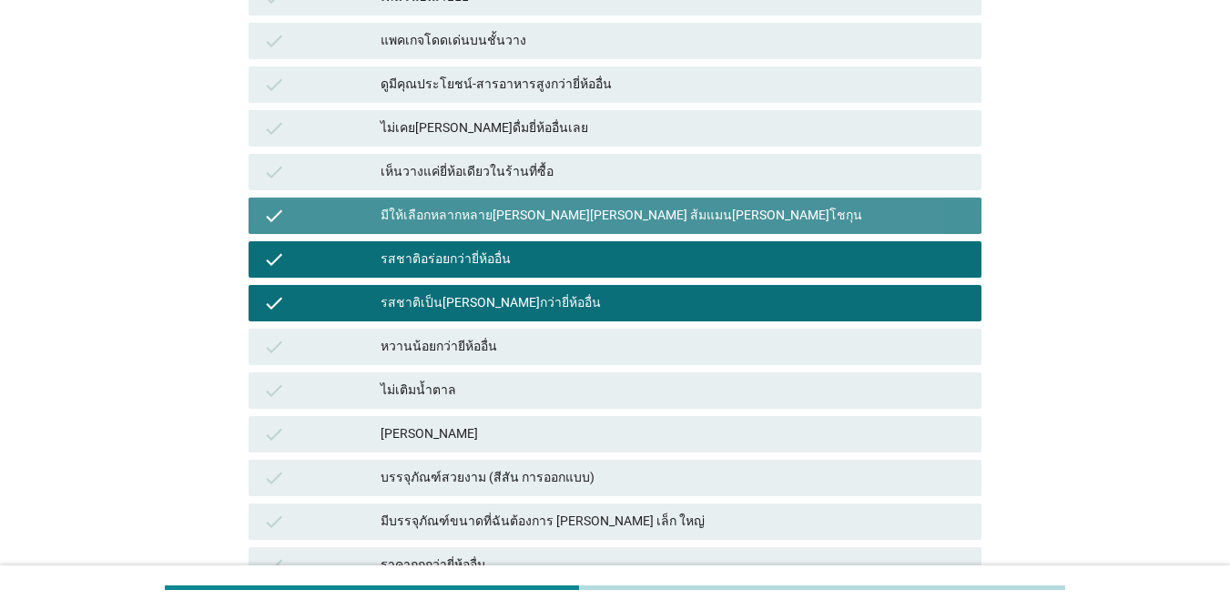
scroll to position [728, 0]
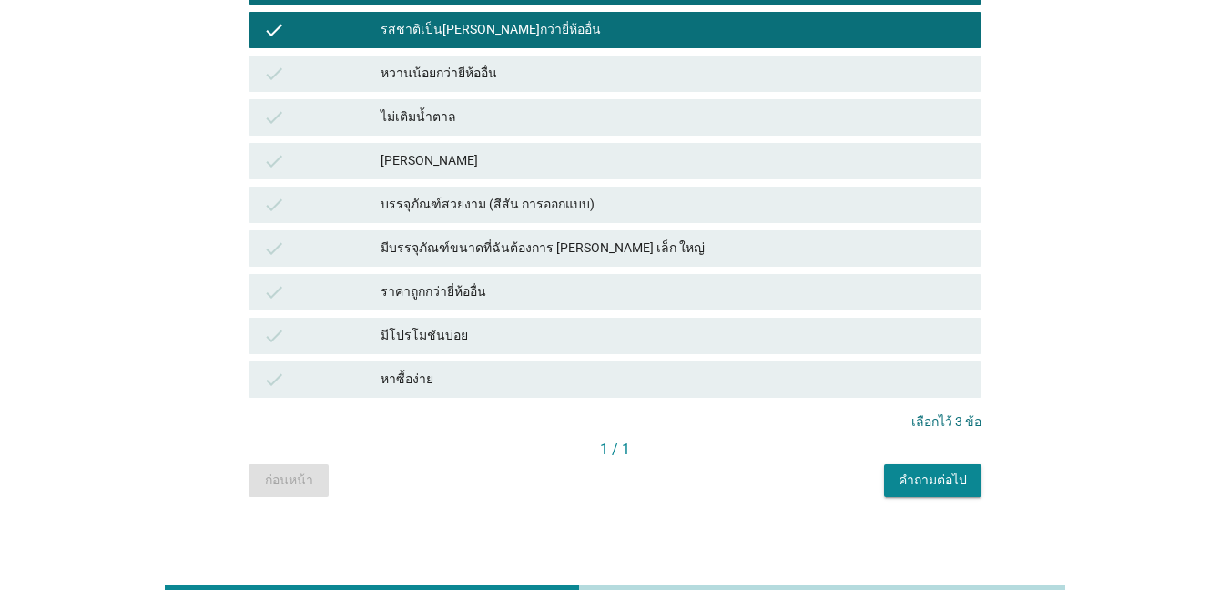
click at [896, 481] on div "คำถามต่อไป" at bounding box center [933, 480] width 68 height 19
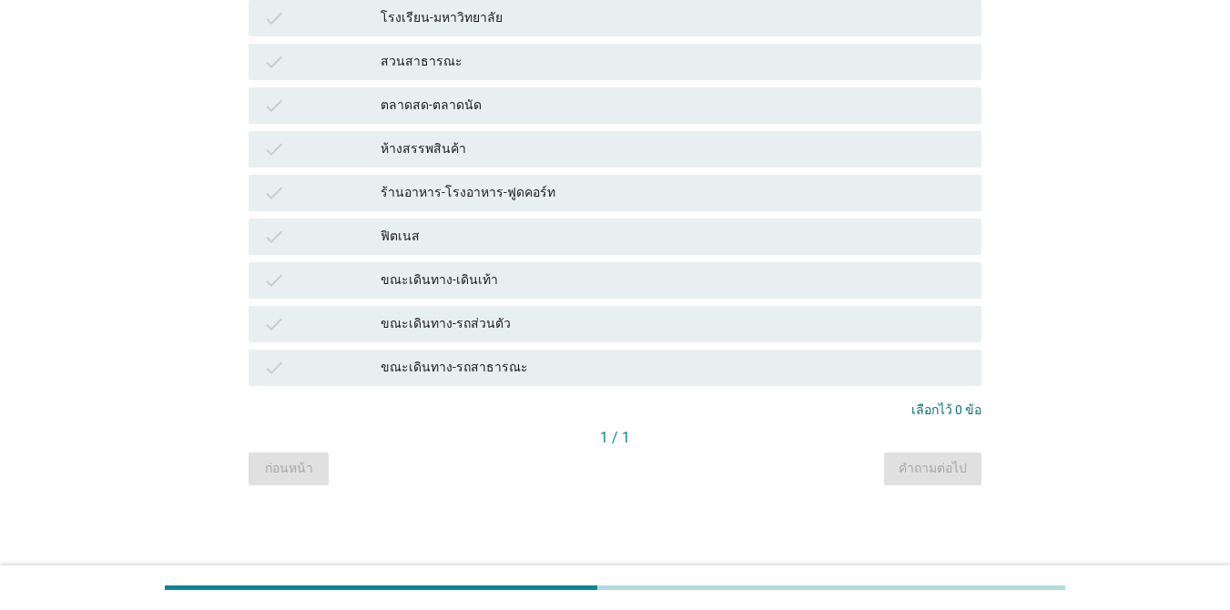
scroll to position [0, 0]
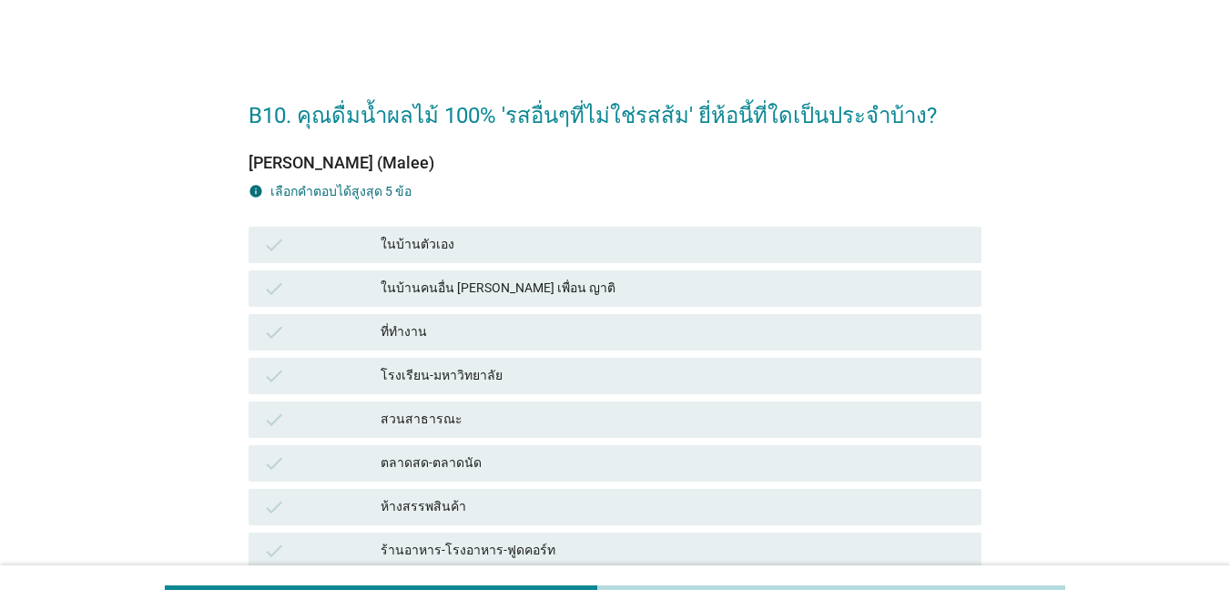
click at [629, 241] on div "ในบ้านตัวเอง" at bounding box center [674, 245] width 586 height 22
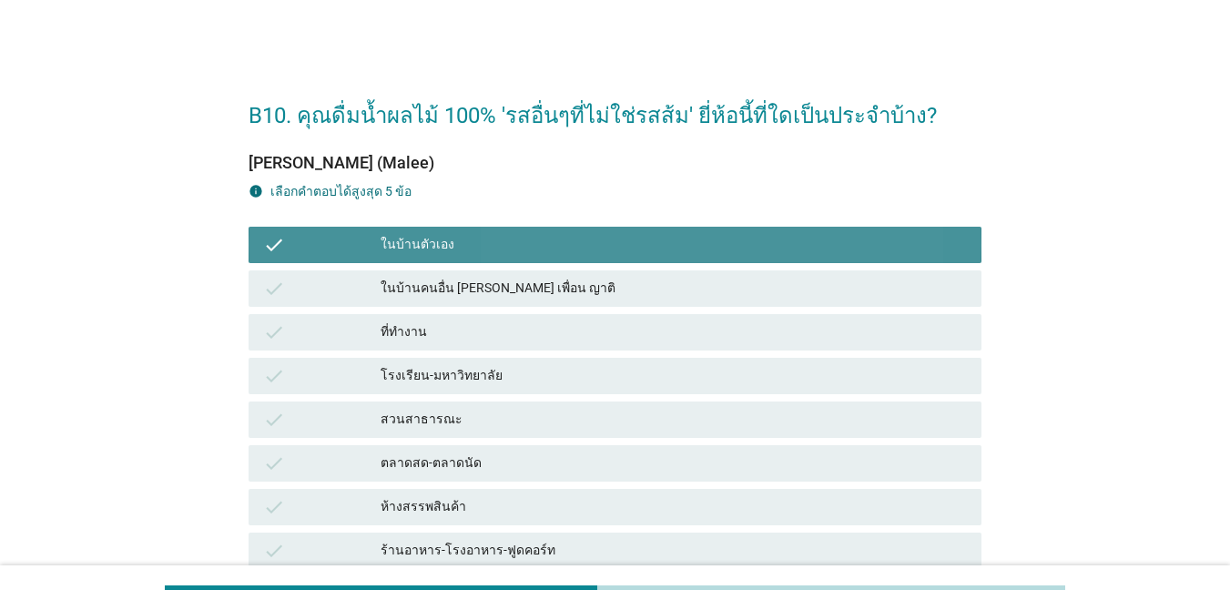
scroll to position [358, 0]
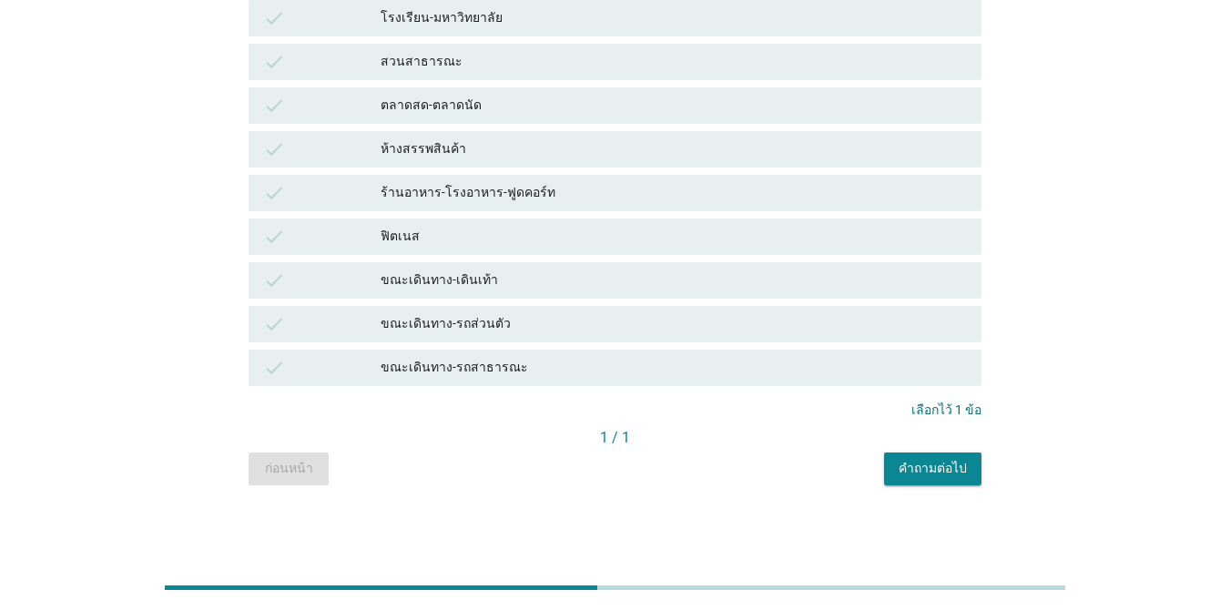
click at [896, 462] on div "คำถามต่อไป" at bounding box center [933, 468] width 68 height 19
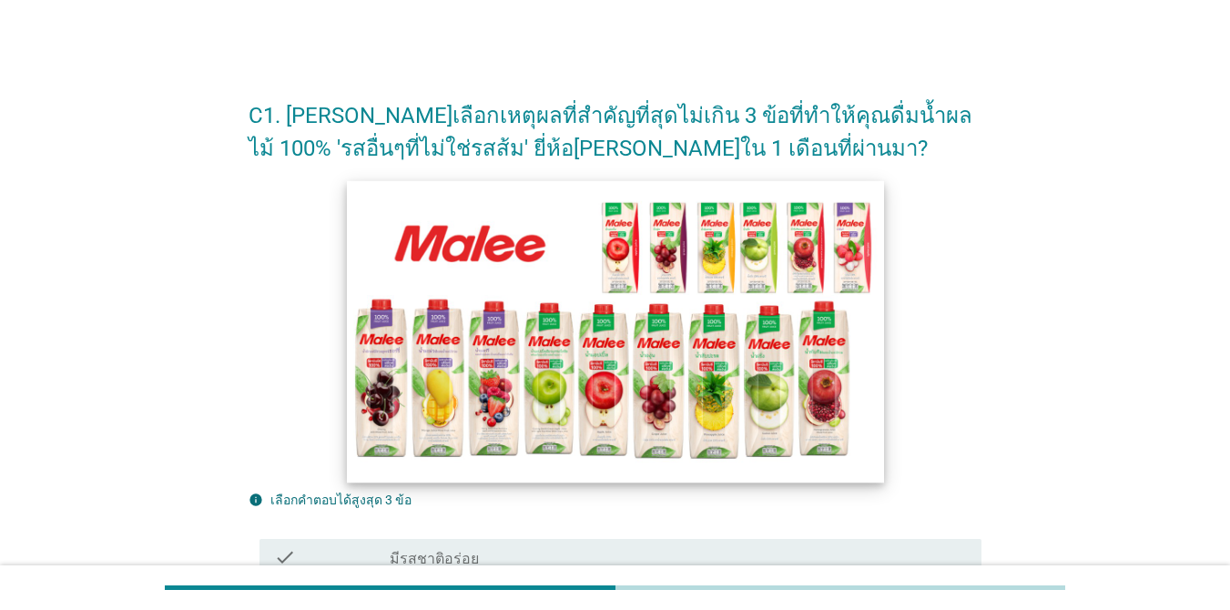
scroll to position [273, 0]
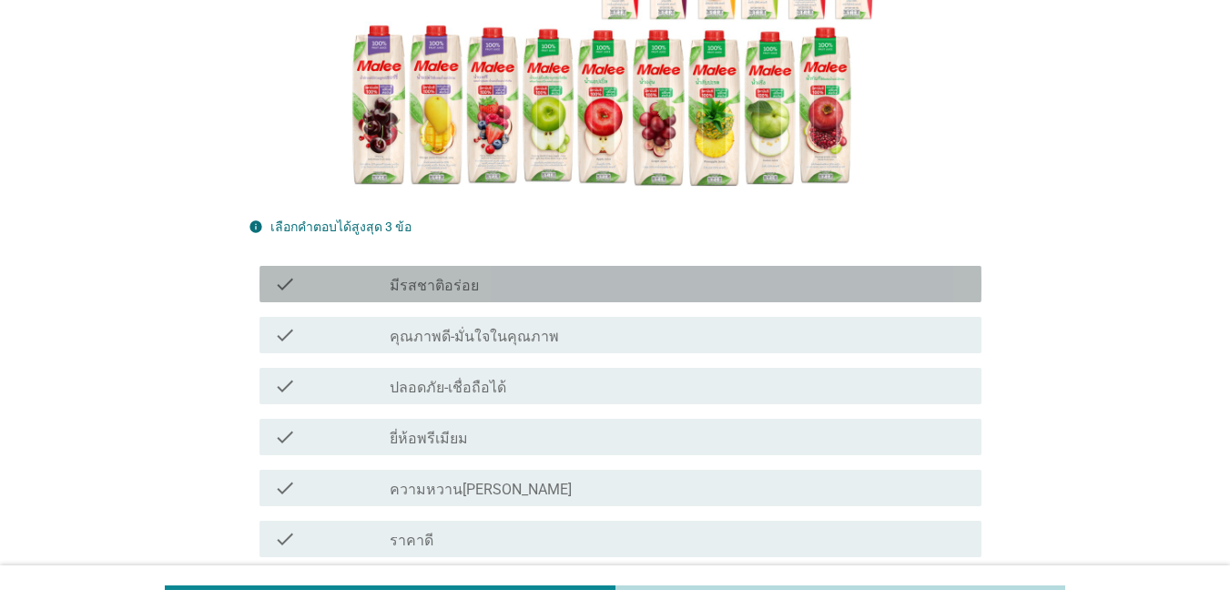
click at [462, 291] on label "มีรสชาติอร่อย" at bounding box center [434, 286] width 89 height 18
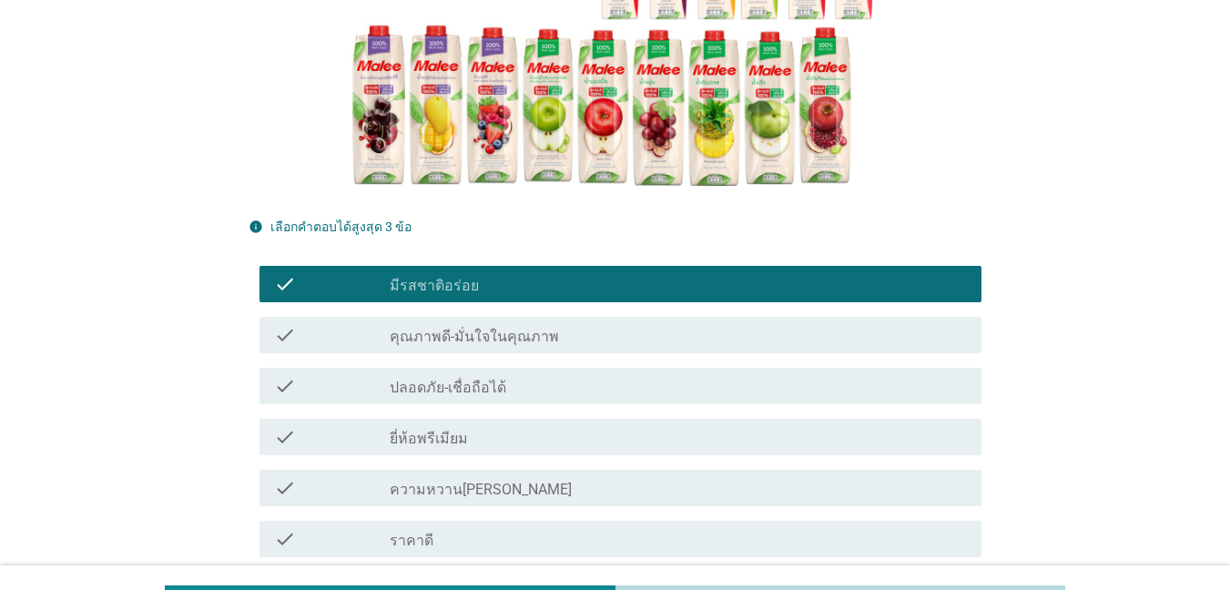
click at [495, 483] on label "ความหวาน[PERSON_NAME]" at bounding box center [481, 490] width 182 height 18
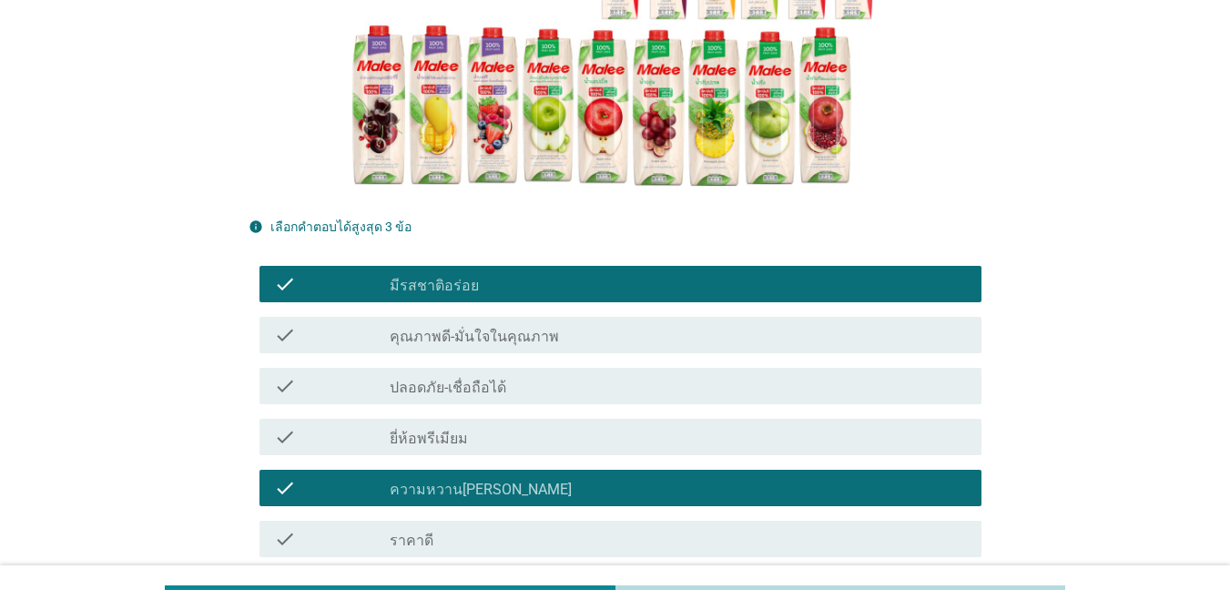
click at [515, 536] on div "check_box_outline_blank ราคาดี" at bounding box center [678, 539] width 577 height 22
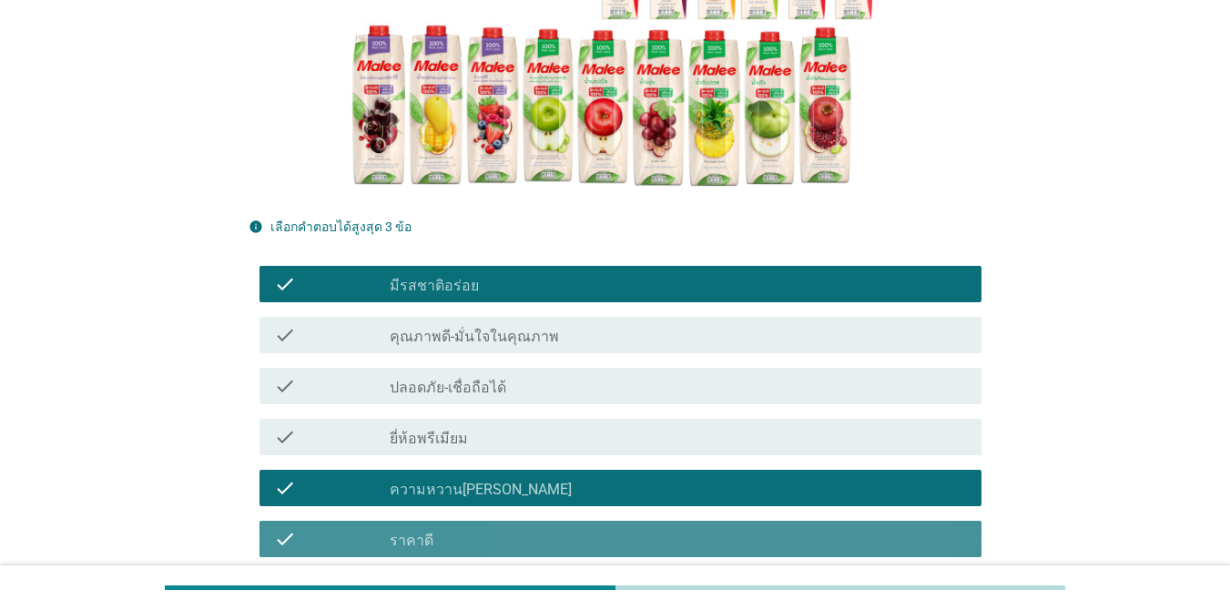
scroll to position [728, 0]
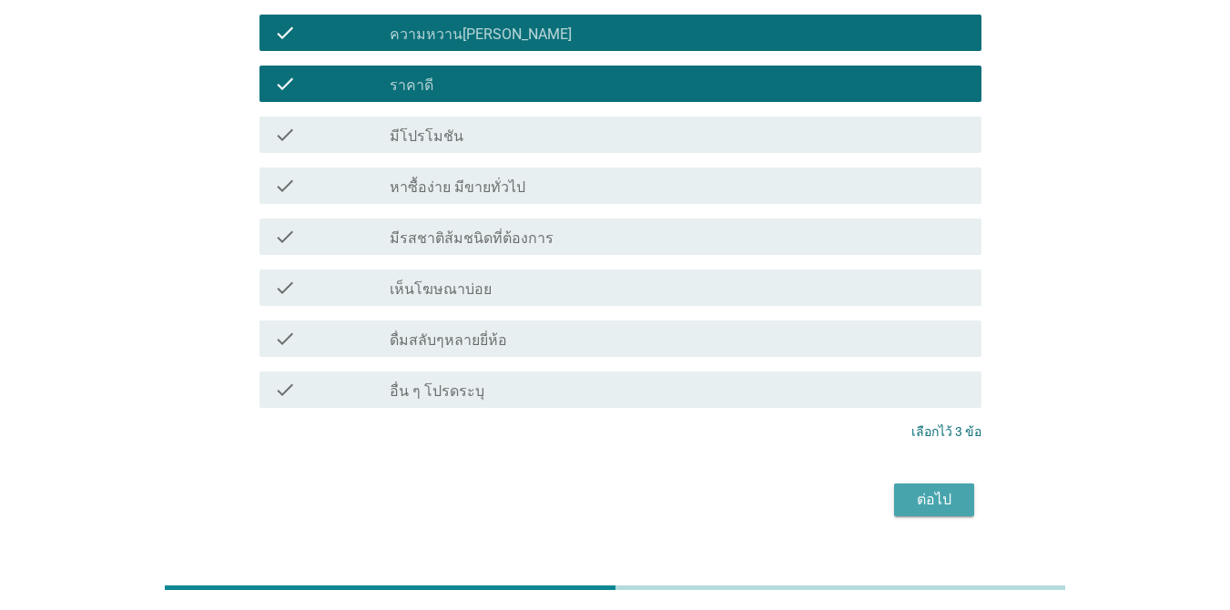
click at [896, 499] on button "ต่อไป" at bounding box center [934, 499] width 80 height 33
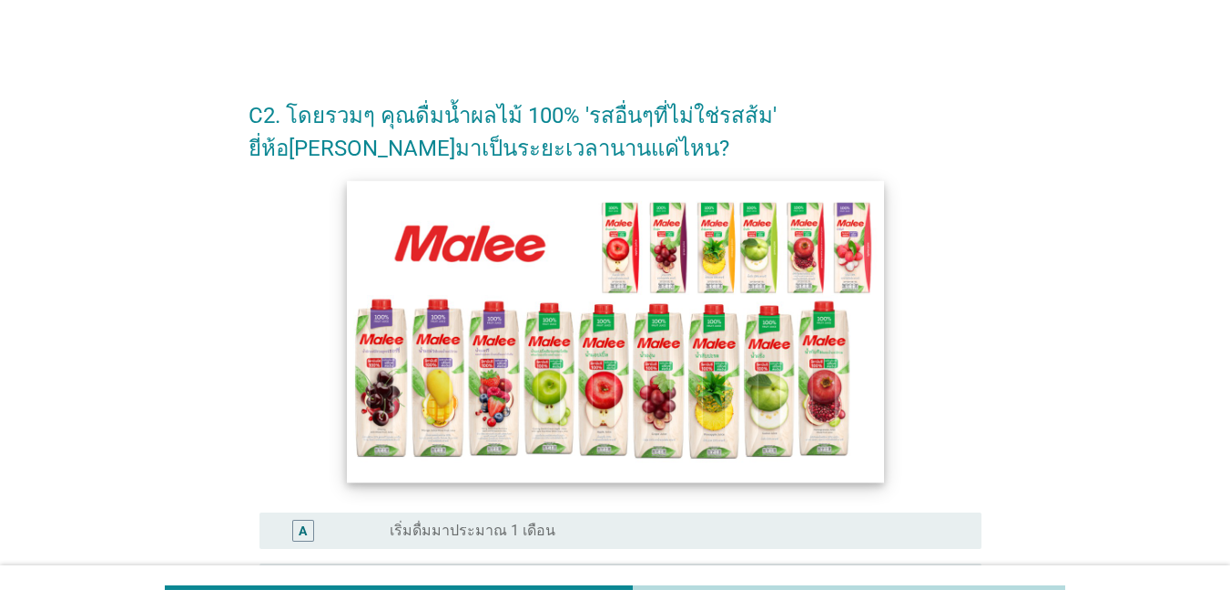
scroll to position [364, 0]
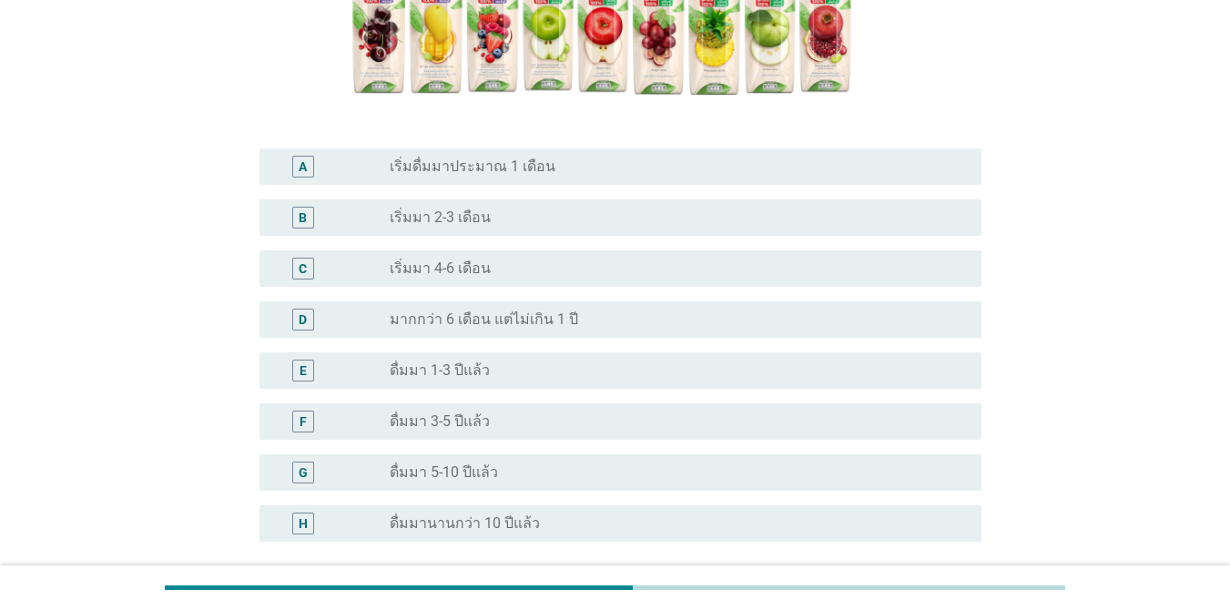
click at [607, 466] on div "radio_button_unchecked ดื่มมา 5-10 ปีแล้ว" at bounding box center [671, 472] width 563 height 18
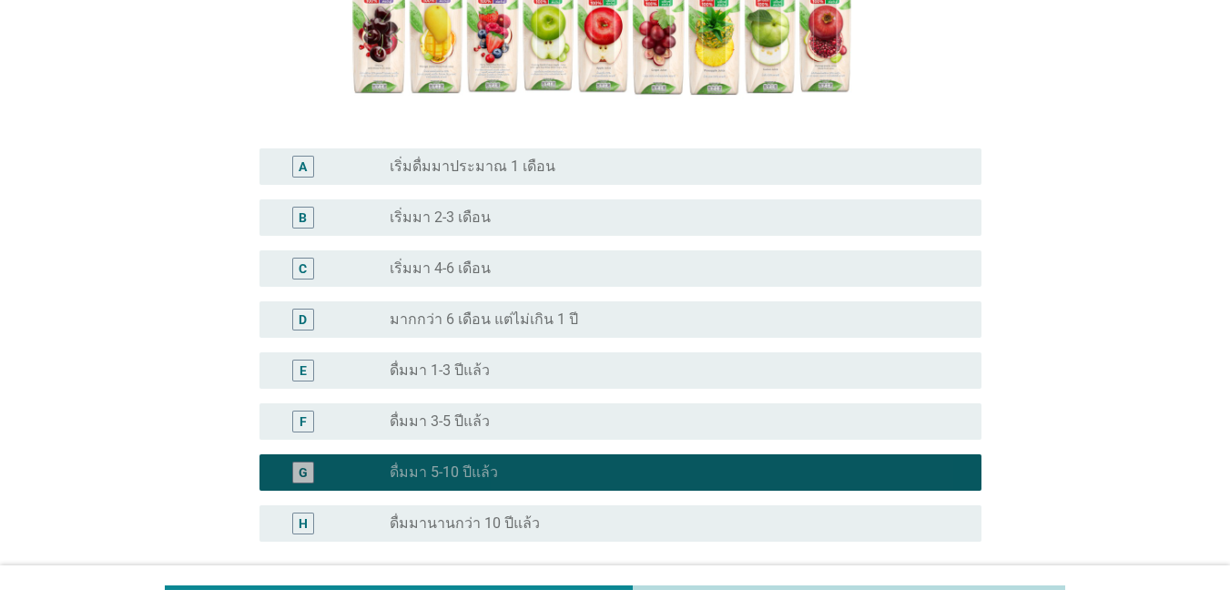
scroll to position [531, 0]
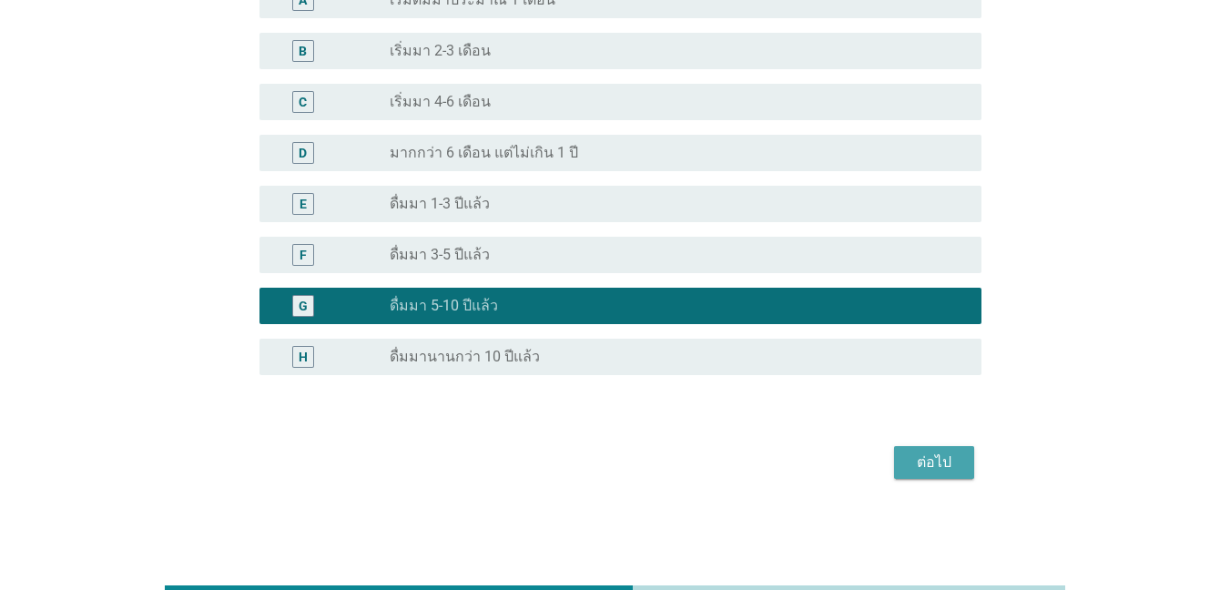
click at [896, 466] on div "ต่อไป" at bounding box center [934, 463] width 51 height 22
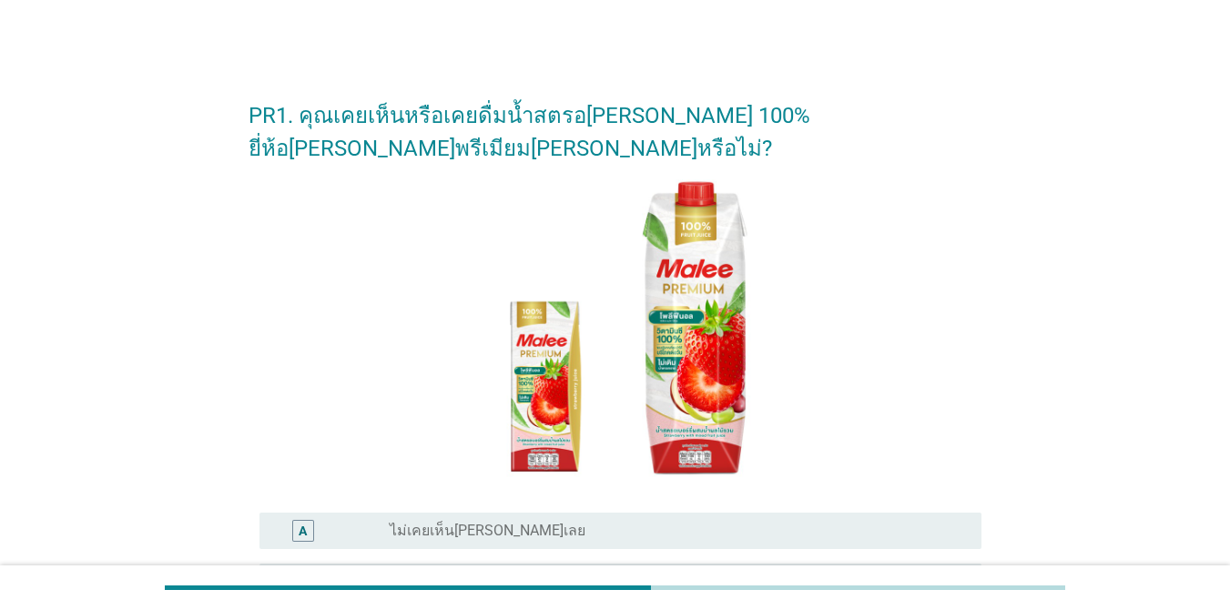
scroll to position [345, 0]
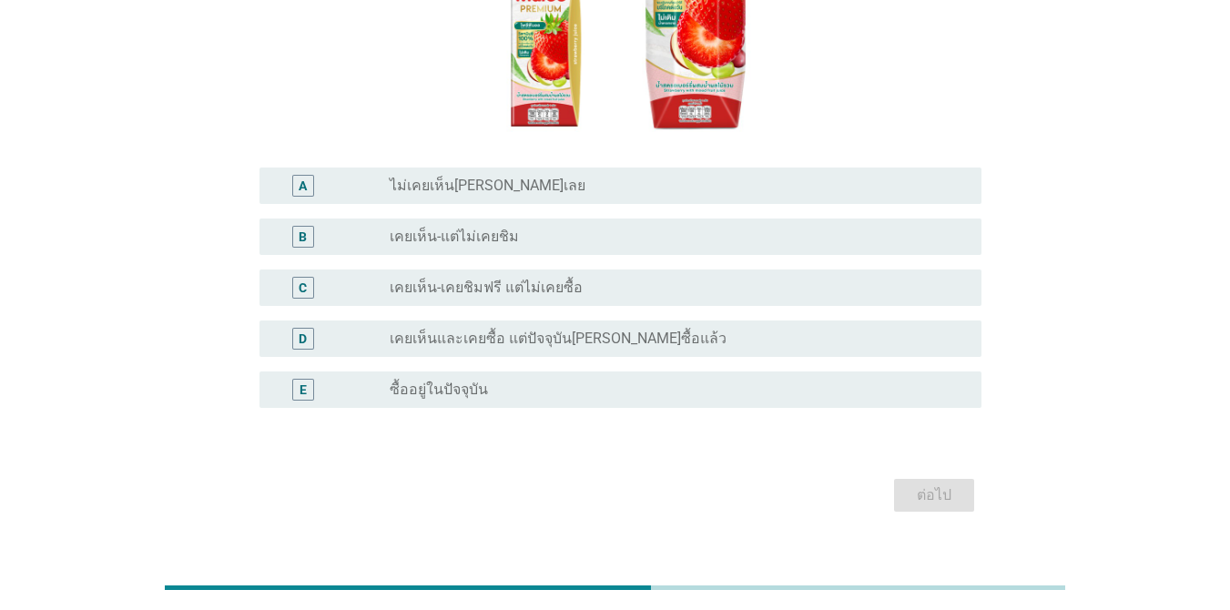
click at [625, 228] on div "radio_button_unchecked เคยเห็น-แต่ไม่เคยชิม" at bounding box center [671, 237] width 563 height 18
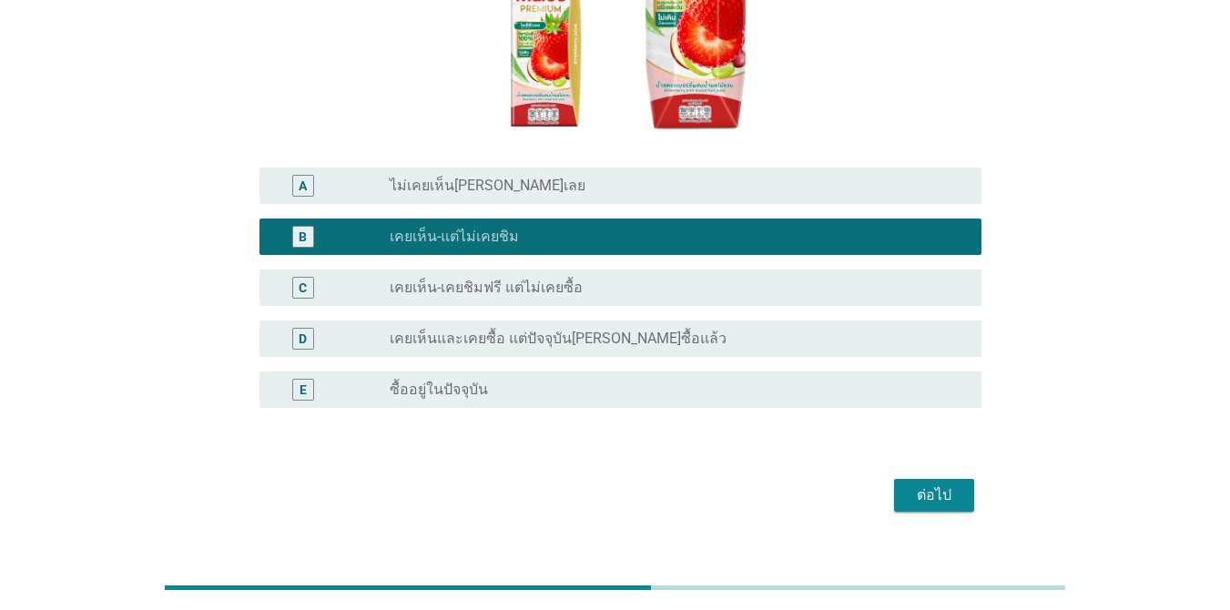
click at [896, 484] on div "ต่อไป" at bounding box center [934, 495] width 51 height 22
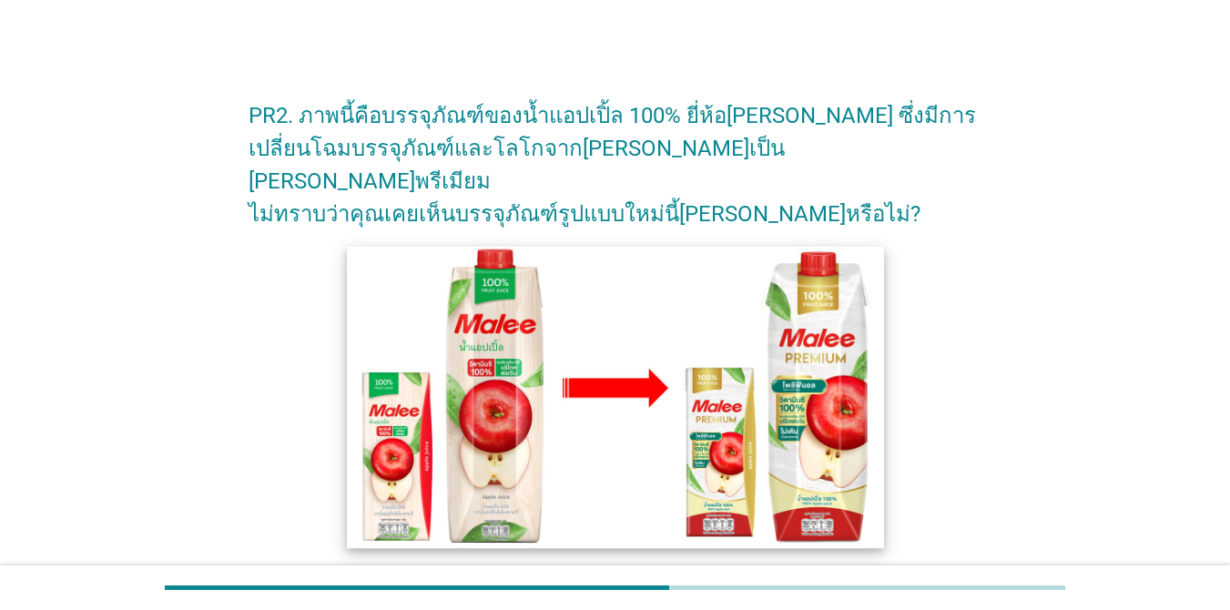
scroll to position [273, 0]
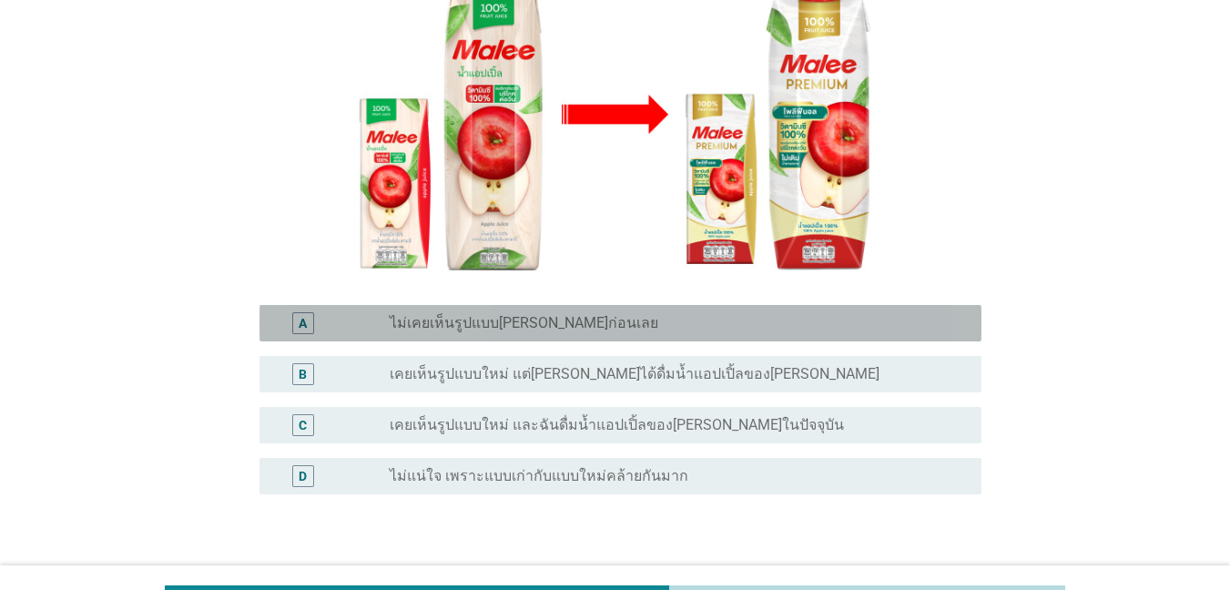
click at [576, 314] on label "ไม่เคยเห็นรูปแบบ[PERSON_NAME]ก่อนเลย" at bounding box center [524, 323] width 269 height 18
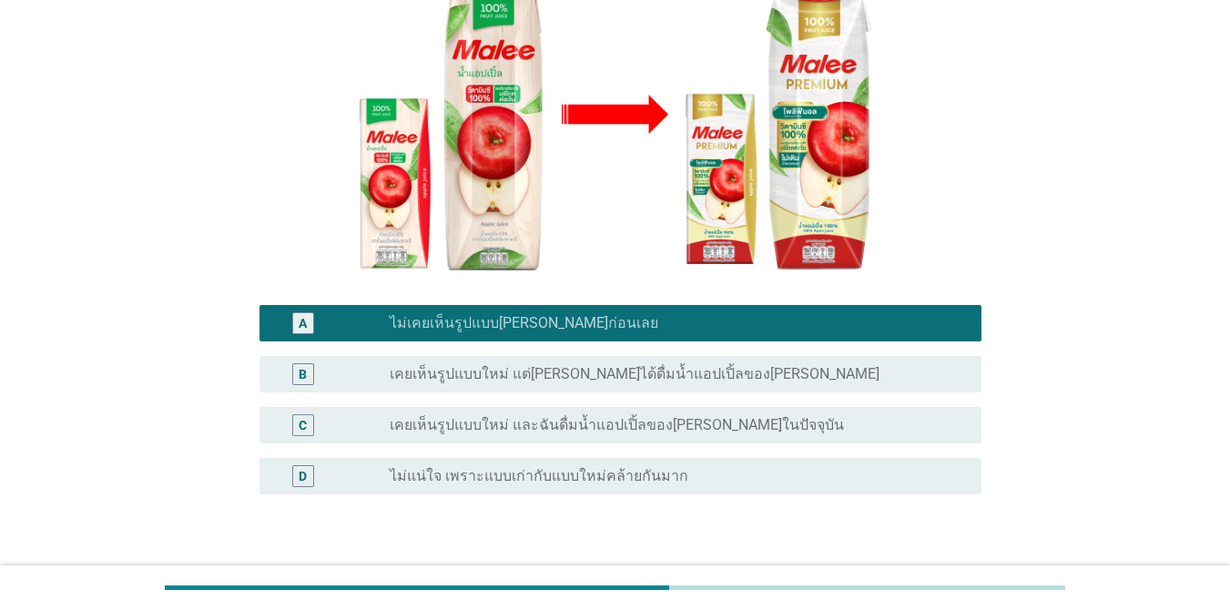
click at [896, 565] on button "ต่อไป" at bounding box center [934, 581] width 80 height 33
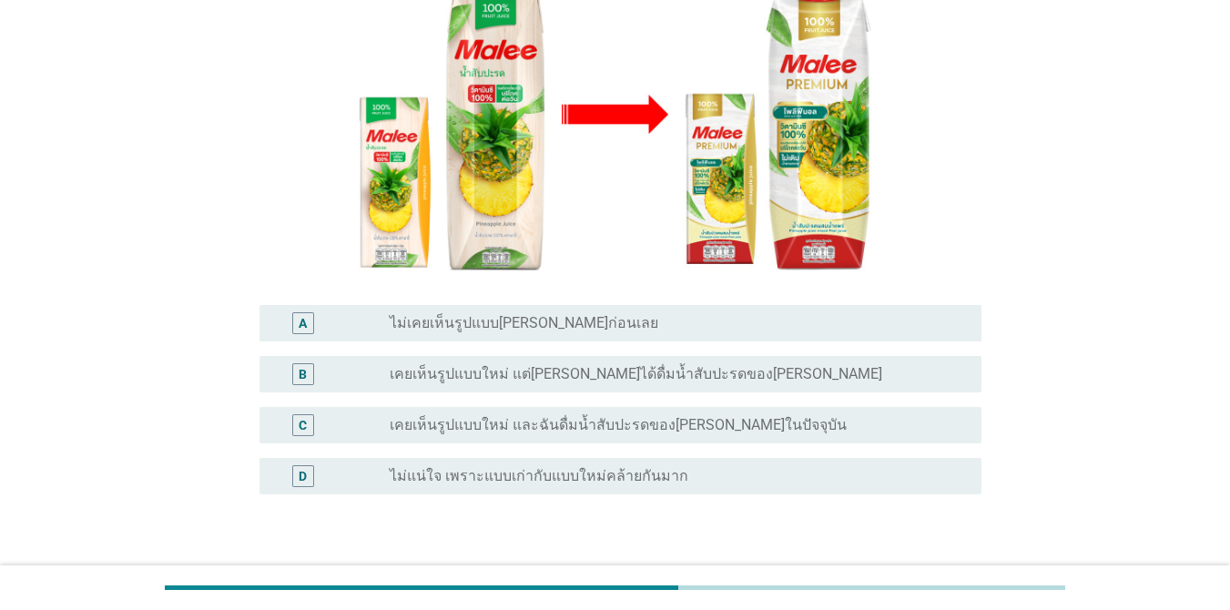
click at [543, 314] on label "ไม่เคยเห็นรูปแบบ[PERSON_NAME]ก่อนเลย" at bounding box center [524, 323] width 269 height 18
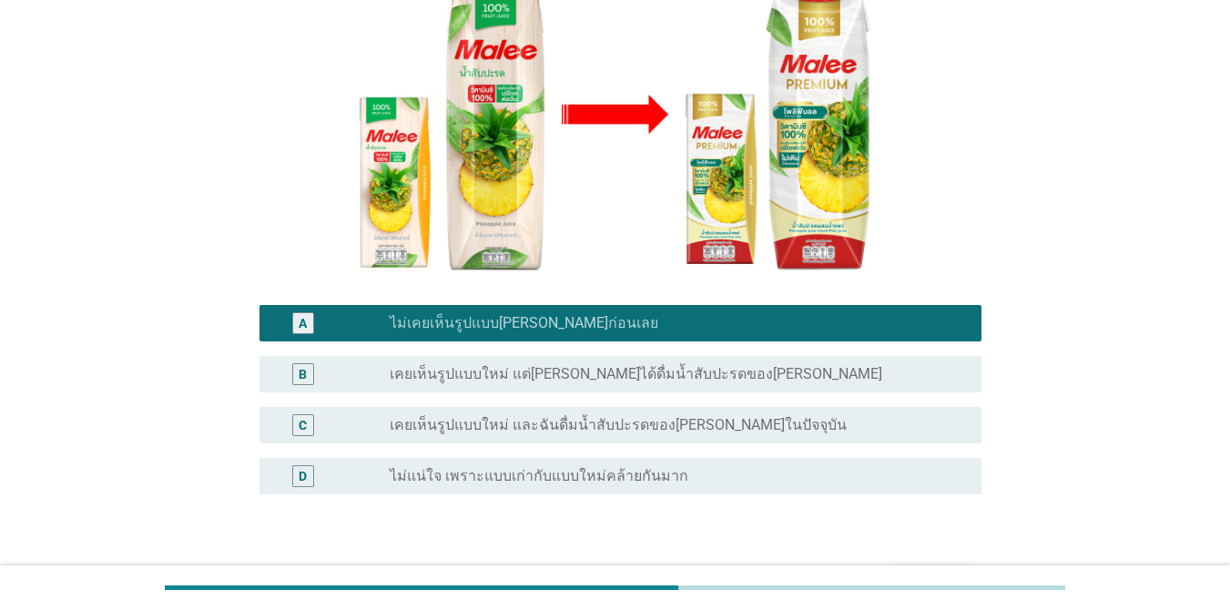
click at [896, 571] on div "ต่อไป" at bounding box center [934, 582] width 51 height 22
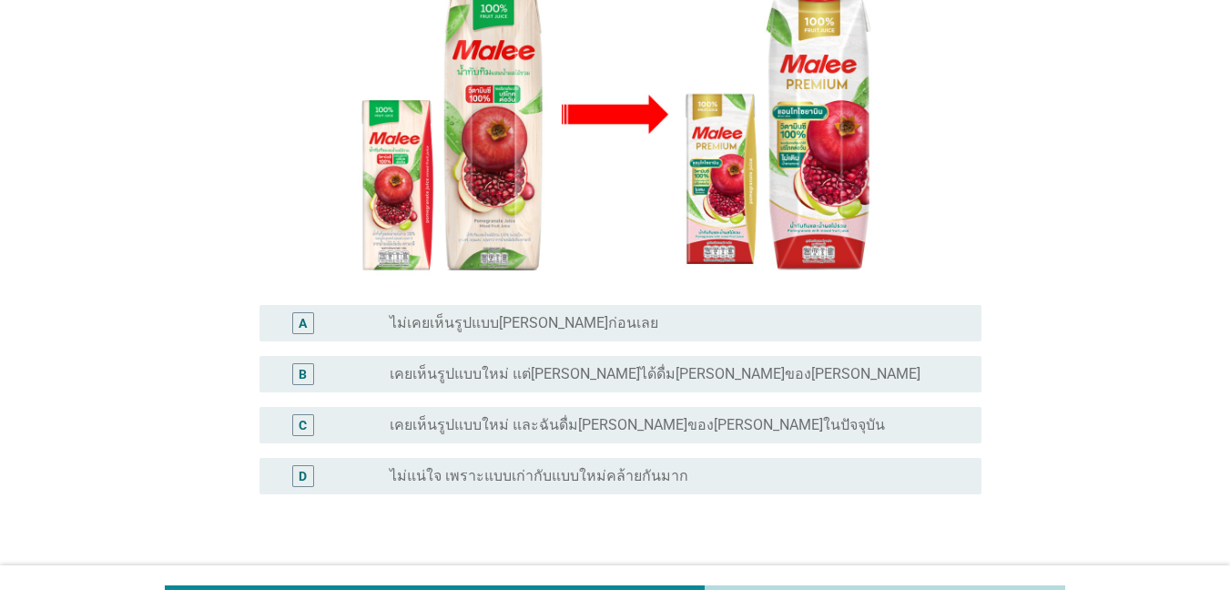
click at [553, 314] on label "ไม่เคยเห็นรูปแบบ[PERSON_NAME]ก่อนเลย" at bounding box center [524, 323] width 269 height 18
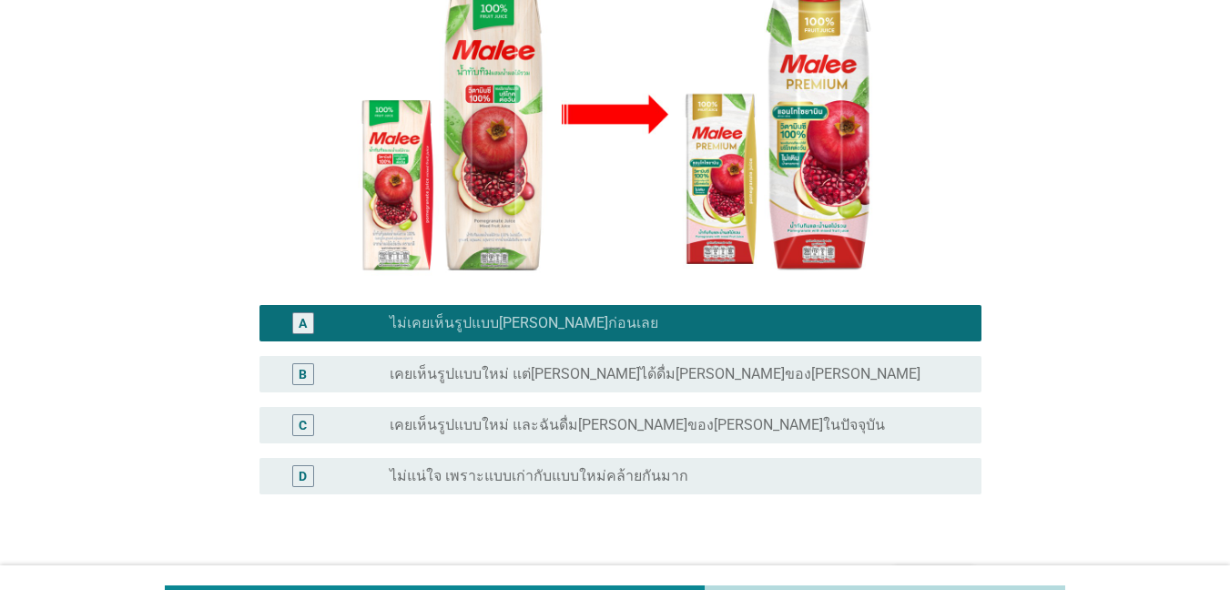
click at [896, 571] on div "ต่อไป" at bounding box center [934, 582] width 51 height 22
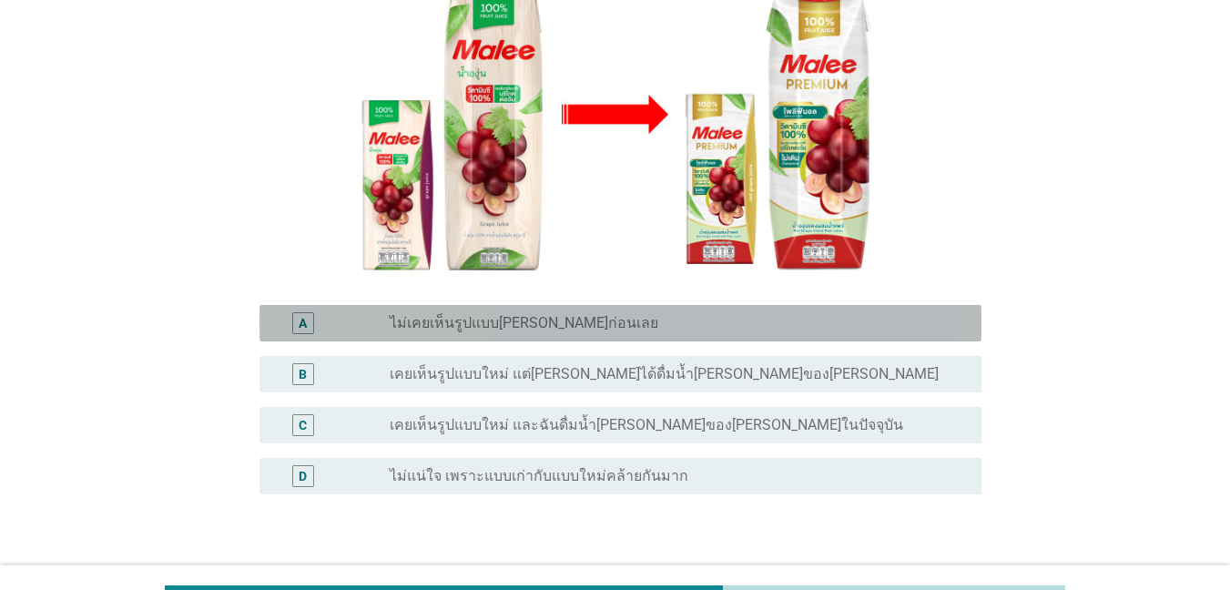
click at [546, 314] on label "ไม่เคยเห็นรูปแบบ[PERSON_NAME]ก่อนเลย" at bounding box center [524, 323] width 269 height 18
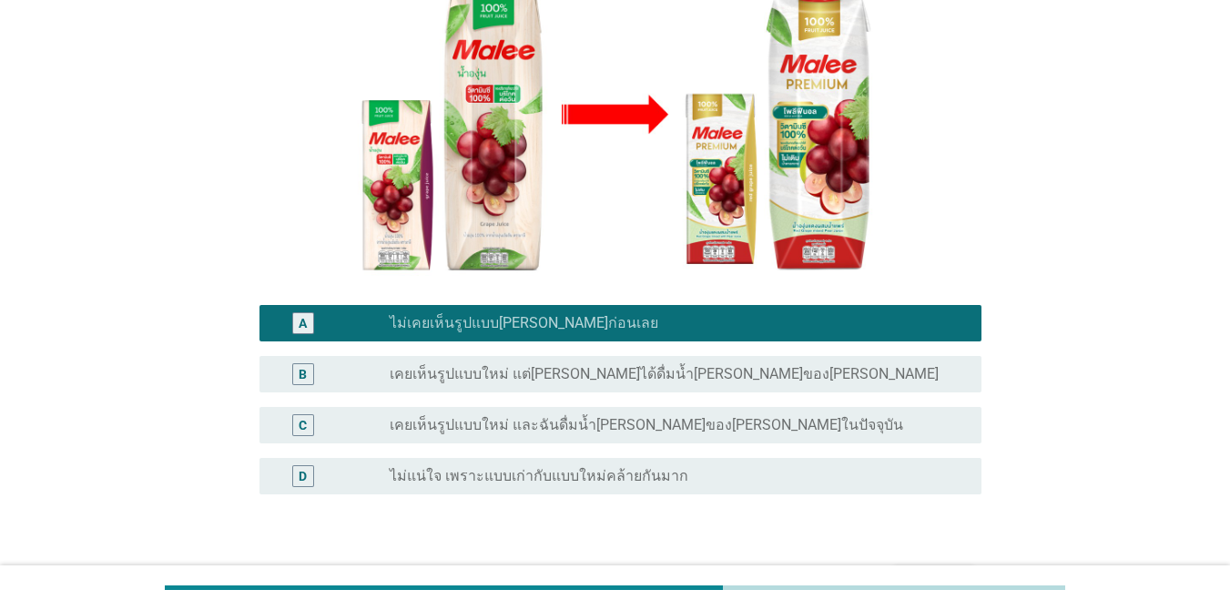
click at [896, 571] on div "ต่อไป" at bounding box center [934, 582] width 51 height 22
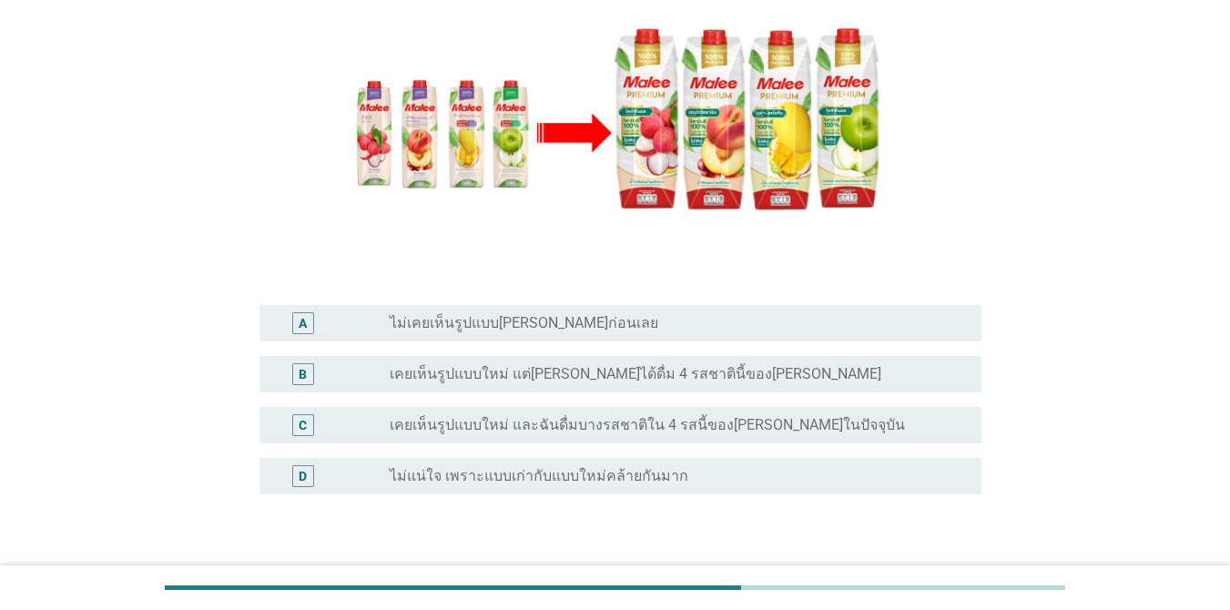
click at [614, 314] on div "radio_button_unchecked ไม่เคยเห็นรูปแบบ[PERSON_NAME]ก่อนเลย" at bounding box center [671, 323] width 563 height 18
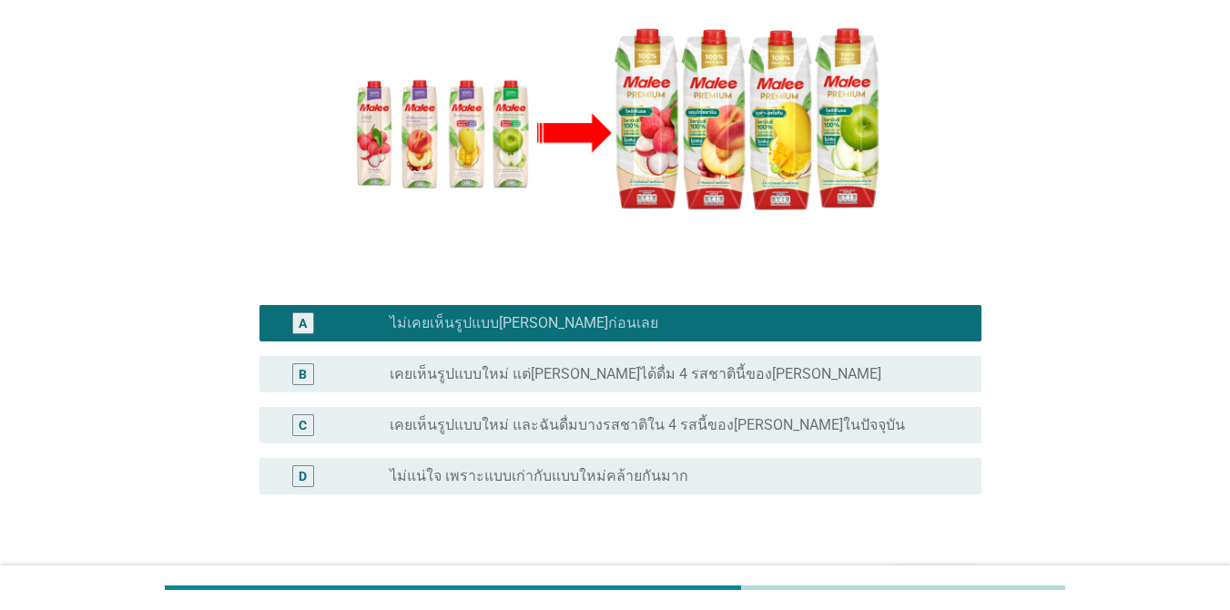
click at [896, 571] on div "ต่อไป" at bounding box center [934, 582] width 51 height 22
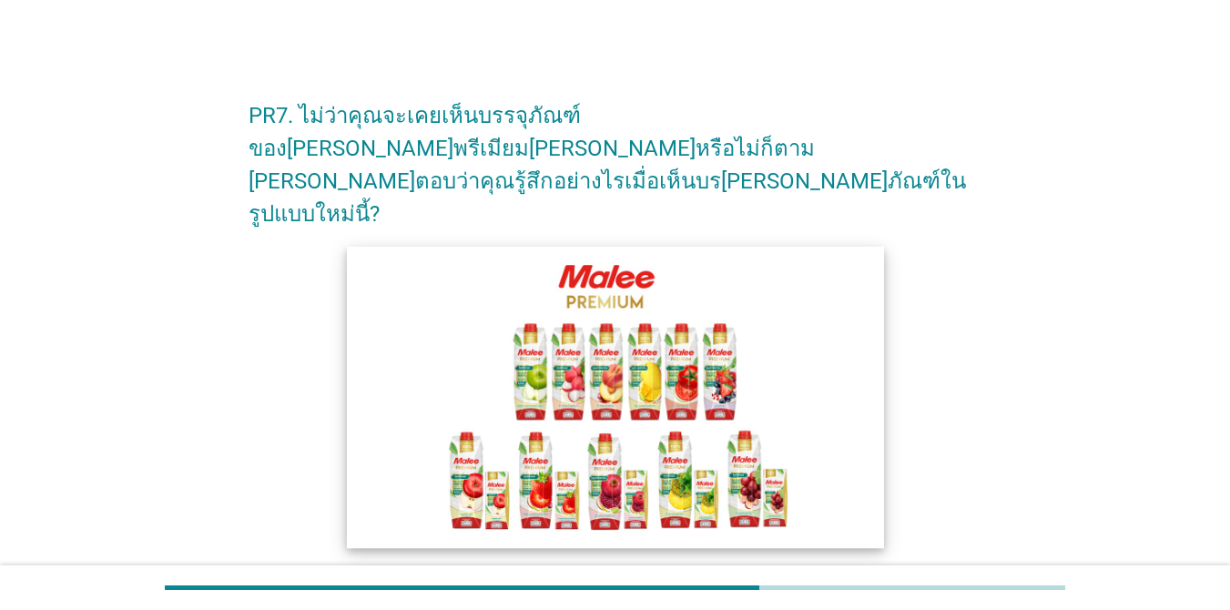
scroll to position [182, 0]
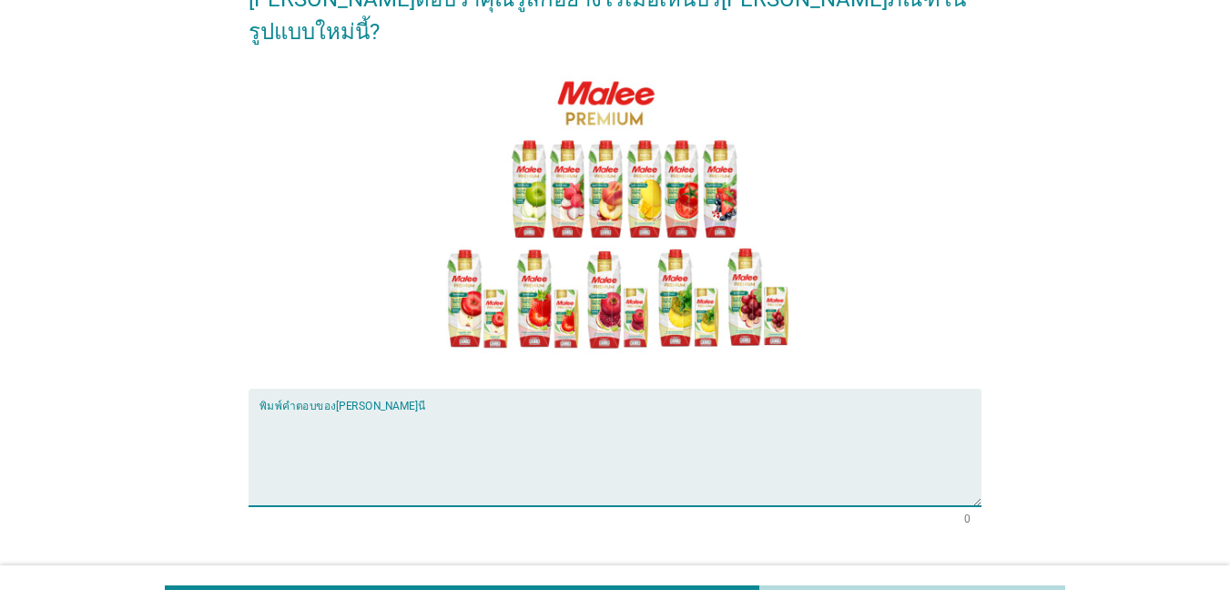
click at [665, 411] on textarea "พิมพ์คำตอบของคุณ ที่นี่" at bounding box center [620, 459] width 722 height 96
type textarea "ดูน่าสนใจ มีการออกแบบที่โดดเด่น"
click at [896, 579] on div "ต่อไป" at bounding box center [934, 590] width 51 height 22
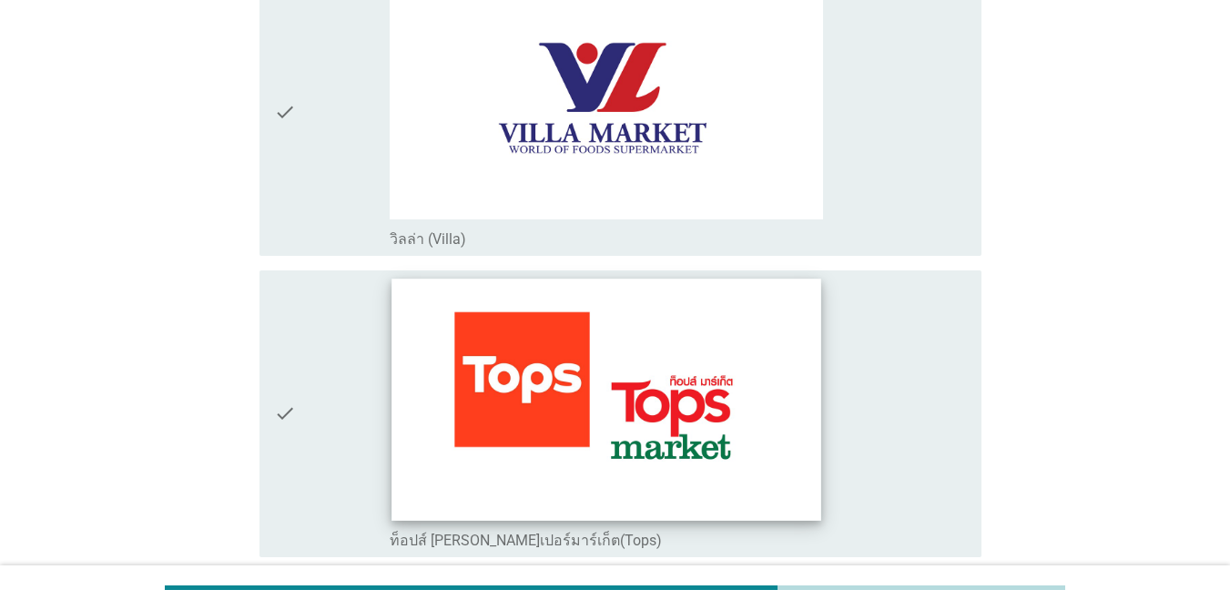
scroll to position [1548, 0]
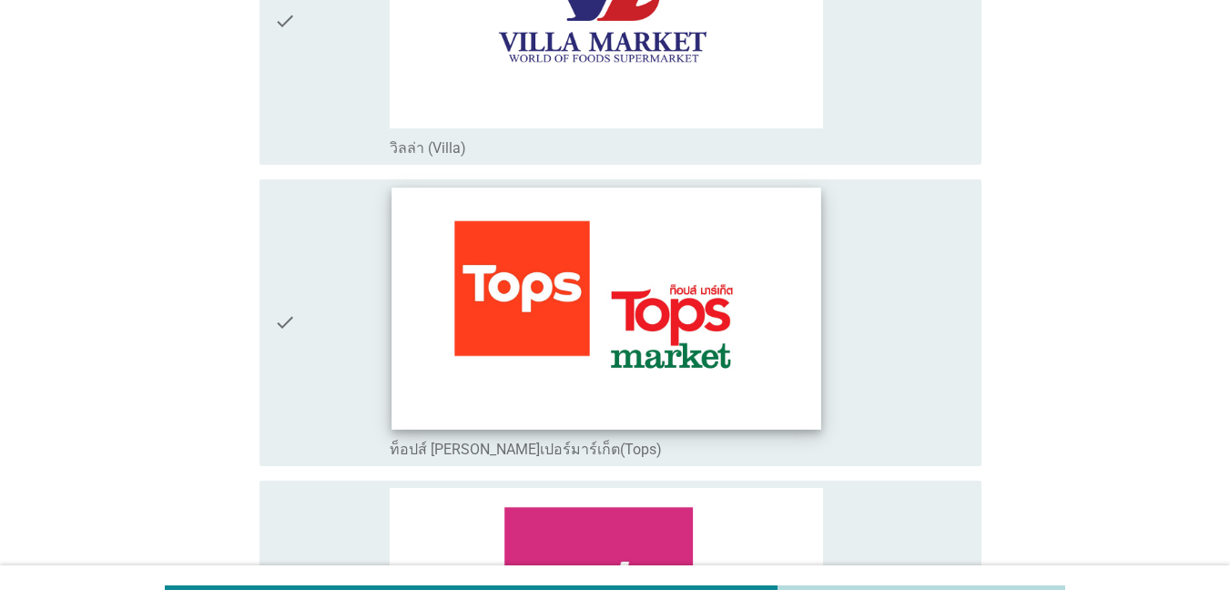
click at [795, 387] on img at bounding box center [606, 308] width 430 height 241
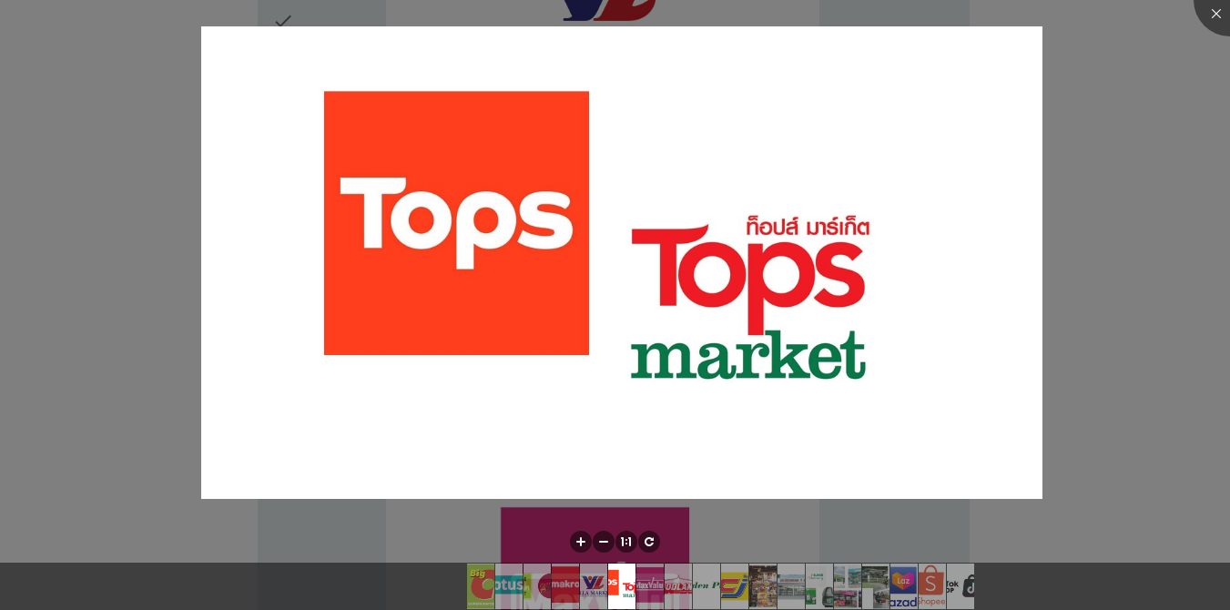
scroll to position [1730, 0]
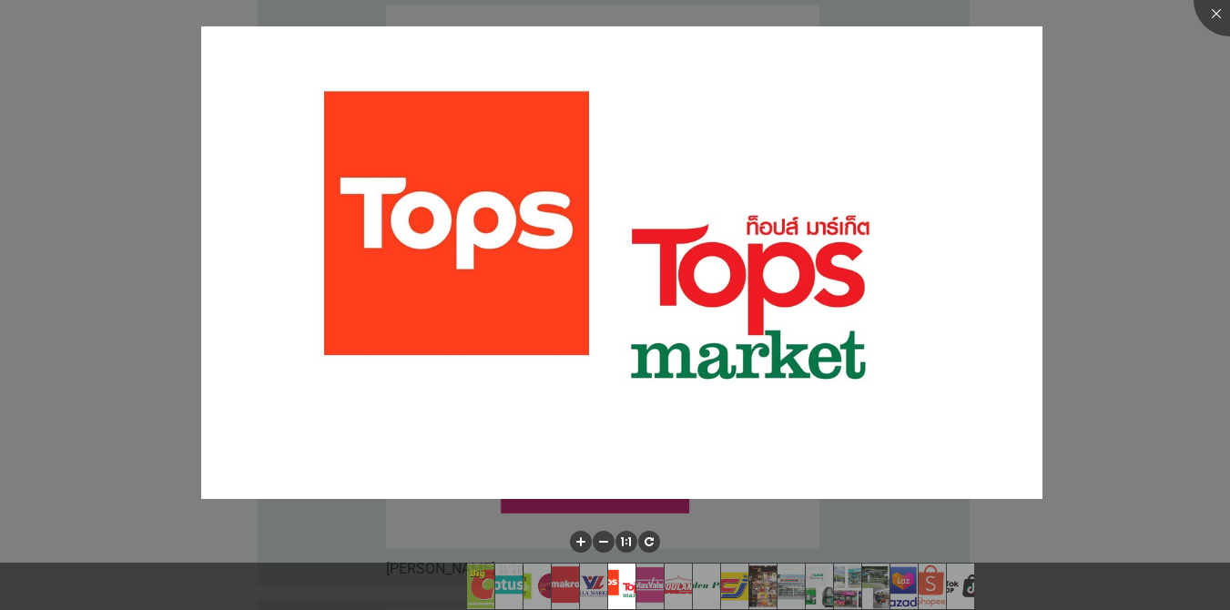
click at [896, 160] on div at bounding box center [615, 305] width 1230 height 610
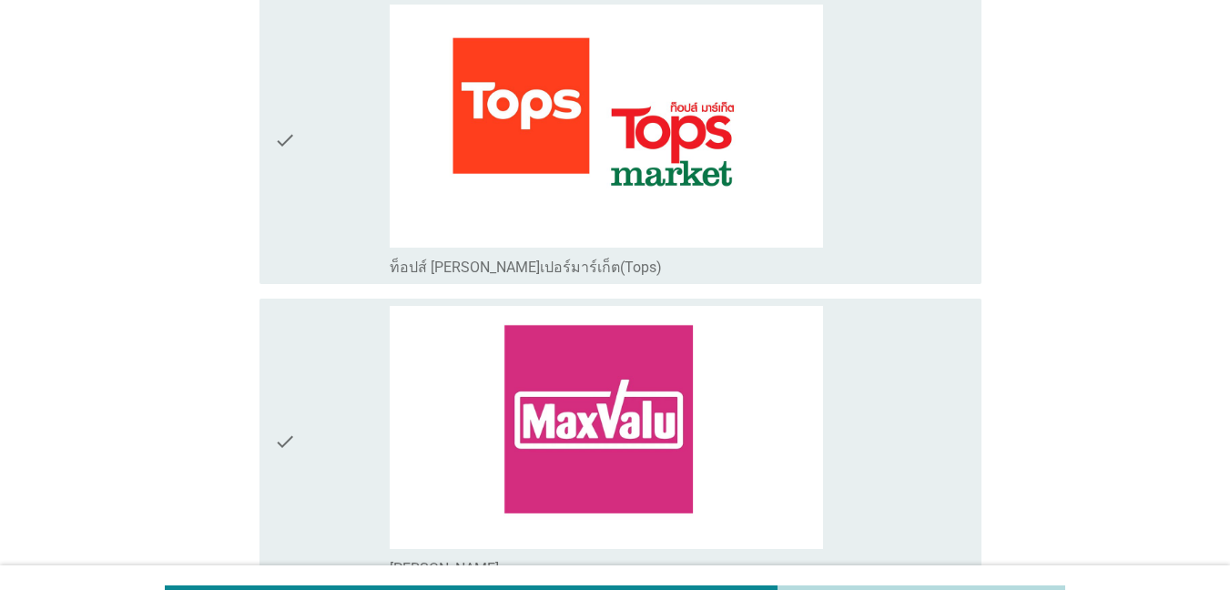
click at [896, 188] on div "check_box_outline_blank ท็อปส์ [PERSON_NAME]เปอร์มาร์เก็ต(Tops)" at bounding box center [678, 141] width 577 height 272
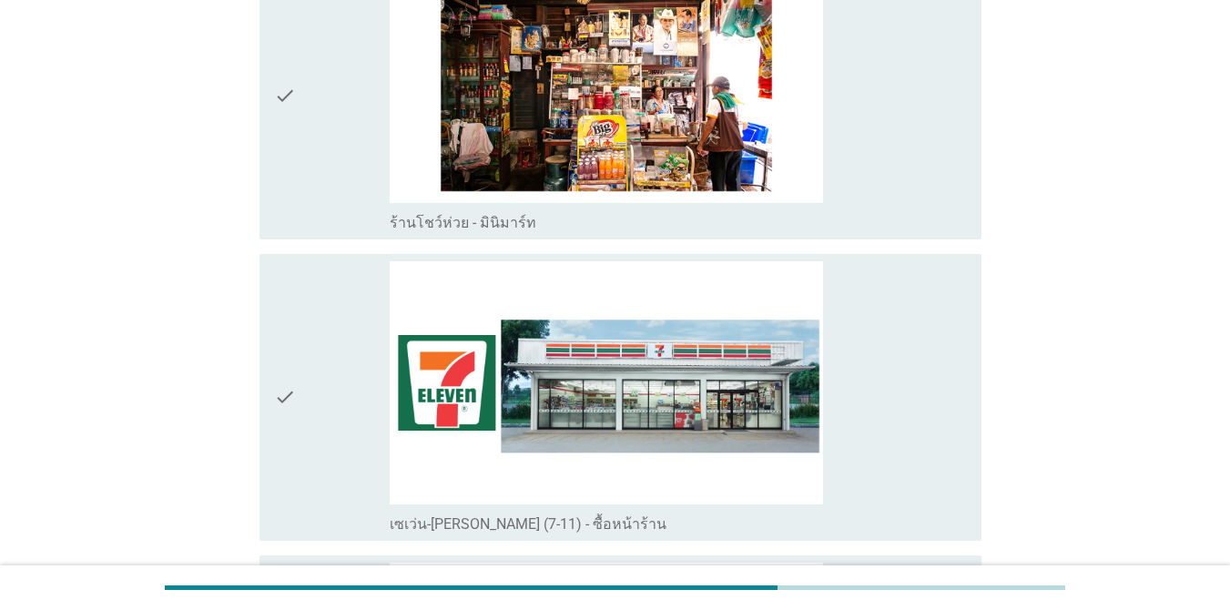
scroll to position [3732, 0]
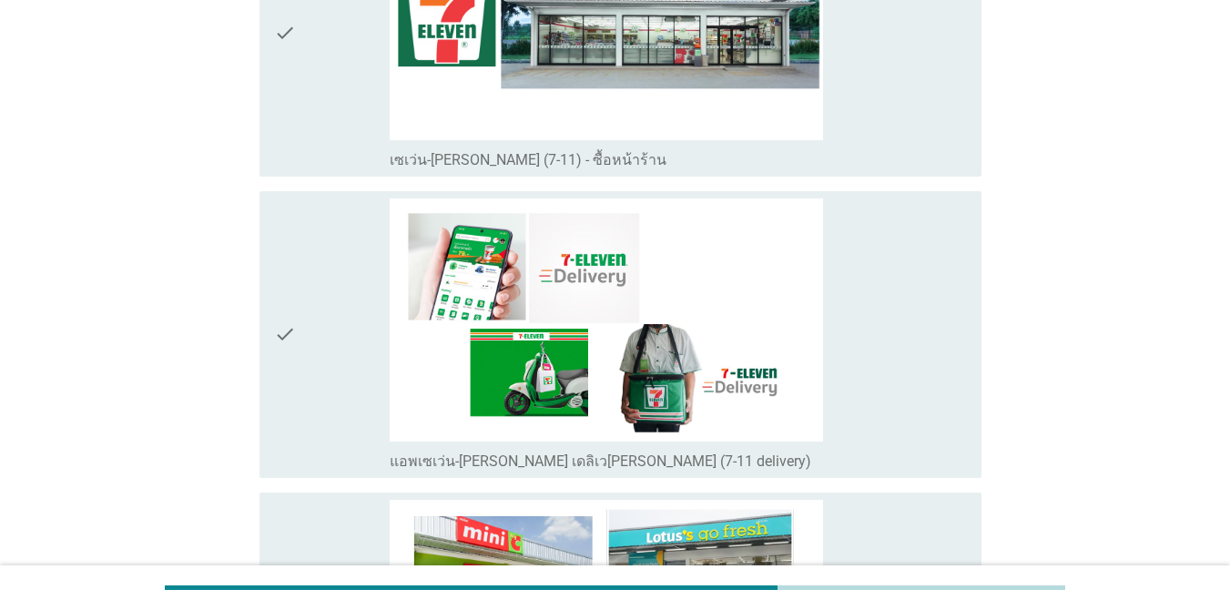
click at [896, 147] on div "check_box_outline_blank เซเว่น-[PERSON_NAME] (7-11) - ซื้อหน้าร้าน" at bounding box center [678, 158] width 577 height 22
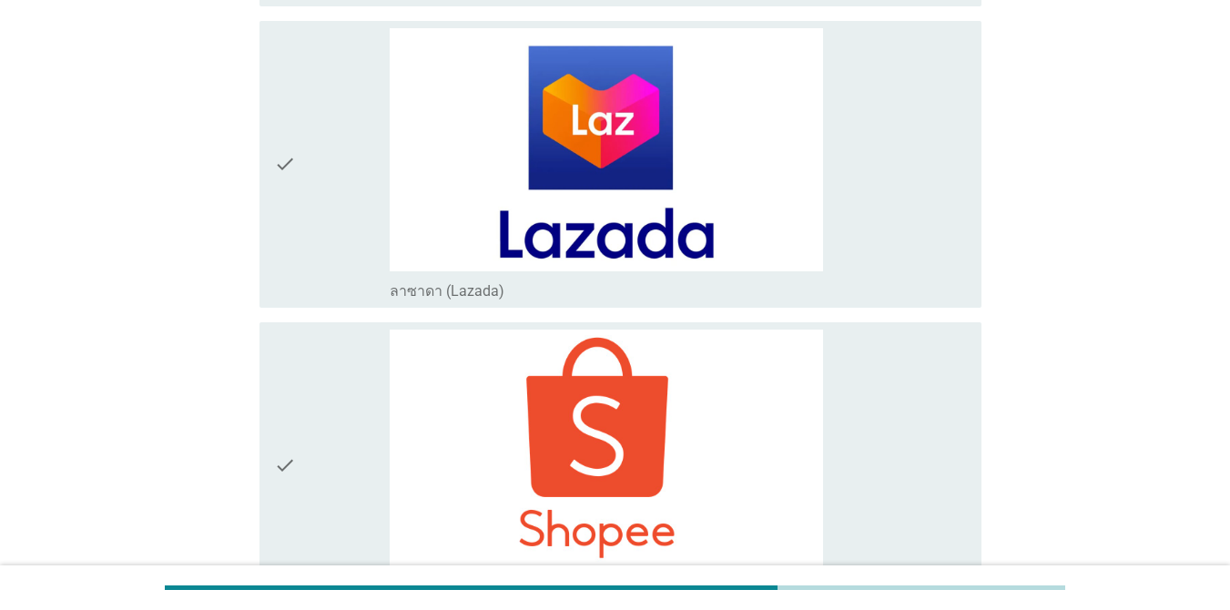
scroll to position [5327, 0]
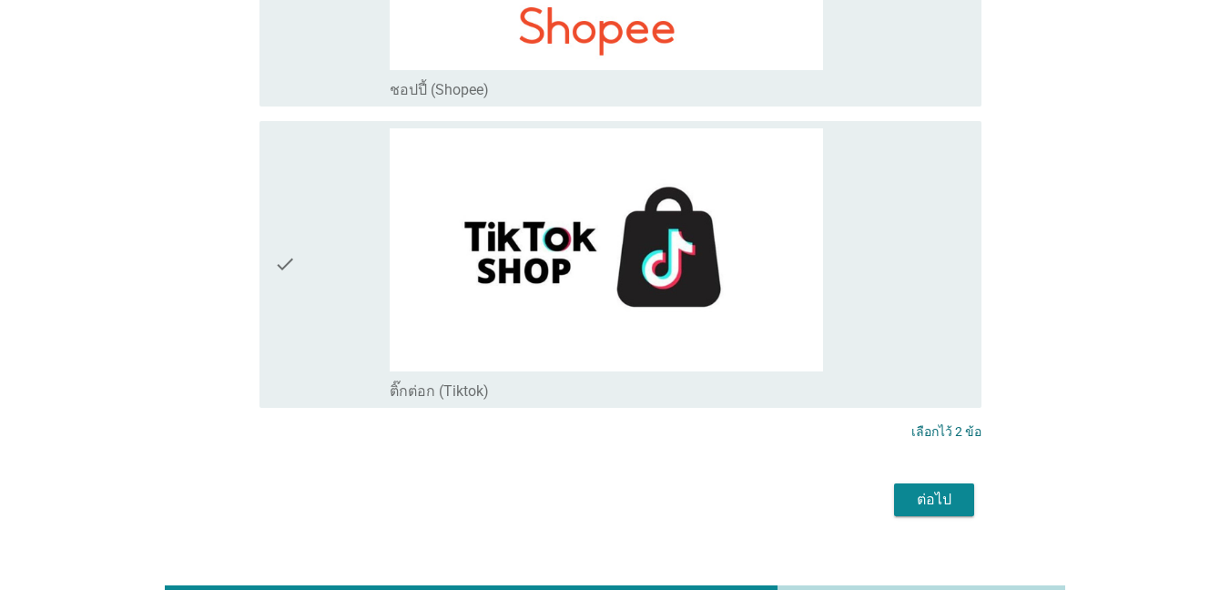
click at [896, 489] on div "ต่อไป" at bounding box center [934, 500] width 51 height 22
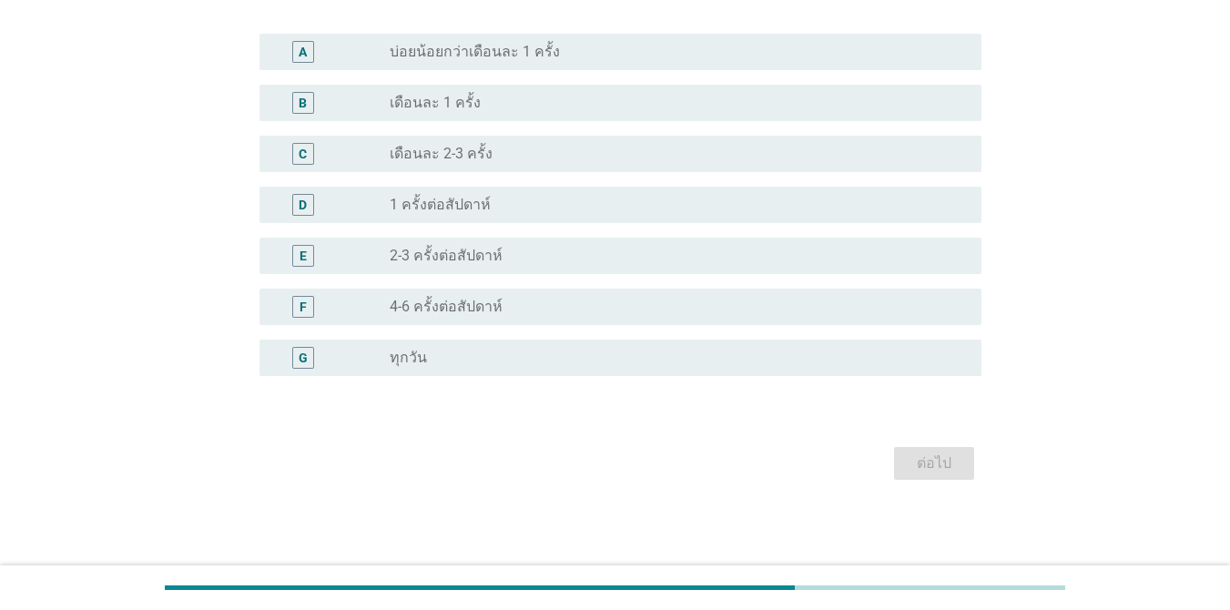
scroll to position [0, 0]
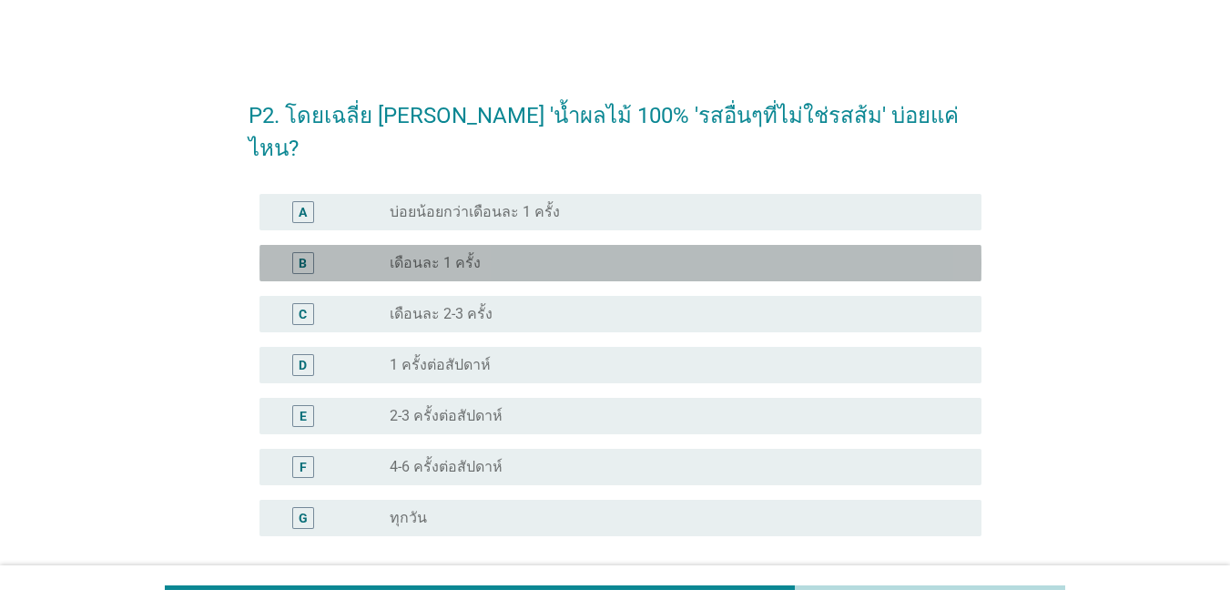
click at [537, 254] on div "radio_button_unchecked เดือนละ 1 ครั้ง" at bounding box center [671, 263] width 563 height 18
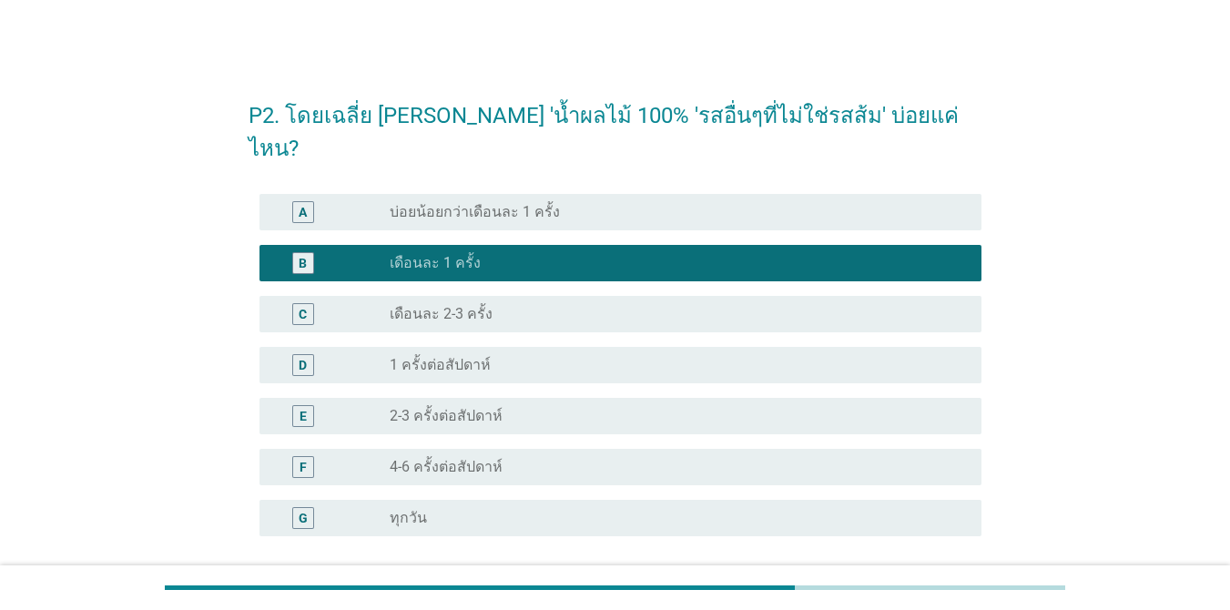
scroll to position [127, 0]
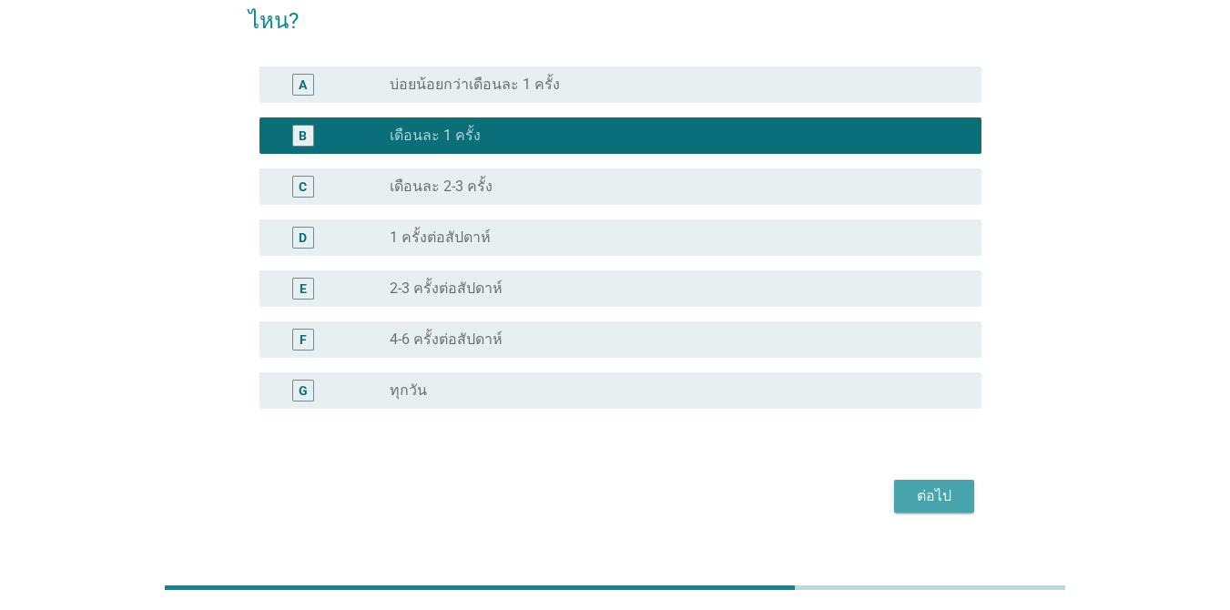
click at [896, 480] on button "ต่อไป" at bounding box center [934, 496] width 80 height 33
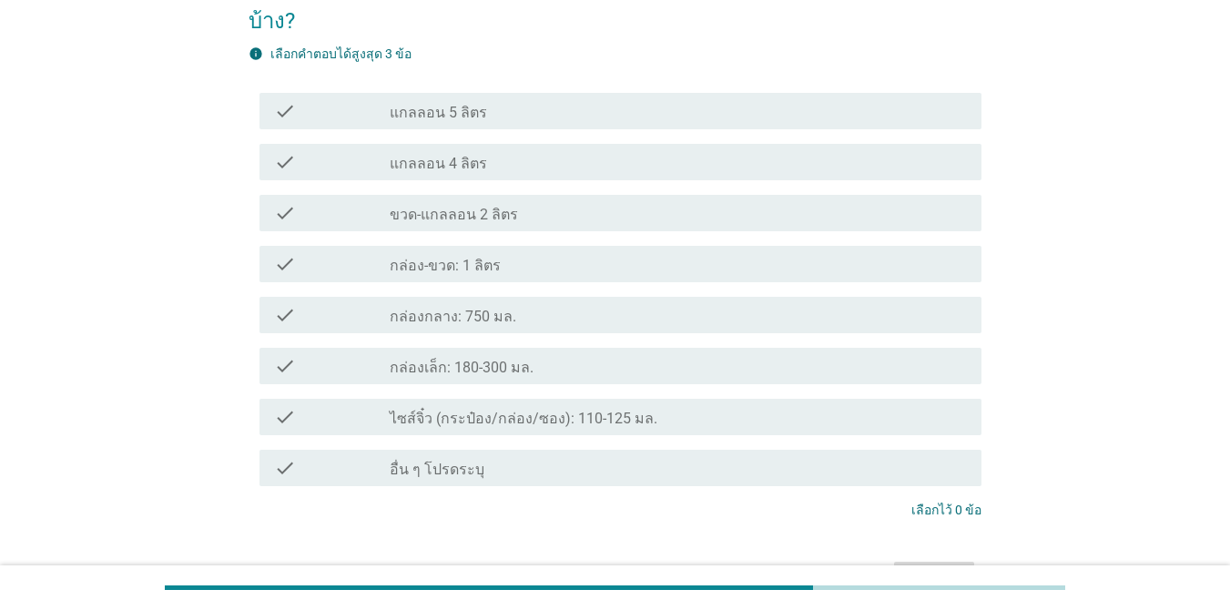
scroll to position [0, 0]
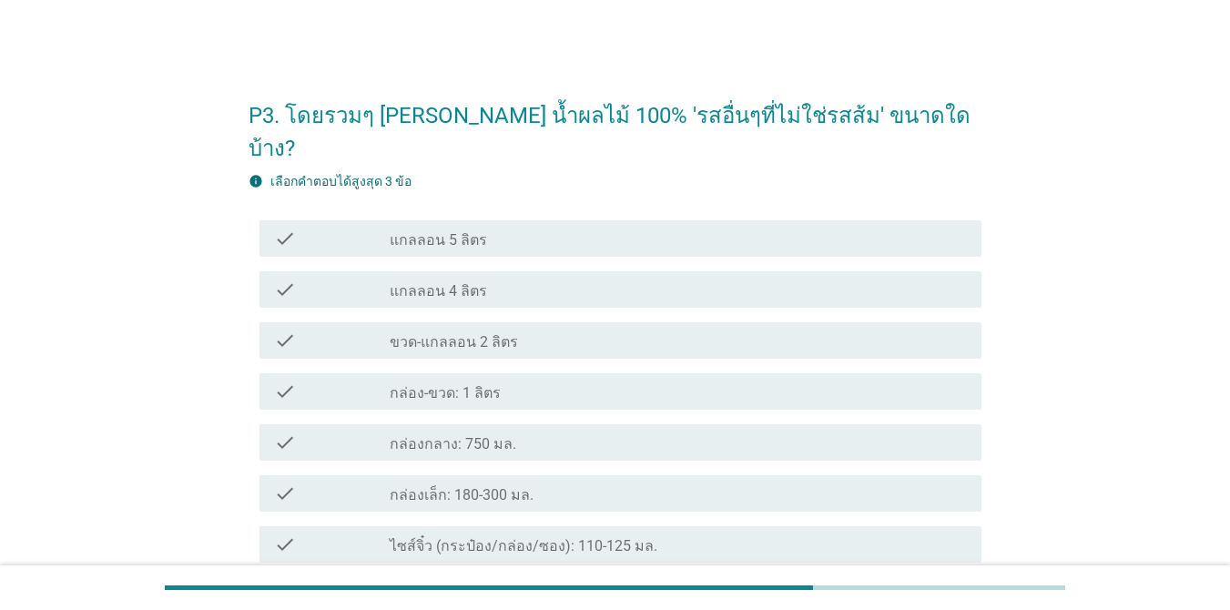
click at [669, 381] on div "check_box_outline_blank กล่อง-ขวด: 1 ลิตร" at bounding box center [678, 392] width 577 height 22
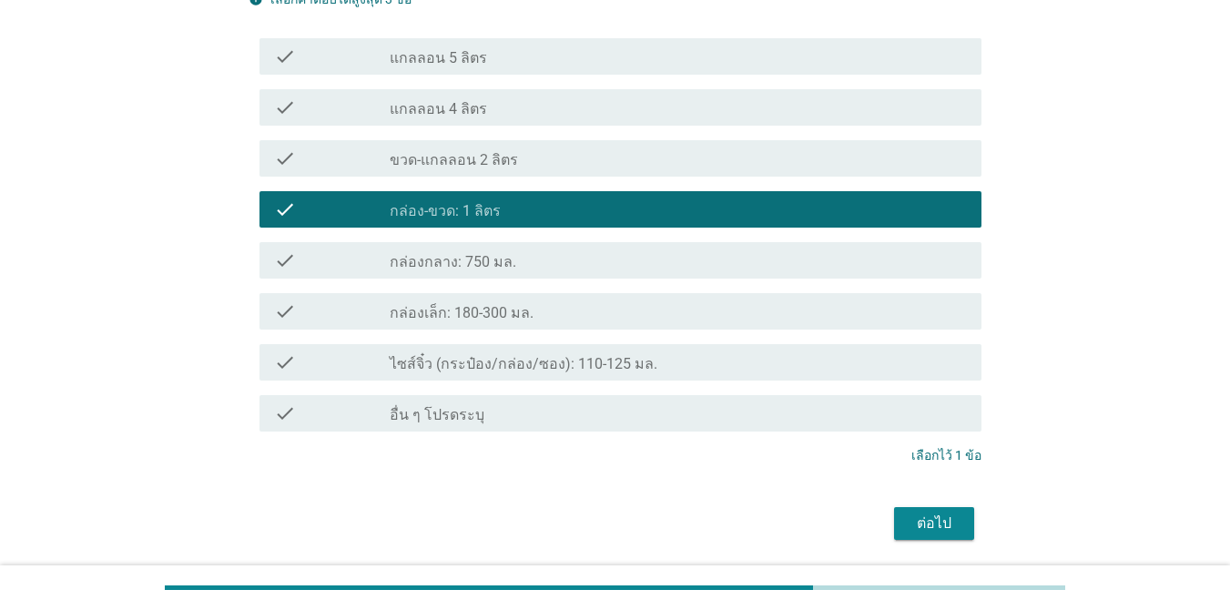
scroll to position [209, 0]
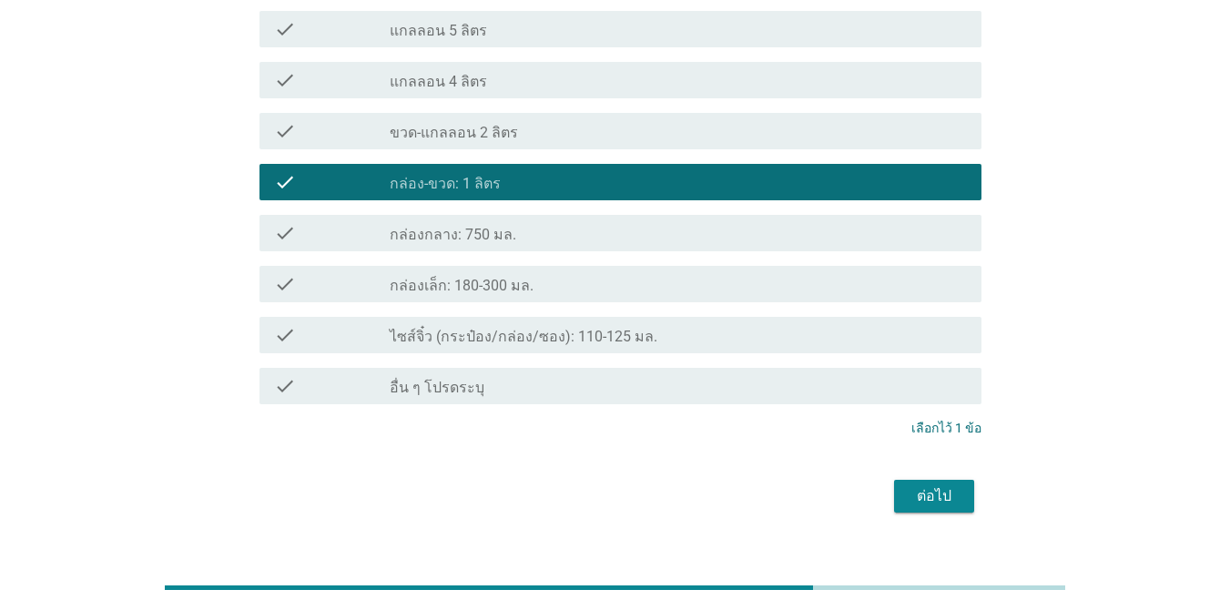
click at [896, 485] on div "ต่อไป" at bounding box center [934, 496] width 51 height 22
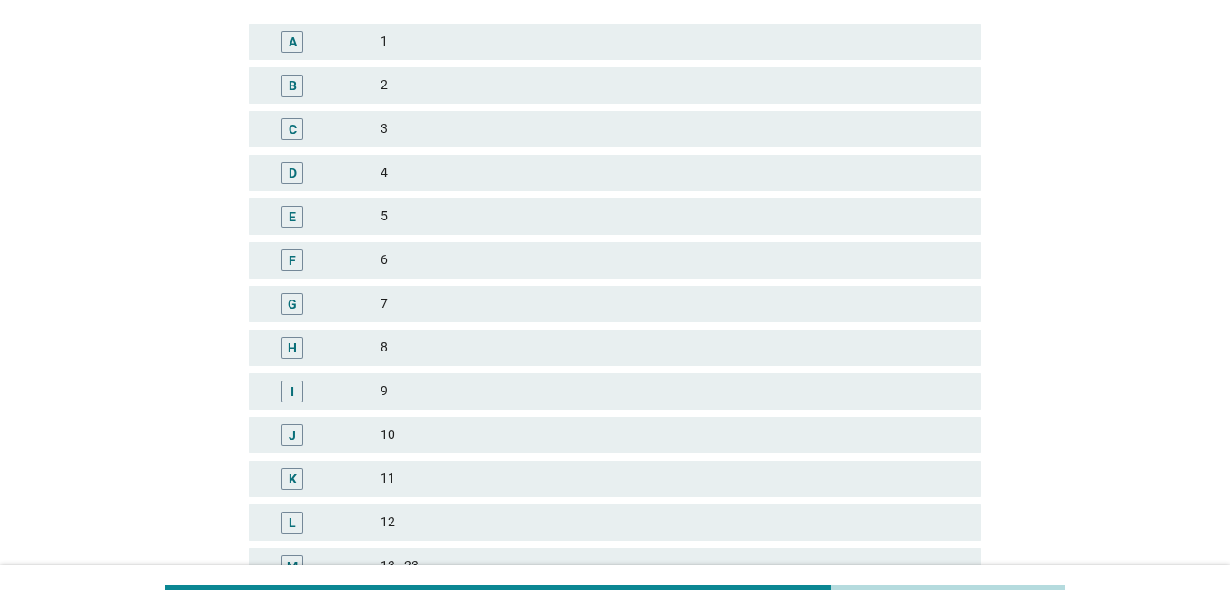
scroll to position [0, 0]
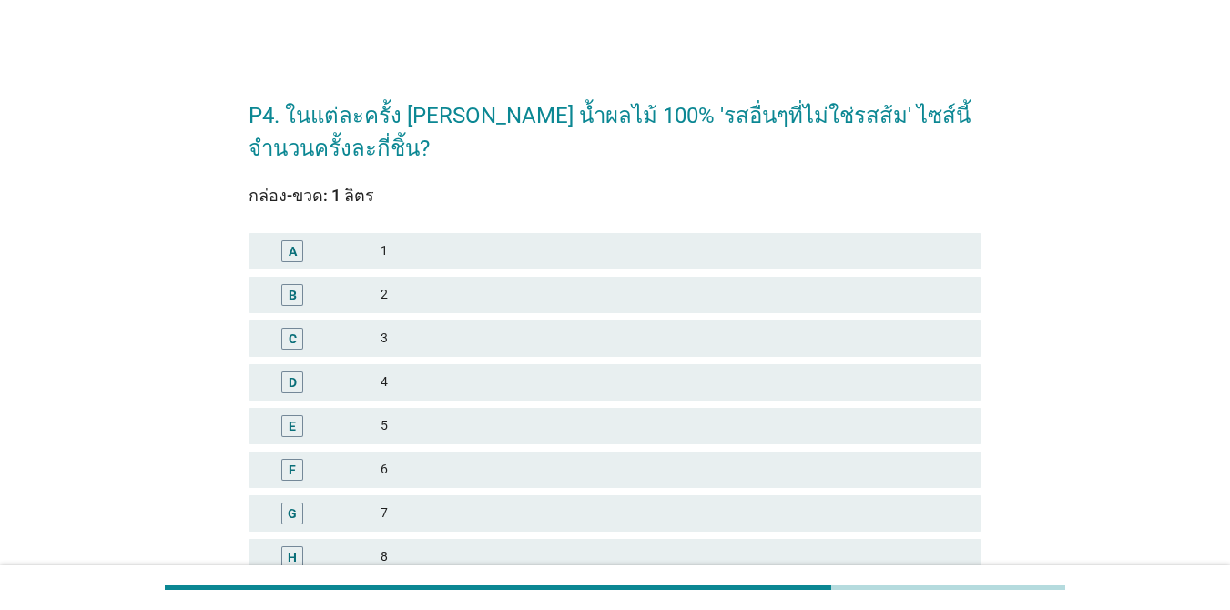
click at [546, 292] on div "2" at bounding box center [674, 295] width 586 height 22
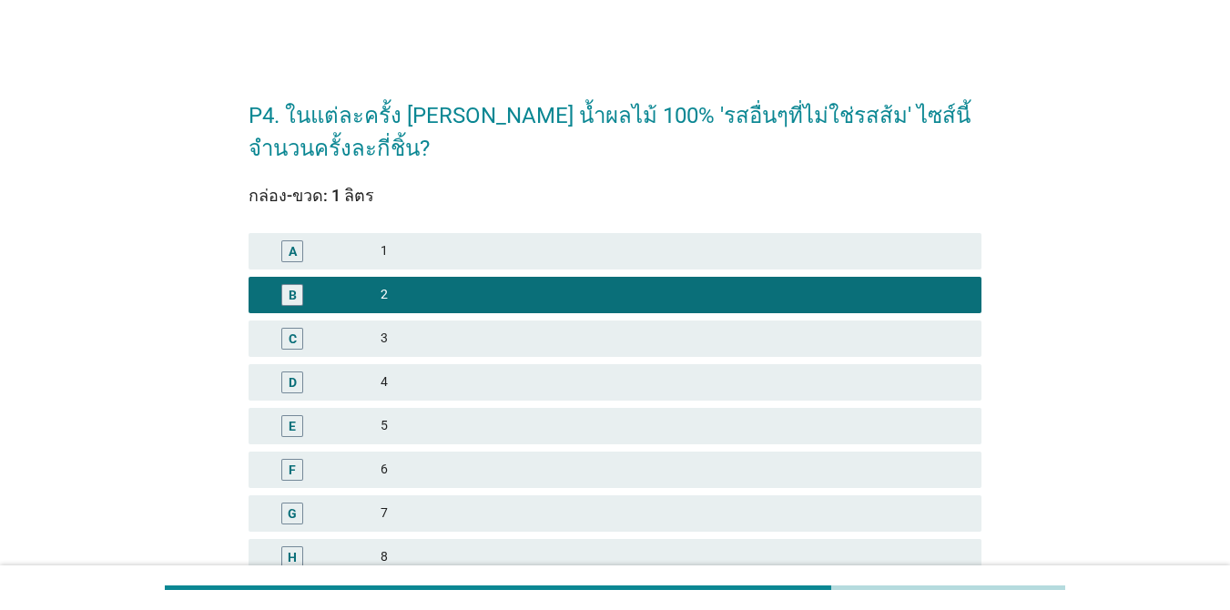
scroll to position [455, 0]
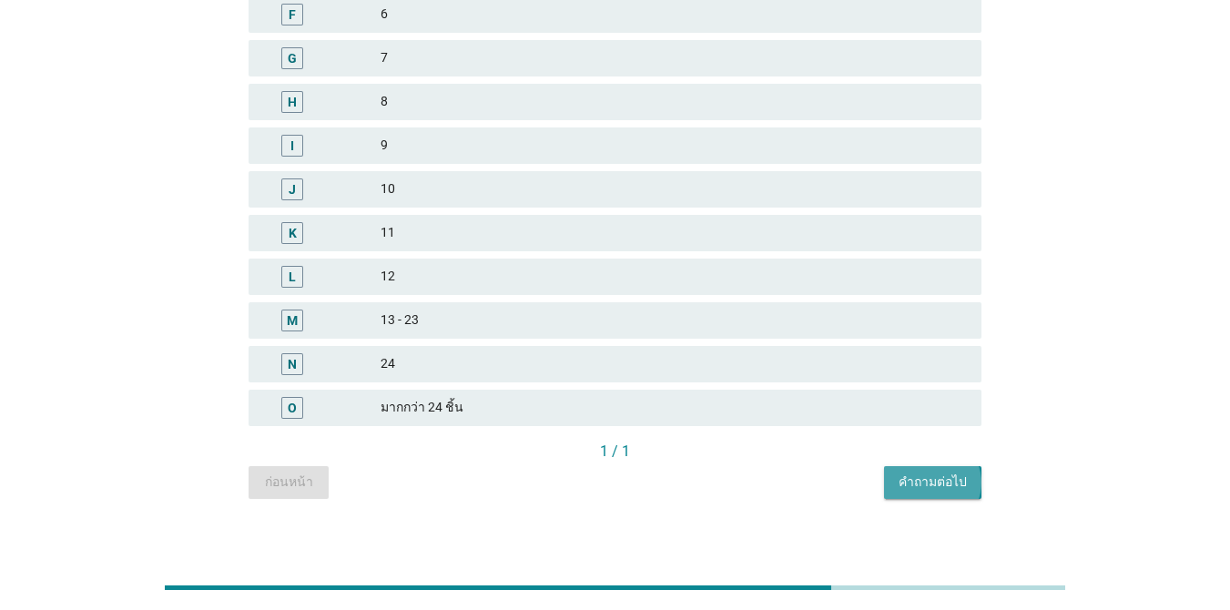
click at [896, 478] on div "คำถามต่อไป" at bounding box center [933, 481] width 68 height 19
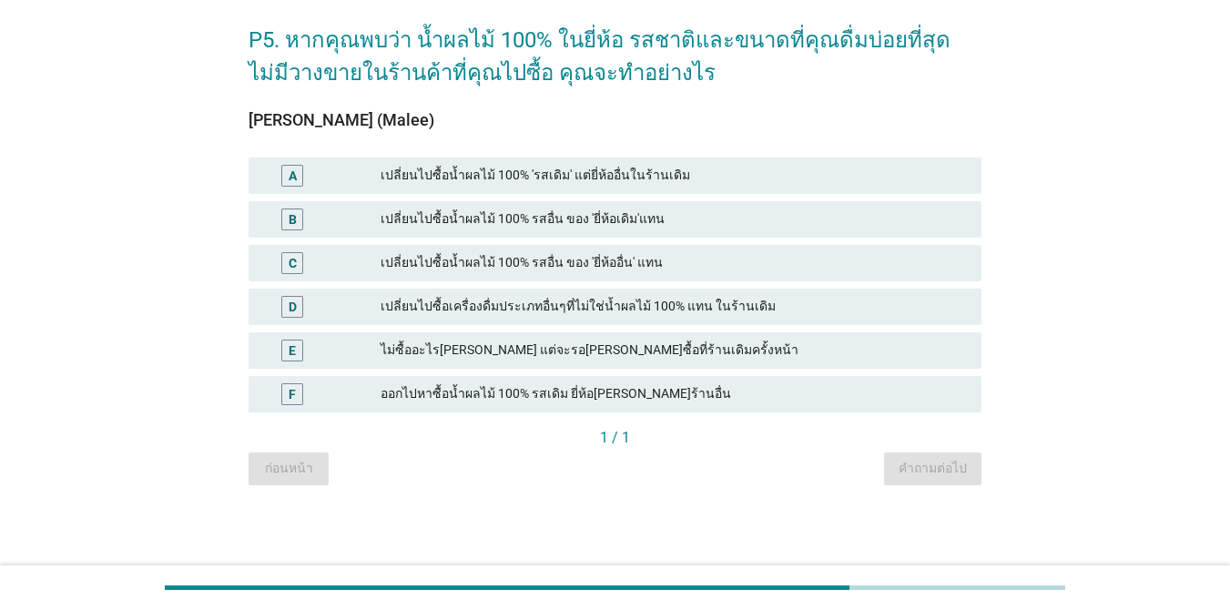
scroll to position [0, 0]
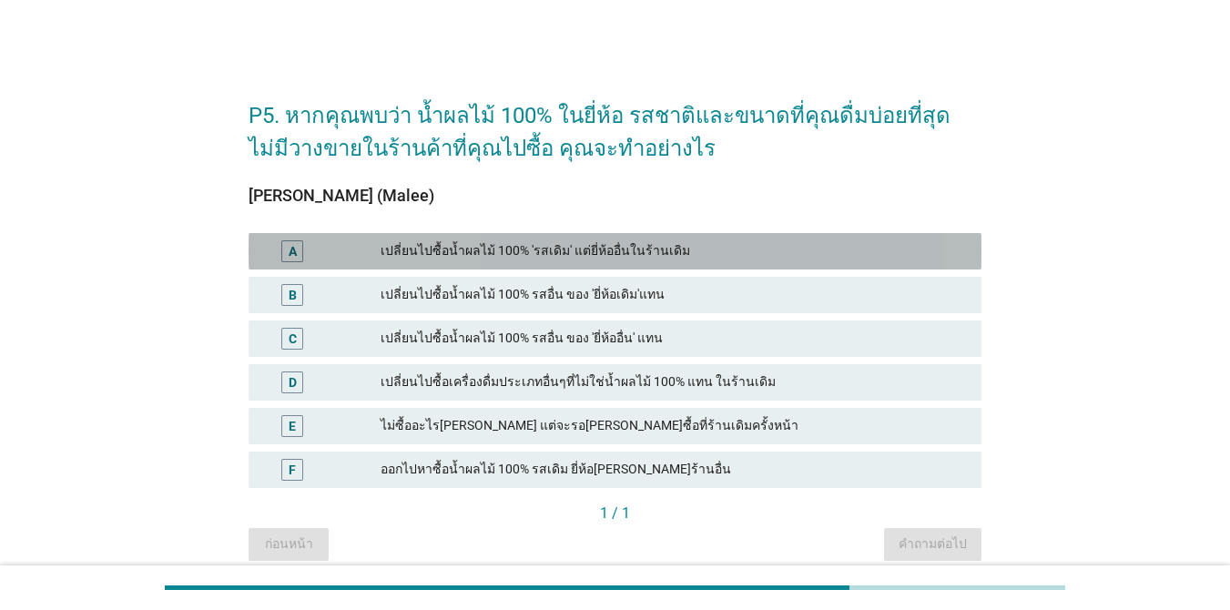
click at [651, 252] on div "เปลี่ยนไปซื้อน้ำผลไม้ 100% 'รสเดิม' แต่ยี่ห้ออื่นในร้านเดิม" at bounding box center [674, 251] width 586 height 22
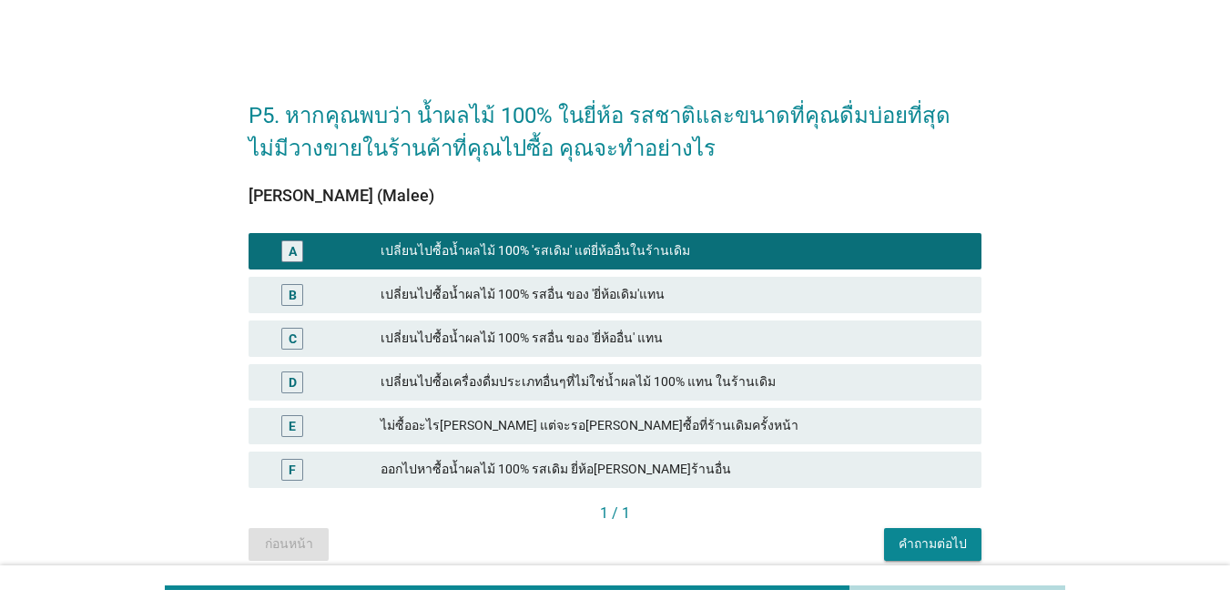
click at [896, 543] on div "คำถามต่อไป" at bounding box center [933, 543] width 68 height 19
